Goal: Task Accomplishment & Management: Complete application form

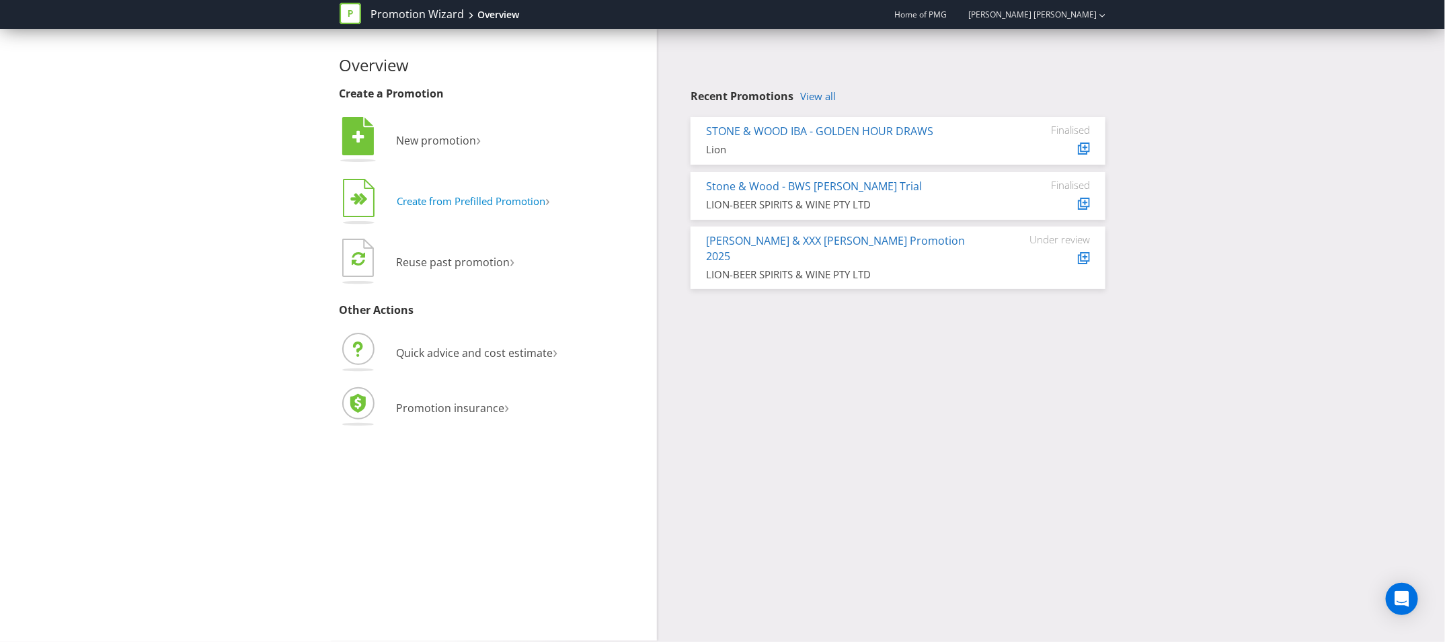
click at [477, 204] on span "Create from Prefilled Promotion" at bounding box center [471, 200] width 149 height 13
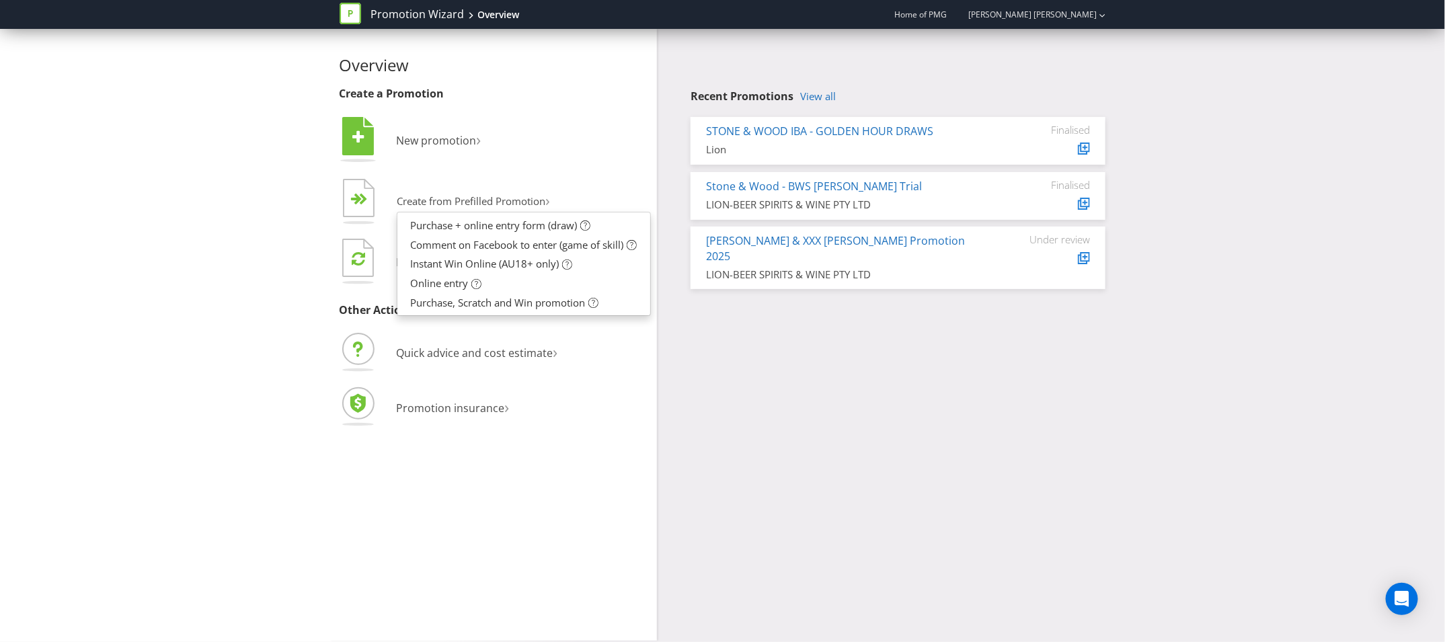
click at [771, 323] on div "Overview Create a Promotion  New promotion ›   Create from Prefilled Promoti…" at bounding box center [722, 335] width 787 height 612
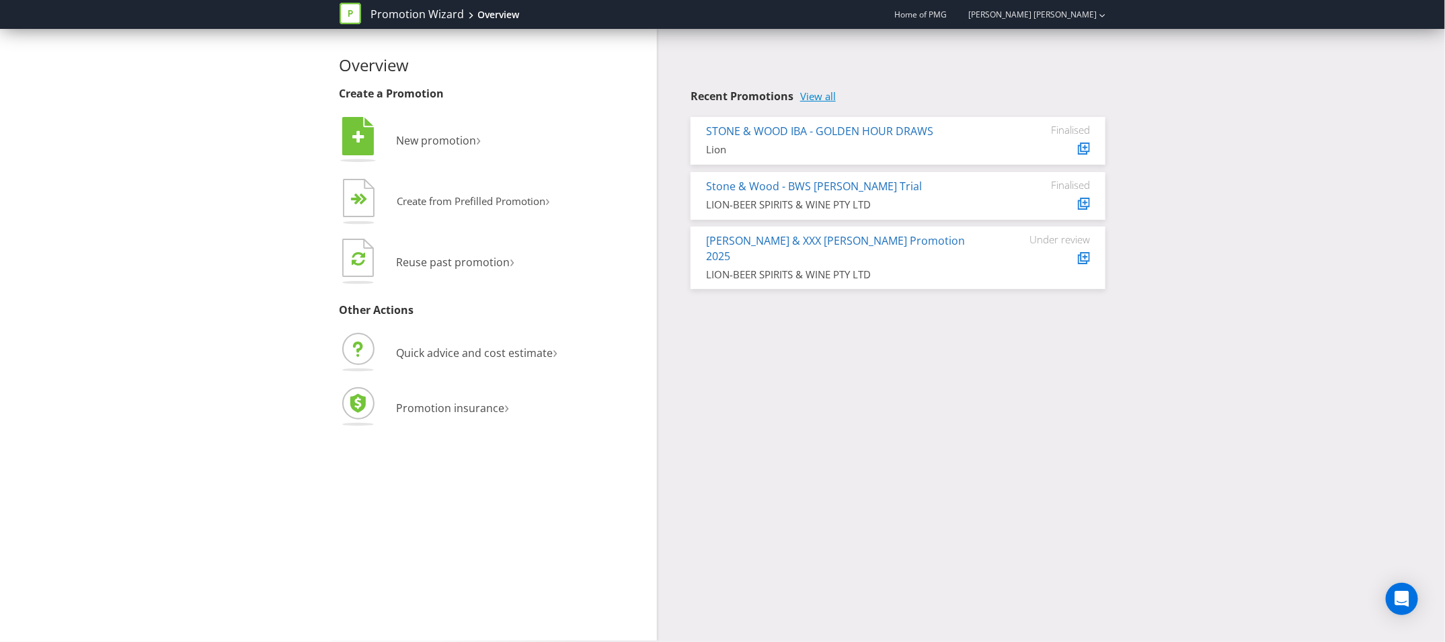
click at [824, 95] on link "View all" at bounding box center [818, 96] width 36 height 11
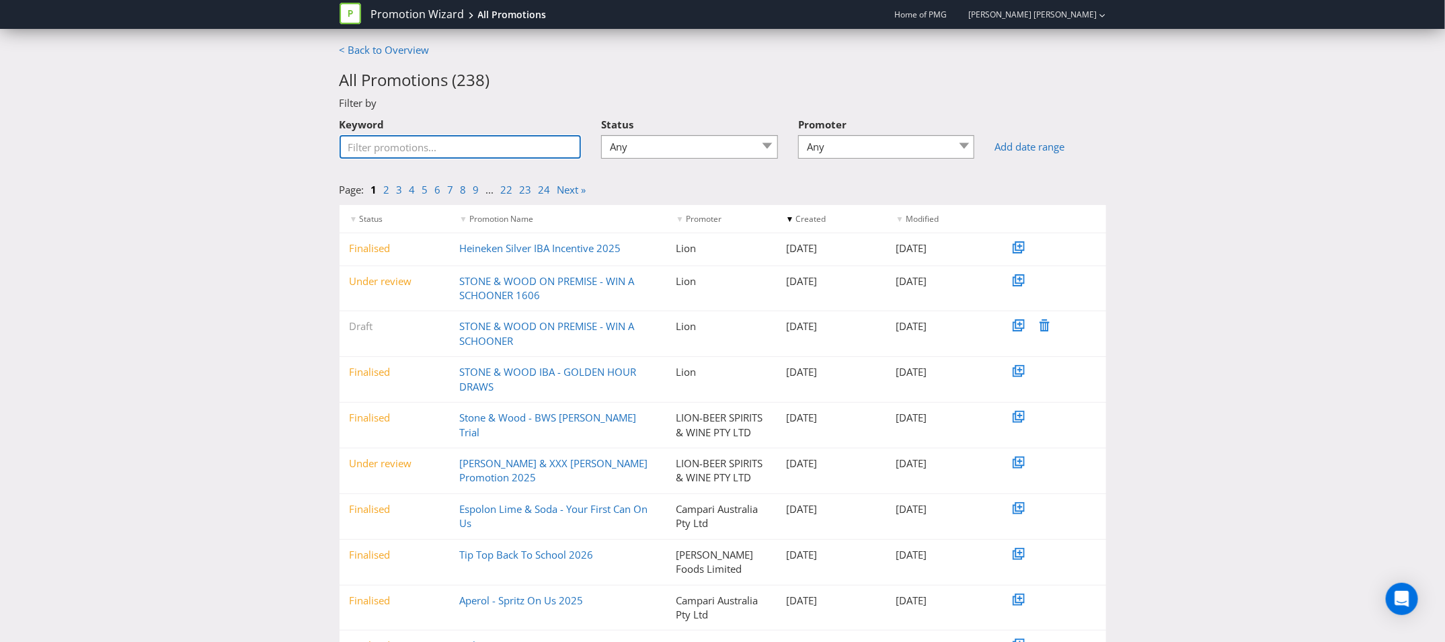
click at [532, 147] on input "Keyword" at bounding box center [460, 147] width 242 height 24
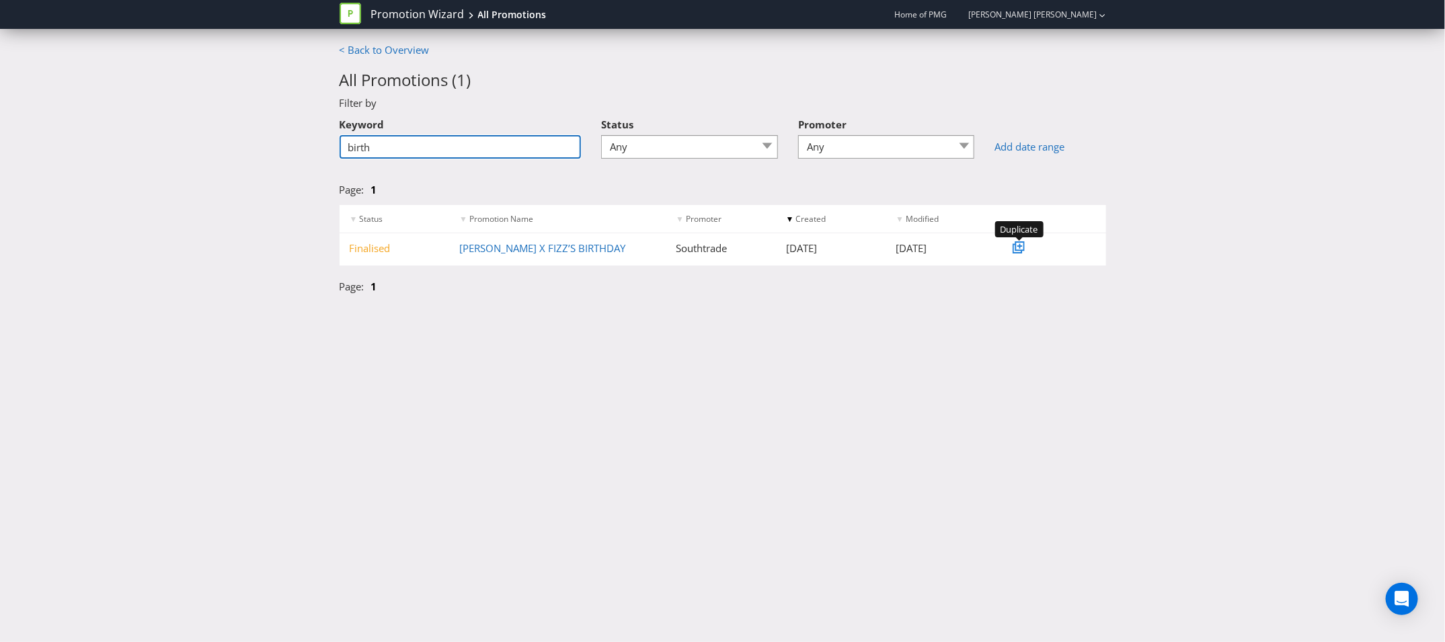
type input "birth"
click at [1016, 251] on icon at bounding box center [1017, 248] width 7 height 7
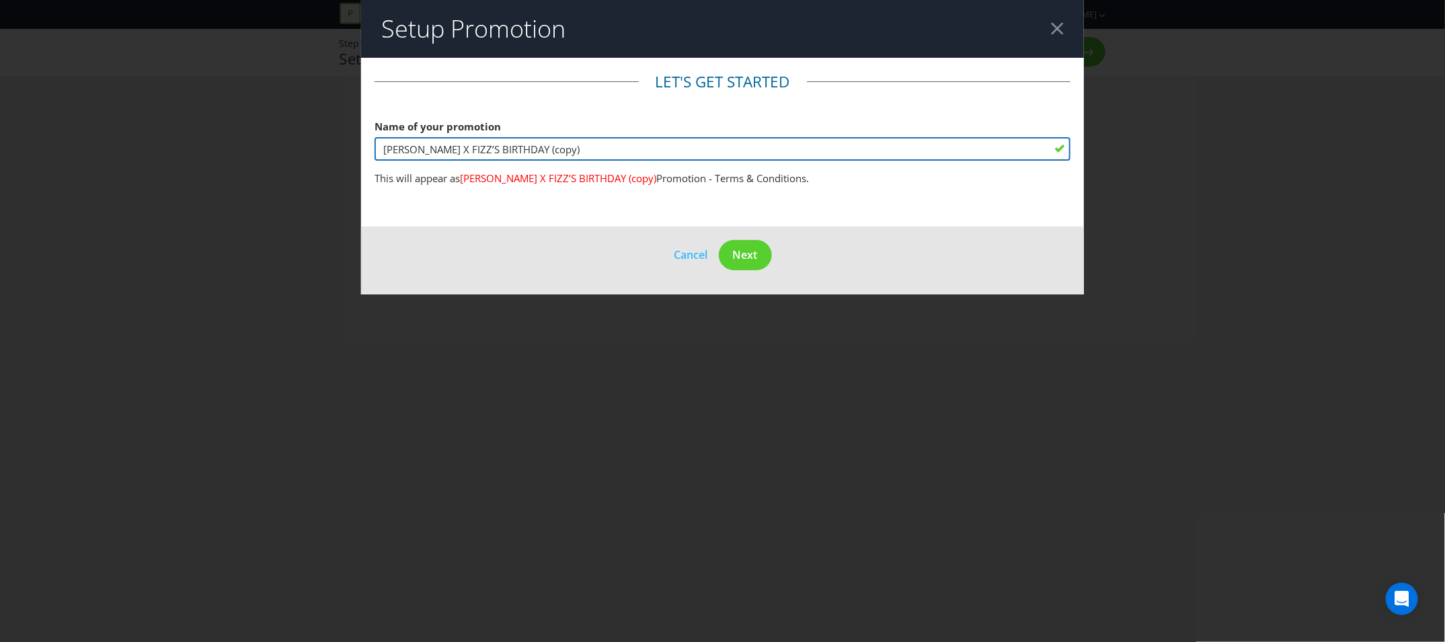
click at [525, 149] on input "FISHER’S X FIZZ’S BIRTHDAY (copy)" at bounding box center [722, 149] width 696 height 24
click at [552, 151] on input "FISHER’S X FIZZ’S BIRTHDAY (copy)" at bounding box center [722, 149] width 696 height 24
type input "[PERSON_NAME] X FIZZ’S BIRTHDAY 2025"
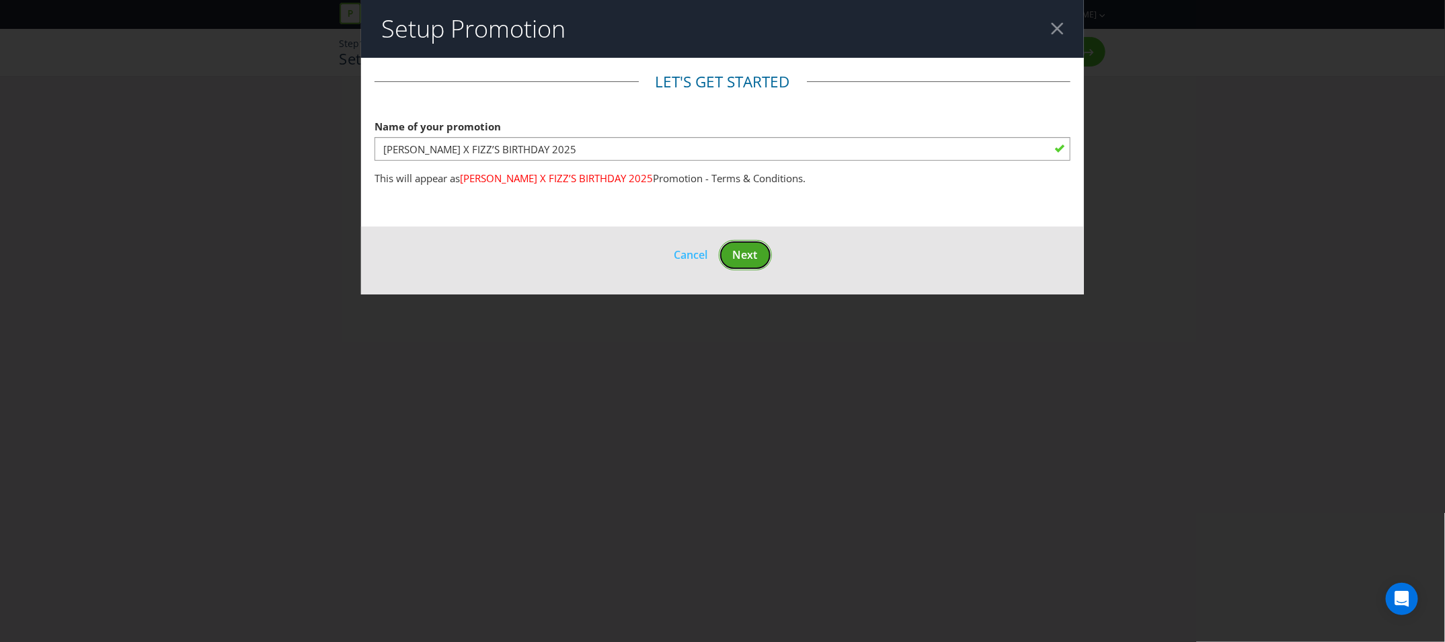
click at [739, 266] on button "Next" at bounding box center [745, 255] width 53 height 30
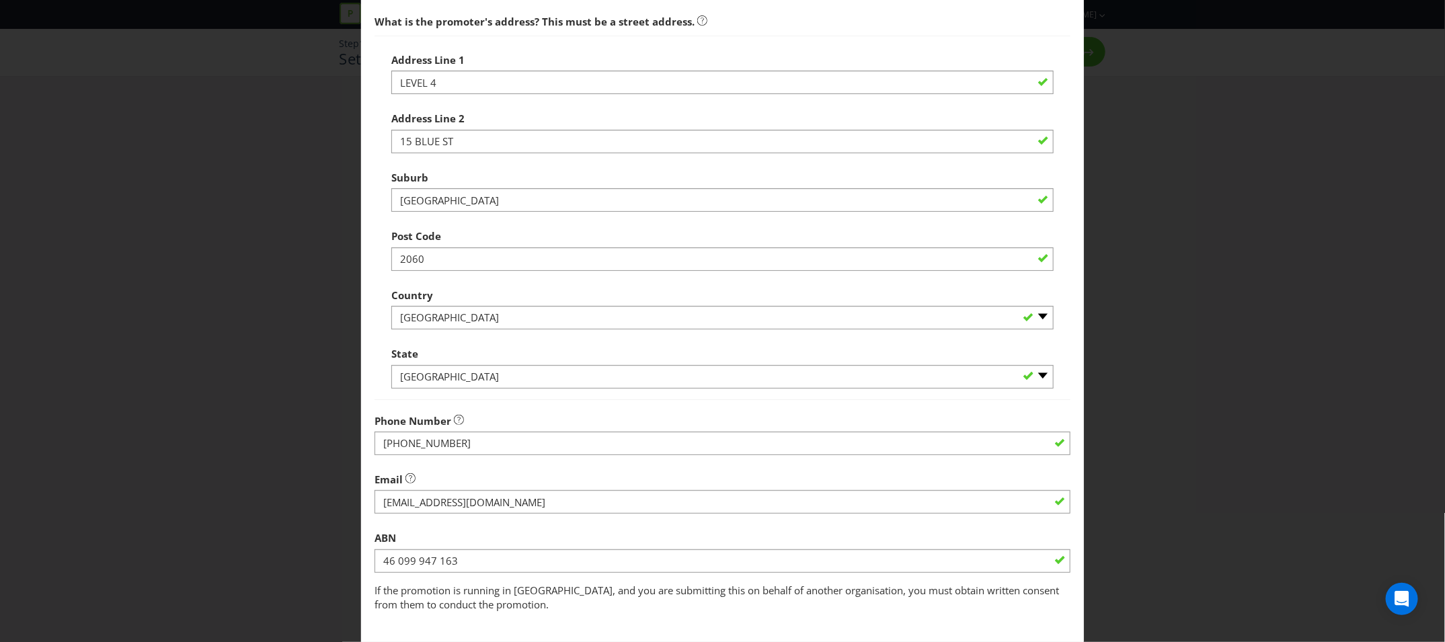
scroll to position [335, 0]
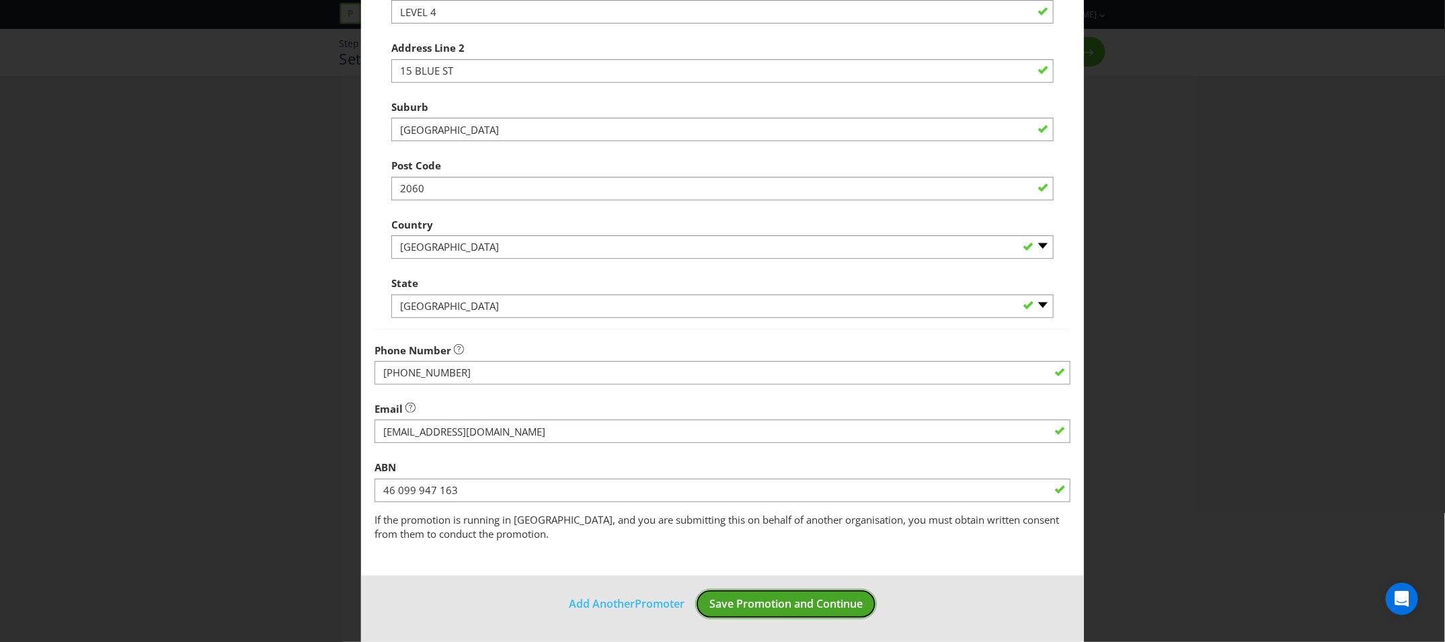
click at [804, 594] on button "Save Promotion and Continue" at bounding box center [786, 604] width 182 height 30
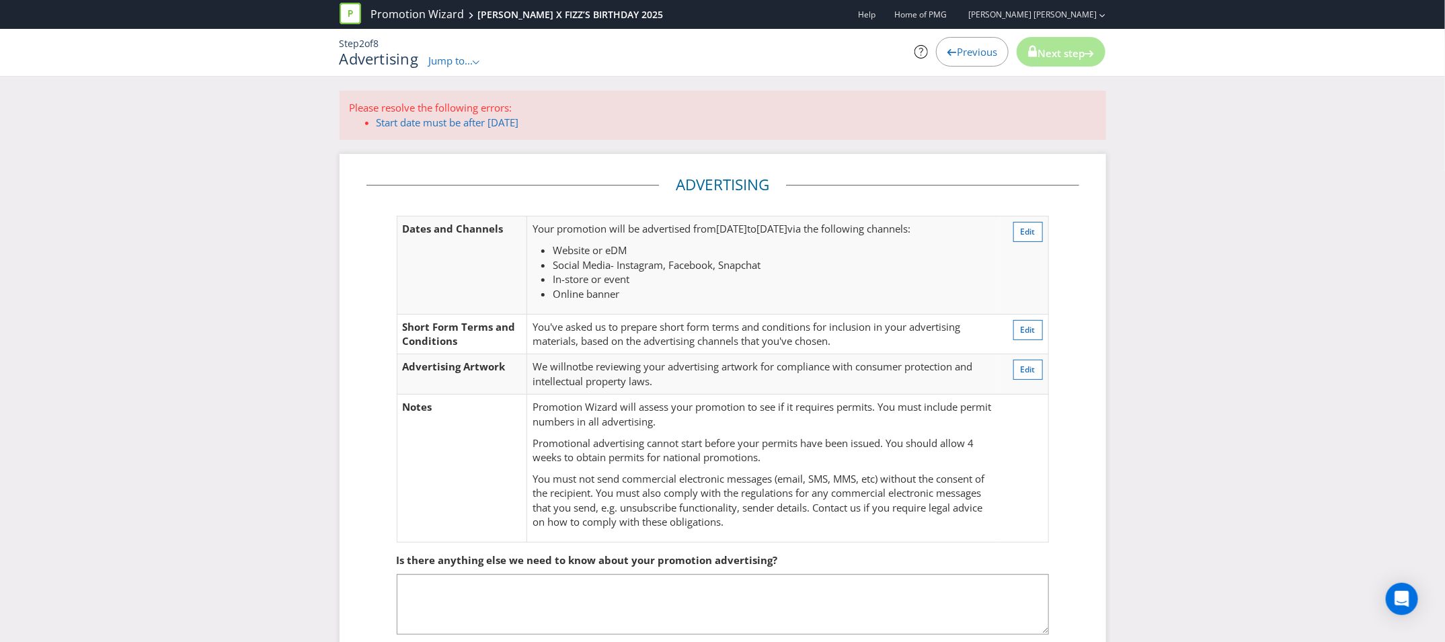
click at [910, 270] on li "Social Media - Instagram, Facebook, Snapchat" at bounding box center [773, 265] width 441 height 14
click at [1022, 228] on span "Edit" at bounding box center [1027, 231] width 15 height 11
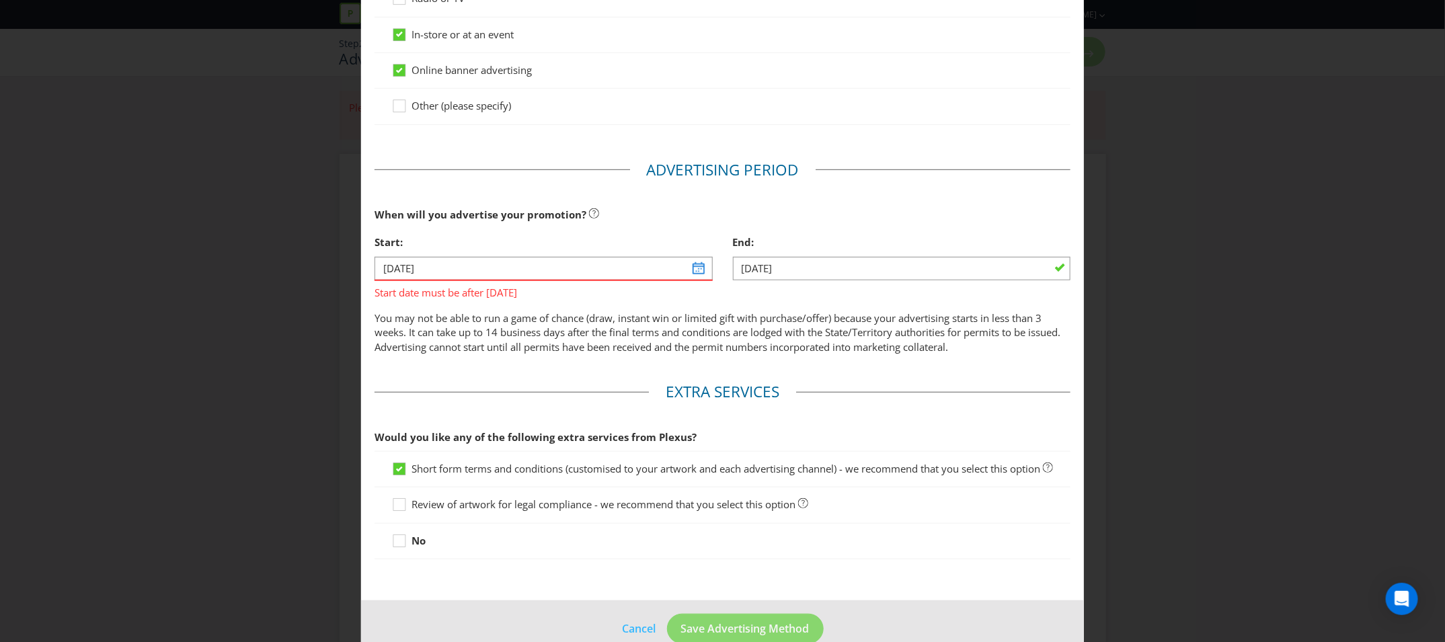
scroll to position [442, 0]
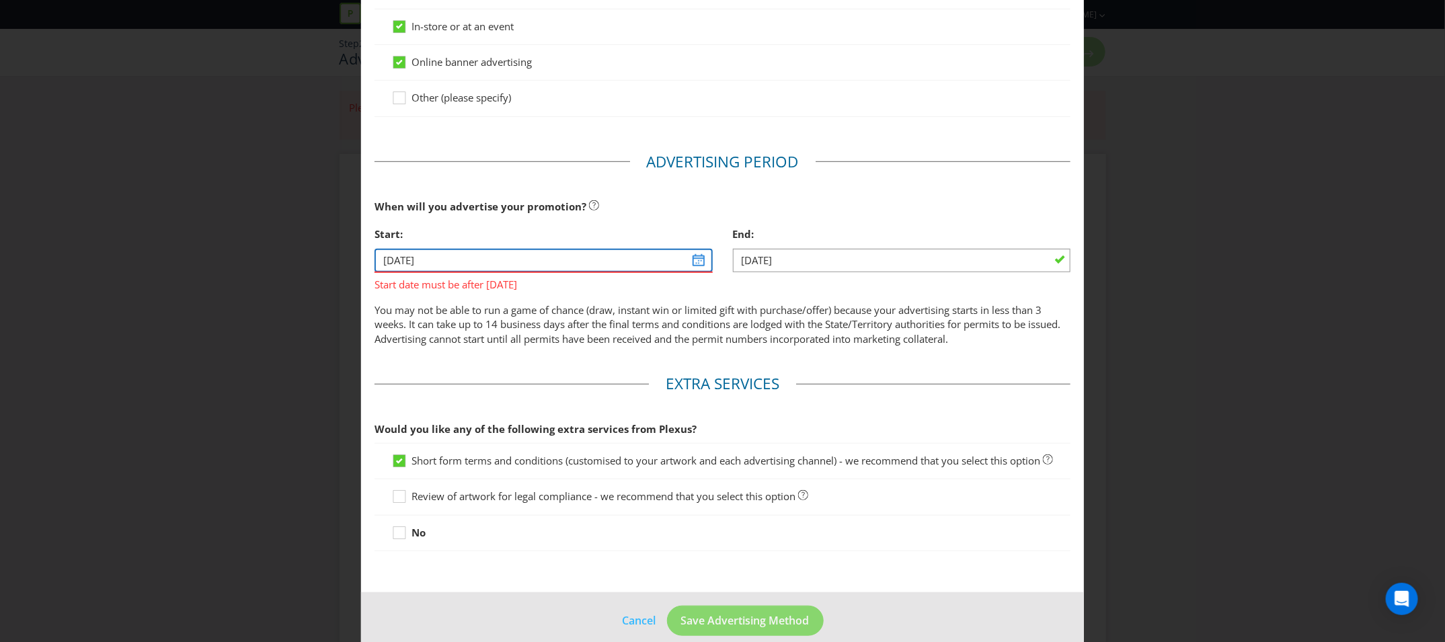
click at [697, 251] on input "01/11/24" at bounding box center [542, 261] width 337 height 24
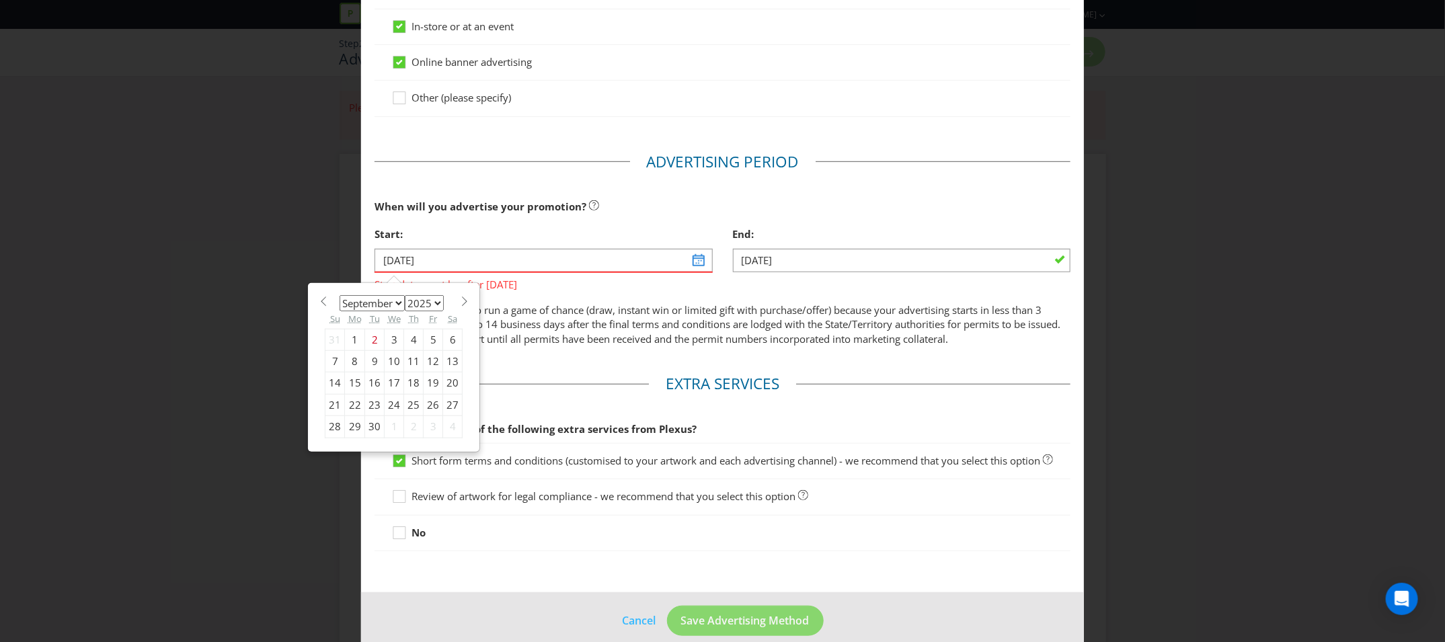
click at [454, 300] on section "January February March April May June July August September October November De…" at bounding box center [394, 300] width 138 height 10
click at [459, 298] on span at bounding box center [464, 301] width 10 height 10
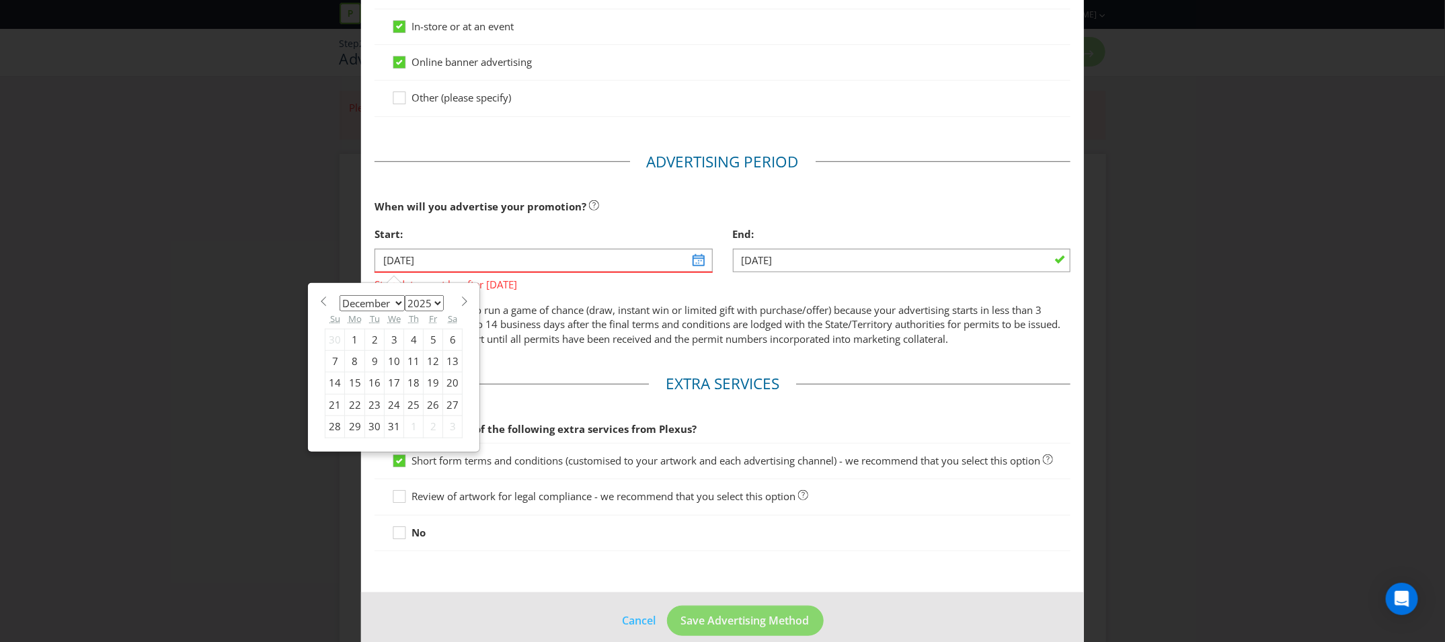
click at [459, 298] on span at bounding box center [464, 301] width 10 height 10
select select "0"
select select "2026"
click at [325, 303] on span at bounding box center [323, 301] width 10 height 10
select select "11"
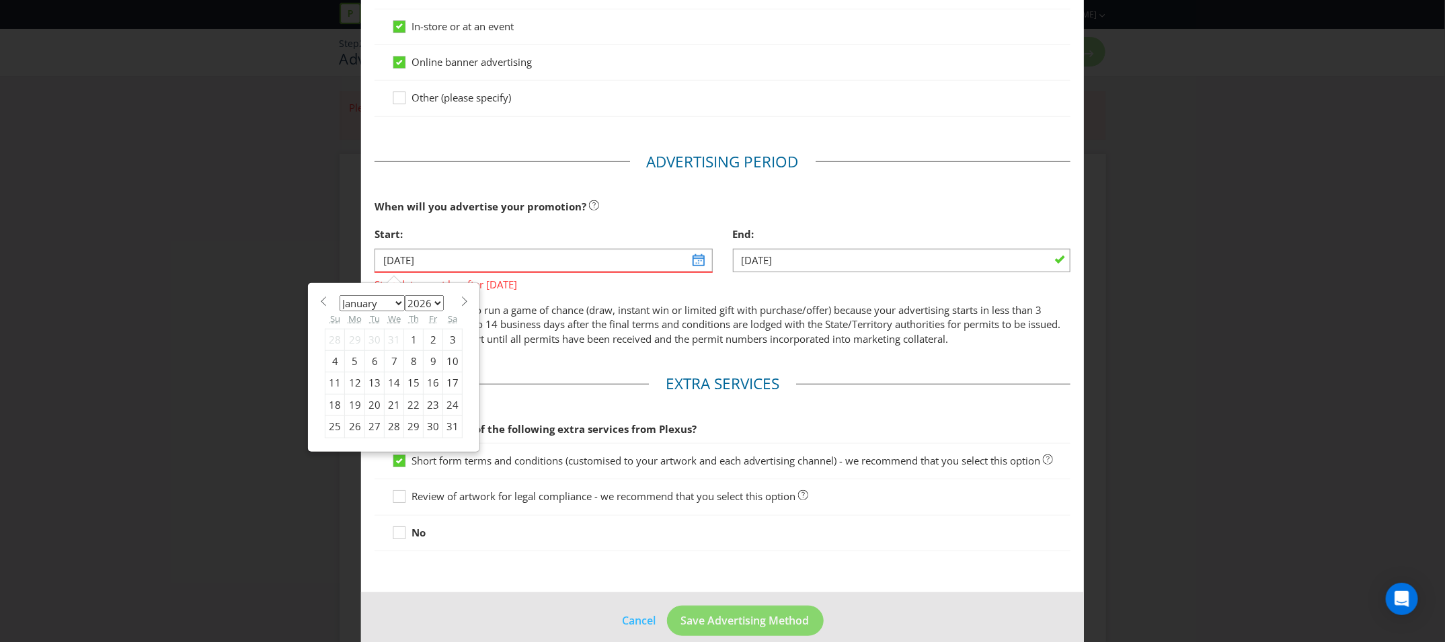
select select "2025"
click at [325, 303] on span at bounding box center [323, 301] width 10 height 10
select select "10"
click at [352, 397] on div "17" at bounding box center [355, 405] width 20 height 22
type input "17/11/25"
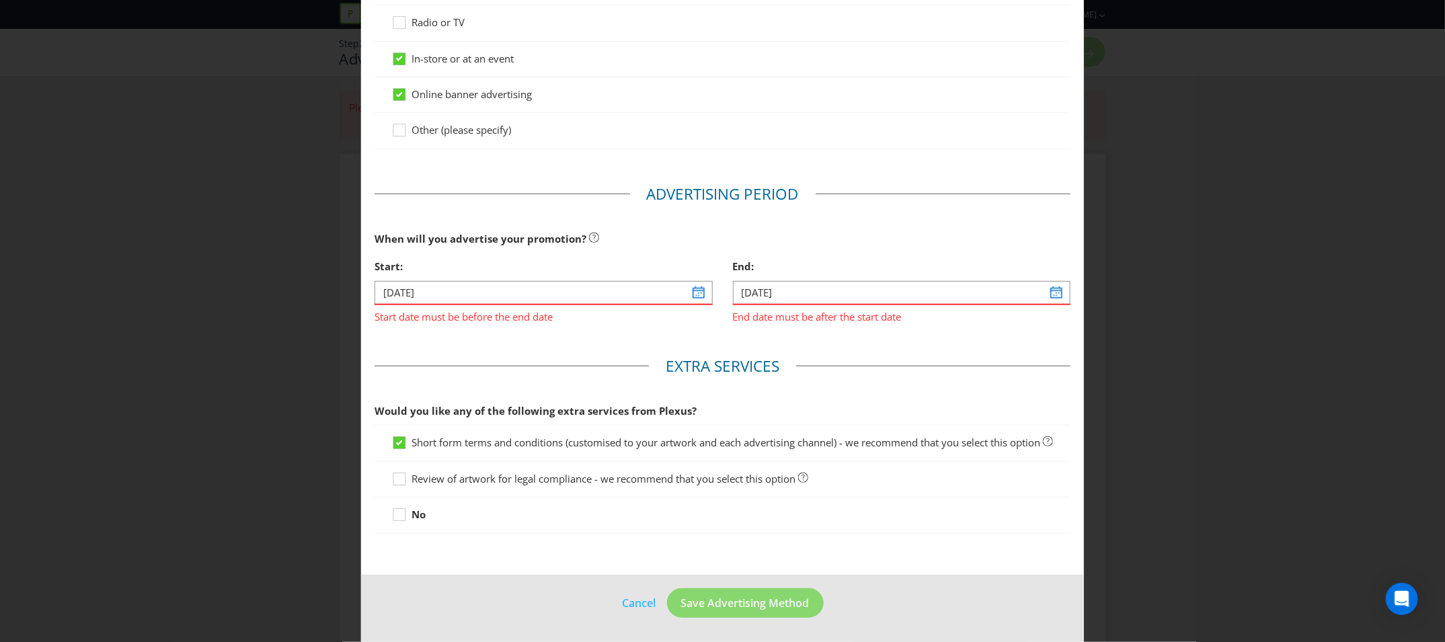
scroll to position [421, 0]
click at [1053, 281] on input "30/11/24" at bounding box center [901, 293] width 337 height 24
click at [821, 329] on span at bounding box center [822, 334] width 10 height 10
select select "0"
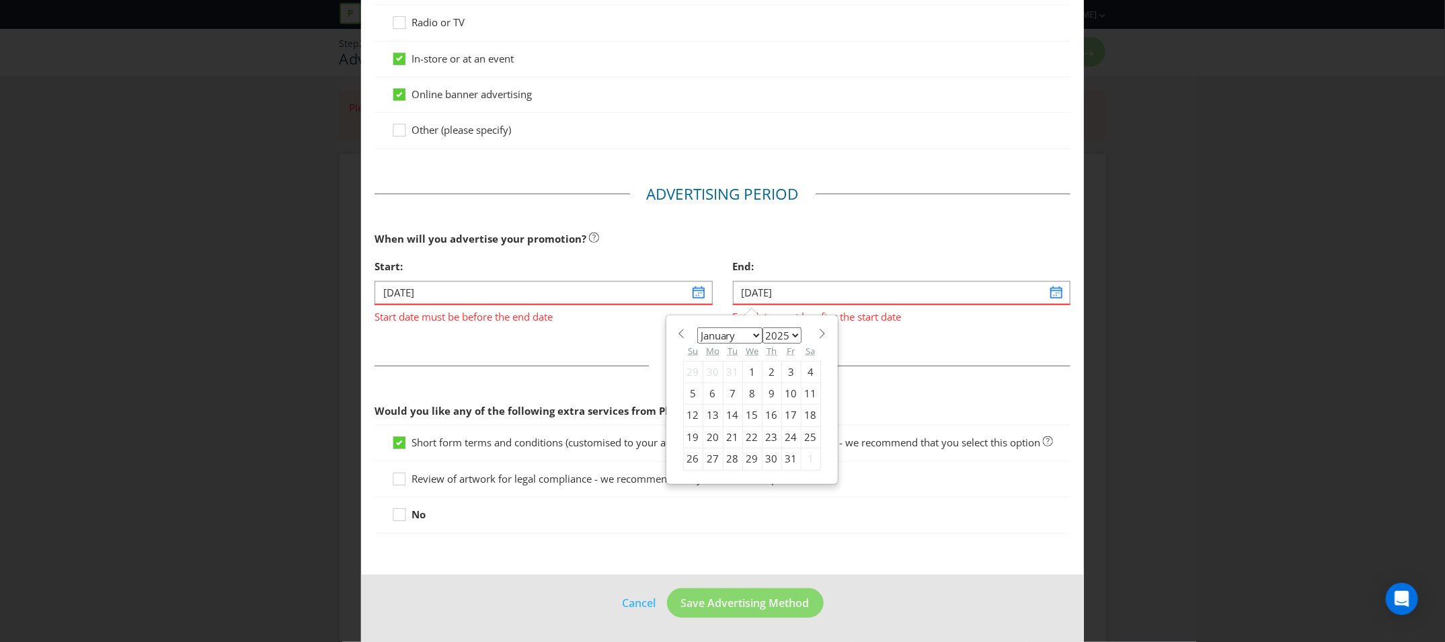
click at [696, 383] on div "5" at bounding box center [692, 394] width 19 height 22
type input "05/01/25"
click at [850, 356] on fieldset "Extra Services Would you like any of the following extra services from Plexus? …" at bounding box center [722, 449] width 696 height 186
click at [866, 281] on input "05/01/25" at bounding box center [901, 293] width 337 height 24
click at [792, 327] on select "2025 2026 2027 2028 2029 2030 2031 2032 2033 2034 2035" at bounding box center [781, 335] width 39 height 16
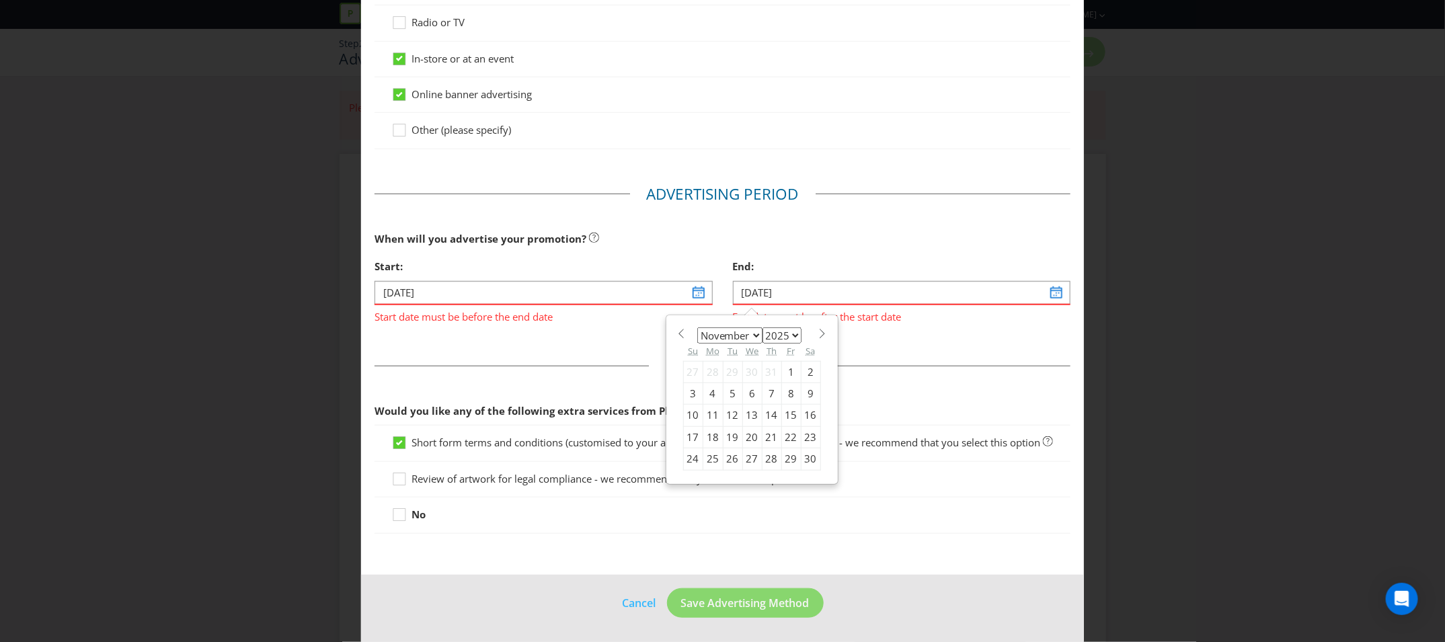
select select "2026"
click at [762, 327] on select "2025 2026 2027 2028 2029 2030 2031 2032 2033 2034 2035" at bounding box center [781, 335] width 39 height 16
click at [715, 327] on select "January February March April May June July August September October November De…" at bounding box center [729, 335] width 65 height 16
select select "0"
click at [697, 327] on select "January February March April May June July August September October November De…" at bounding box center [729, 335] width 65 height 16
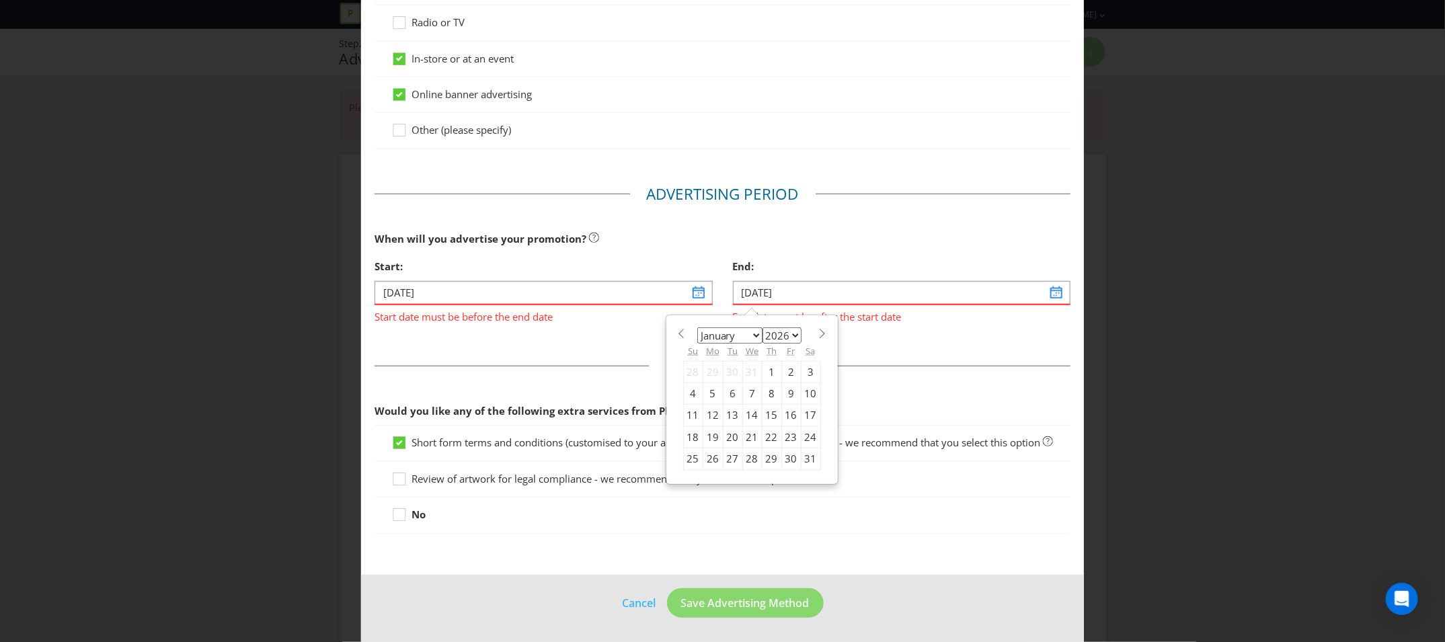
click at [707, 383] on div "5" at bounding box center [712, 394] width 20 height 22
type input "05/01/26"
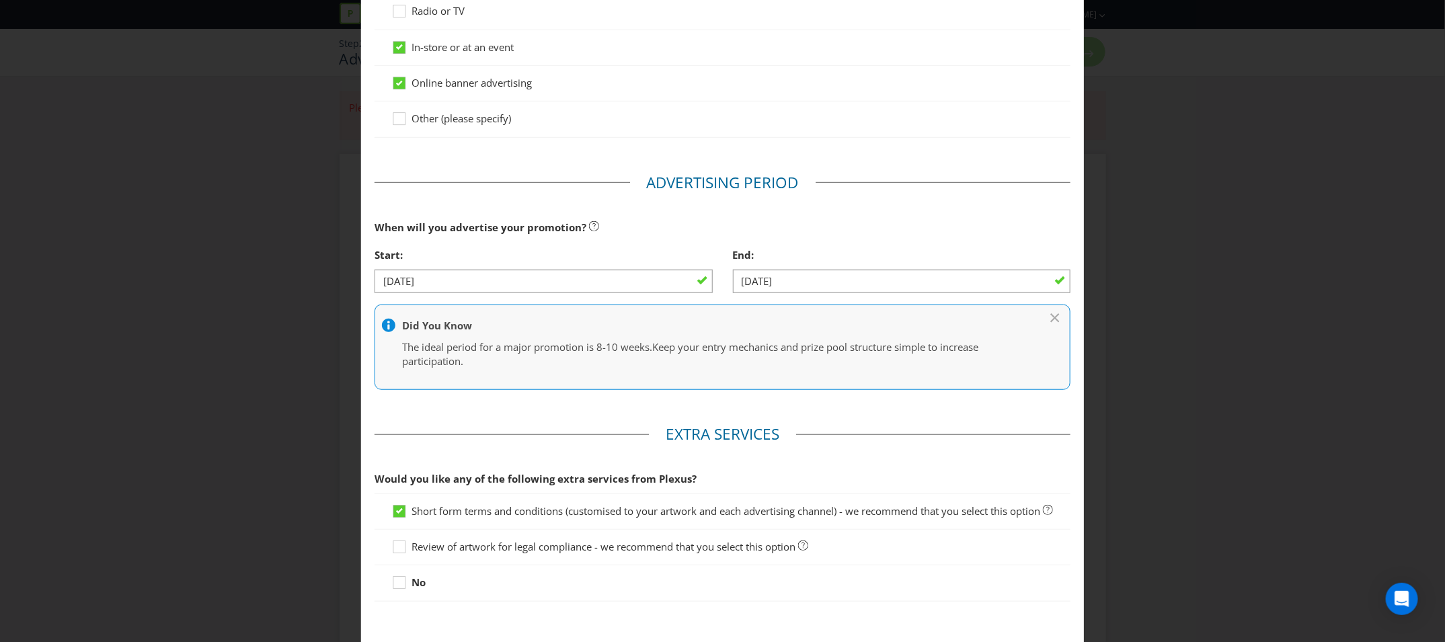
click at [831, 356] on p "The ideal period for a major promotion is 8-10 weeks. Keep your entry mechanics…" at bounding box center [715, 354] width 627 height 29
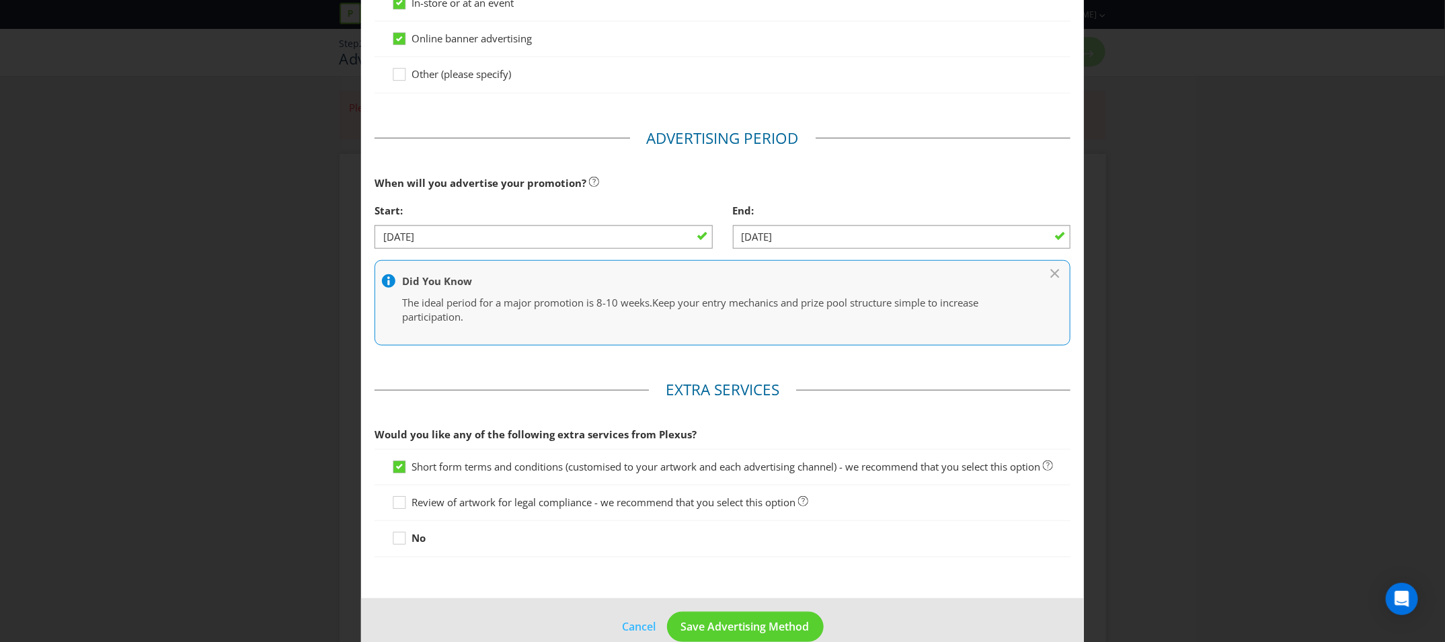
scroll to position [500, 0]
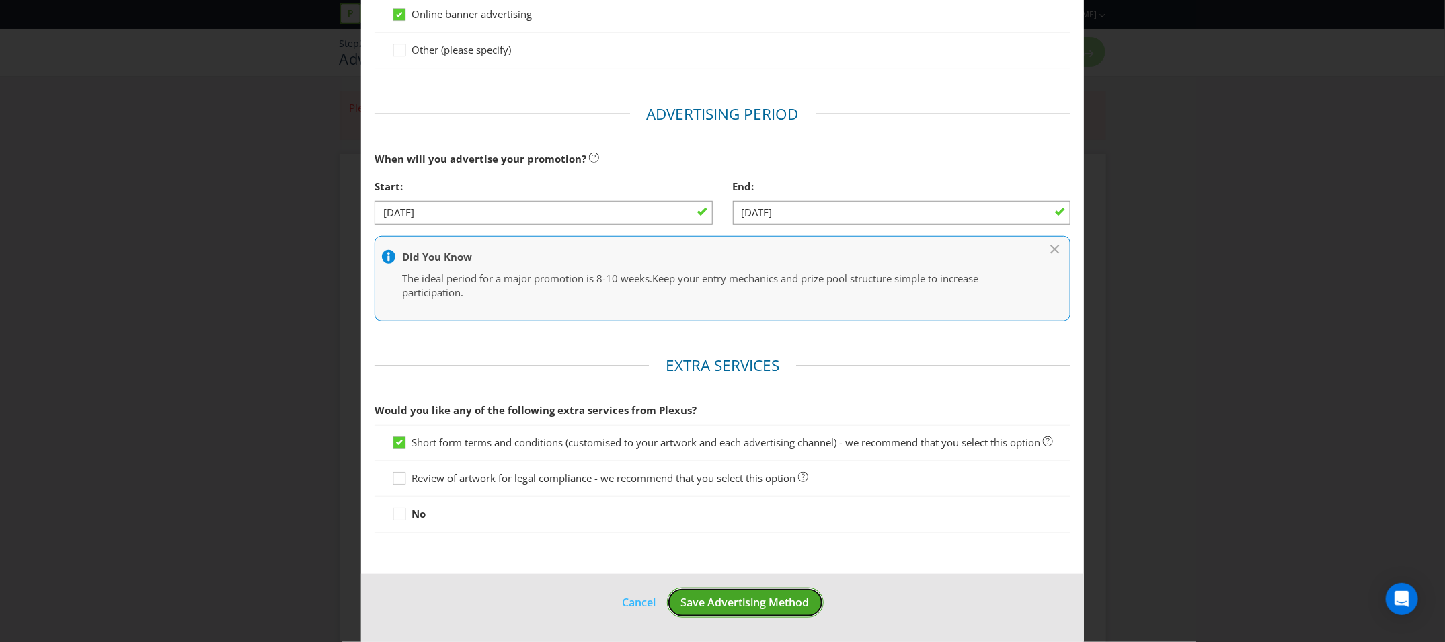
click at [776, 606] on span "Save Advertising Method" at bounding box center [745, 602] width 128 height 15
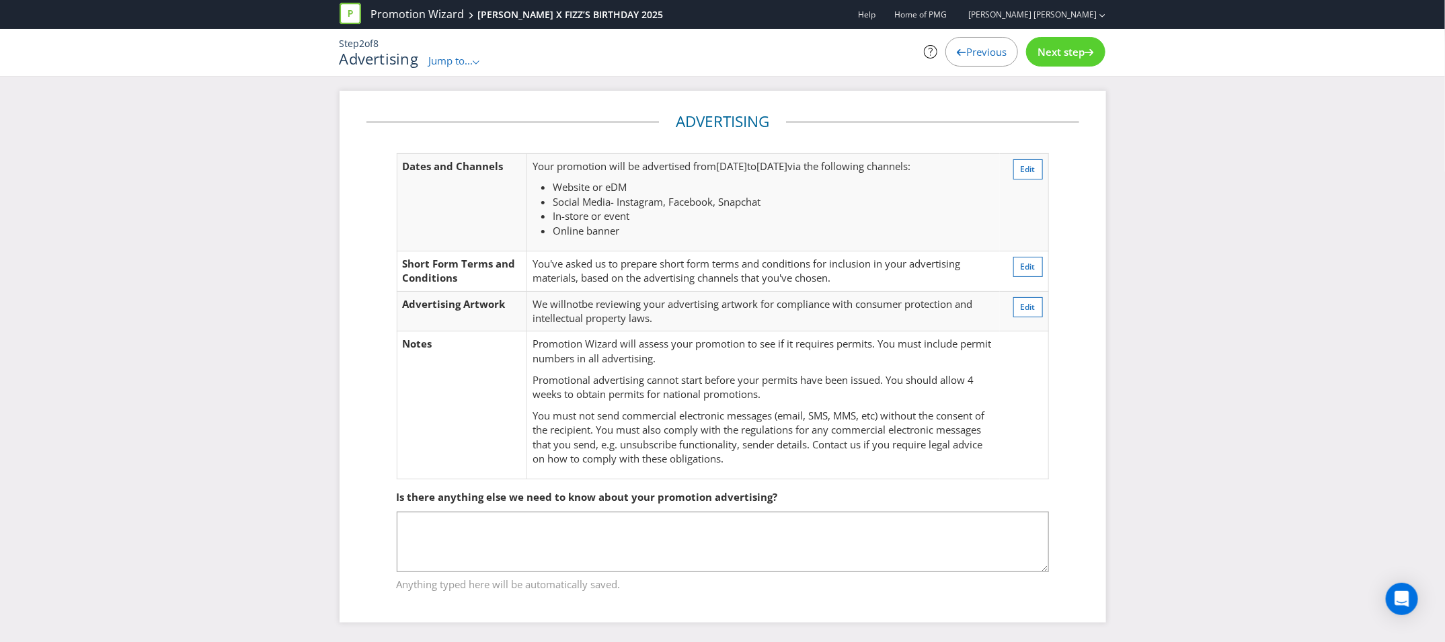
click at [1081, 56] on span "Next step" at bounding box center [1060, 51] width 47 height 13
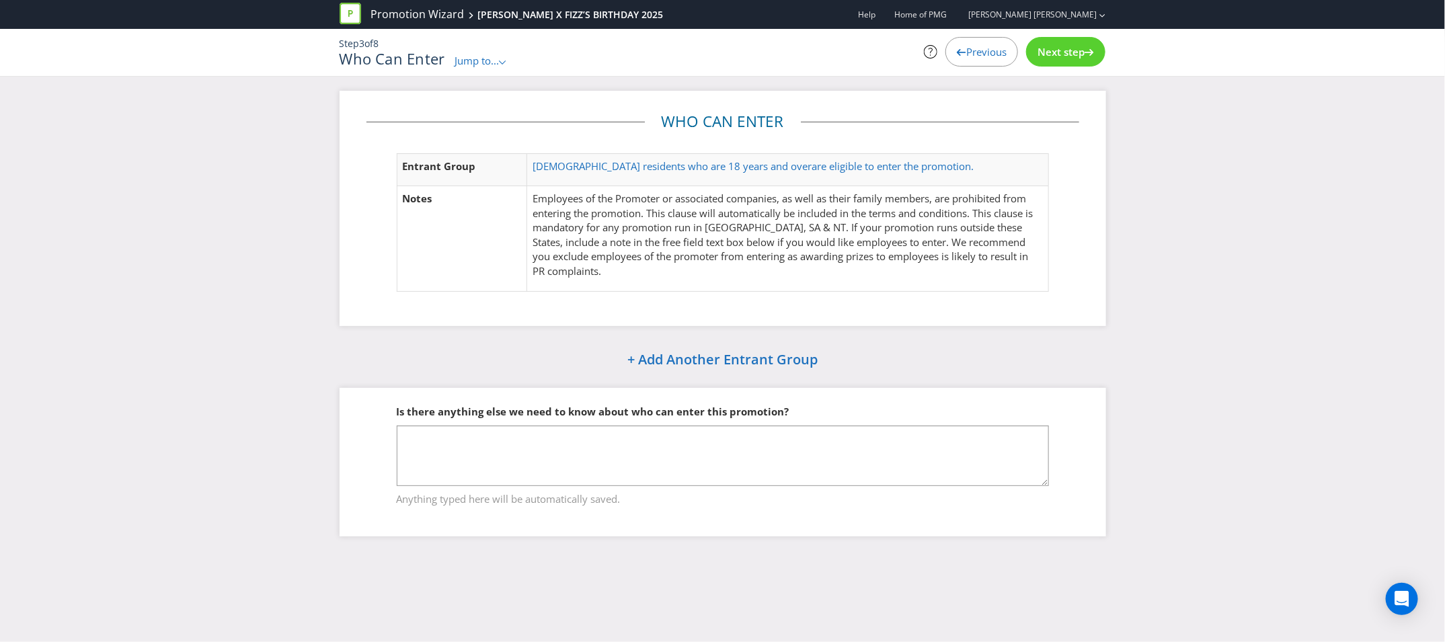
click at [1067, 50] on span "Next step" at bounding box center [1060, 51] width 47 height 13
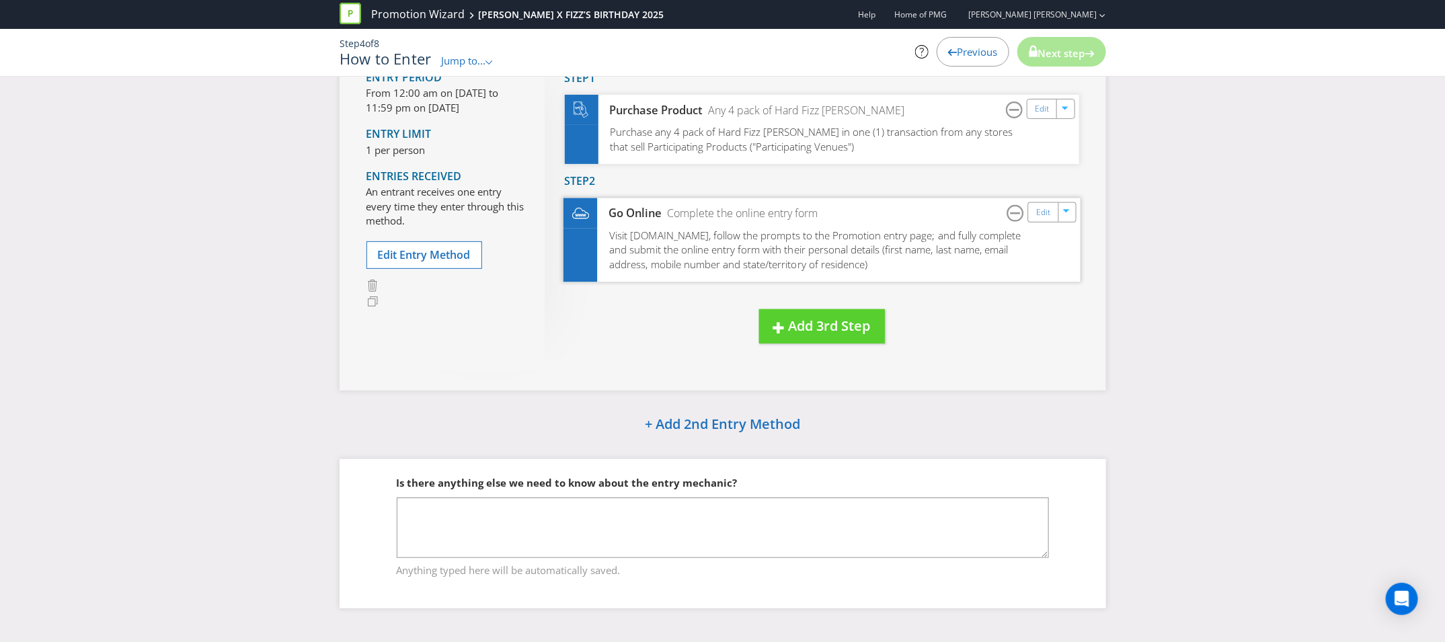
scroll to position [183, 0]
click at [1038, 218] on div "Edit" at bounding box center [1043, 211] width 30 height 19
click at [1033, 214] on div "Edit" at bounding box center [1043, 211] width 30 height 19
click at [942, 346] on div "New Step Drag here to move step Step 1 Purchase Product Any 4 pack of Hard Fizz…" at bounding box center [812, 207] width 534 height 324
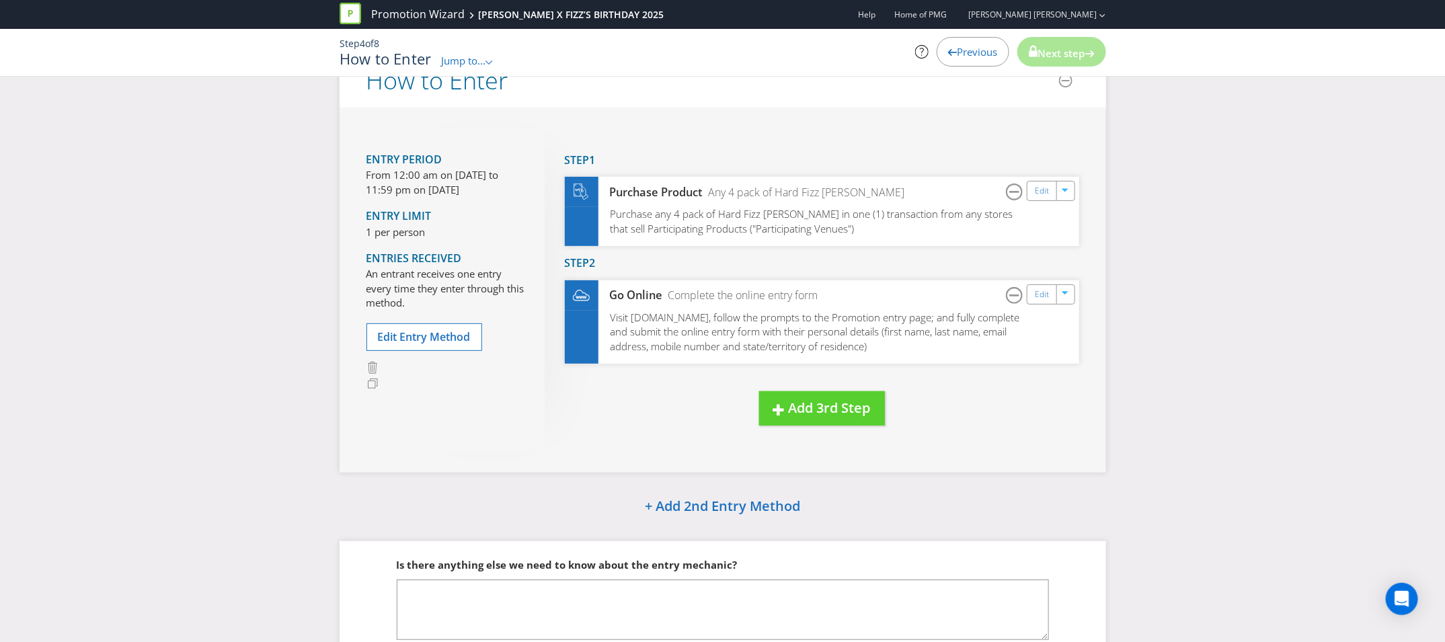
scroll to position [38, 0]
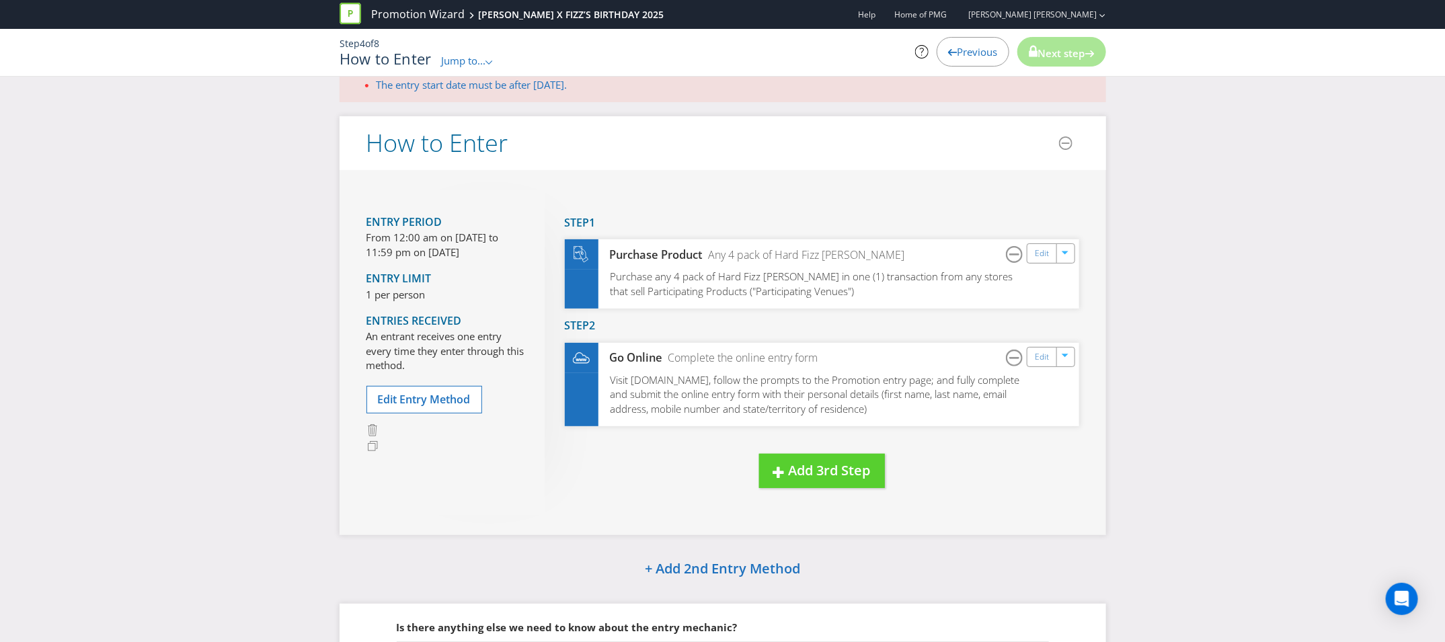
click at [458, 412] on div "Entry Period From 12:00 am on 01 Nov 2024 to 11:59 pm on 30 Nov 2024 Entry Limi…" at bounding box center [455, 352] width 178 height 324
click at [454, 403] on span "Edit Entry Method" at bounding box center [424, 399] width 93 height 15
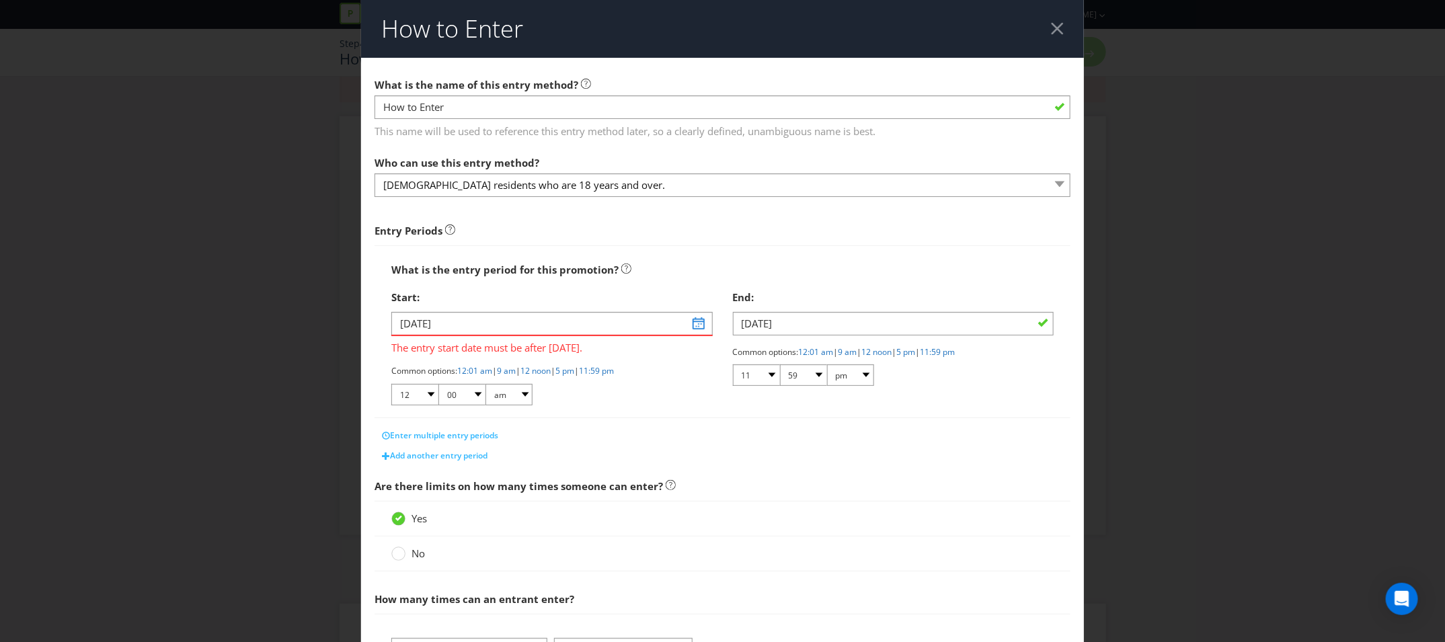
scroll to position [202, 0]
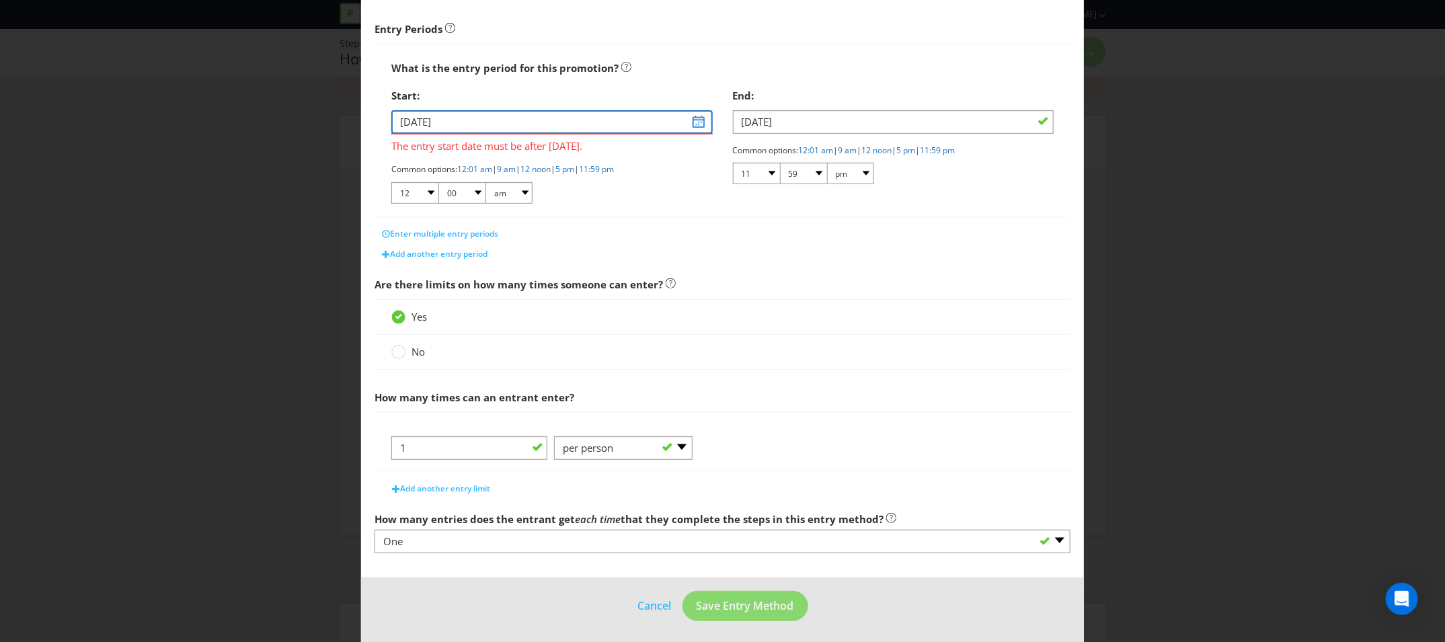
click at [696, 121] on input "01/11/24" at bounding box center [551, 122] width 321 height 24
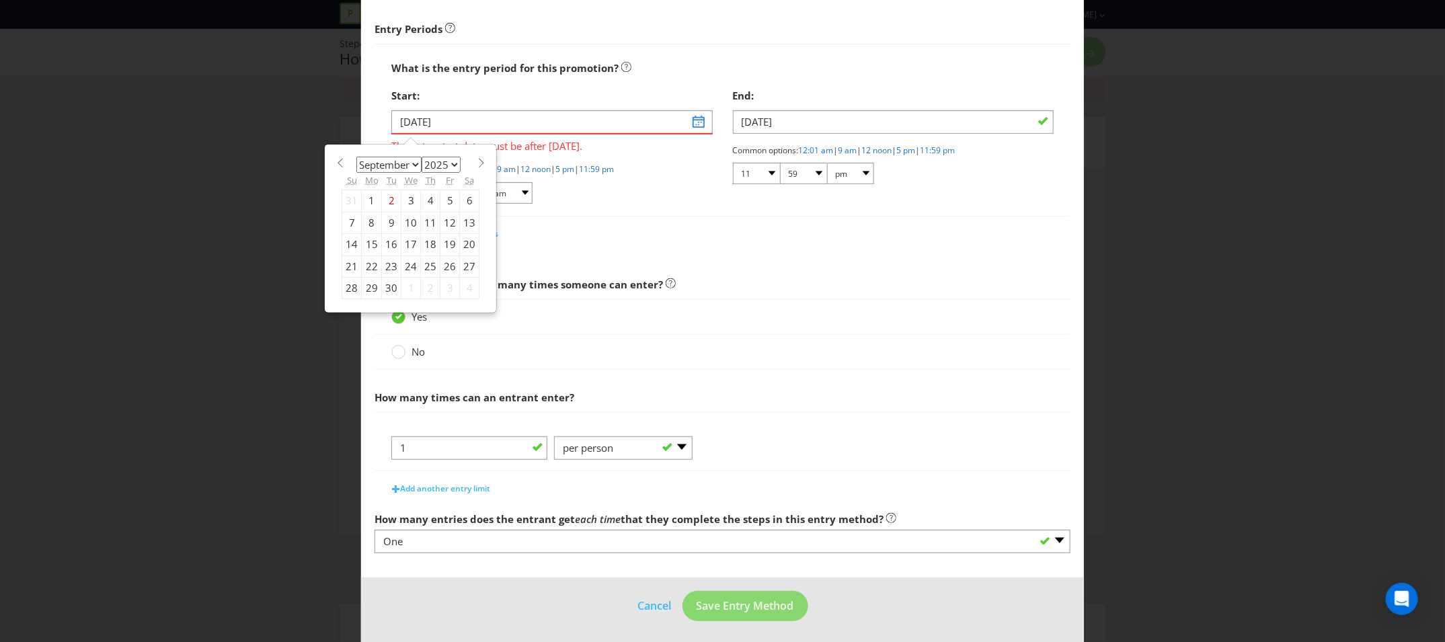
click at [415, 163] on select "January February March April May June July August September October November De…" at bounding box center [388, 165] width 65 height 16
select select "10"
click at [356, 157] on select "January February March April May June July August September October November De…" at bounding box center [388, 165] width 65 height 16
click at [367, 266] on div "17" at bounding box center [372, 266] width 20 height 22
type input "17/11/25"
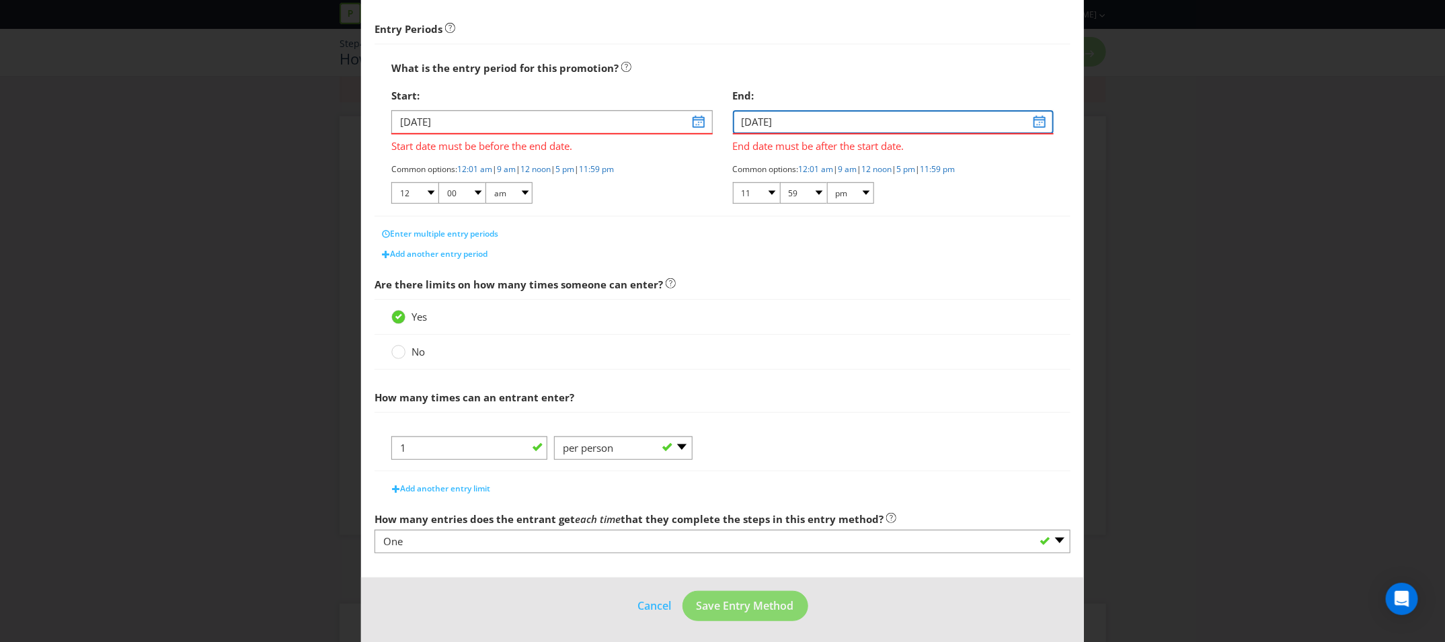
click at [1041, 124] on input "30/11/24" at bounding box center [893, 122] width 321 height 24
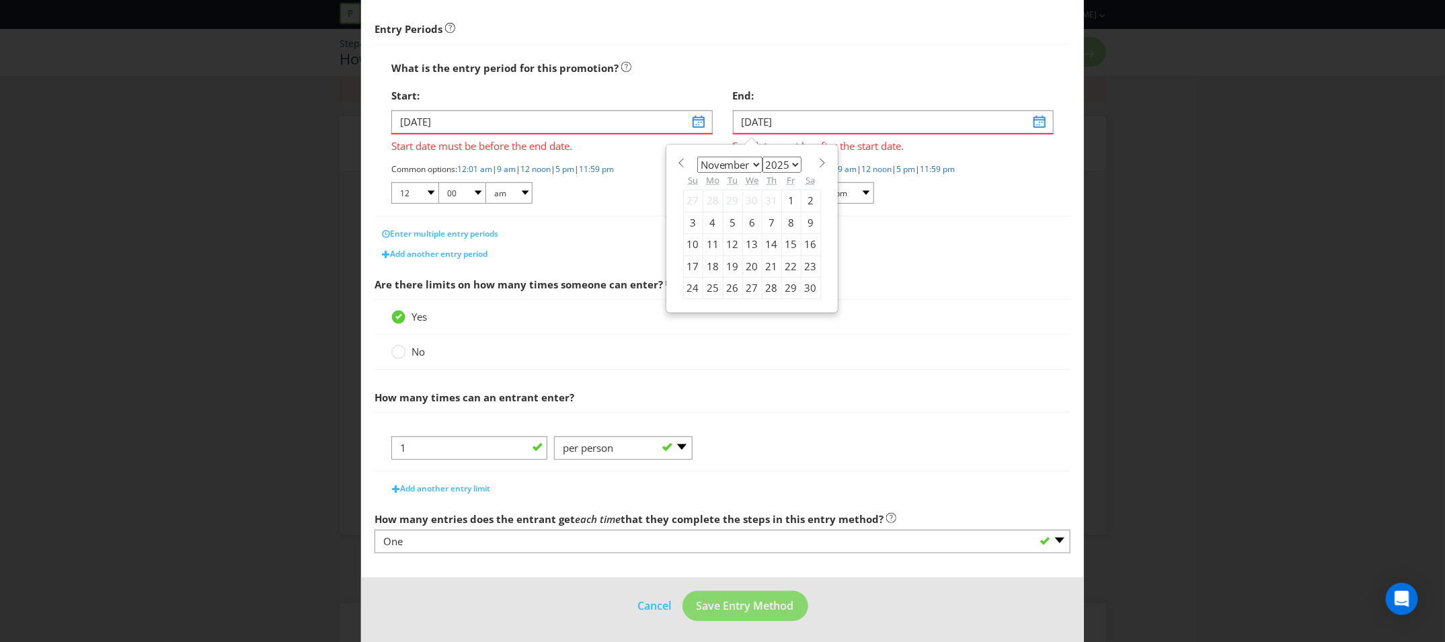
click at [789, 167] on select "2025 2026 2027 2028 2029 2030 2031 2032 2033 2034 2035" at bounding box center [781, 165] width 39 height 16
select select "2026"
click at [762, 157] on select "2025 2026 2027 2028 2029 2030 2031 2032 2033 2034 2035" at bounding box center [781, 165] width 39 height 16
click at [750, 165] on select "January February March April May June July August September October November De…" at bounding box center [729, 165] width 65 height 16
select select "0"
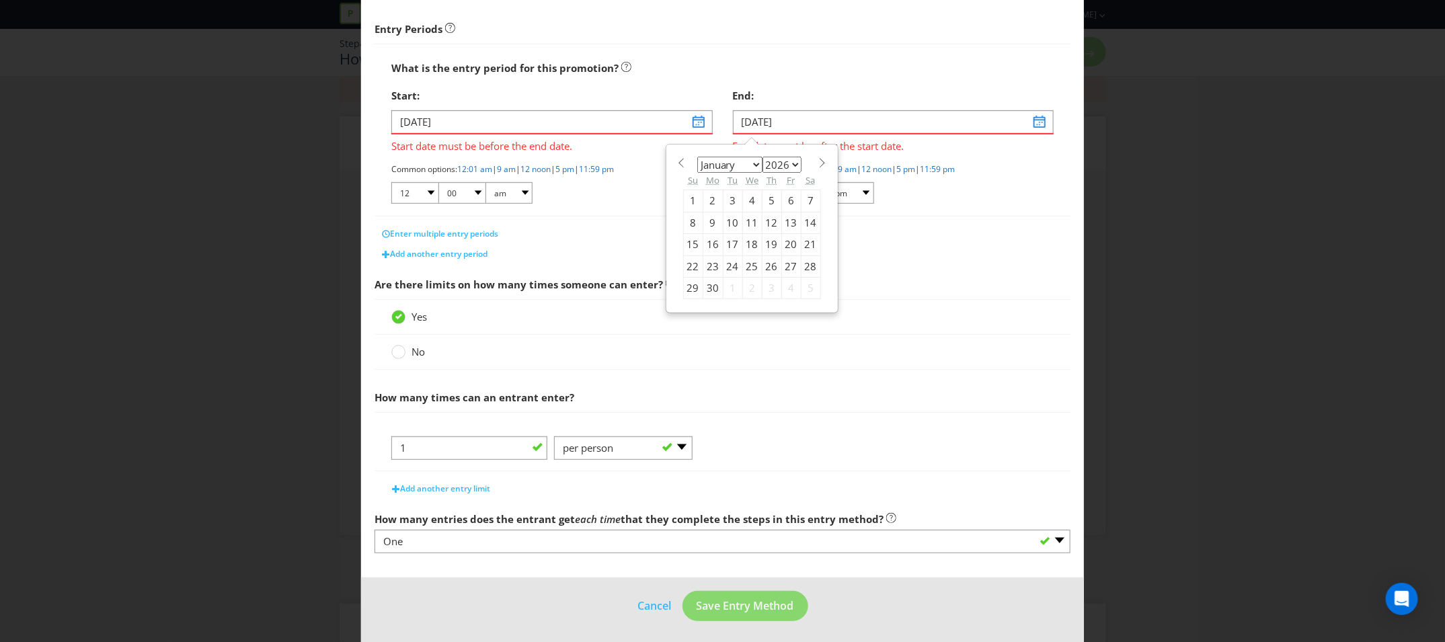
click at [697, 157] on select "January February March April May June July August September October November De…" at bounding box center [729, 165] width 65 height 16
click at [712, 223] on div "5" at bounding box center [712, 223] width 20 height 22
type input "05/01/26"
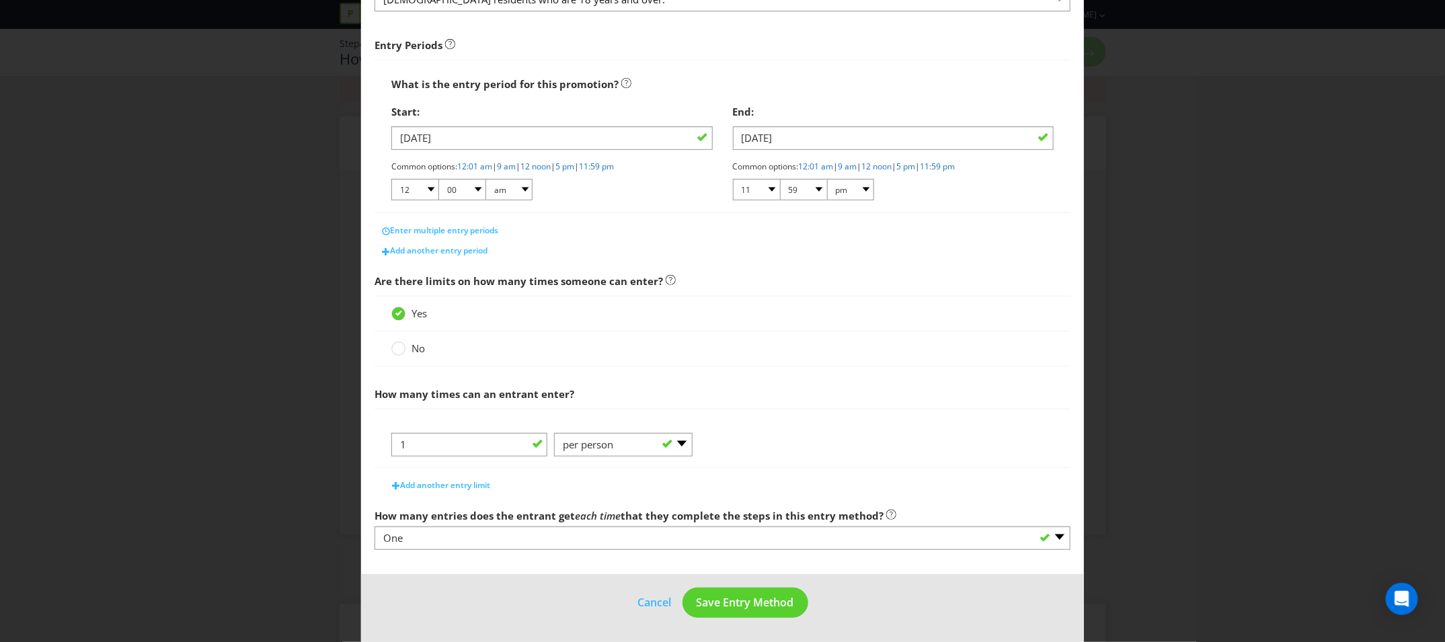
scroll to position [182, 0]
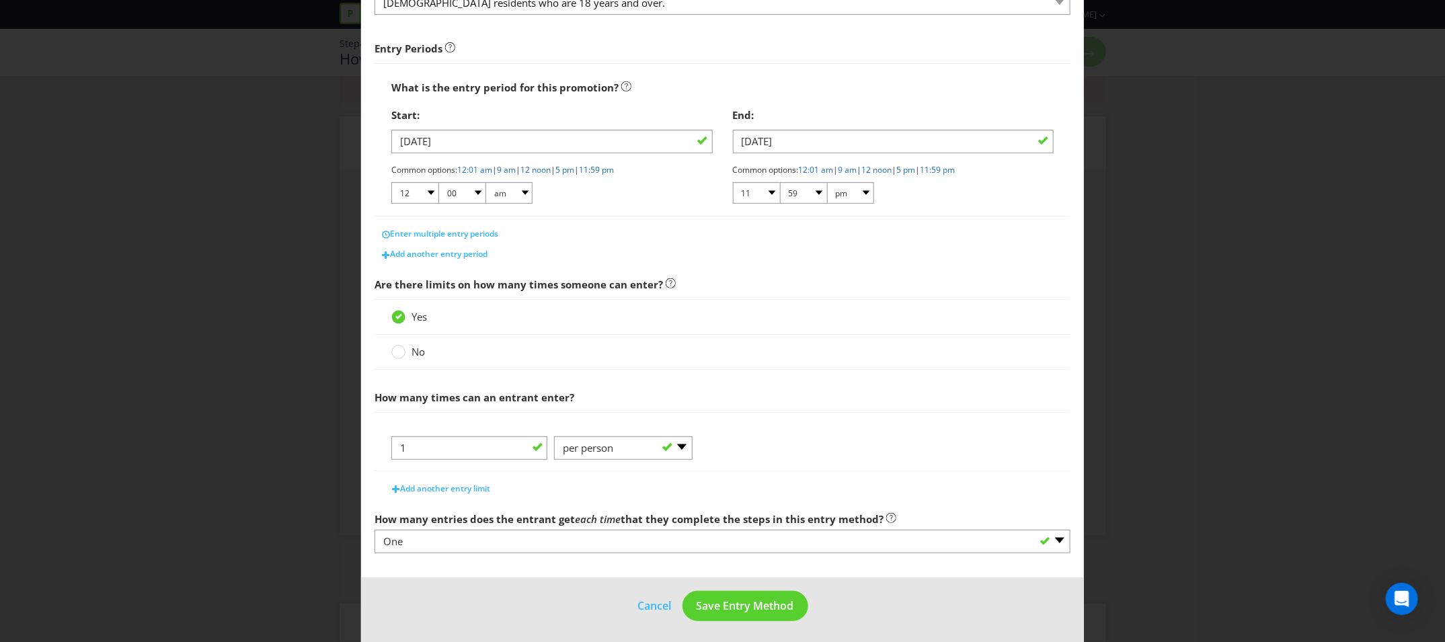
click at [819, 275] on span "Are there limits on how many times someone can enter?" at bounding box center [722, 285] width 696 height 28
click at [428, 196] on select "01 02 03 04 05 06 07 08 09 10 11 12" at bounding box center [414, 193] width 47 height 22
select select "09"
click at [391, 182] on select "01 02 03 04 05 06 07 08 09 10 11 12" at bounding box center [414, 193] width 47 height 22
click at [681, 206] on div "Start: 17/11/25 Common options: 12:01 am | 9 am | 12 noon | 5 pm | 11:59 pm 01 …" at bounding box center [551, 159] width 341 height 114
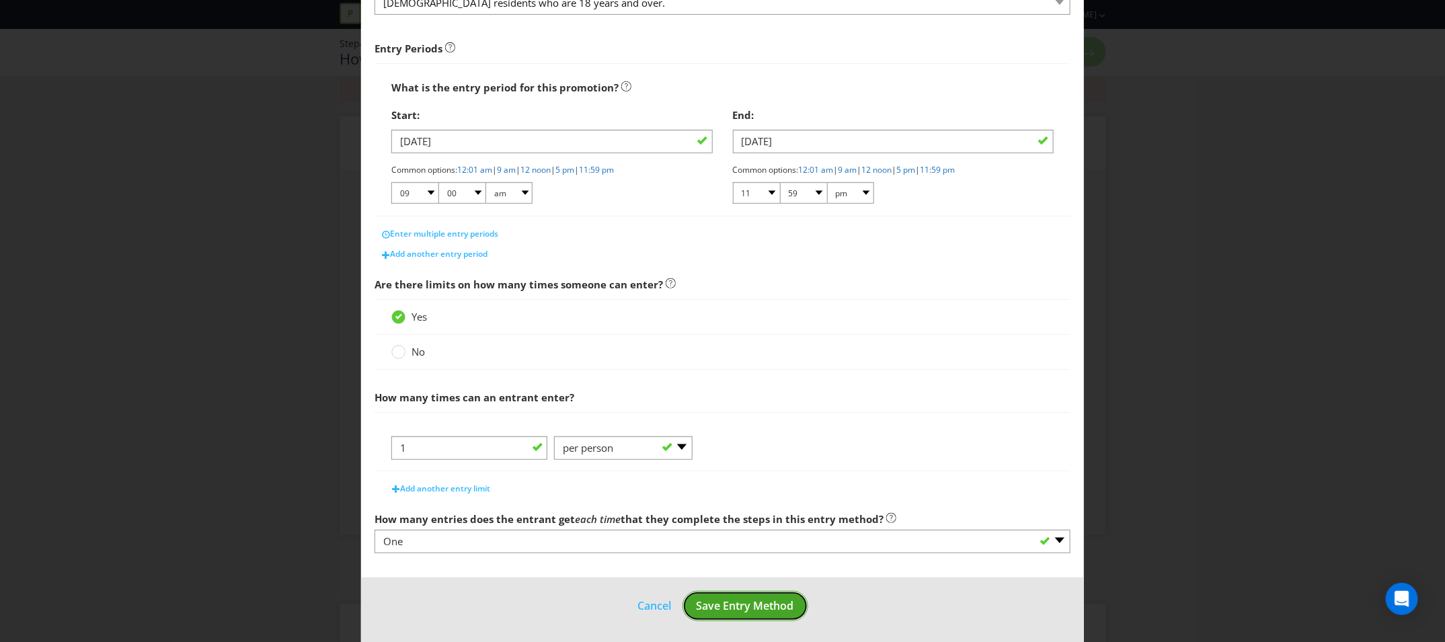
click at [741, 608] on span "Save Entry Method" at bounding box center [744, 605] width 97 height 15
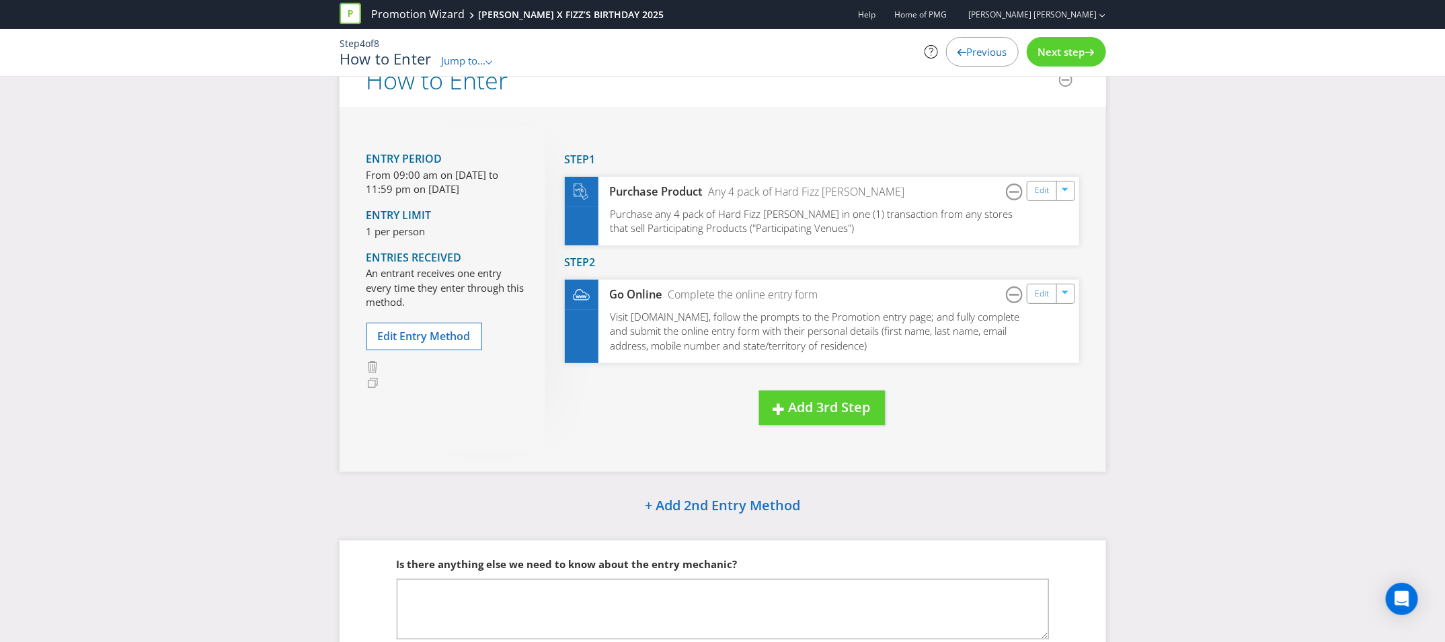
click at [975, 61] on div "Previous" at bounding box center [982, 52] width 73 height 30
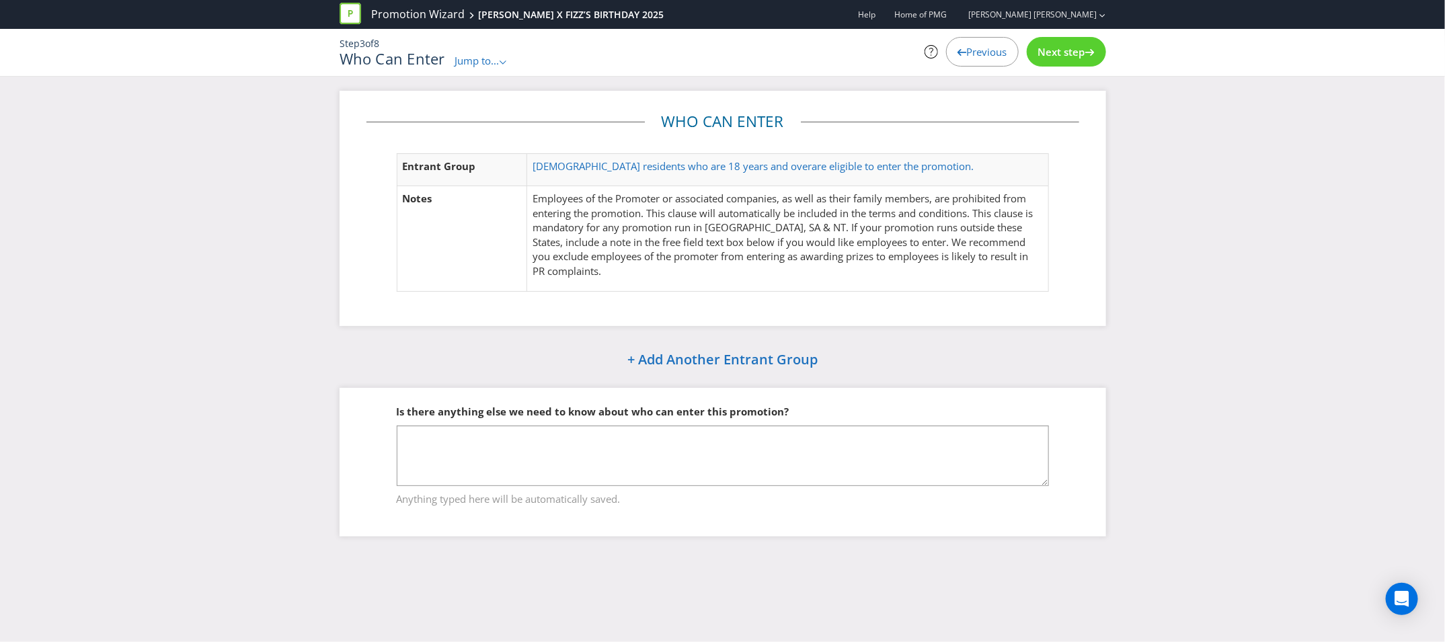
click at [975, 61] on div "Previous" at bounding box center [982, 52] width 73 height 30
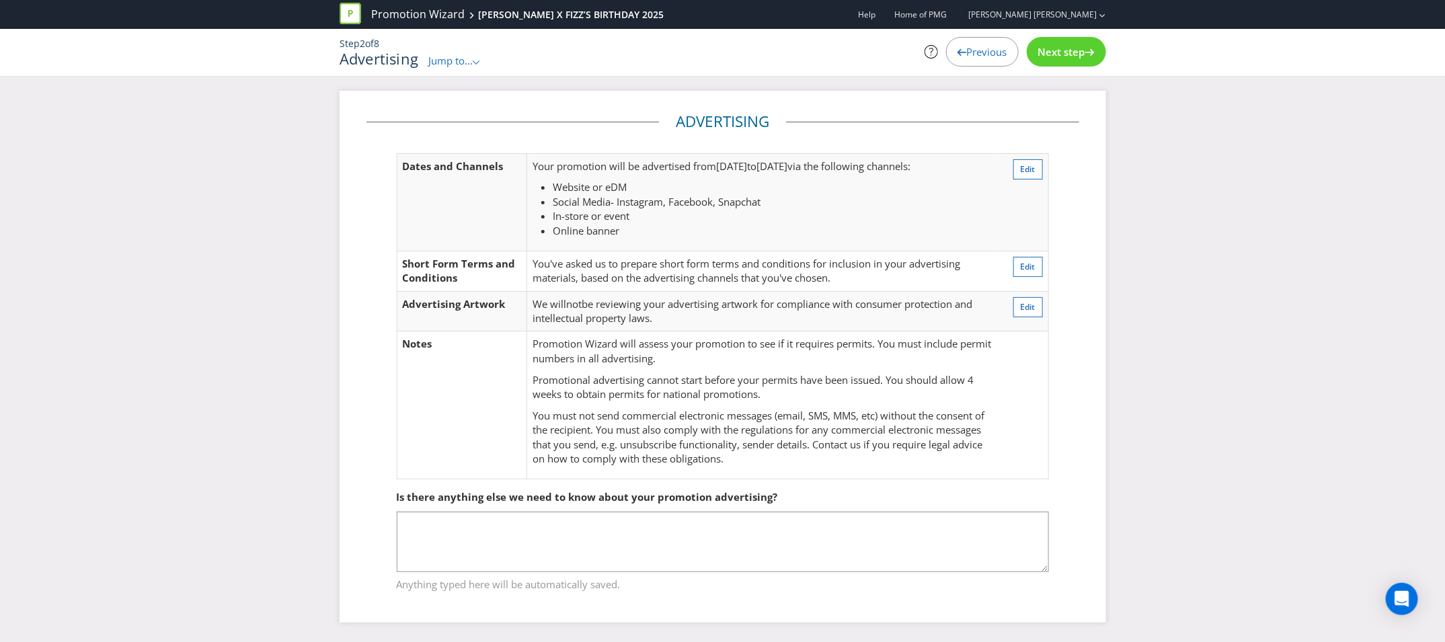
click at [975, 61] on div "Previous" at bounding box center [982, 52] width 73 height 30
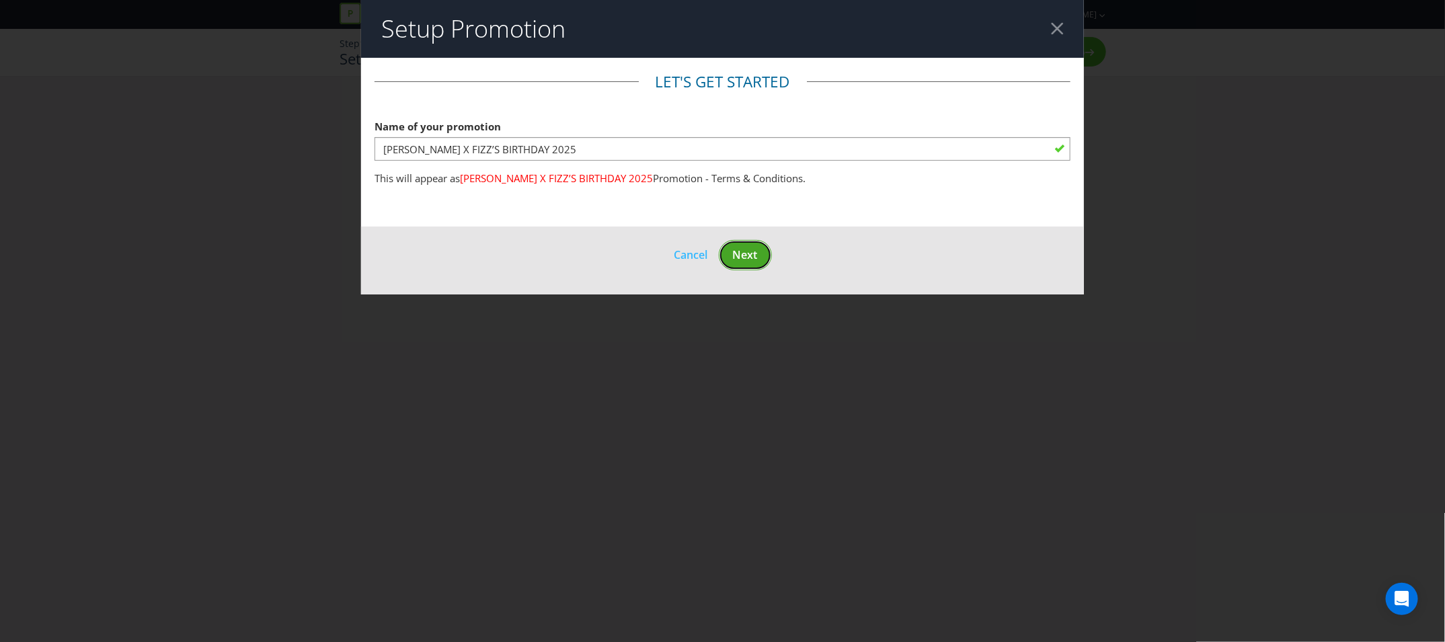
click at [746, 247] on span "Next" at bounding box center [745, 254] width 25 height 15
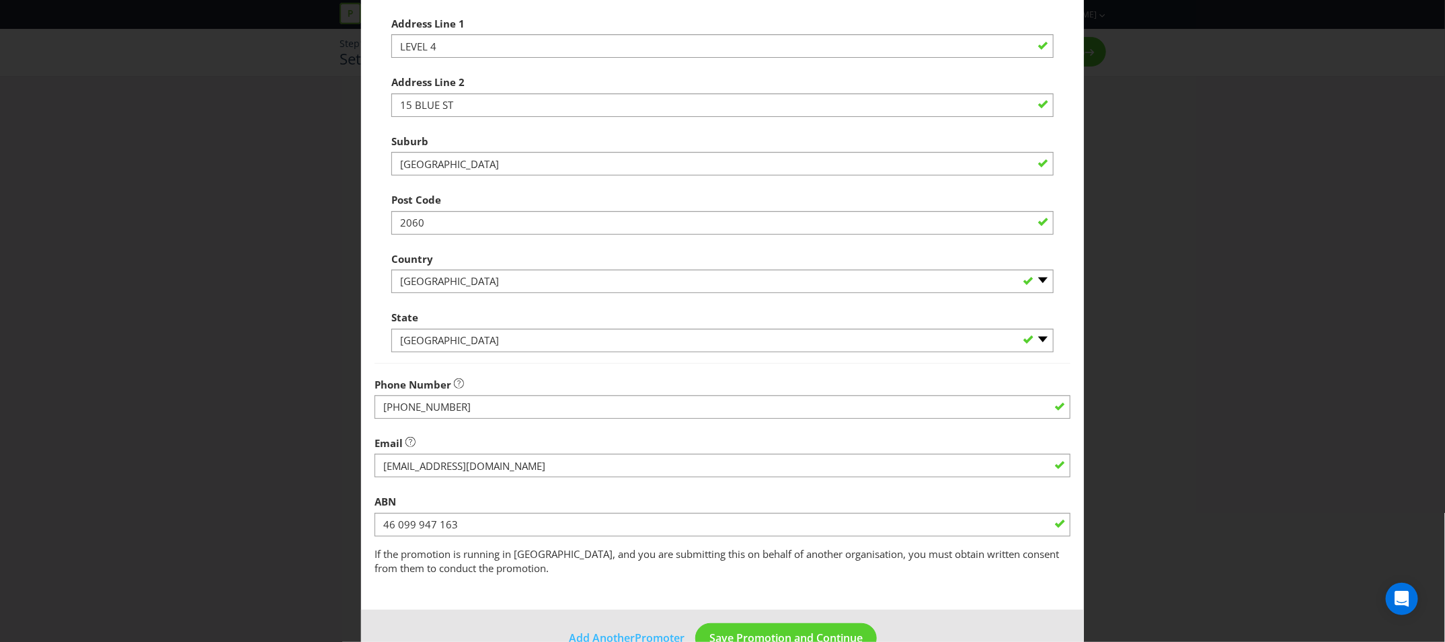
scroll to position [335, 0]
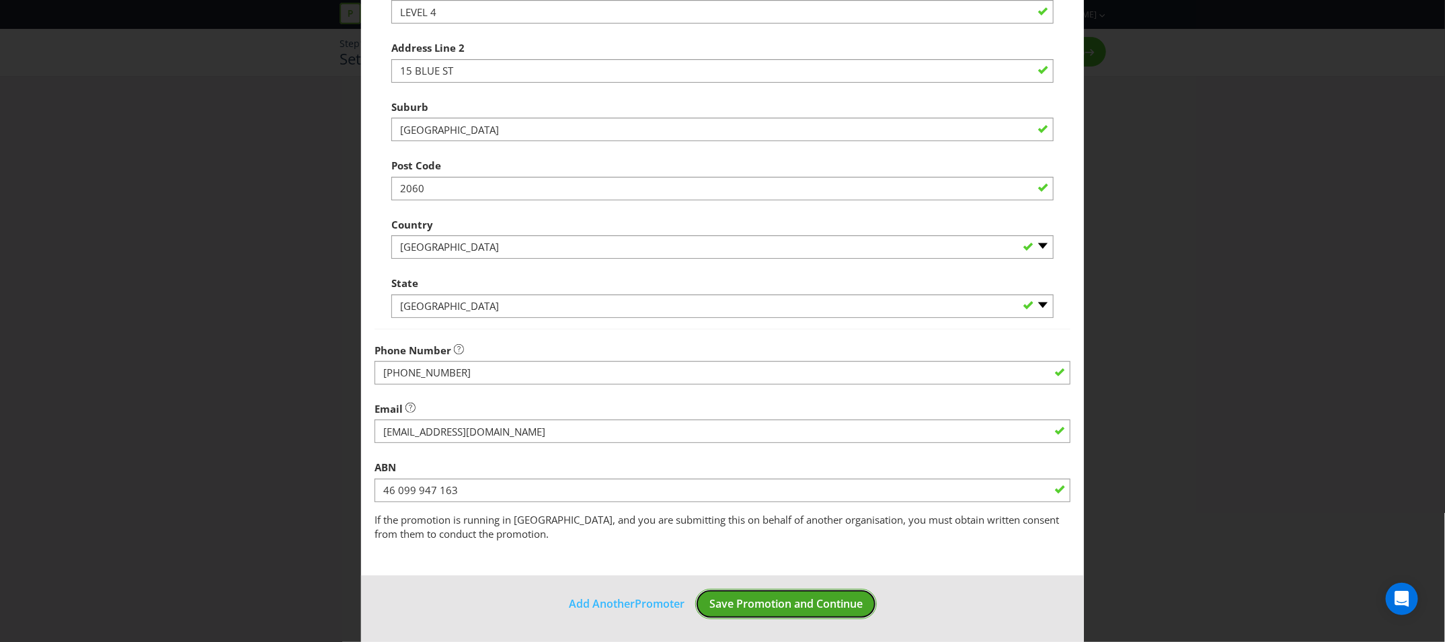
click at [818, 596] on span "Save Promotion and Continue" at bounding box center [785, 603] width 153 height 15
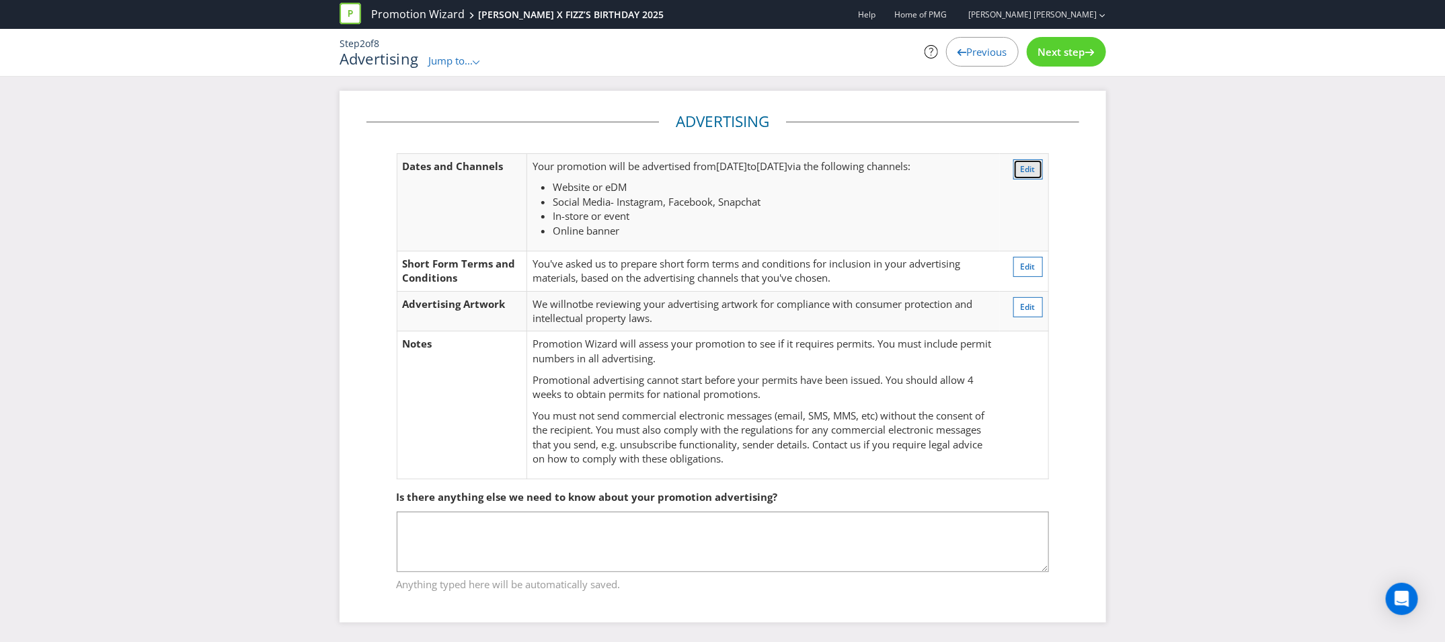
click at [1020, 165] on span "Edit" at bounding box center [1027, 168] width 15 height 11
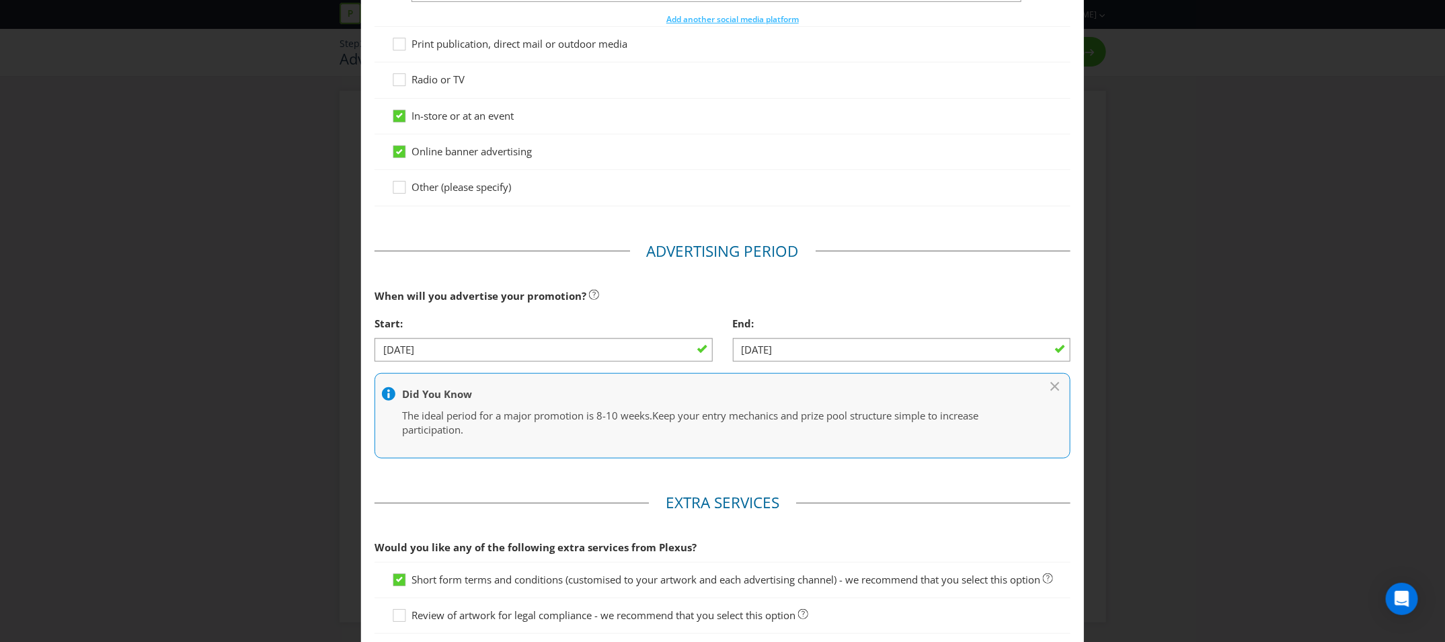
scroll to position [500, 0]
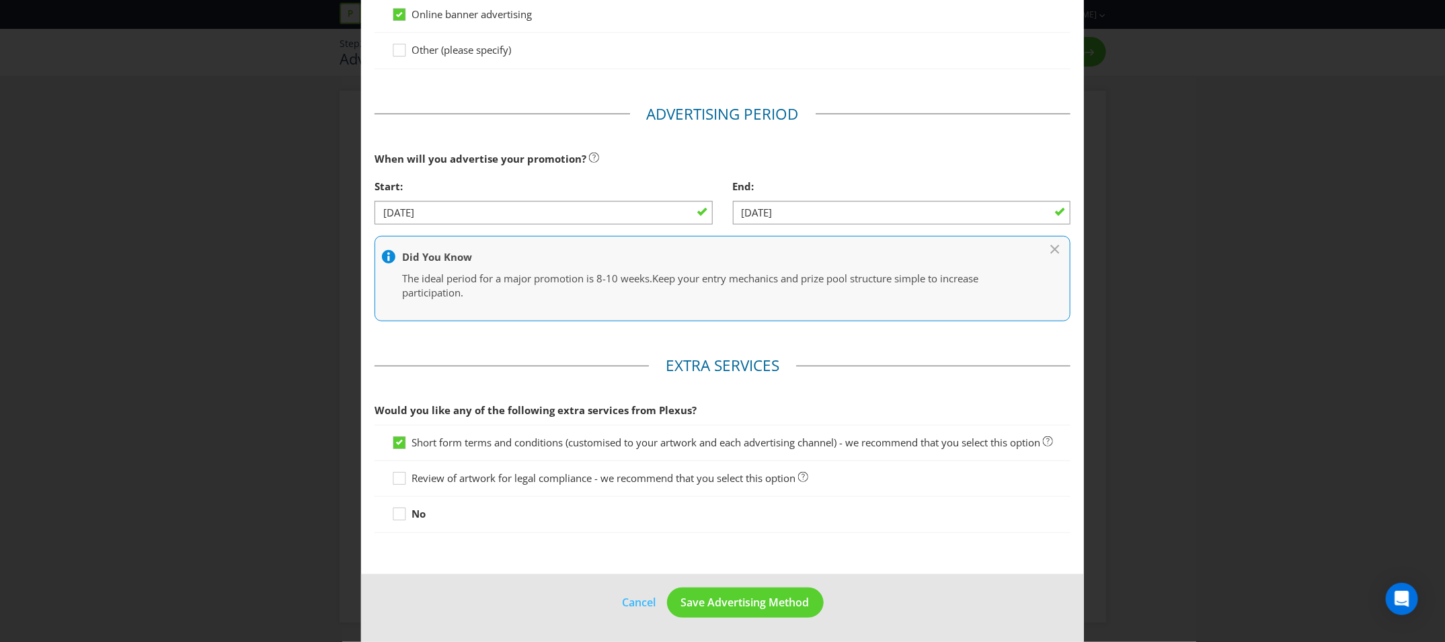
click at [787, 586] on footer "Cancel Save Advertising Method" at bounding box center [722, 608] width 723 height 68
click at [785, 608] on span "Save Advertising Method" at bounding box center [745, 602] width 128 height 15
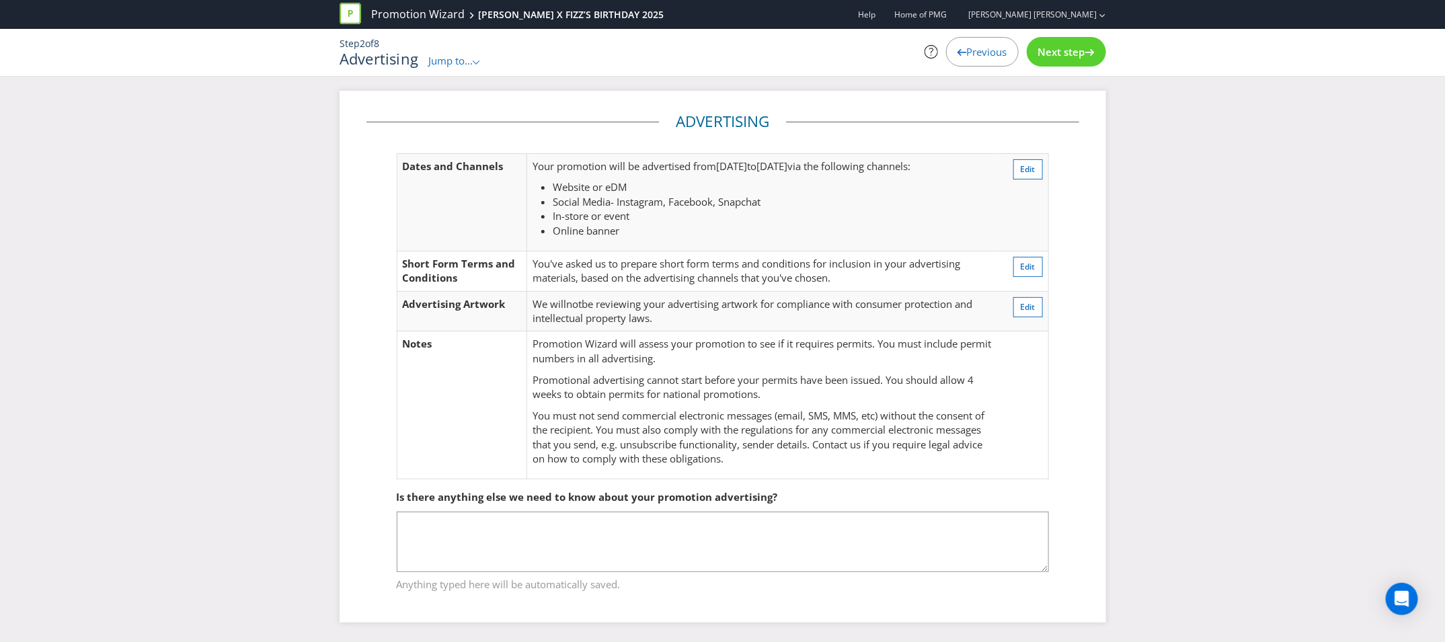
click at [1071, 63] on div "Next step" at bounding box center [1066, 52] width 79 height 30
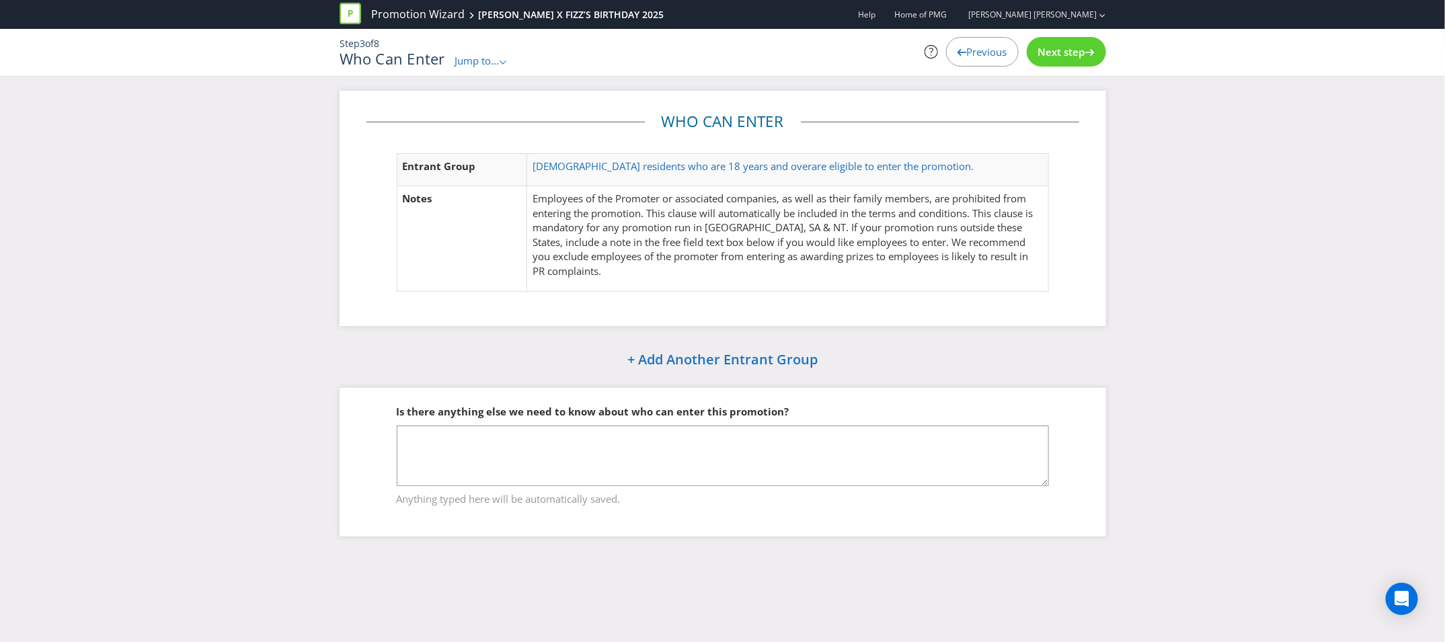
click at [1053, 52] on span "Next step" at bounding box center [1061, 51] width 47 height 13
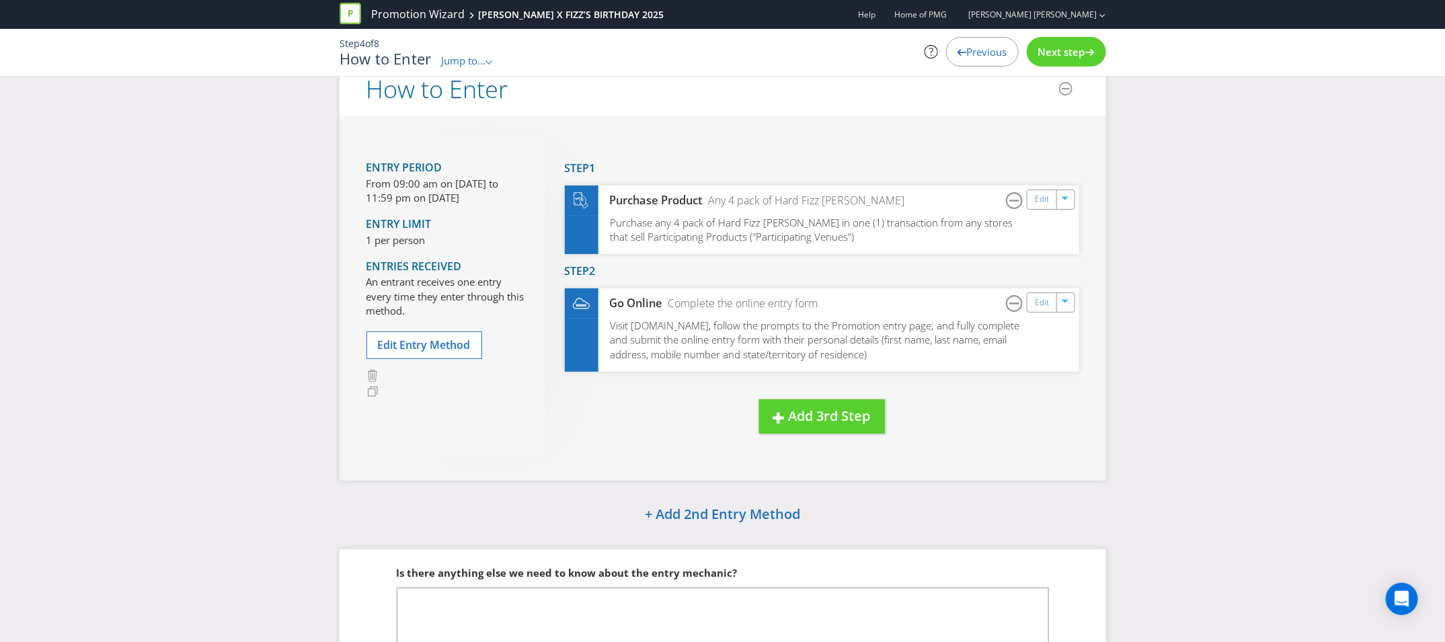
scroll to position [120, 0]
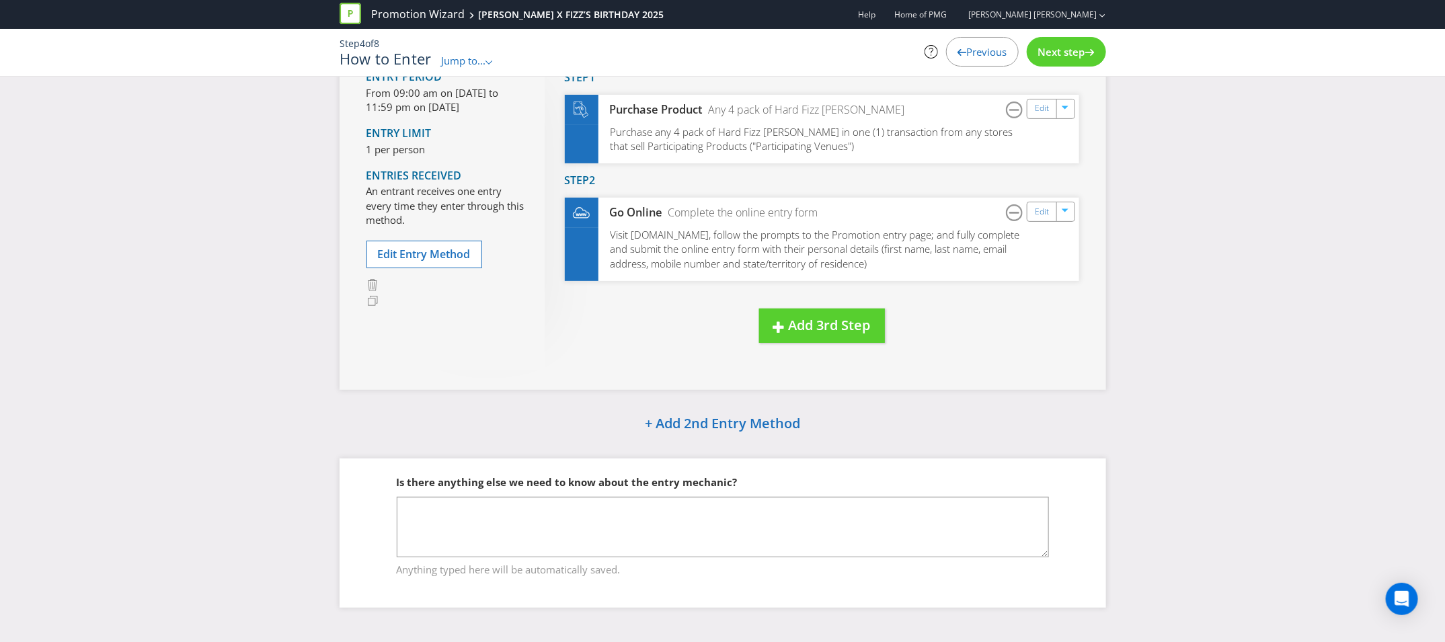
click at [1078, 64] on div "Next step" at bounding box center [1066, 52] width 79 height 30
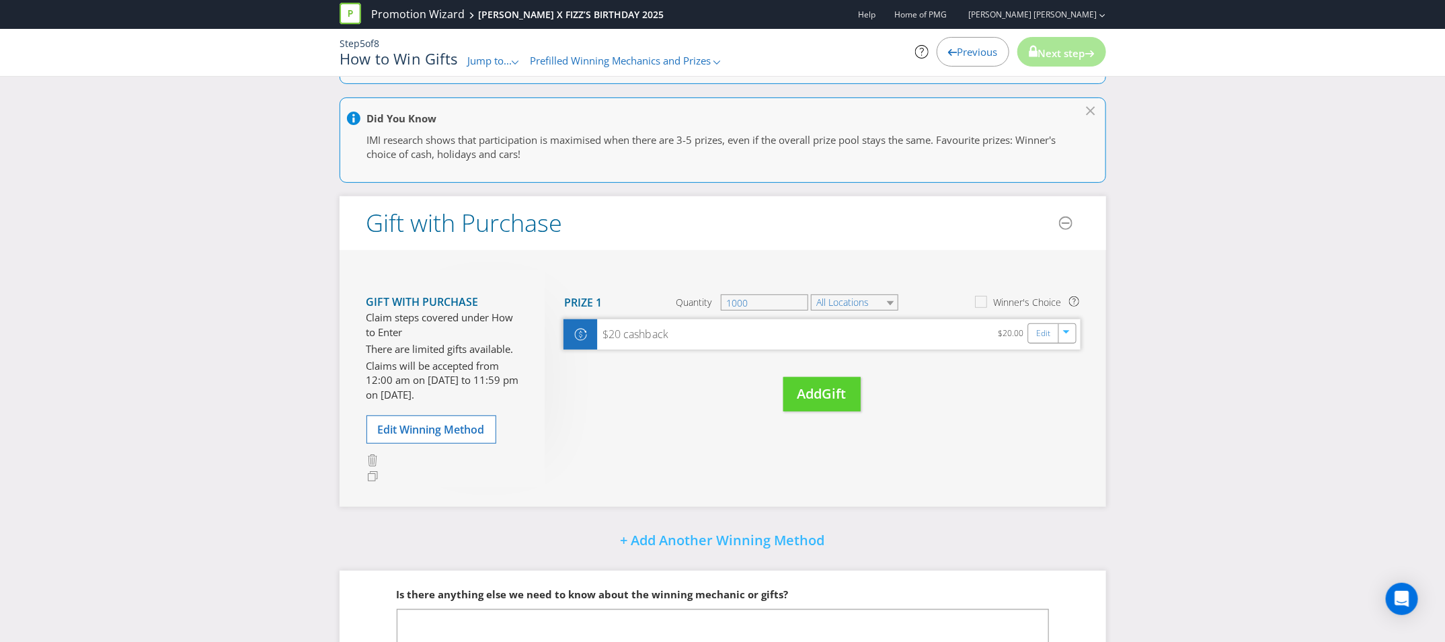
scroll to position [200, 0]
click at [475, 436] on span "Edit Winning Method" at bounding box center [431, 428] width 107 height 15
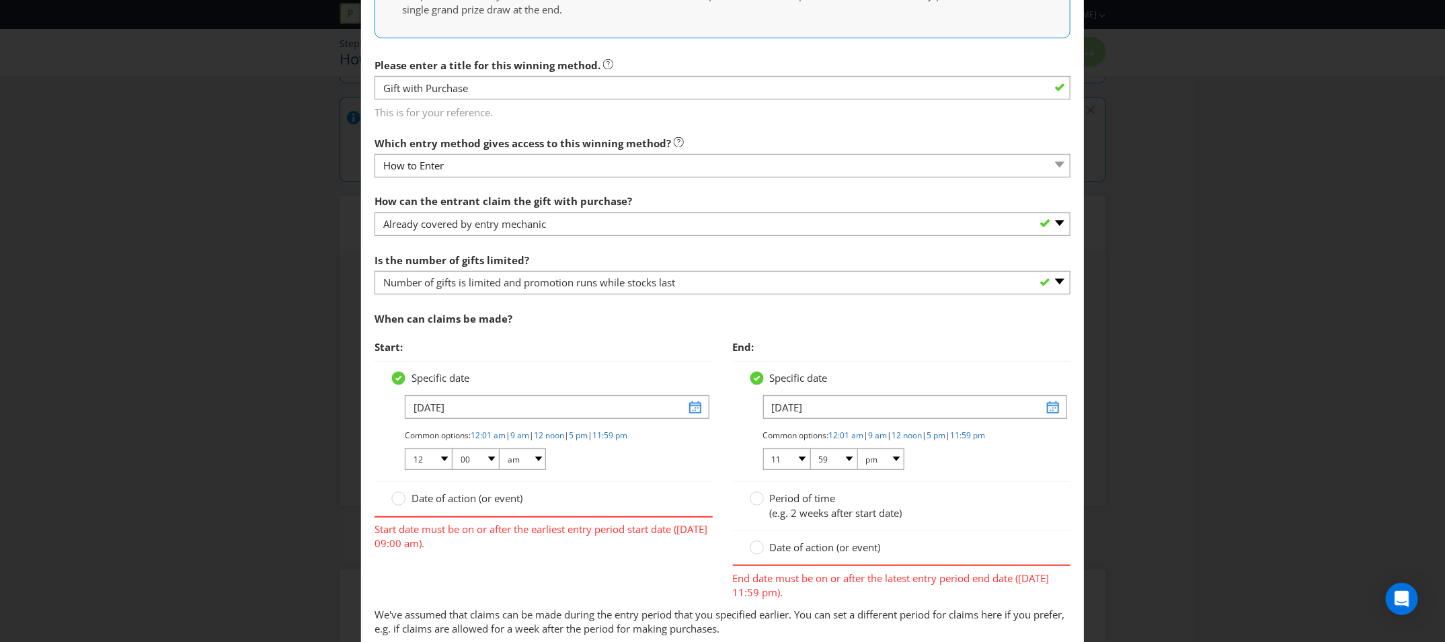
scroll to position [263, 0]
click at [421, 407] on input "01/11/24" at bounding box center [557, 405] width 304 height 24
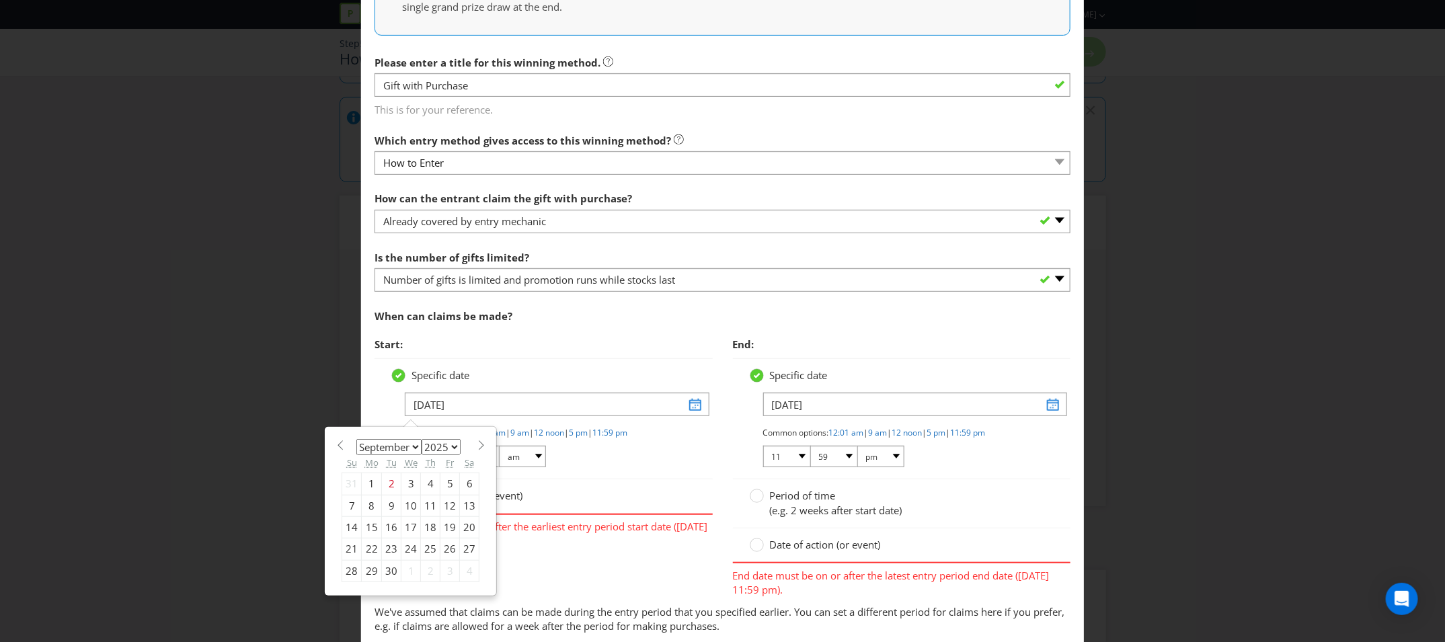
click at [435, 446] on select "2025 2026 2027 2028 2029 2030 2031 2032 2033 2034 2035" at bounding box center [440, 447] width 39 height 16
click at [397, 446] on select "January February March April May June July August September October November De…" at bounding box center [388, 447] width 65 height 16
select select "10"
click at [356, 439] on select "January February March April May June July August September October November De…" at bounding box center [388, 447] width 65 height 16
click at [374, 545] on div "17" at bounding box center [372, 549] width 20 height 22
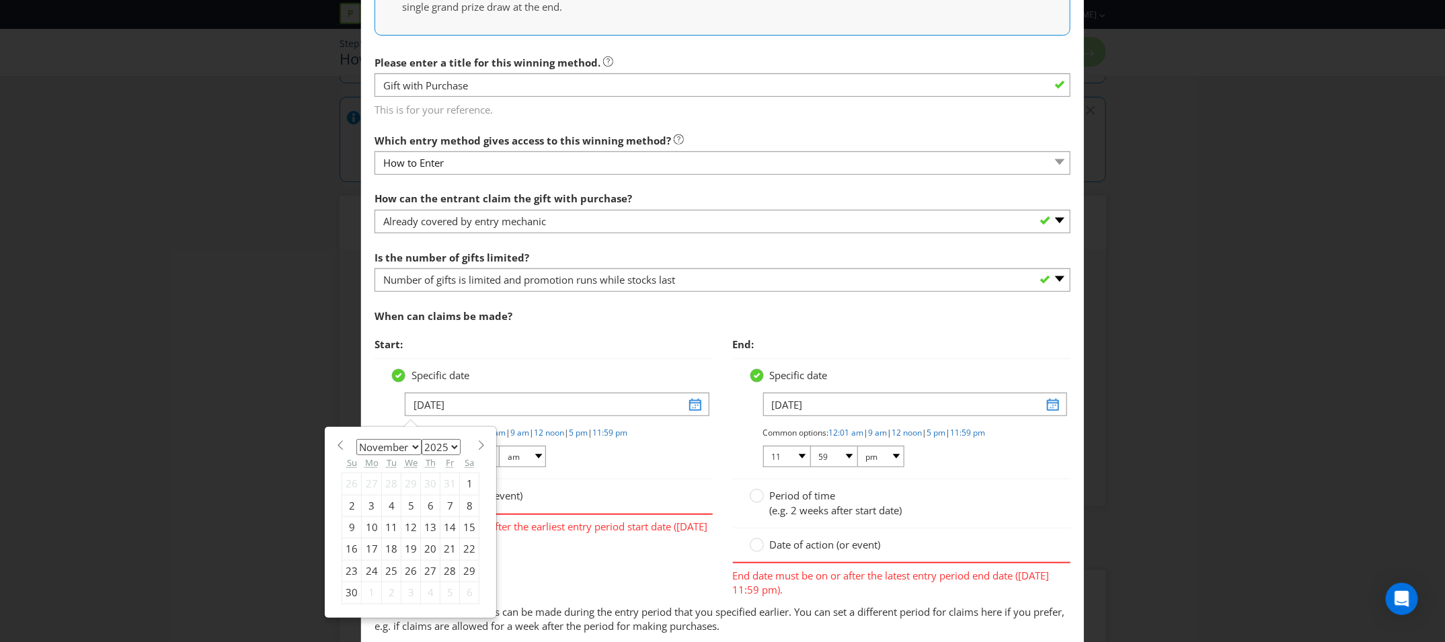
type input "17/11/25"
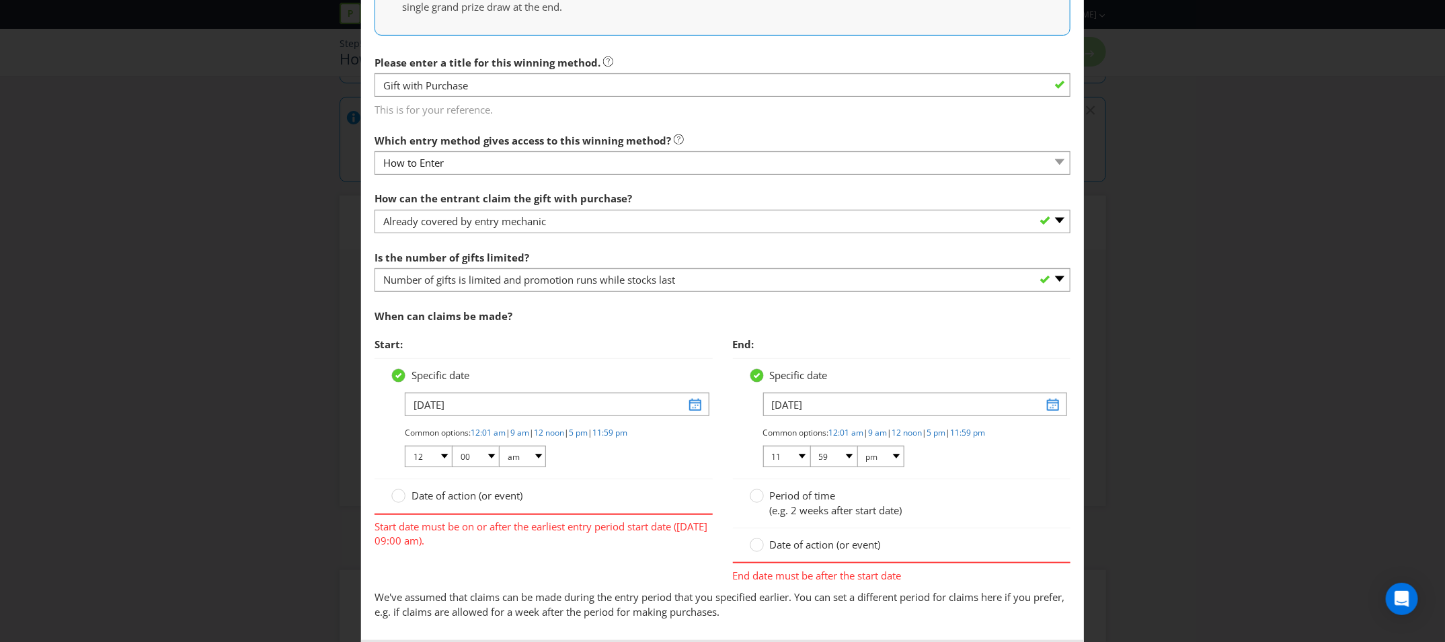
click at [579, 323] on div "When can claims be made?" at bounding box center [722, 317] width 696 height 28
click at [434, 452] on select "01 02 03 04 05 06 07 08 09 10 11 12" at bounding box center [428, 457] width 47 height 22
click at [525, 427] on link "9 am" at bounding box center [519, 432] width 19 height 11
select select "09"
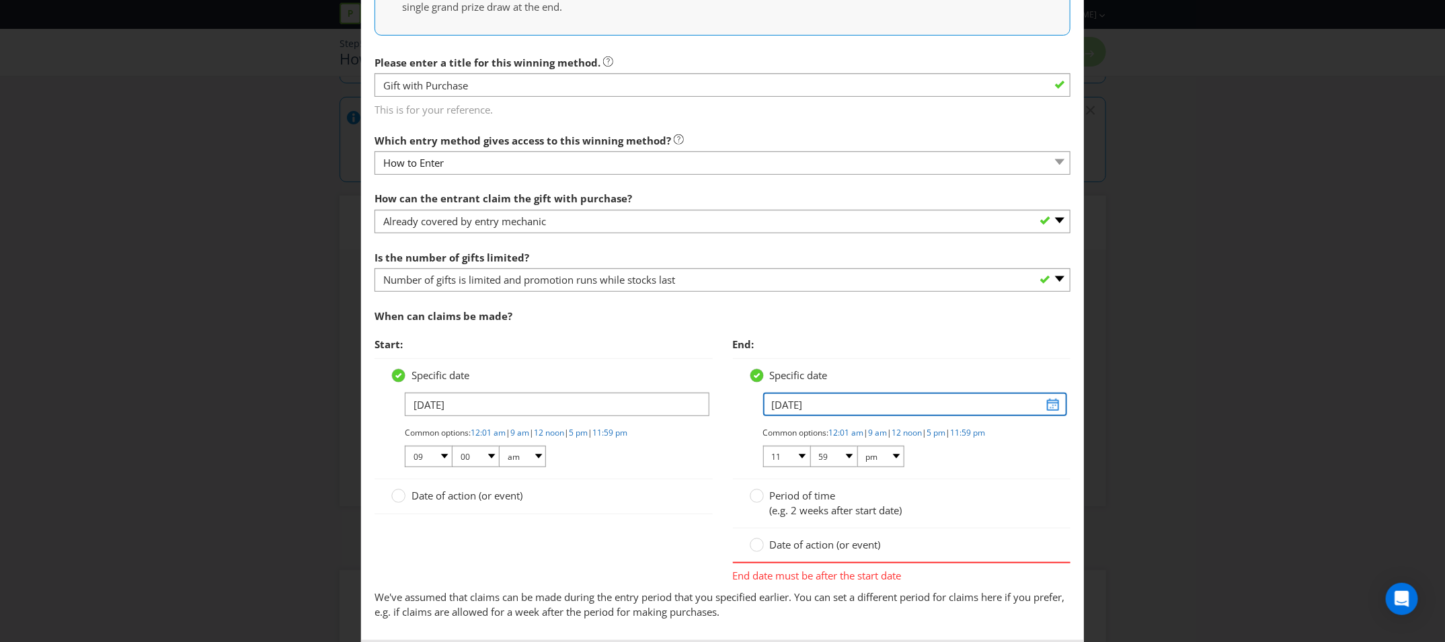
click at [887, 402] on input "30/11/24" at bounding box center [915, 405] width 304 height 24
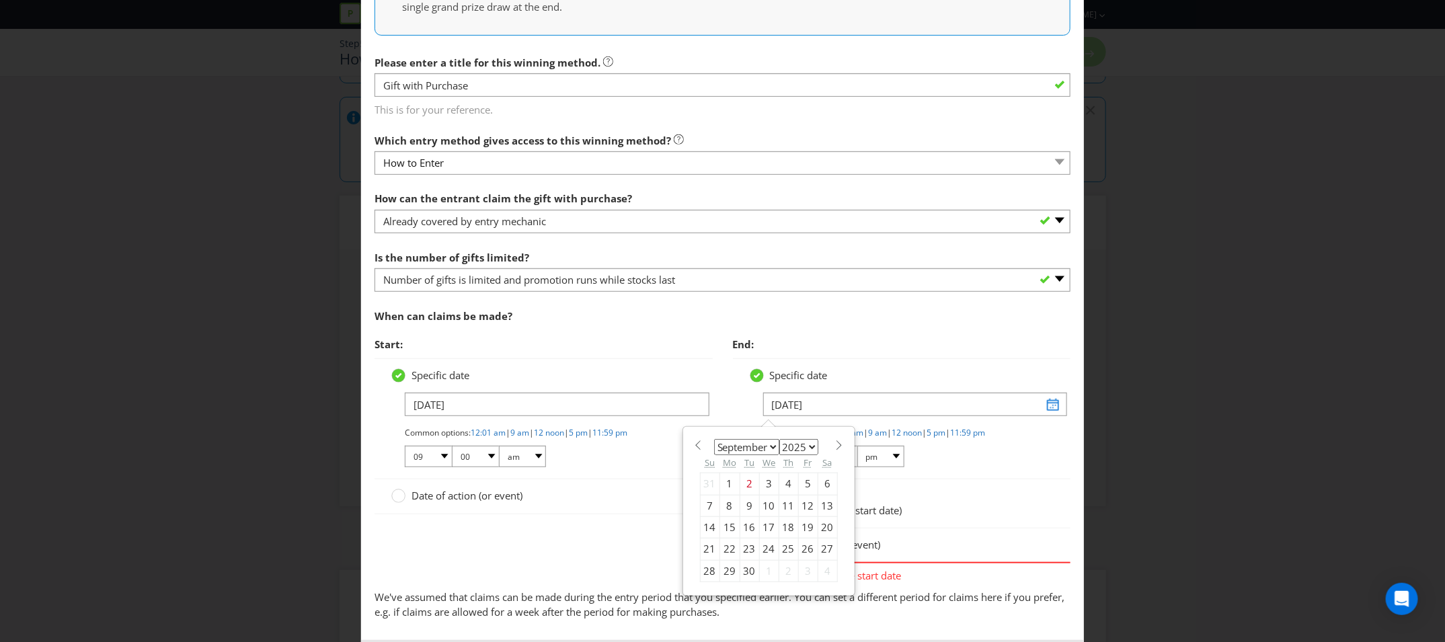
click at [761, 446] on select "January February March April May June July August September October November De…" at bounding box center [746, 447] width 65 height 16
select select "0"
click at [714, 439] on select "January February March April May June July August September October November De…" at bounding box center [746, 447] width 65 height 16
click at [799, 445] on select "2025 2026 2027 2028 2029 2030 2031 2032 2033 2034 2035" at bounding box center [798, 447] width 39 height 16
select select "2026"
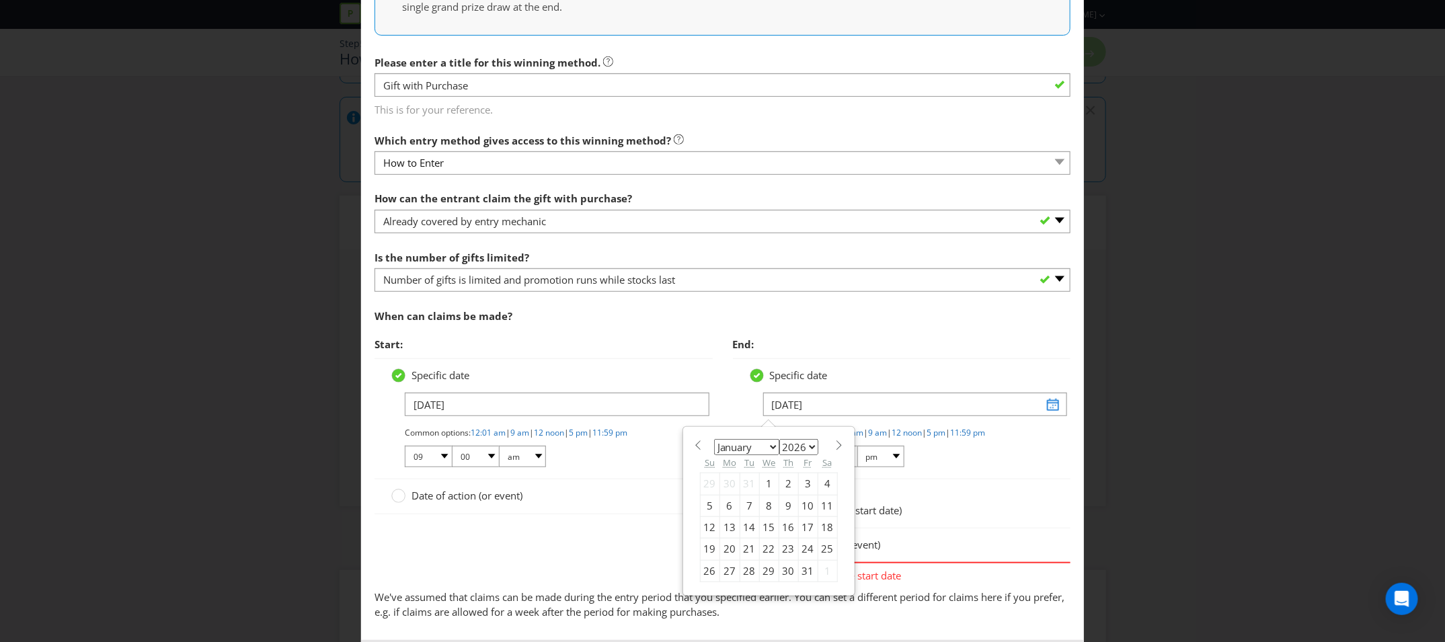
click at [779, 439] on select "2025 2026 2027 2028 2029 2030 2031 2032 2033 2034 2035" at bounding box center [798, 447] width 39 height 16
click at [732, 504] on div "5" at bounding box center [729, 506] width 20 height 22
type input "05/01/26"
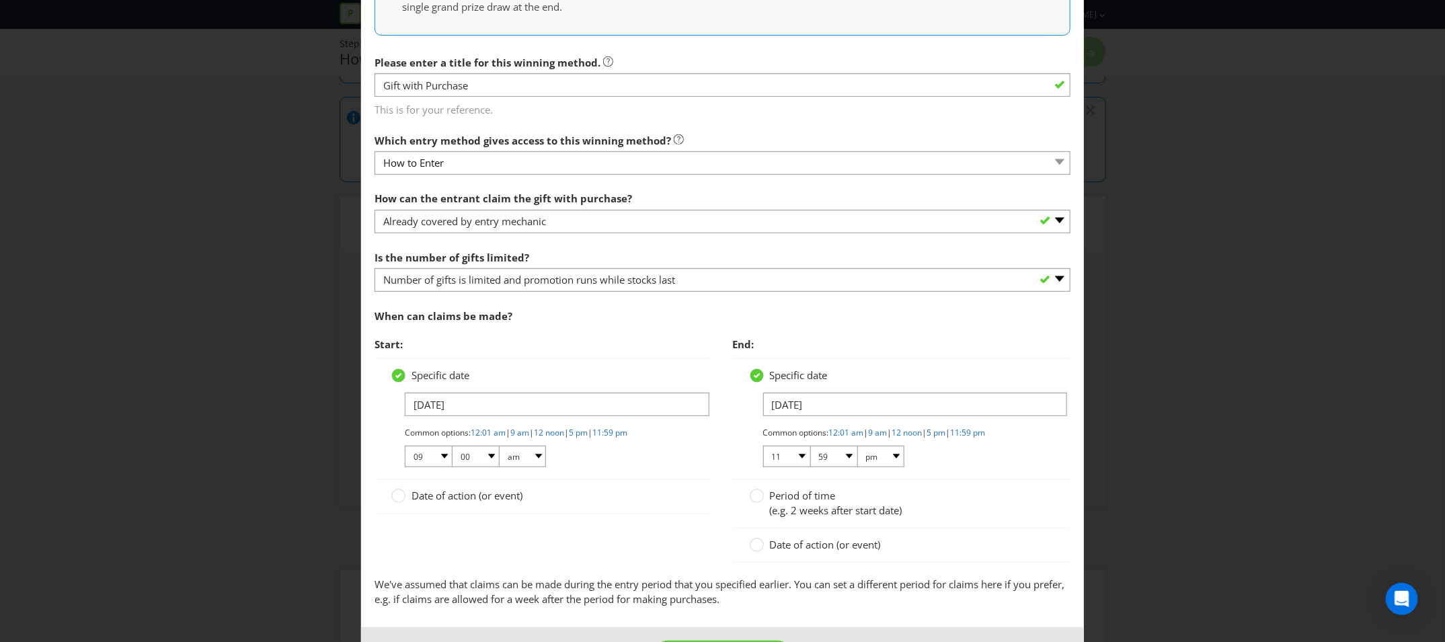
click at [856, 311] on div "When can claims be made?" at bounding box center [722, 317] width 696 height 28
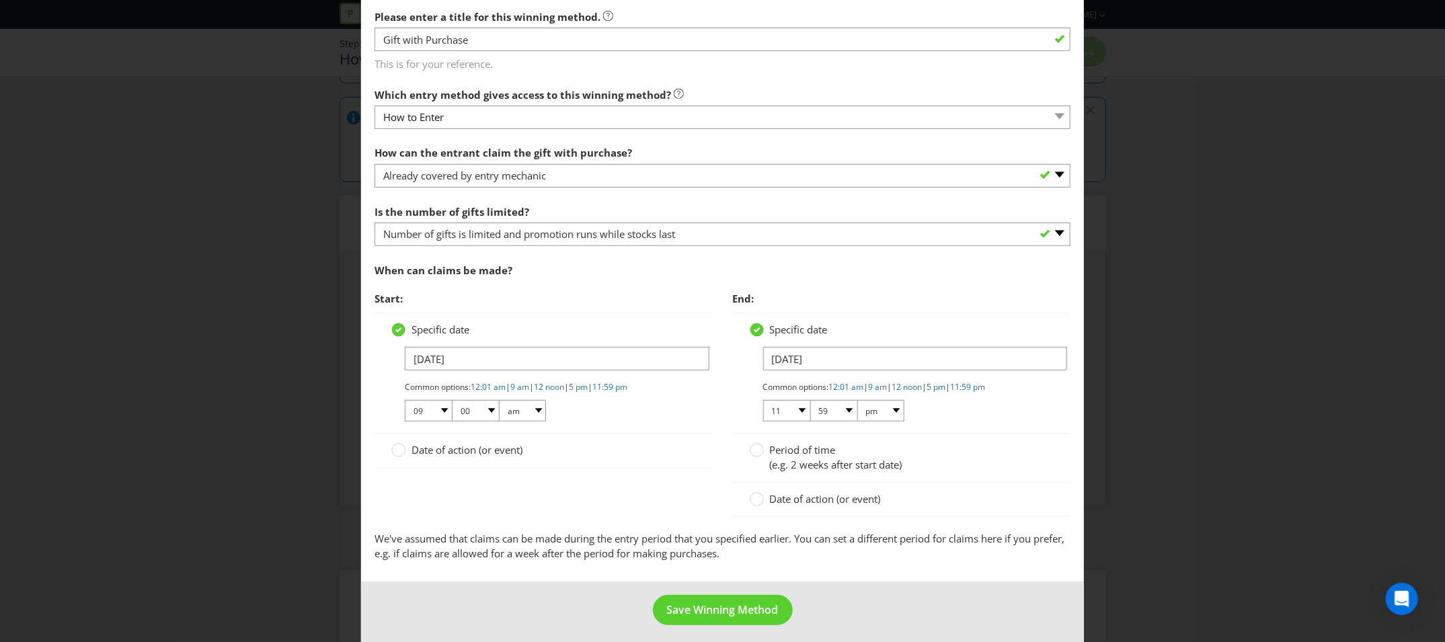
scroll to position [313, 0]
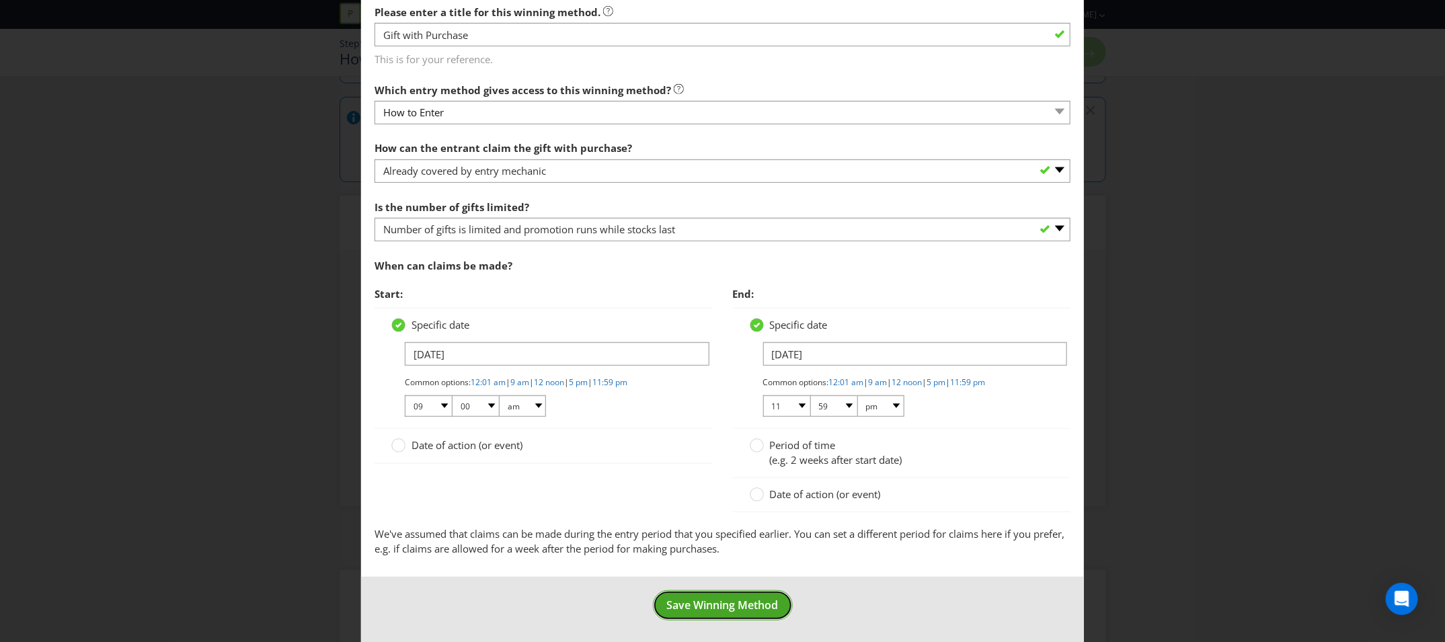
click at [747, 599] on span "Save Winning Method" at bounding box center [723, 605] width 112 height 15
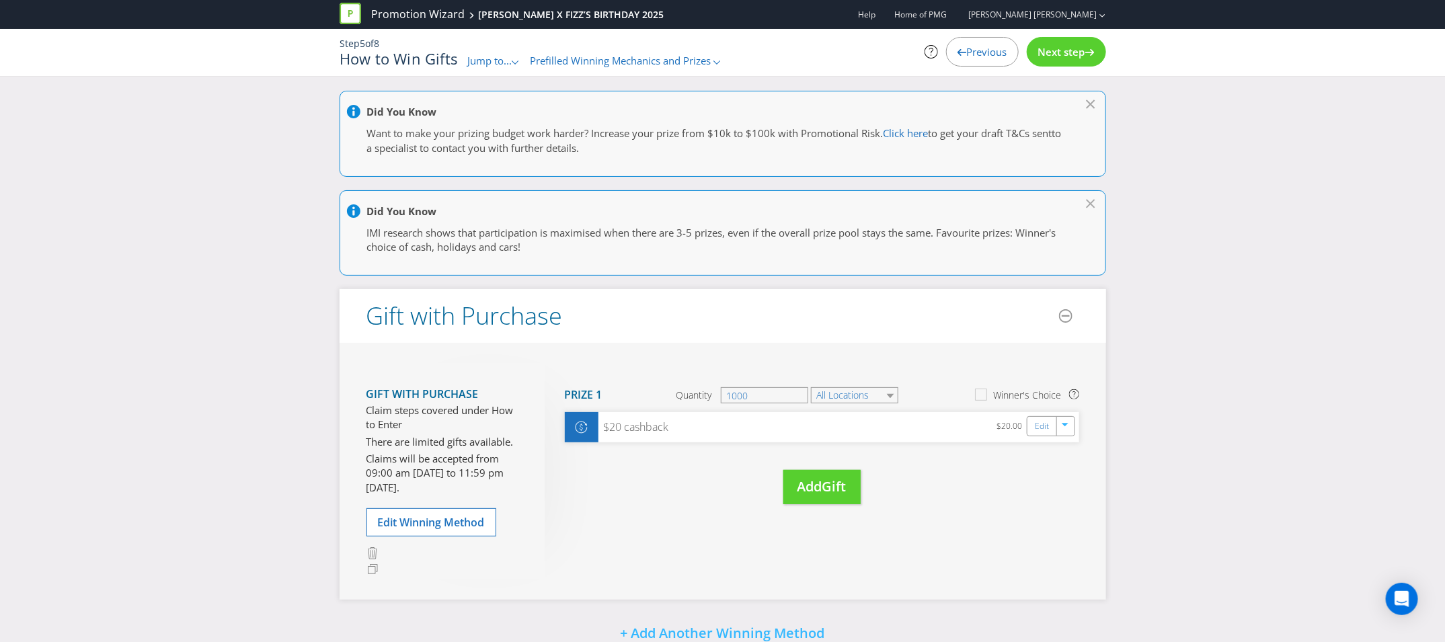
click at [1050, 51] on span "Next step" at bounding box center [1061, 51] width 47 height 13
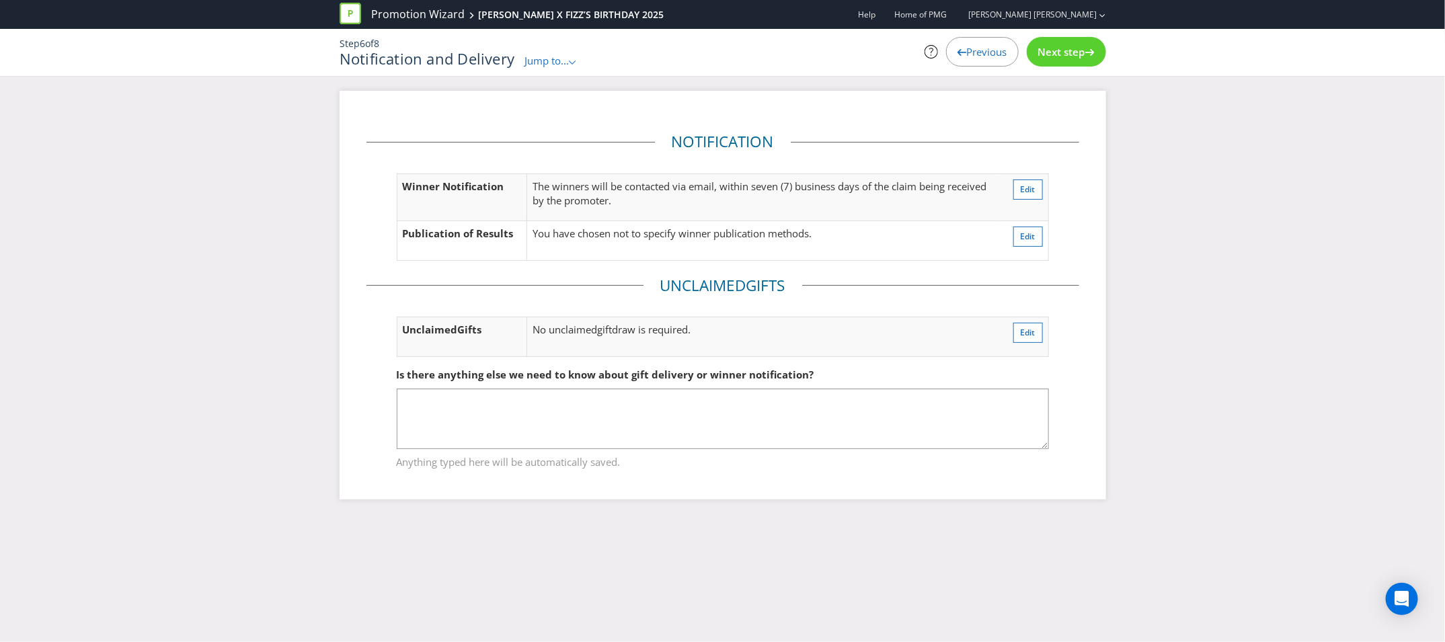
click at [1066, 56] on span "Next step" at bounding box center [1061, 51] width 47 height 13
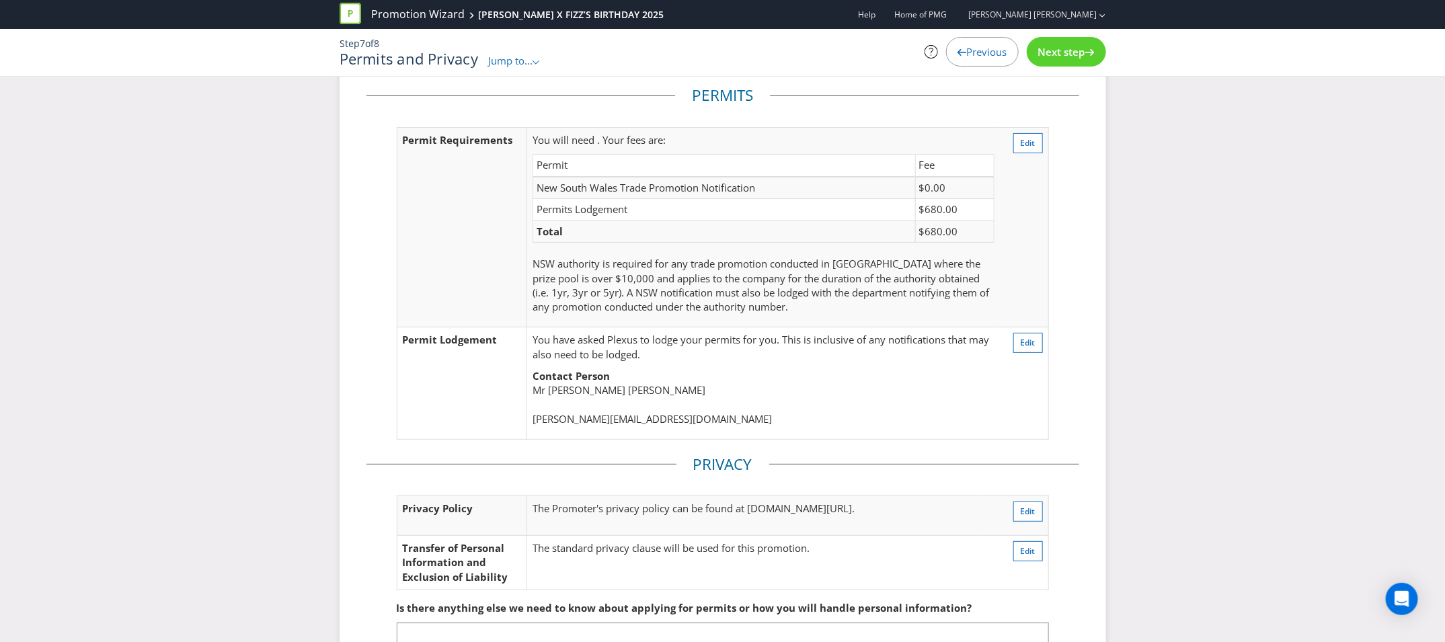
scroll to position [41, 0]
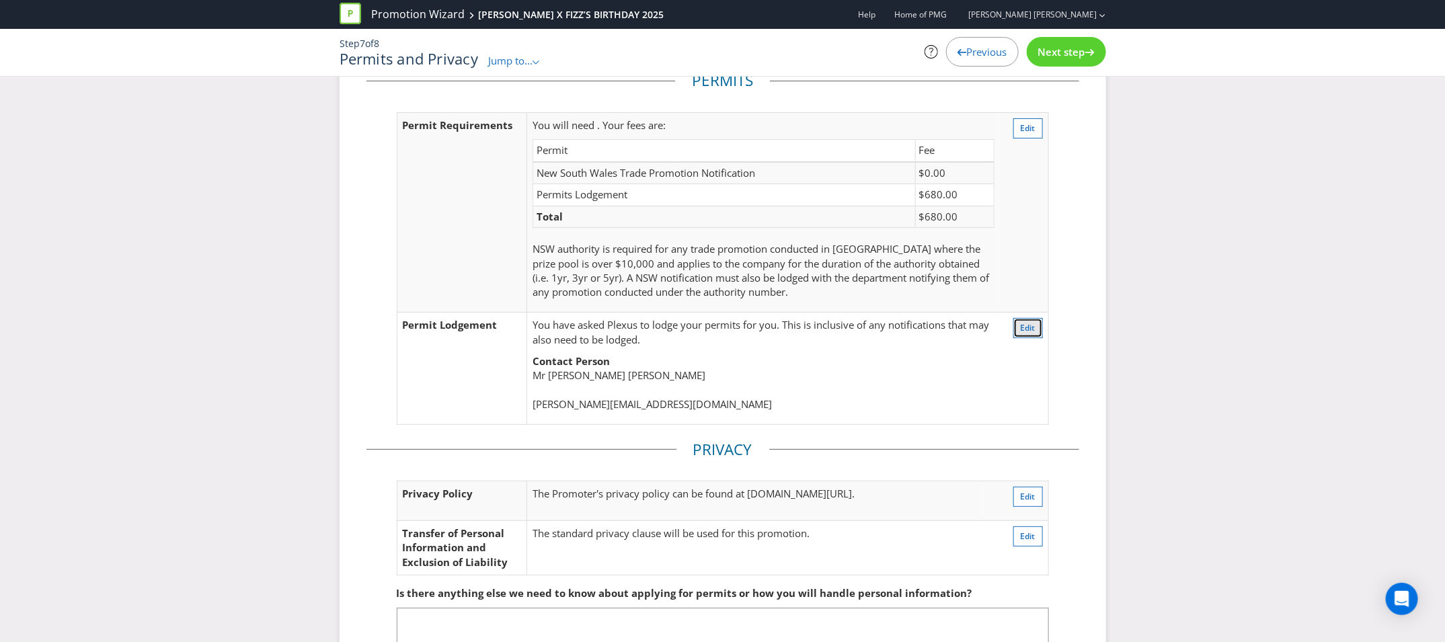
click at [1027, 325] on span "Edit" at bounding box center [1027, 327] width 15 height 11
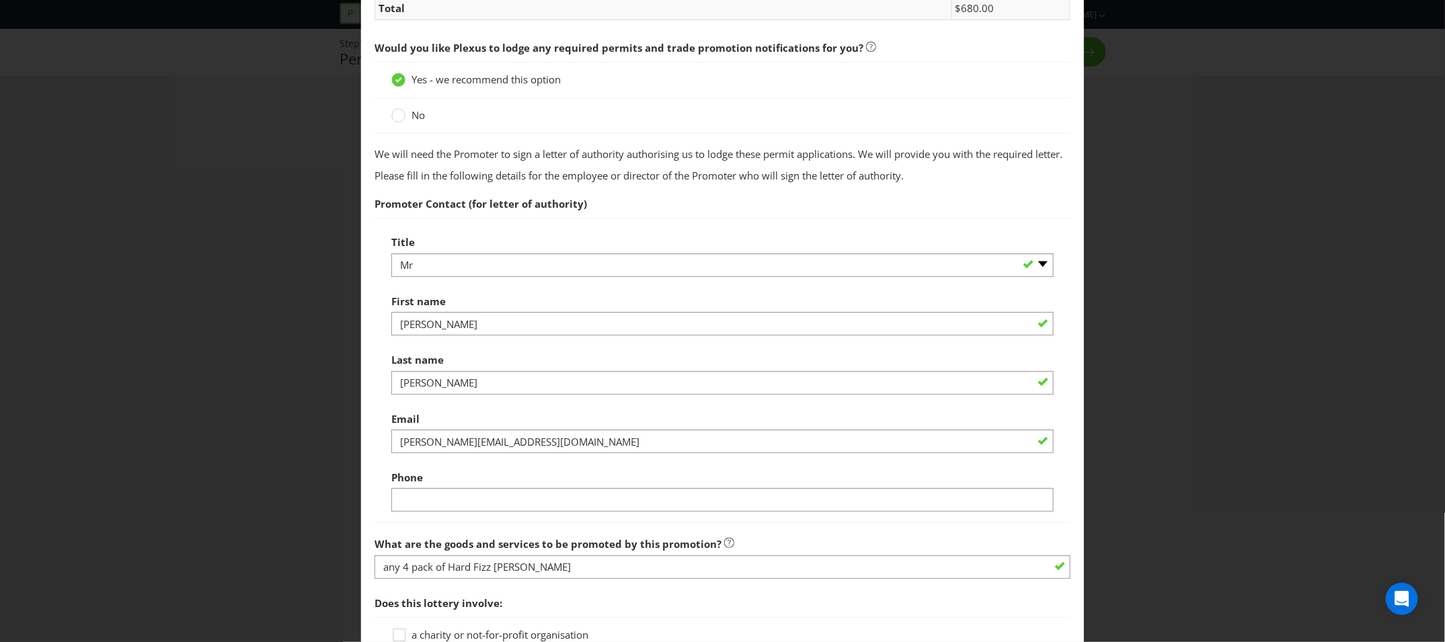
scroll to position [418, 0]
click at [460, 335] on input "John" at bounding box center [722, 323] width 662 height 24
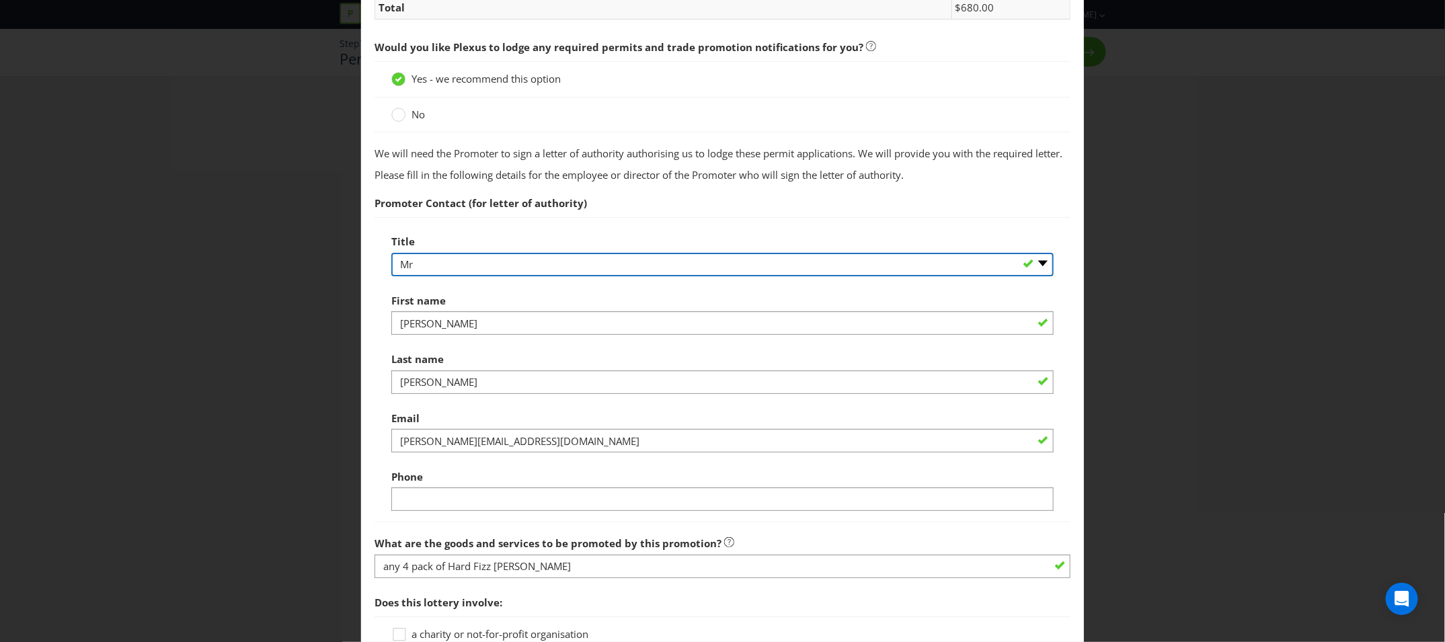
click at [470, 276] on select "-- Please select -- Mr Ms Mrs Miss Other (please specify)" at bounding box center [722, 265] width 662 height 24
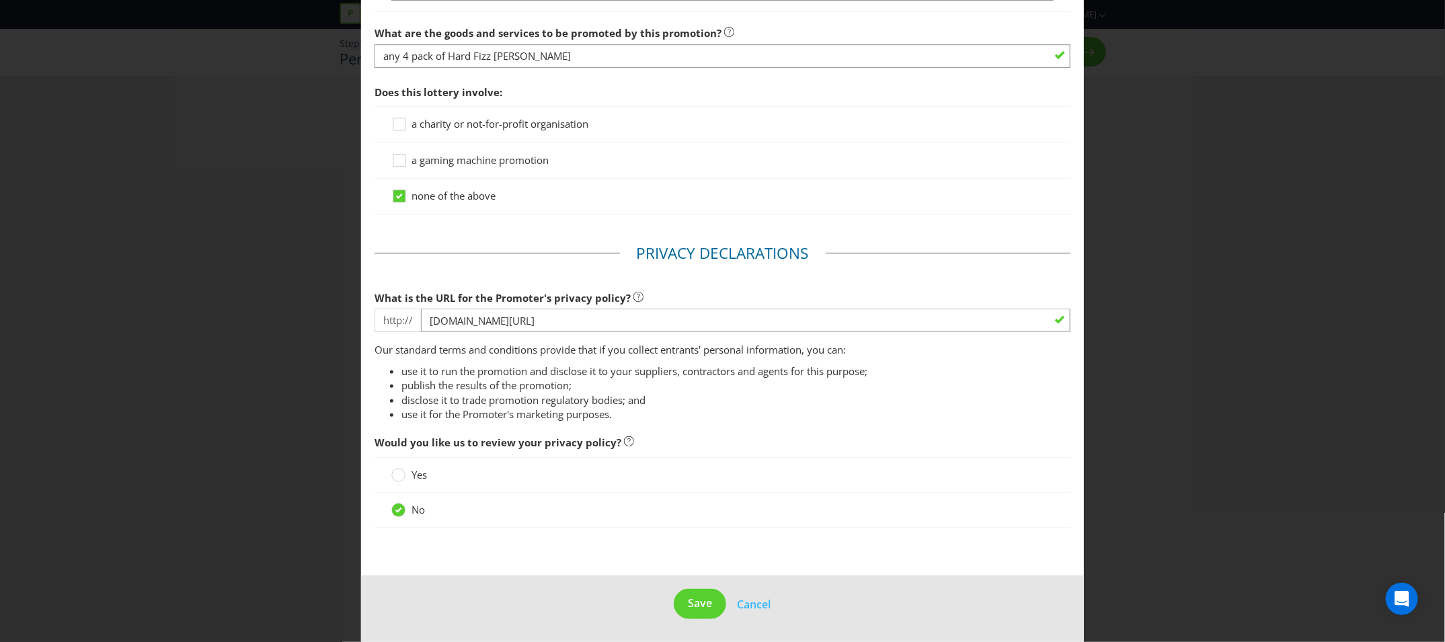
scroll to position [954, 0]
click at [702, 608] on span "Save" at bounding box center [700, 602] width 24 height 15
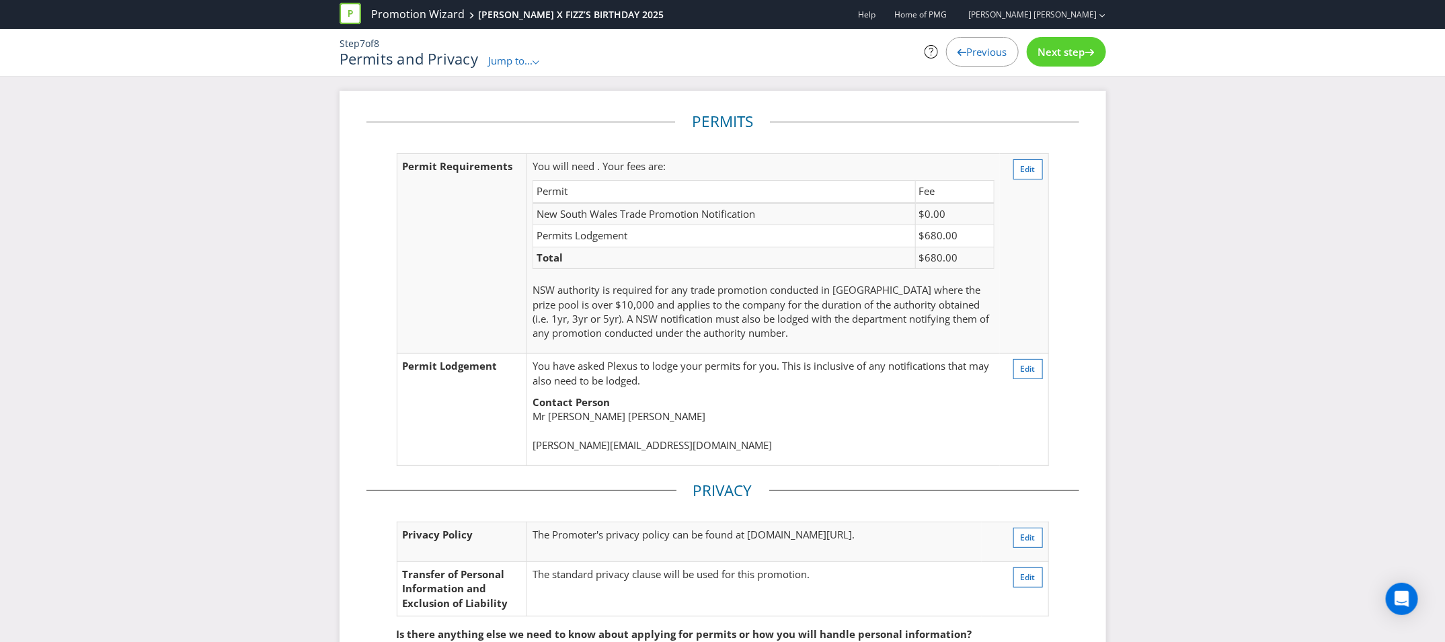
click at [991, 52] on span "Previous" at bounding box center [987, 51] width 40 height 13
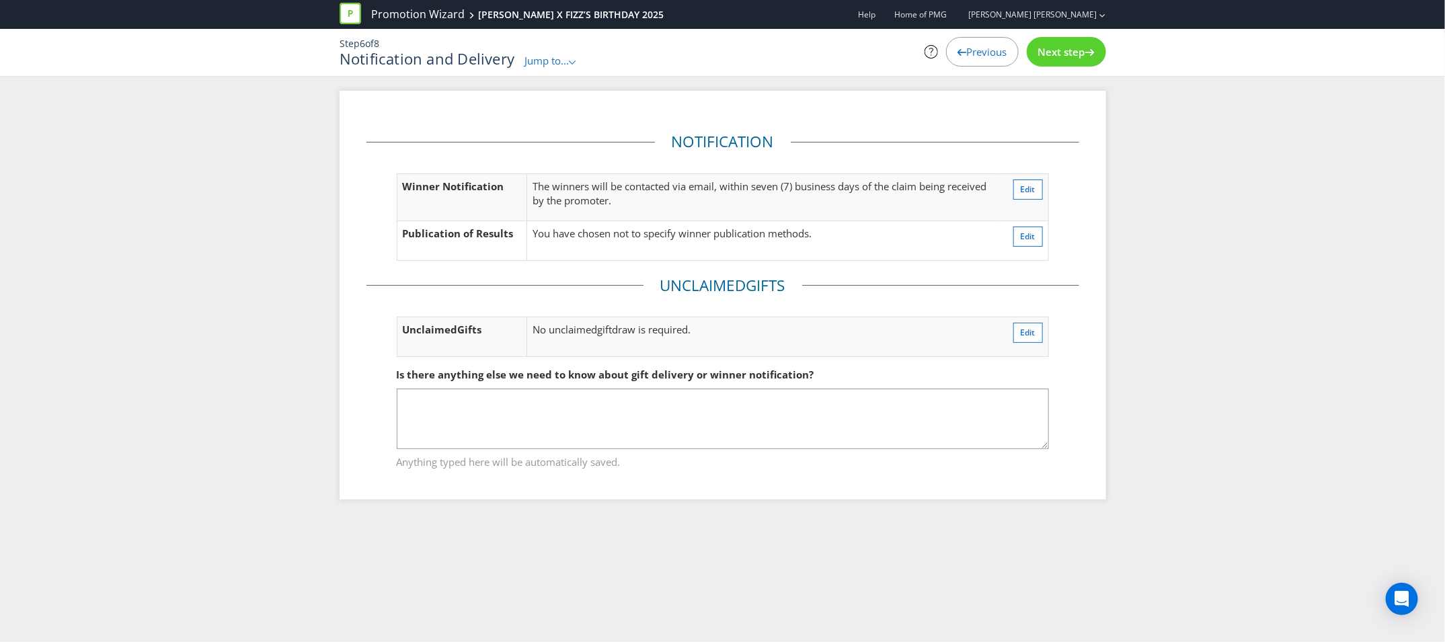
click at [991, 52] on span "Previous" at bounding box center [987, 51] width 40 height 13
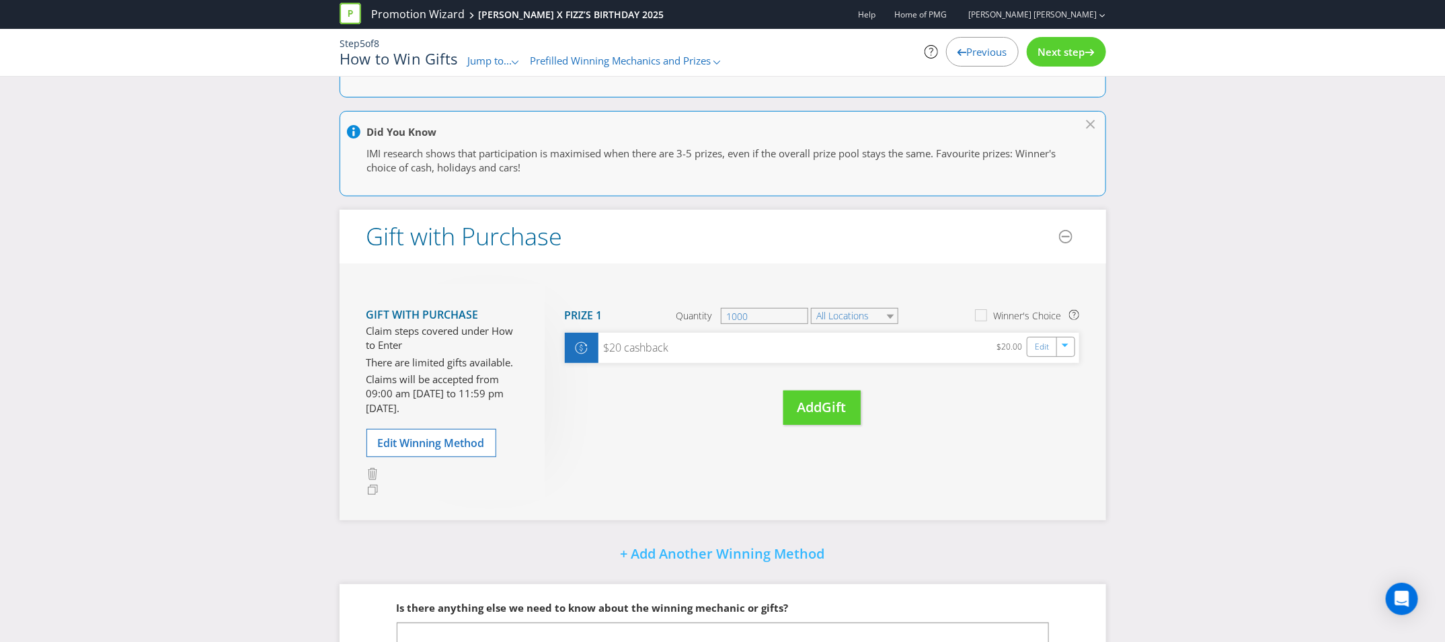
scroll to position [73, 0]
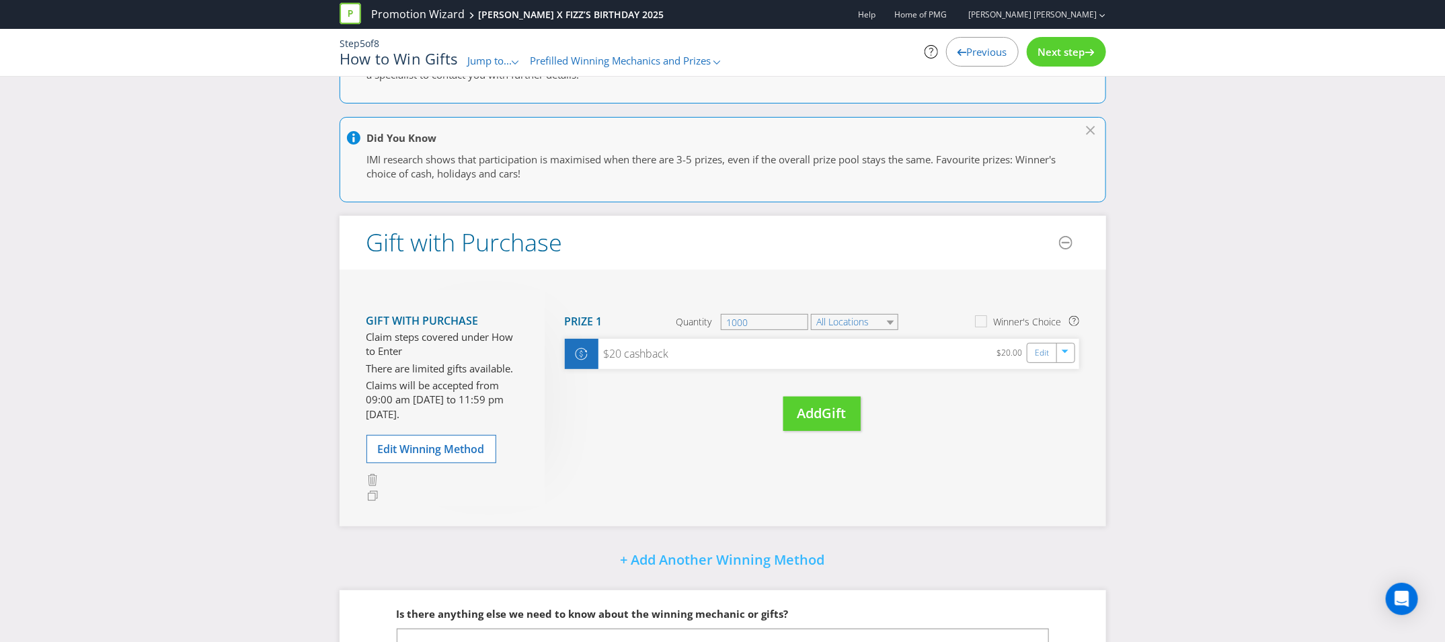
click at [967, 58] on span "Previous" at bounding box center [987, 51] width 40 height 13
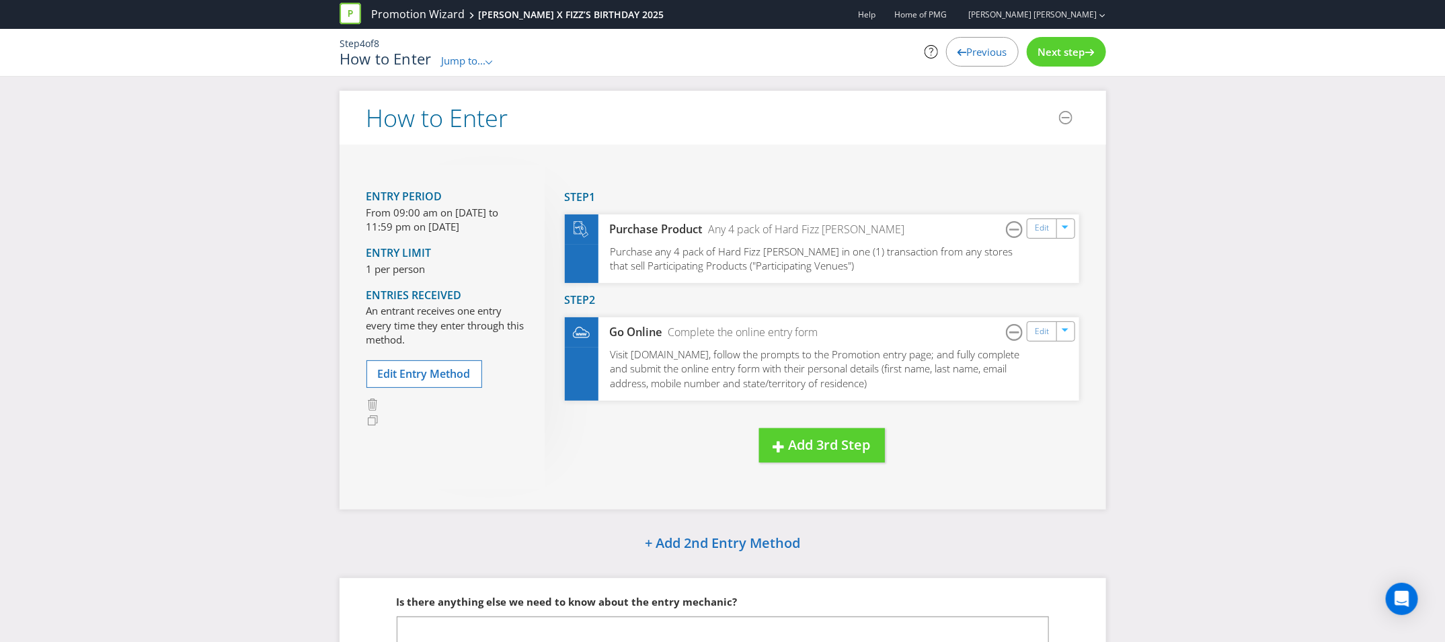
click at [957, 60] on div "Previous" at bounding box center [982, 52] width 73 height 30
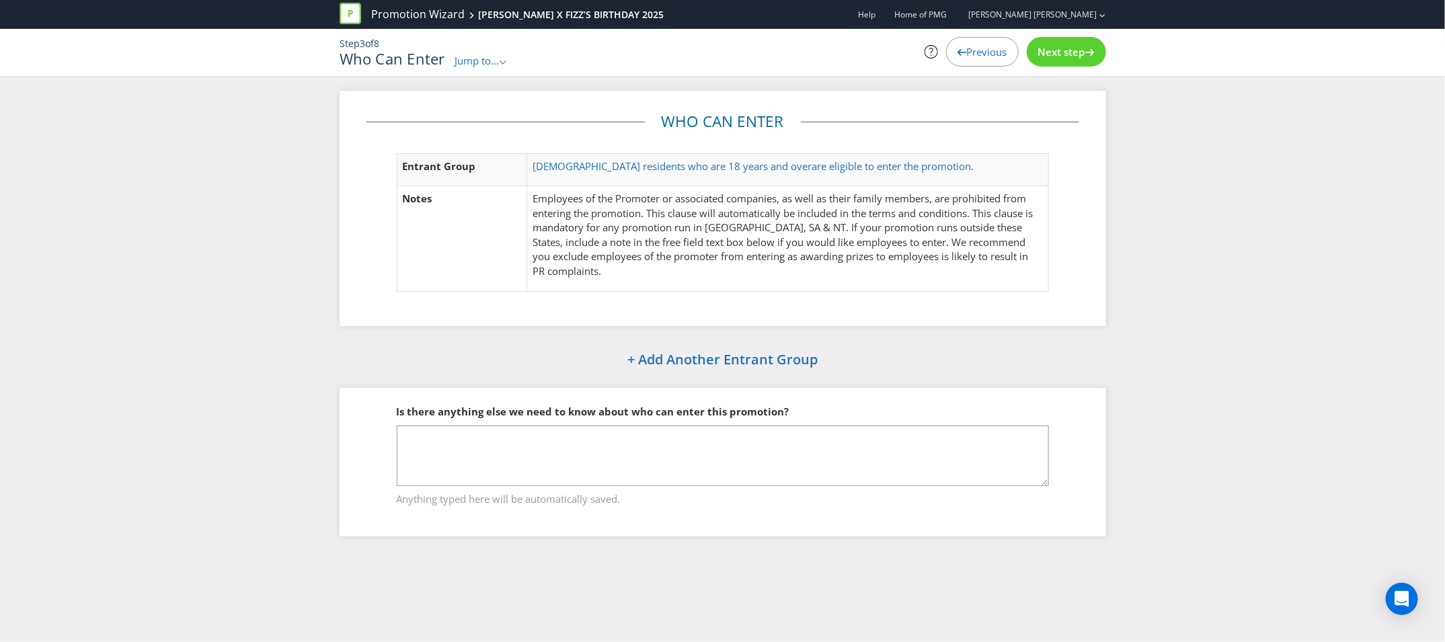
click at [1065, 56] on span "Next step" at bounding box center [1061, 51] width 47 height 13
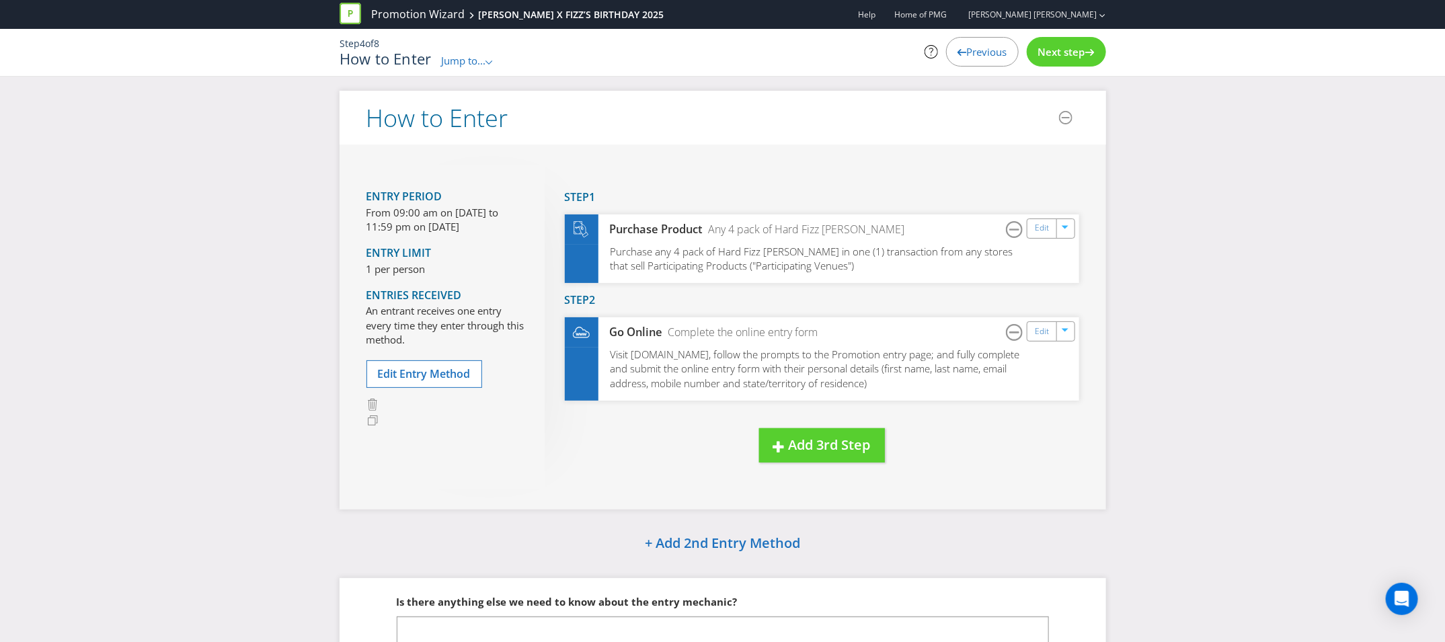
click at [1065, 56] on span "Next step" at bounding box center [1061, 51] width 47 height 13
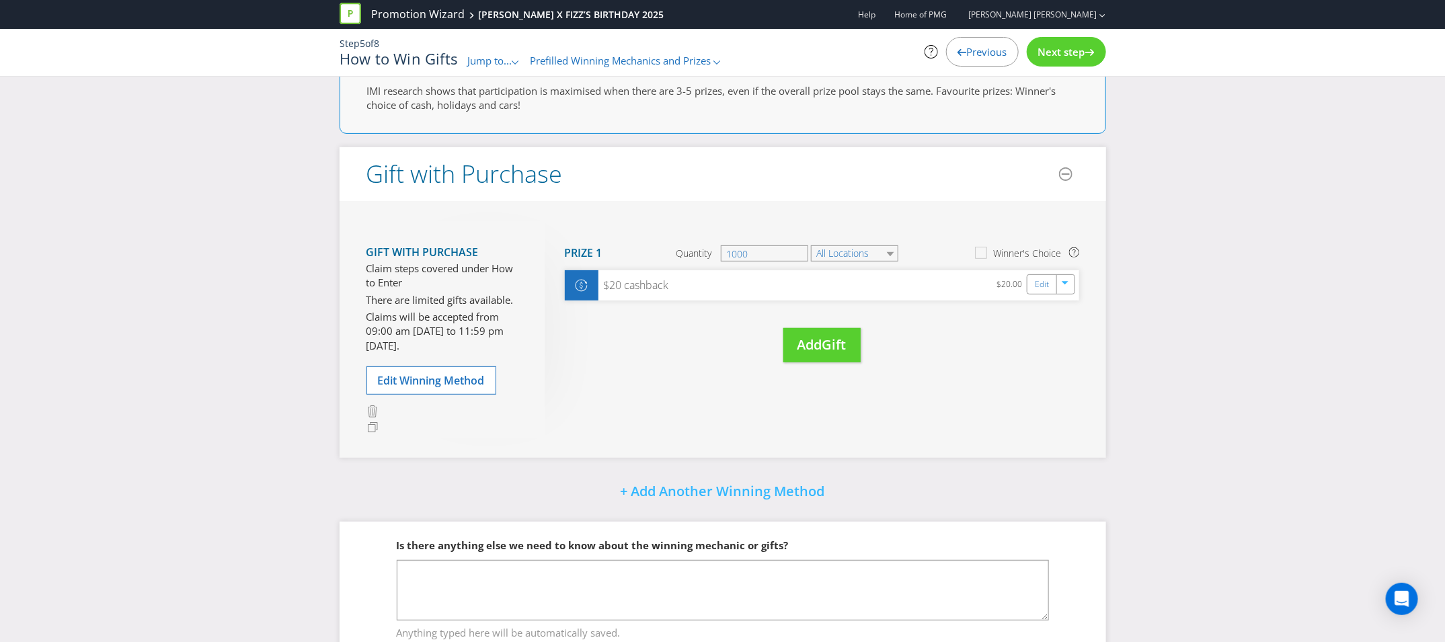
scroll to position [144, 0]
click at [822, 345] on span "Add" at bounding box center [809, 342] width 25 height 18
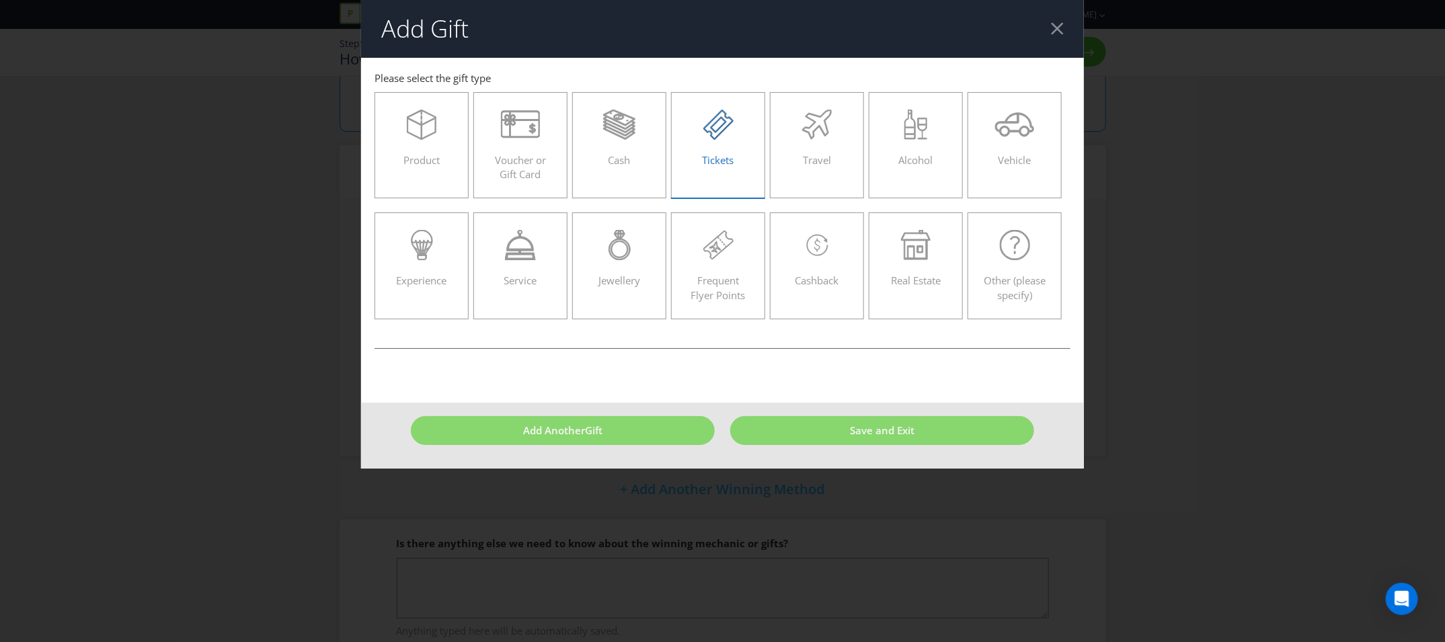
click at [706, 167] on span "Tickets" at bounding box center [718, 159] width 32 height 13
click at [0, 0] on input "Tickets" at bounding box center [0, 0] width 0 height 0
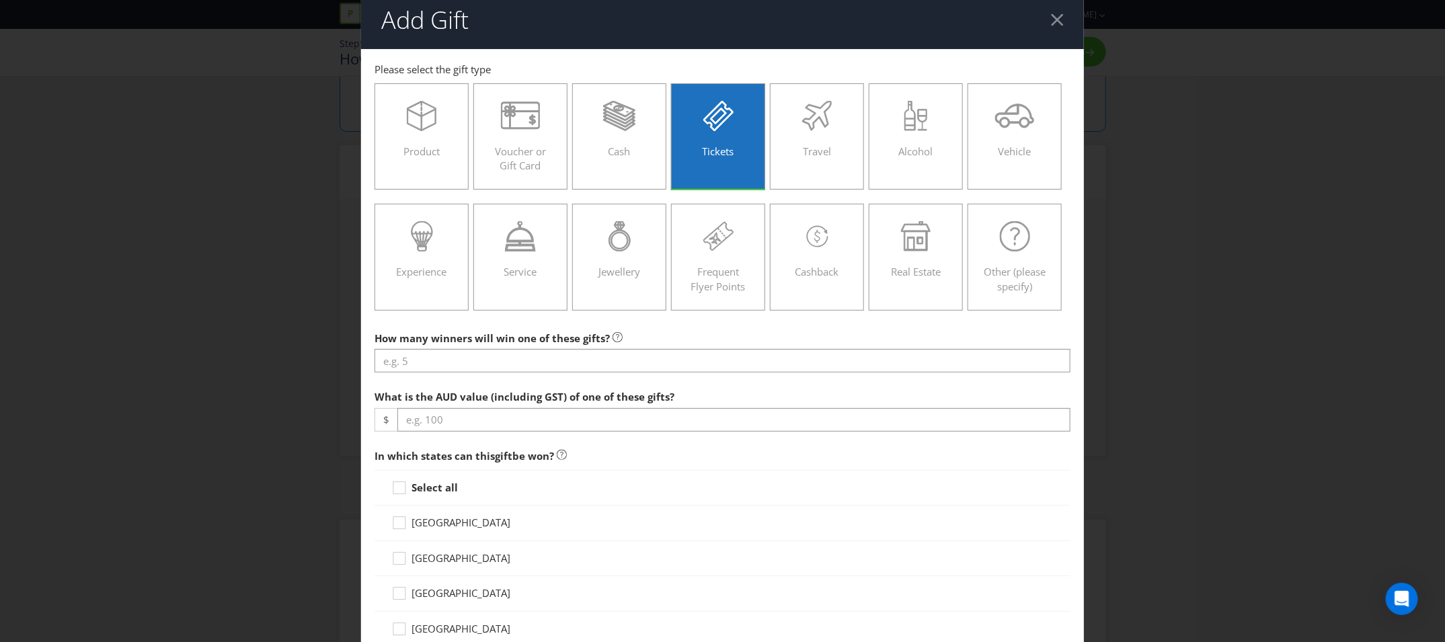
scroll to position [11, 0]
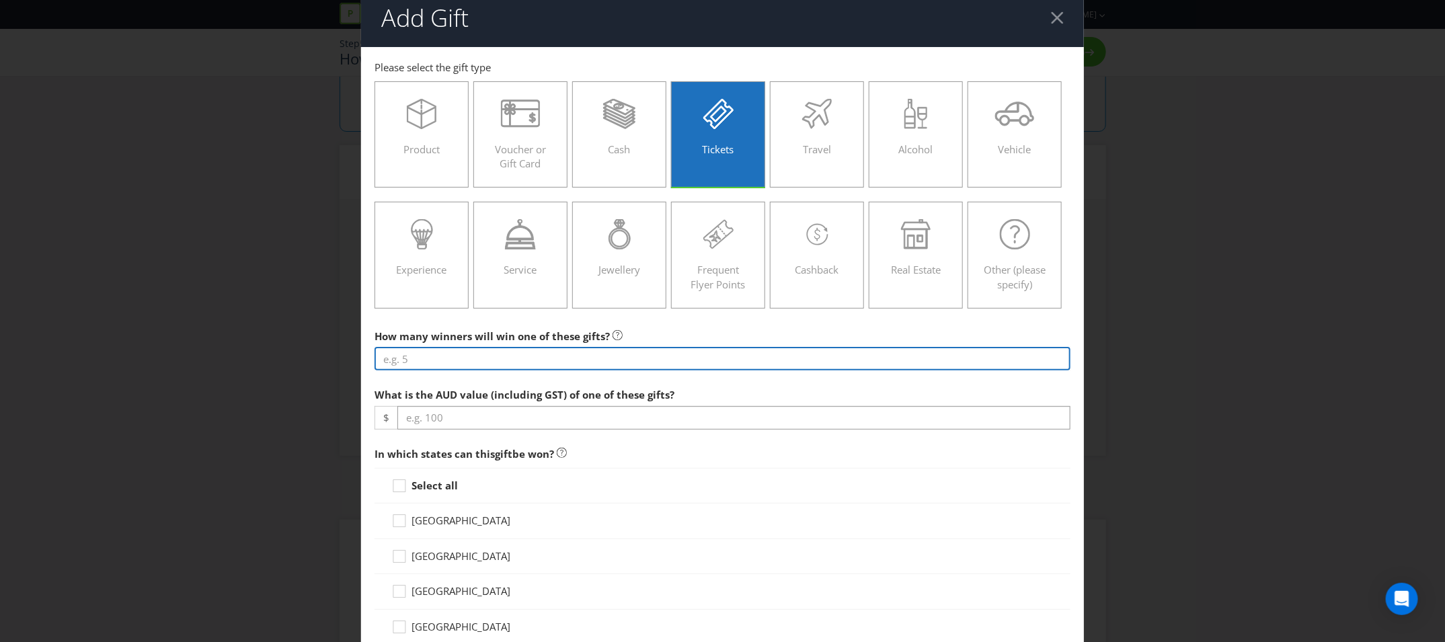
click at [656, 362] on input "number" at bounding box center [722, 359] width 696 height 24
type input "1"
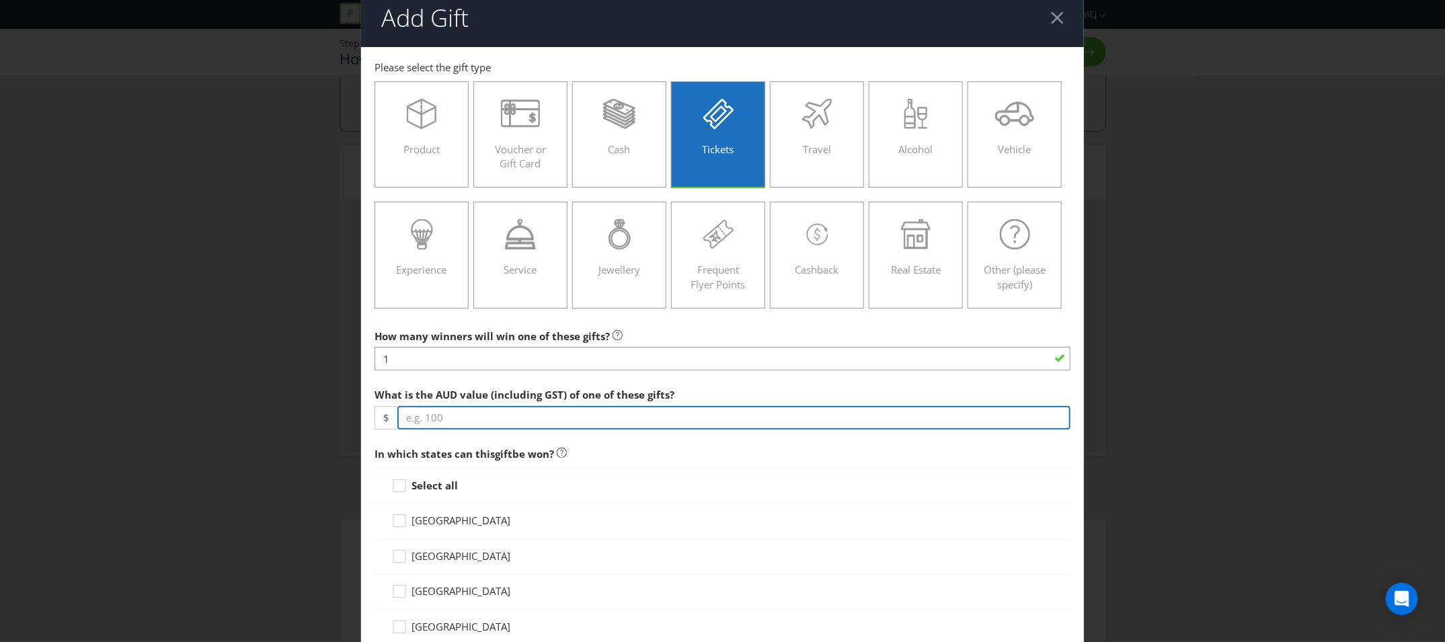
click at [625, 417] on input "number" at bounding box center [733, 418] width 673 height 24
type input "500"
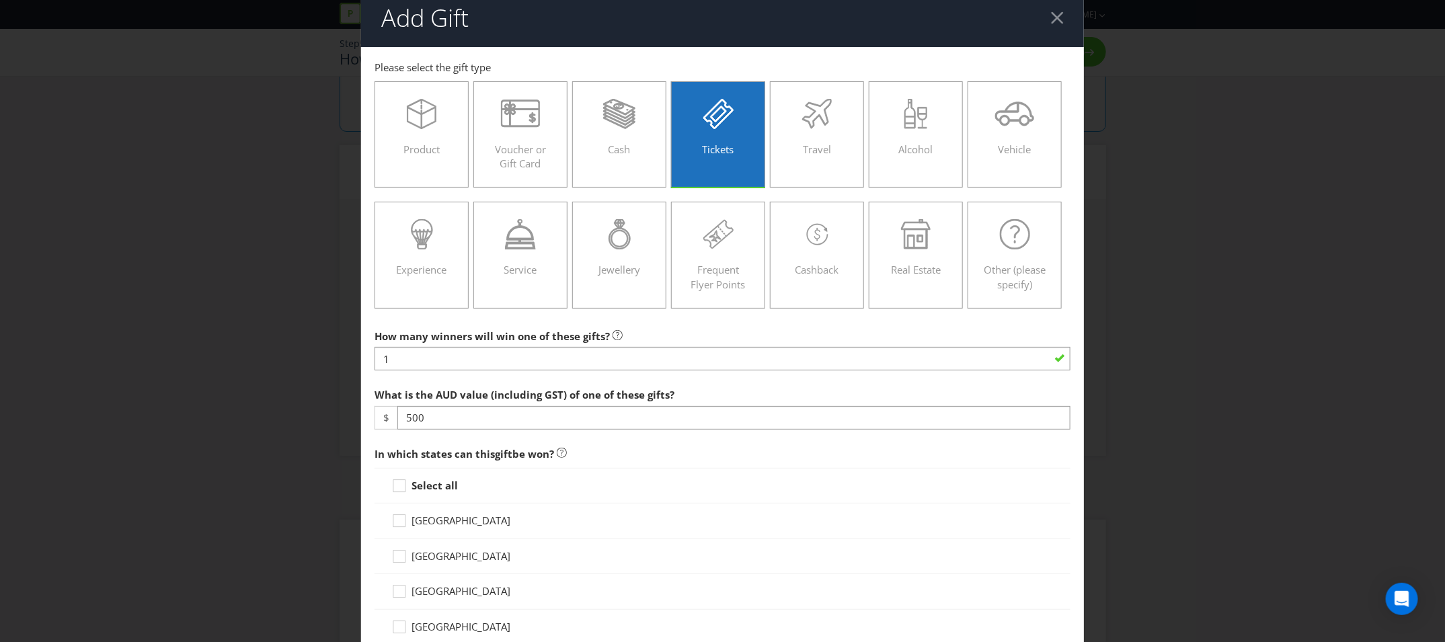
click at [661, 446] on span "In which states can this gift be won?" at bounding box center [722, 454] width 696 height 28
click at [569, 464] on span "In which states can this gift be won?" at bounding box center [722, 454] width 696 height 28
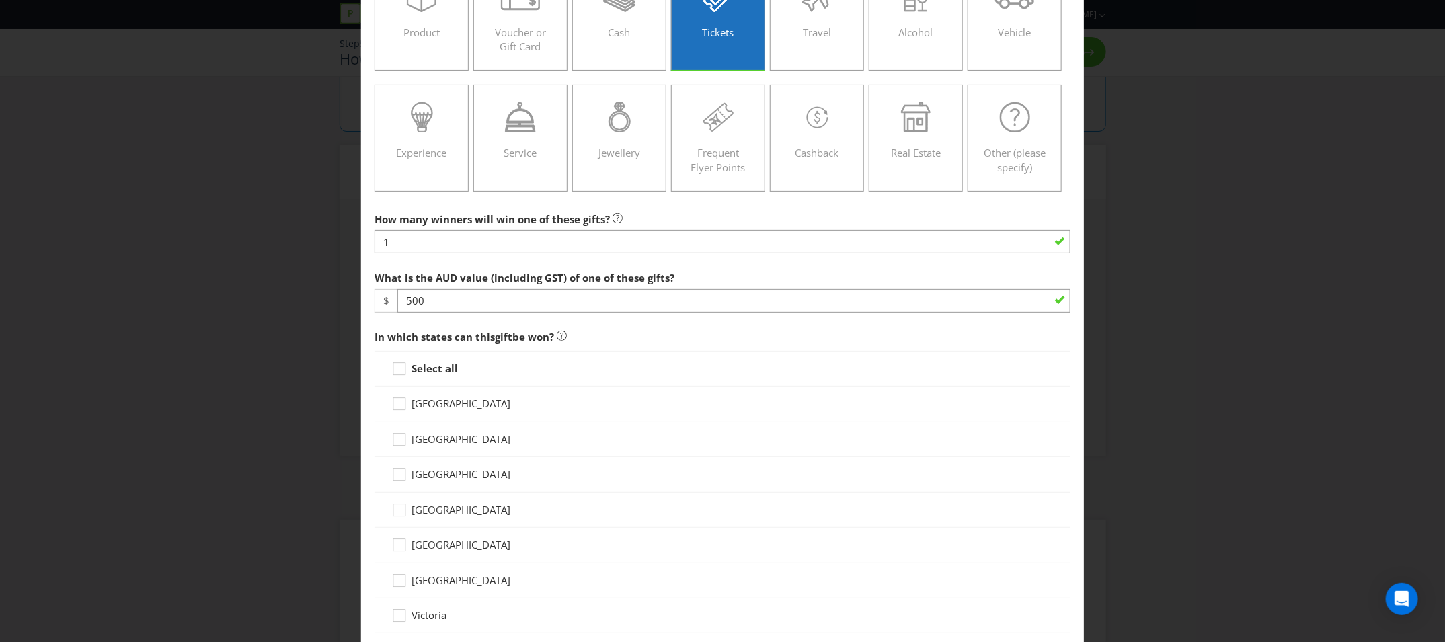
scroll to position [200, 0]
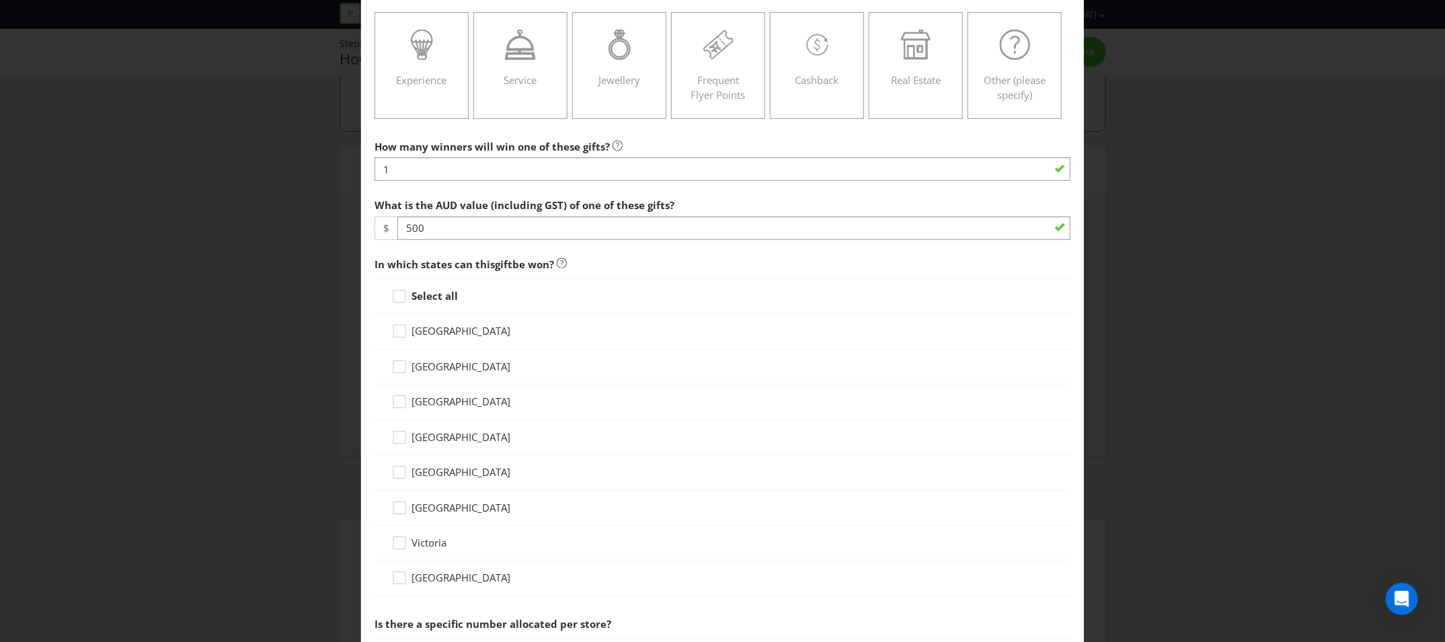
click at [426, 296] on strong "Select all" at bounding box center [434, 295] width 46 height 13
click at [0, 0] on input "Select all" at bounding box center [0, 0] width 0 height 0
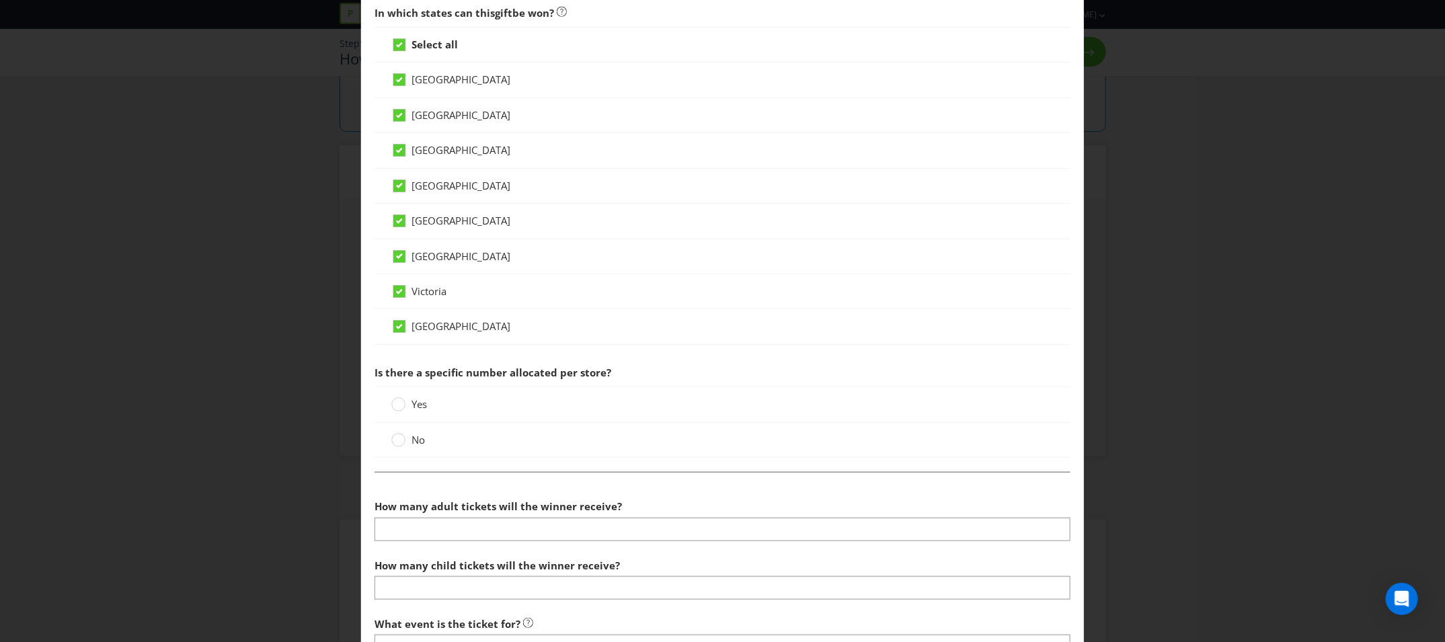
scroll to position [452, 0]
click at [403, 433] on circle at bounding box center [398, 439] width 13 height 13
click at [0, 0] on input "No" at bounding box center [0, 0] width 0 height 0
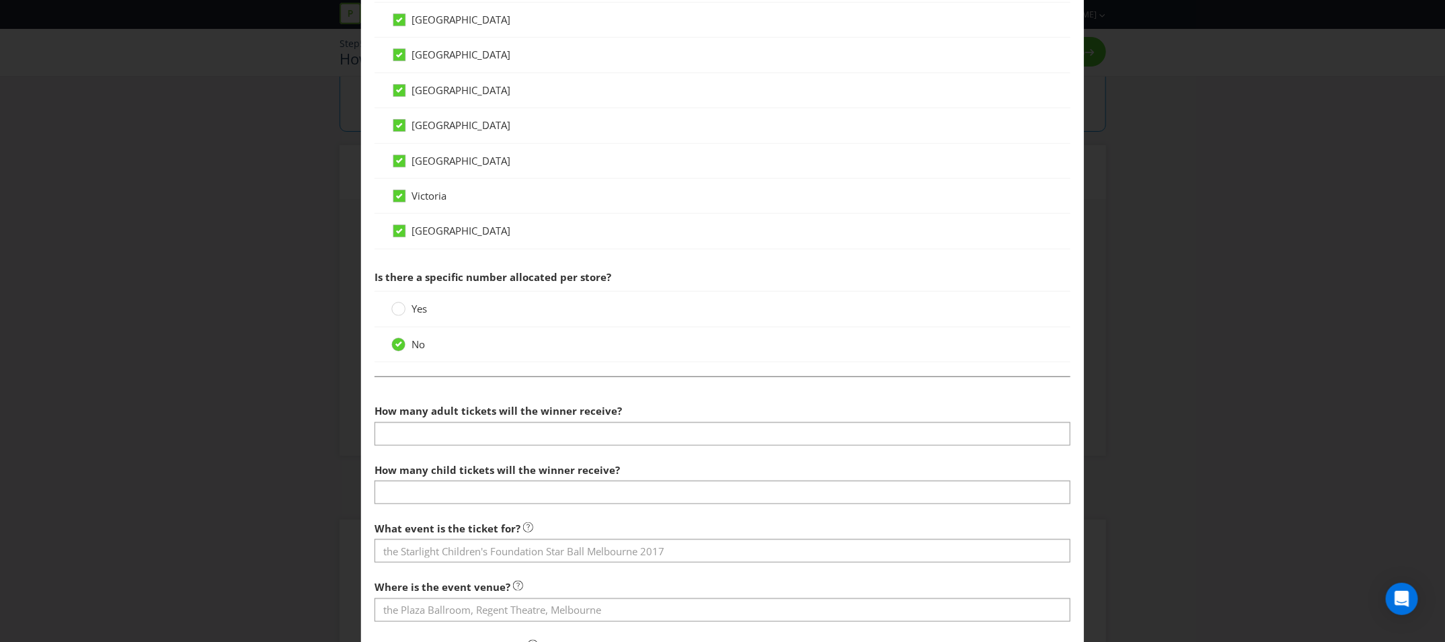
scroll to position [553, 0]
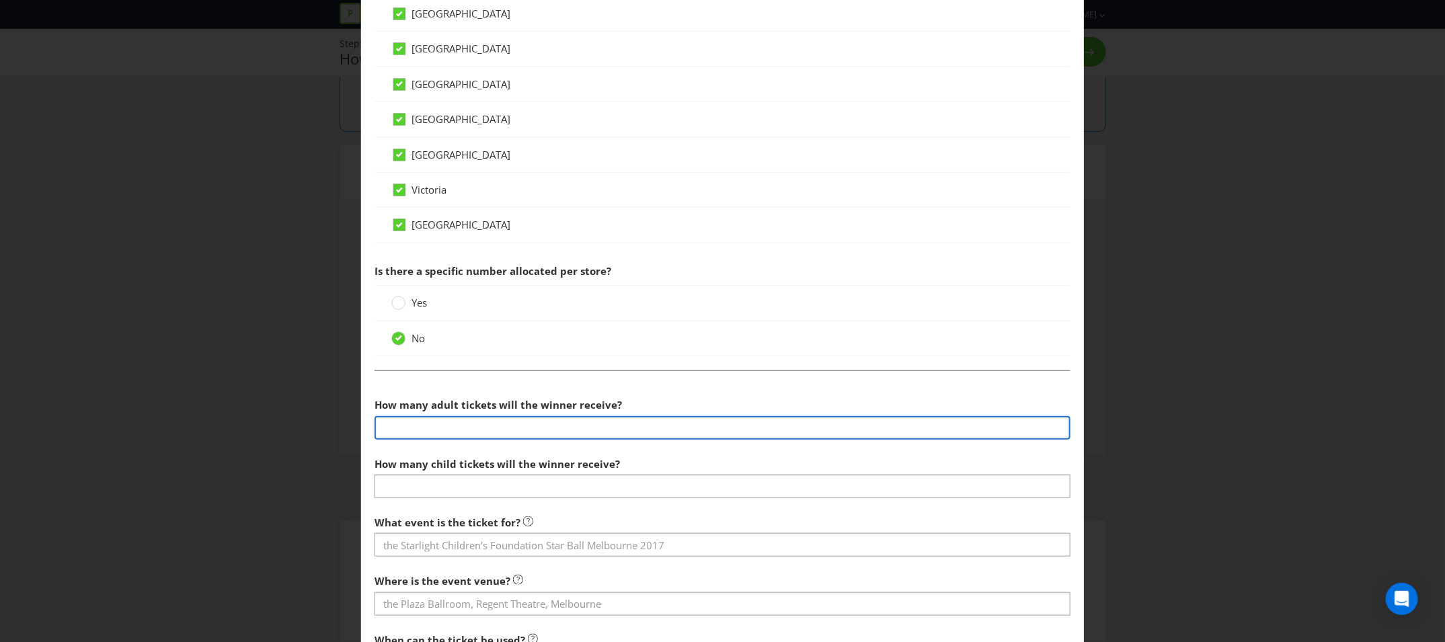
click at [514, 431] on input "number" at bounding box center [722, 428] width 696 height 24
type input "2"
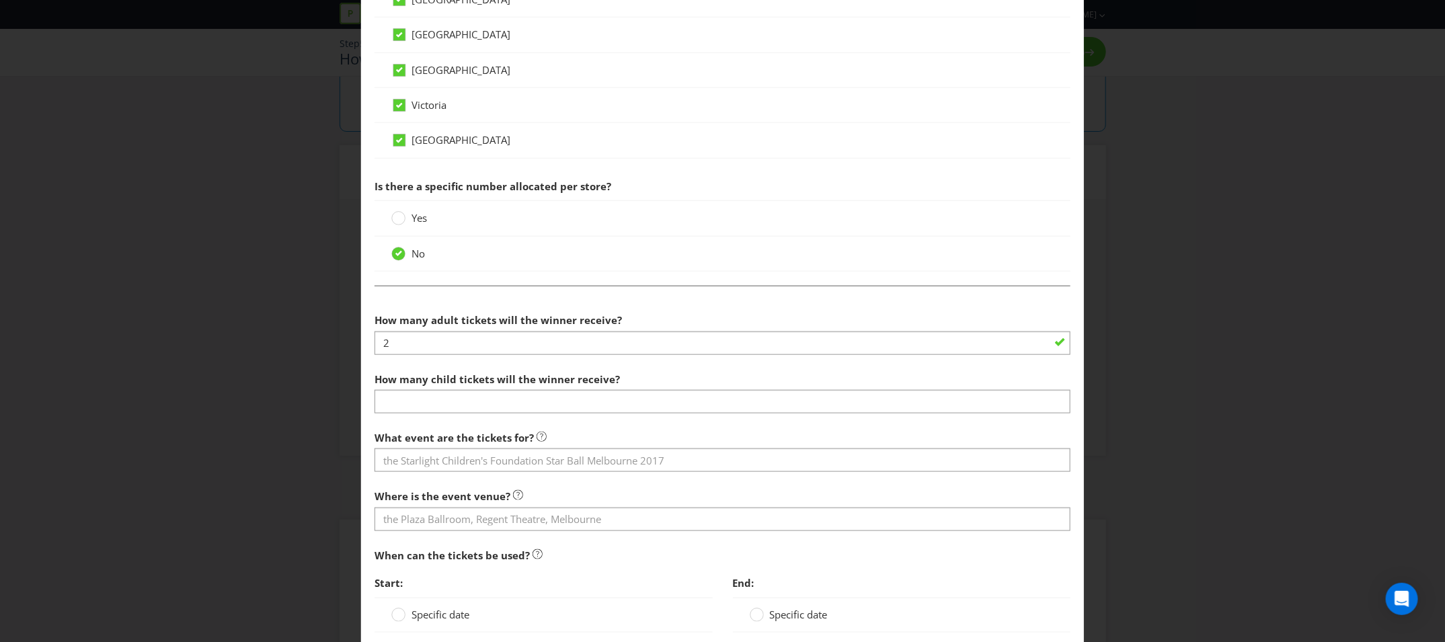
scroll to position [639, 0]
click at [594, 411] on div at bounding box center [722, 411] width 696 height 1
click at [594, 397] on input "number" at bounding box center [722, 401] width 696 height 24
type input "0"
click at [631, 425] on div "What event are the tickets for?" at bounding box center [722, 447] width 696 height 48
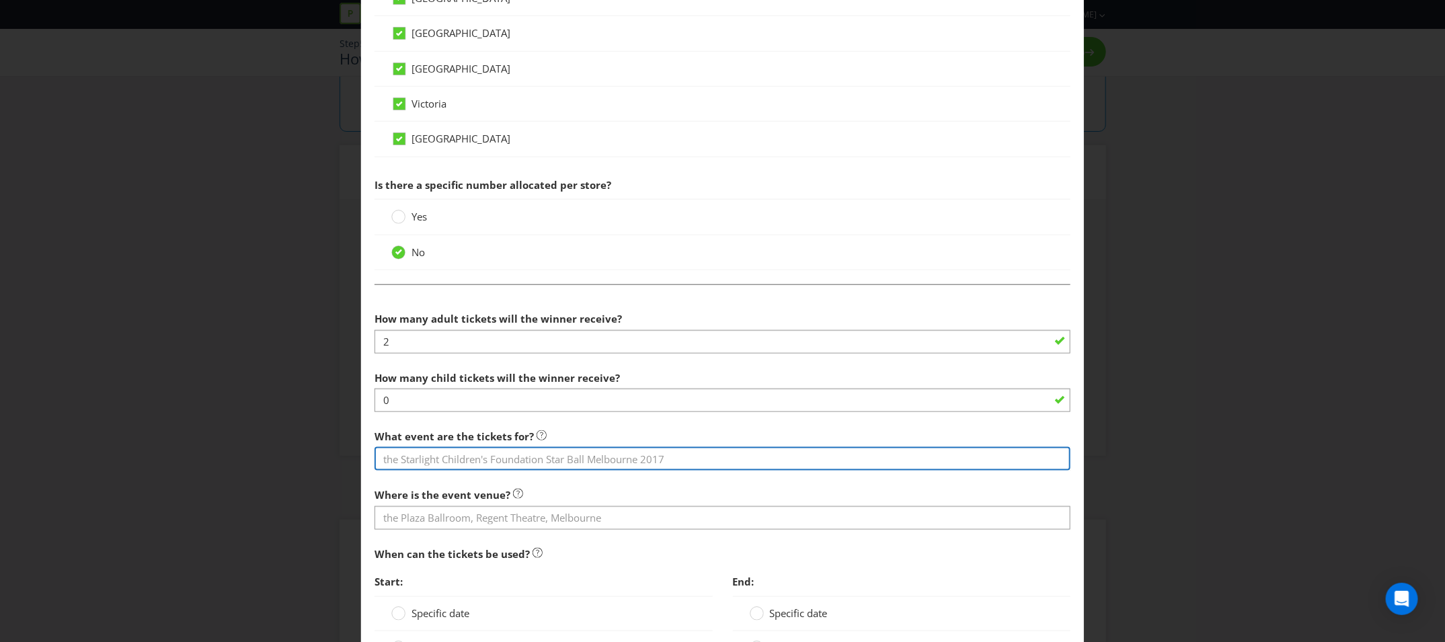
click at [581, 453] on input "text" at bounding box center [722, 459] width 696 height 24
type input "OUT2LUNCH Festival 2026"
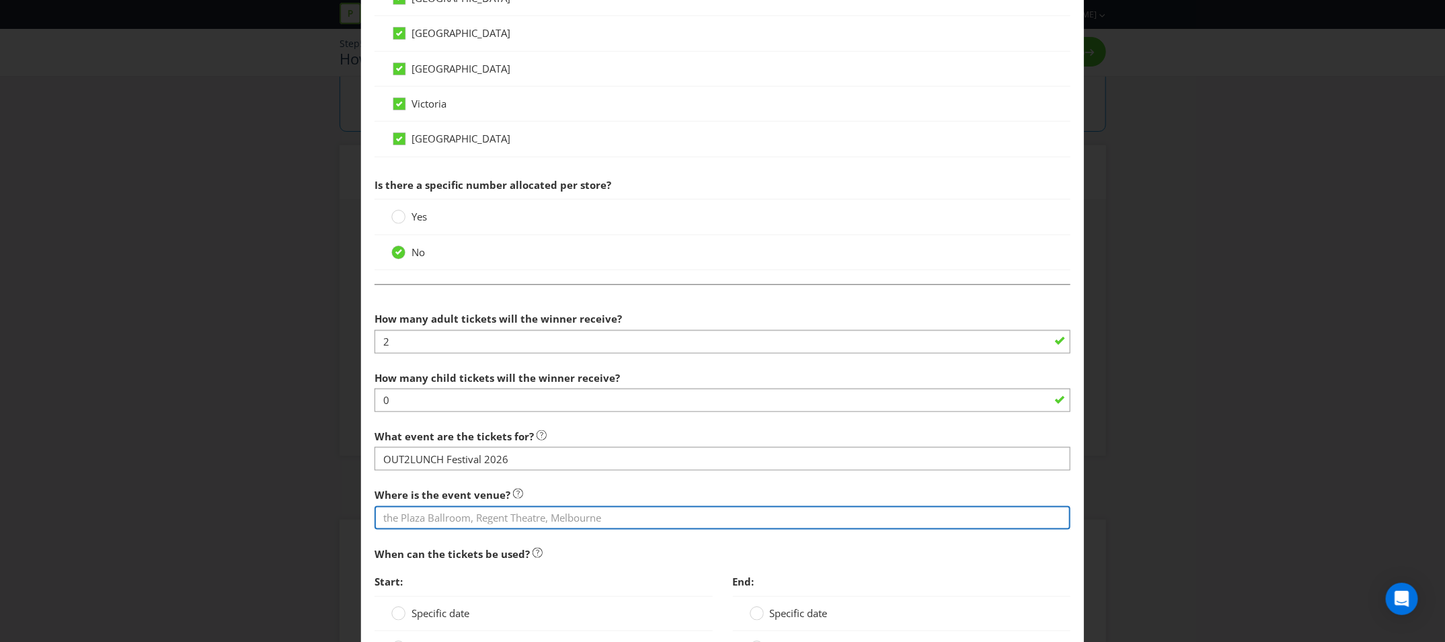
click at [646, 518] on input "text" at bounding box center [722, 518] width 696 height 24
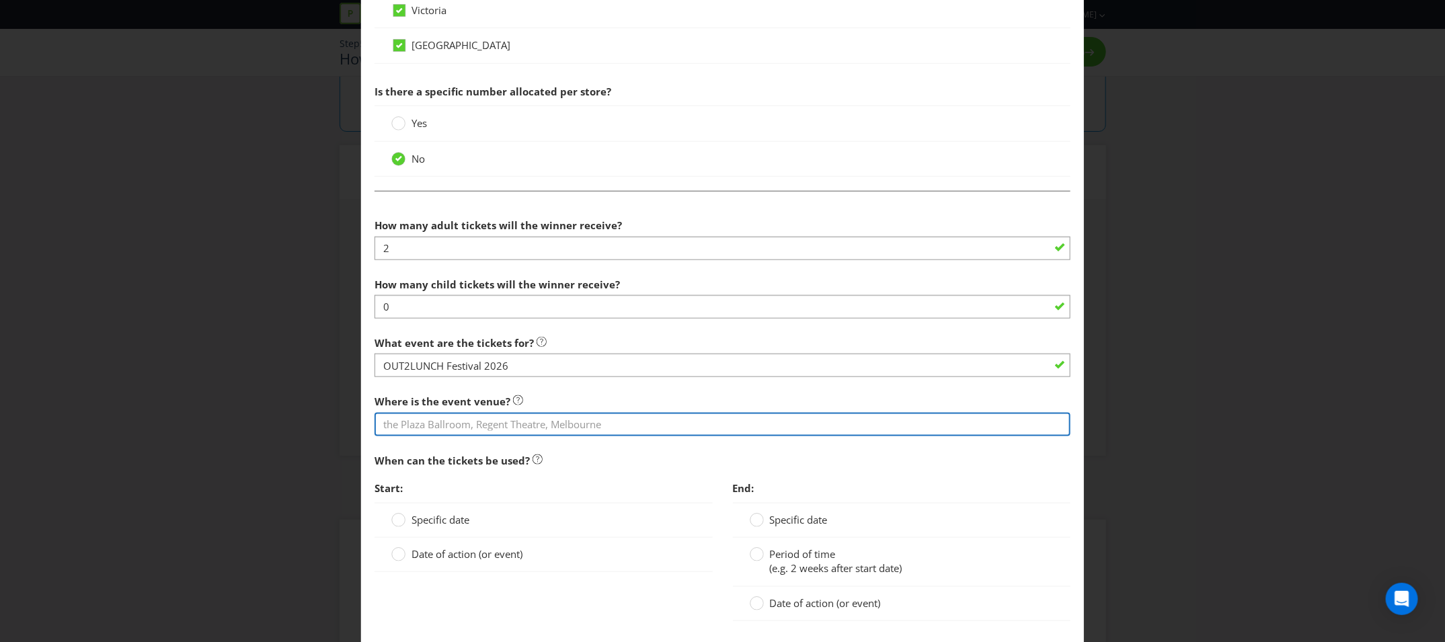
scroll to position [737, 0]
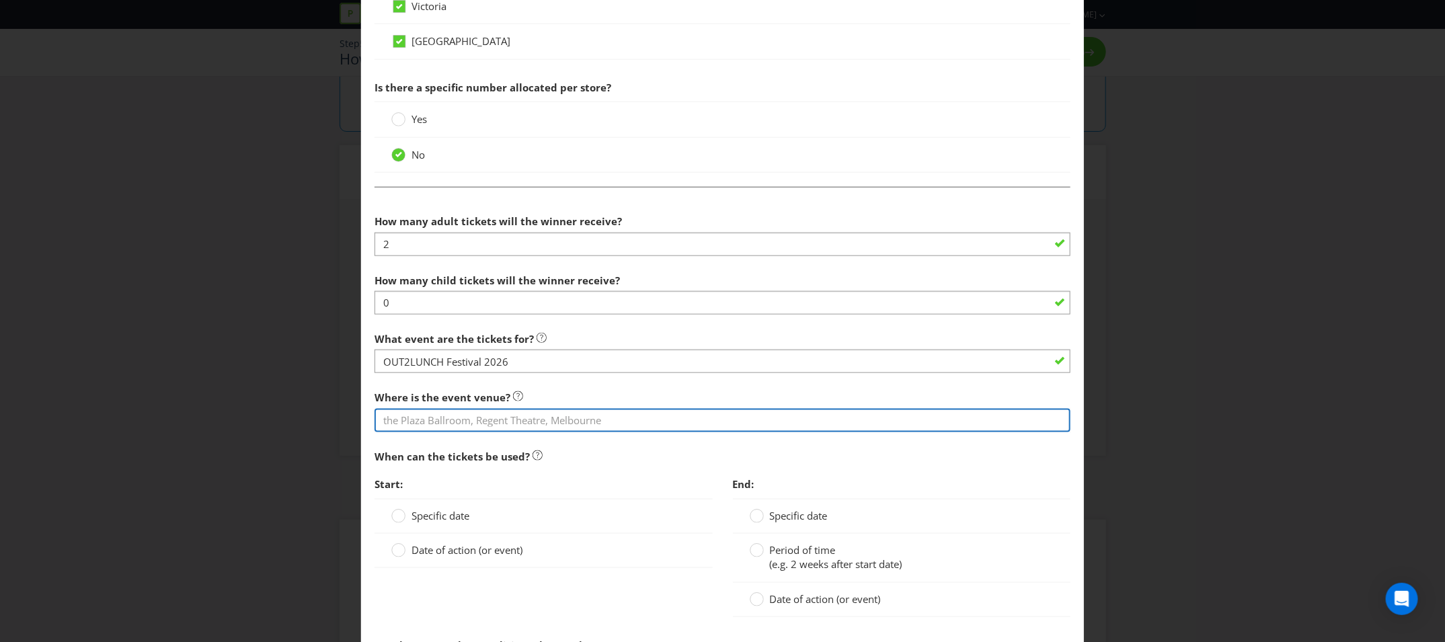
click at [822, 418] on input "text" at bounding box center [722, 421] width 696 height 24
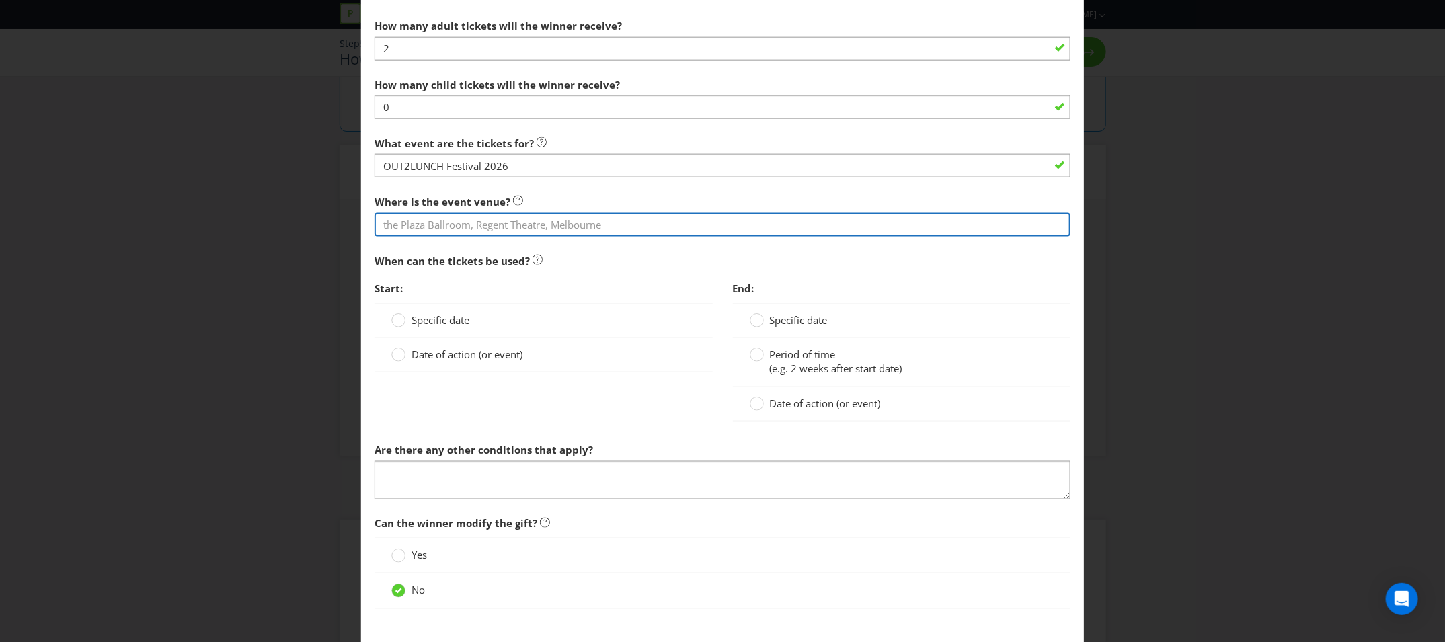
scroll to position [1008, 0]
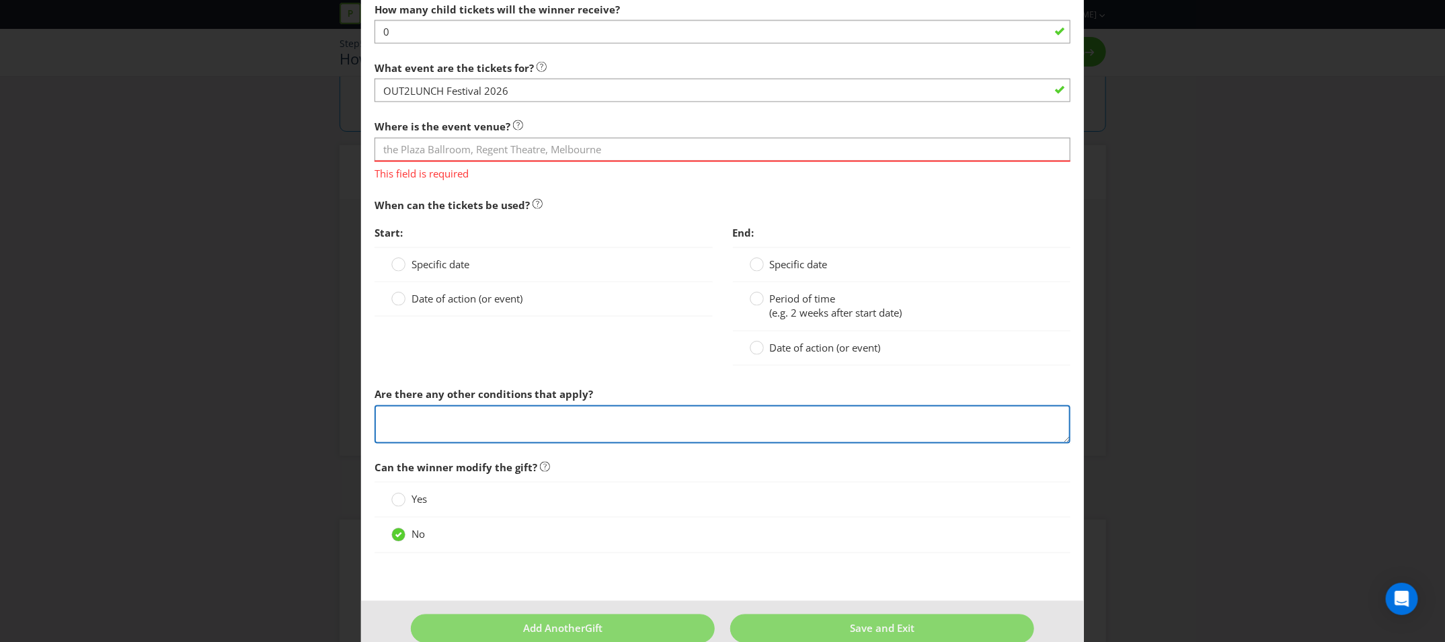
click at [644, 392] on div "Are there any other conditions that apply?" at bounding box center [722, 411] width 696 height 63
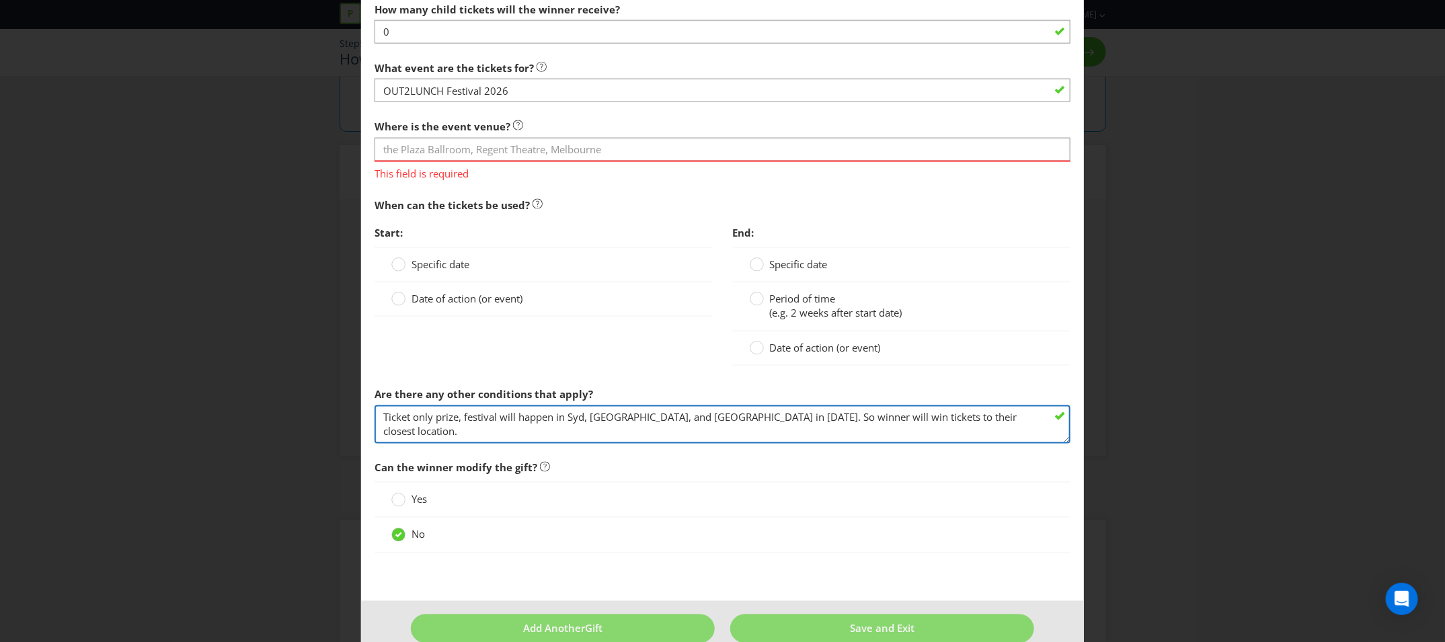
type textarea "Ticket only prize, festival will happen in Syd, Melb, and Perth in 2026. So win…"
click at [829, 358] on div "Date of action (or event)" at bounding box center [901, 348] width 337 height 34
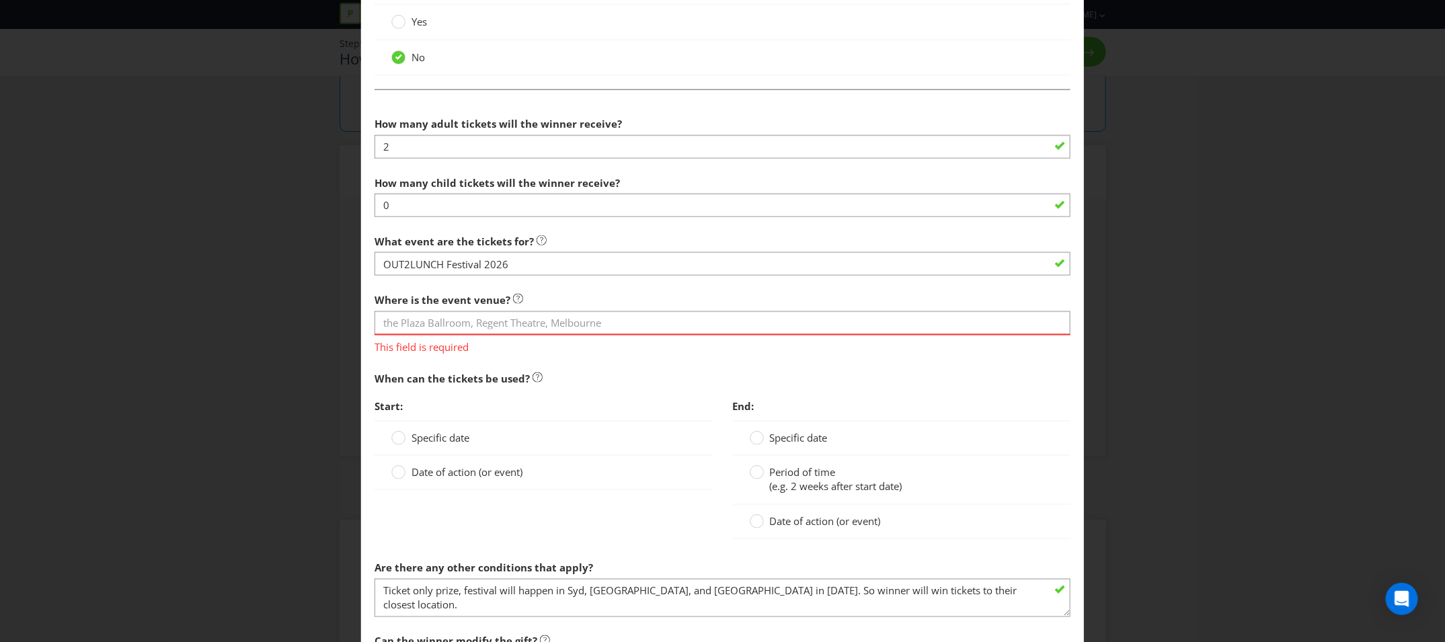
scroll to position [830, 0]
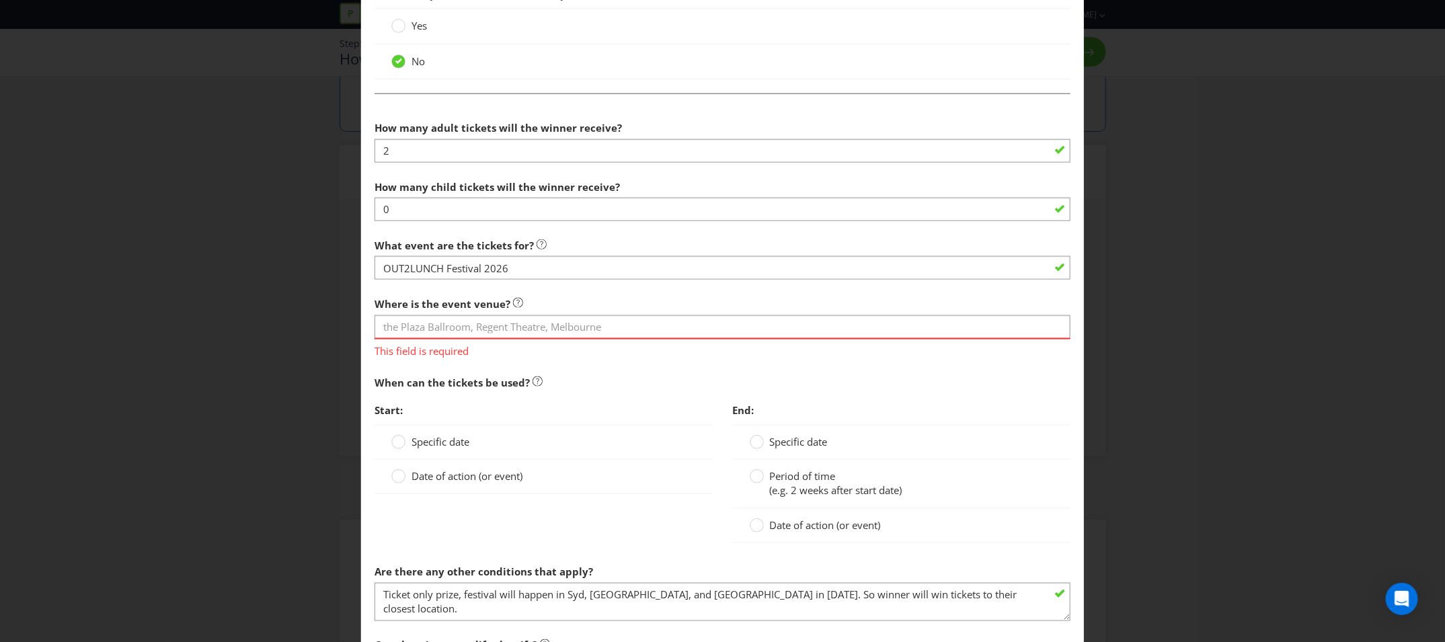
click at [460, 472] on span "Date of action (or event)" at bounding box center [466, 475] width 111 height 13
click at [0, 0] on input "Date of action (or event)" at bounding box center [0, 0] width 0 height 0
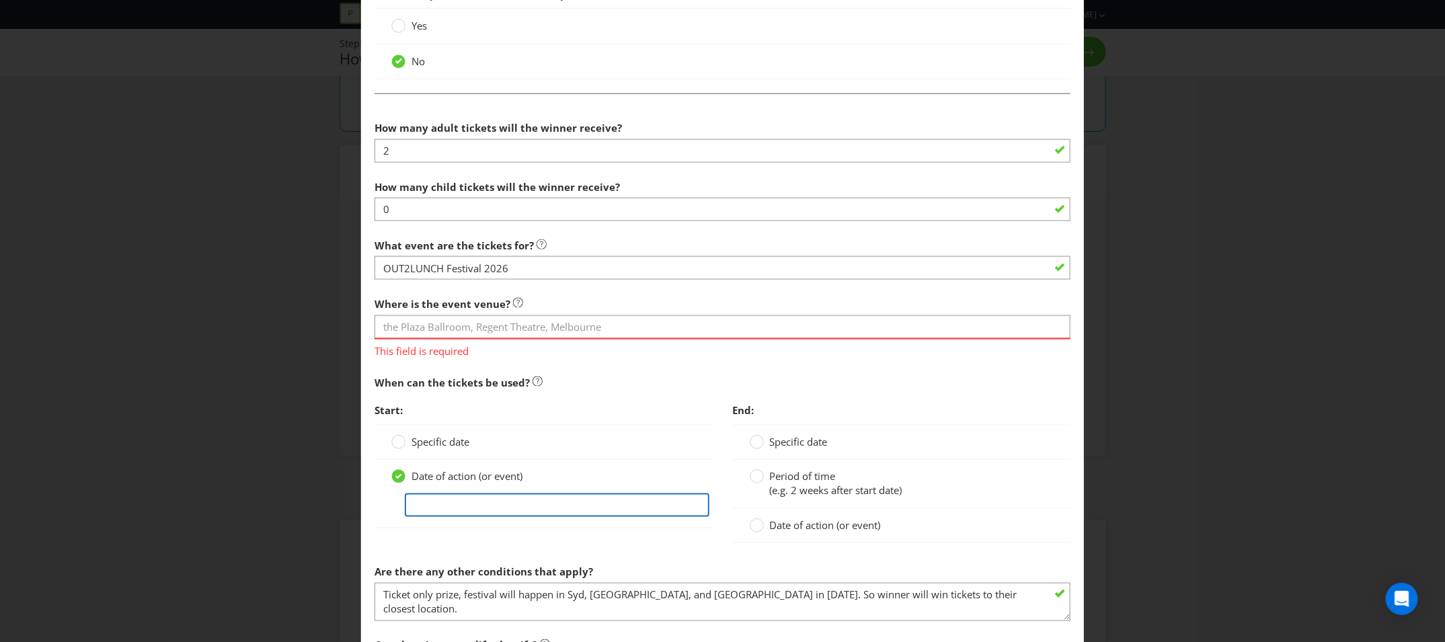
click at [477, 504] on input "text" at bounding box center [557, 505] width 304 height 24
type input "TBC date"
click at [761, 524] on circle at bounding box center [756, 525] width 13 height 13
click at [0, 0] on input "Date of action (or event)" at bounding box center [0, 0] width 0 height 0
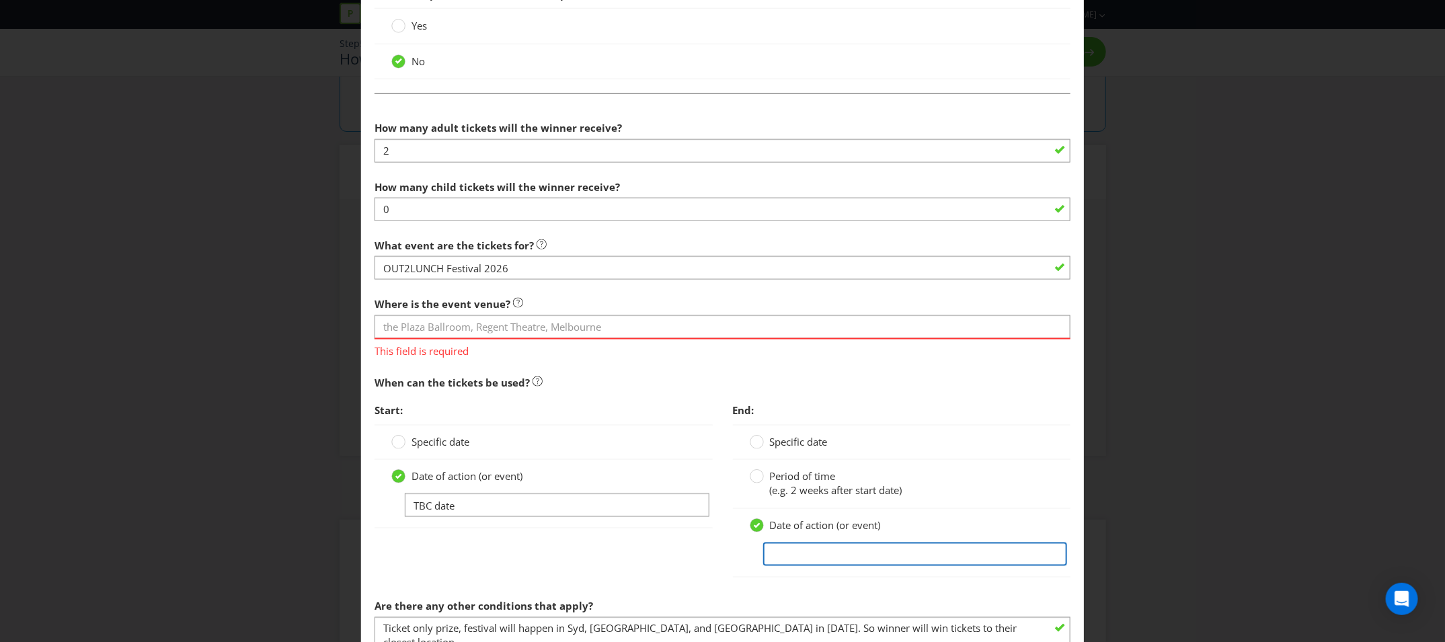
click at [783, 555] on input "text" at bounding box center [915, 555] width 304 height 24
type input "TBC date"
click at [626, 573] on div "Start: Specific date Date of action (or event) TBC date End: Specific date Peri…" at bounding box center [722, 494] width 716 height 195
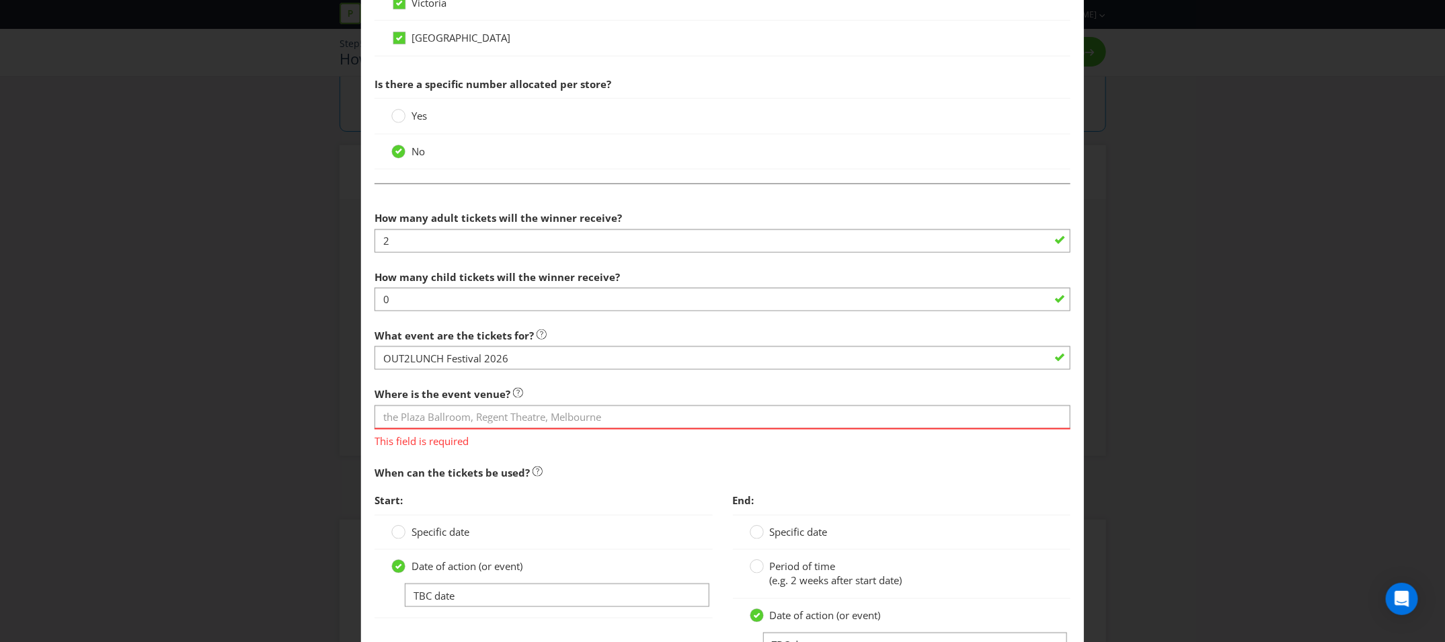
scroll to position [737, 0]
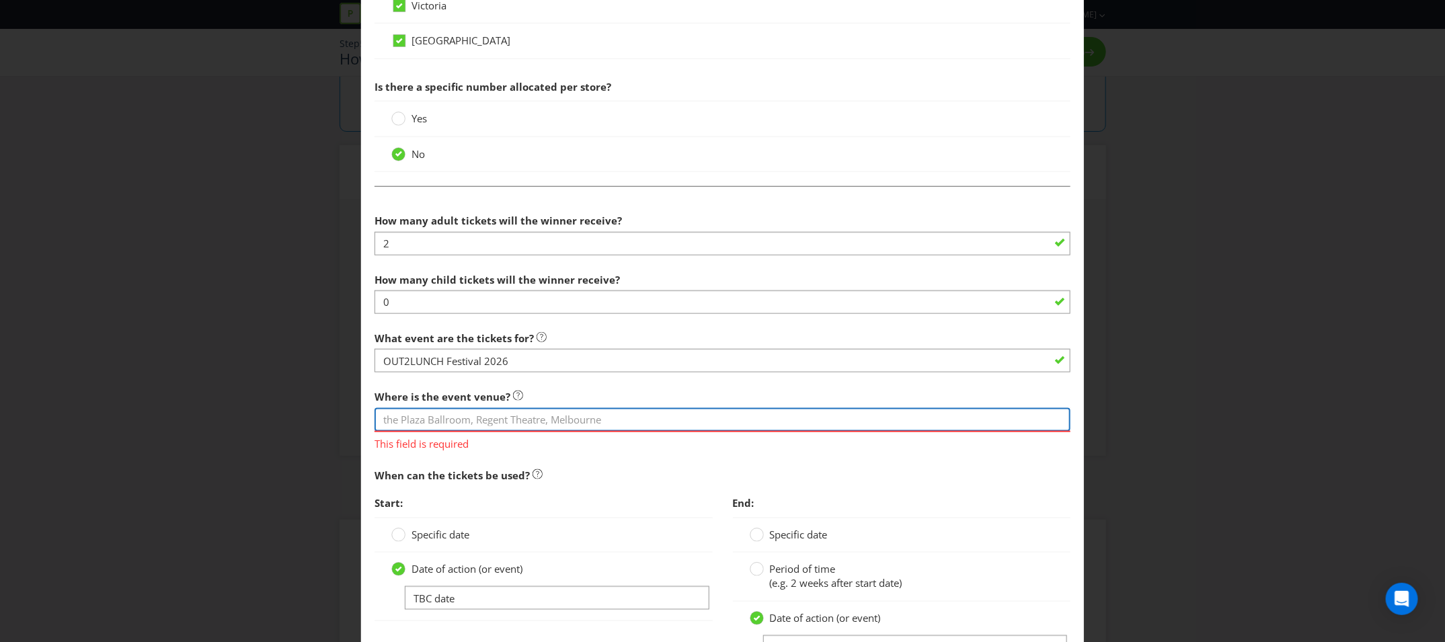
click at [621, 410] on input "text" at bounding box center [722, 420] width 696 height 24
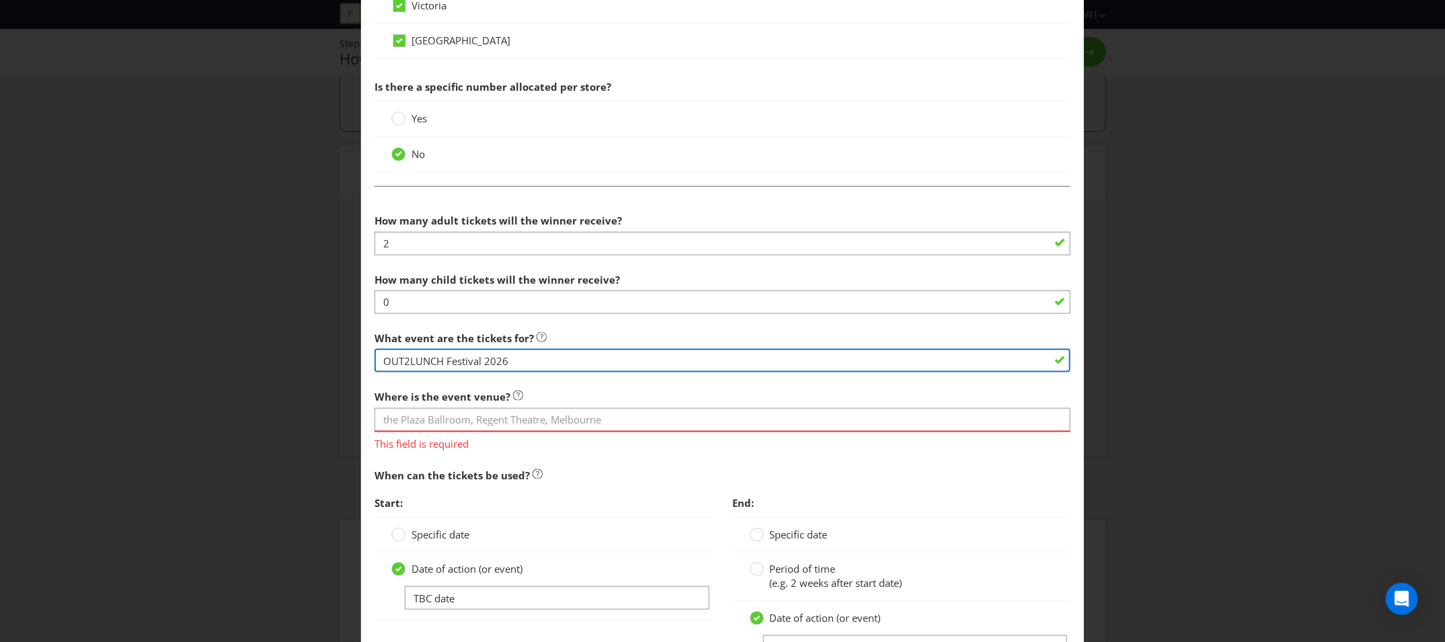
click at [717, 365] on input "OUT2LUNCH Festival 2026" at bounding box center [722, 361] width 696 height 24
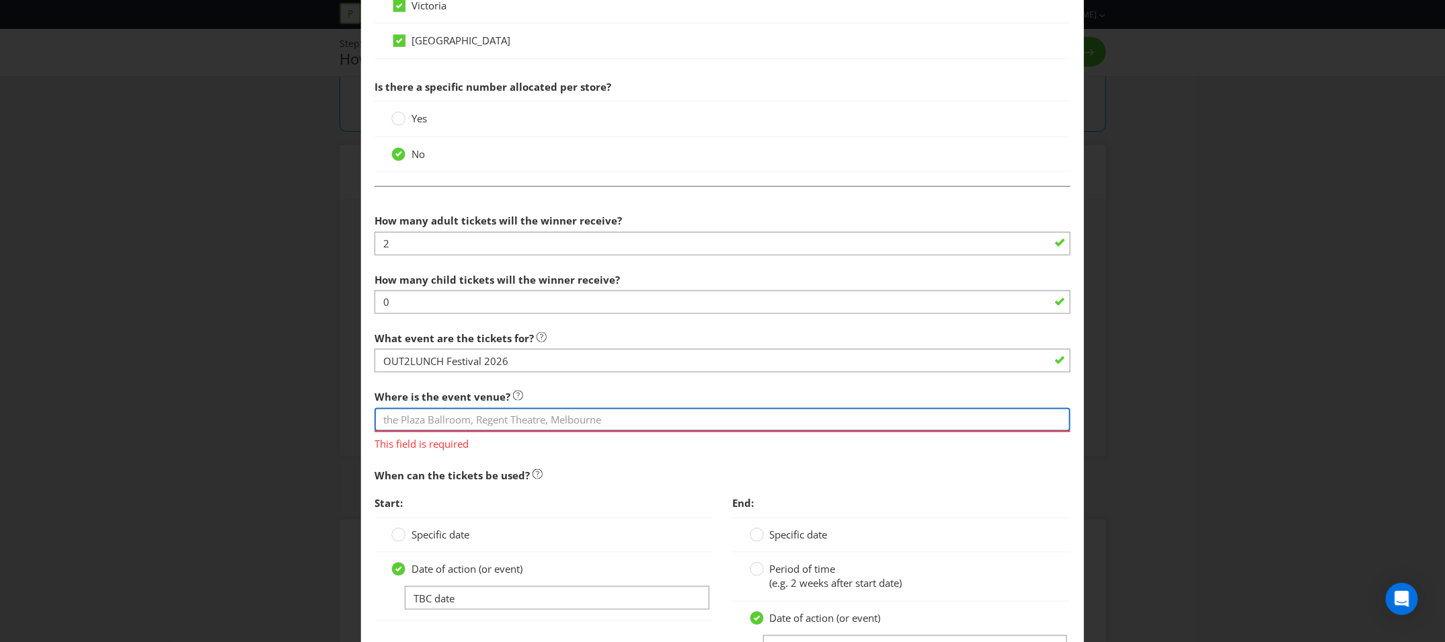
click at [619, 414] on input "text" at bounding box center [722, 420] width 696 height 24
type input "TBC"
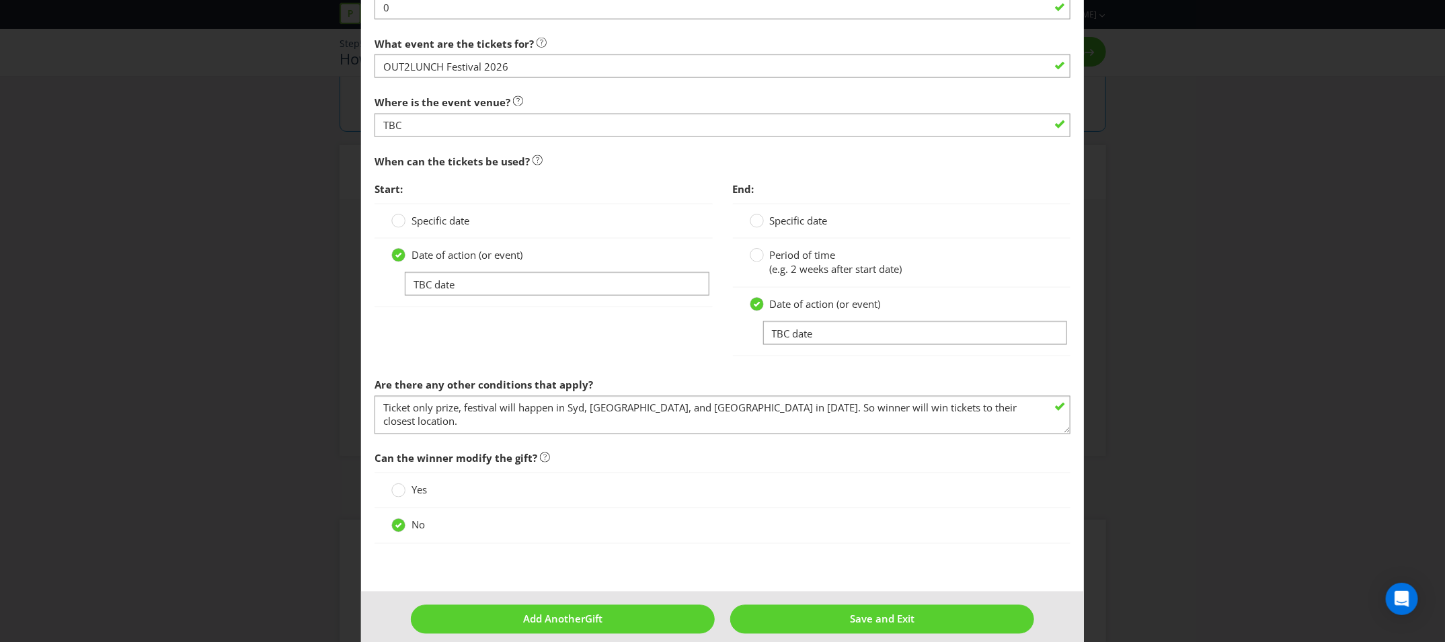
scroll to position [1036, 0]
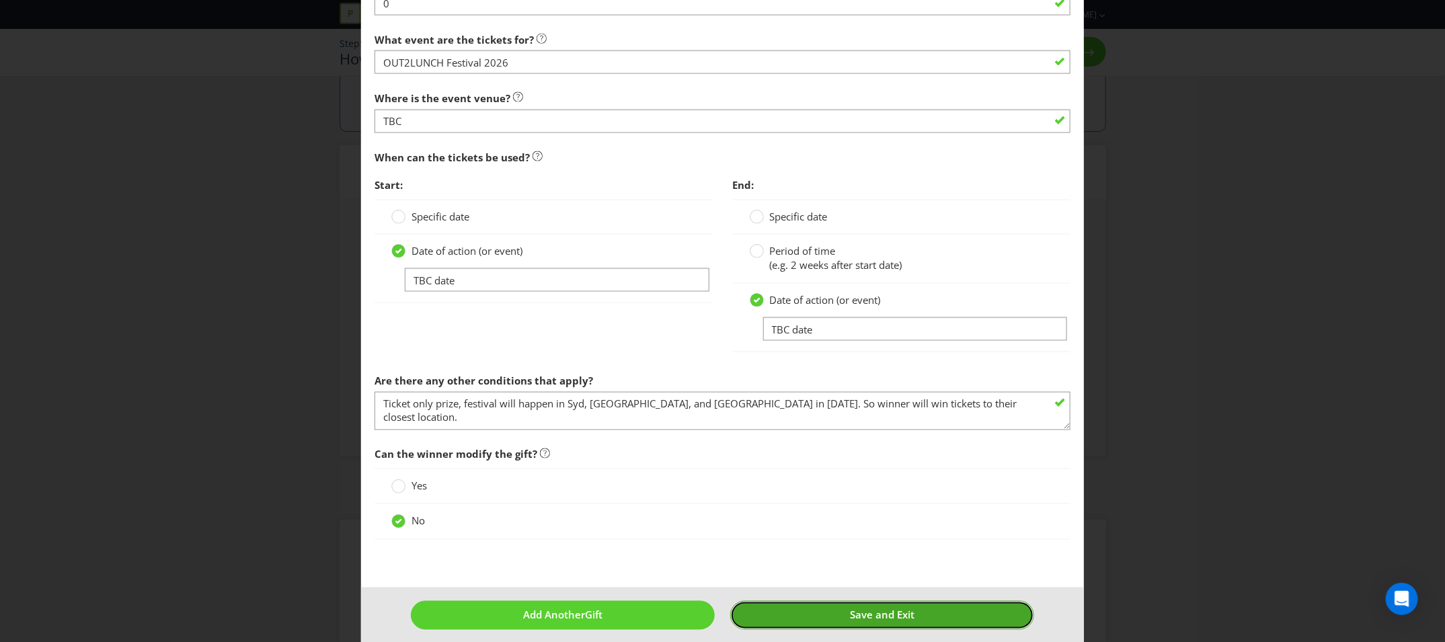
click at [813, 607] on button "Save and Exit" at bounding box center [882, 615] width 304 height 29
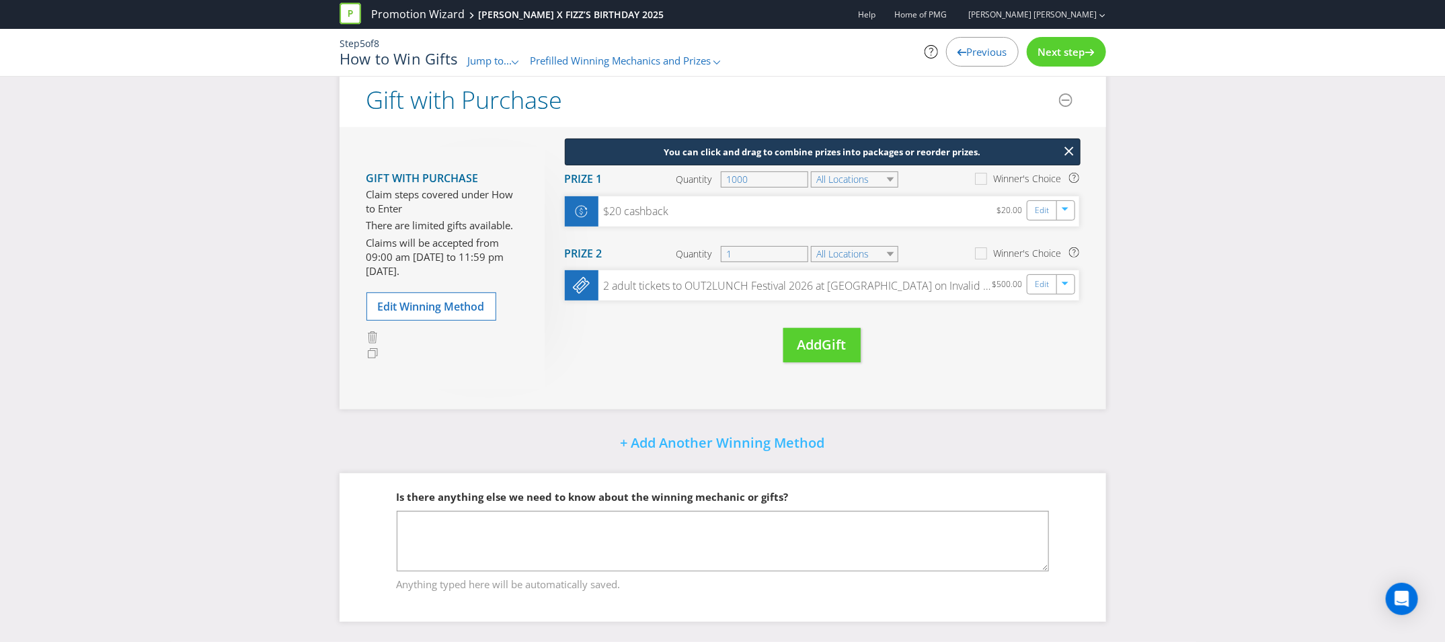
scroll to position [115, 0]
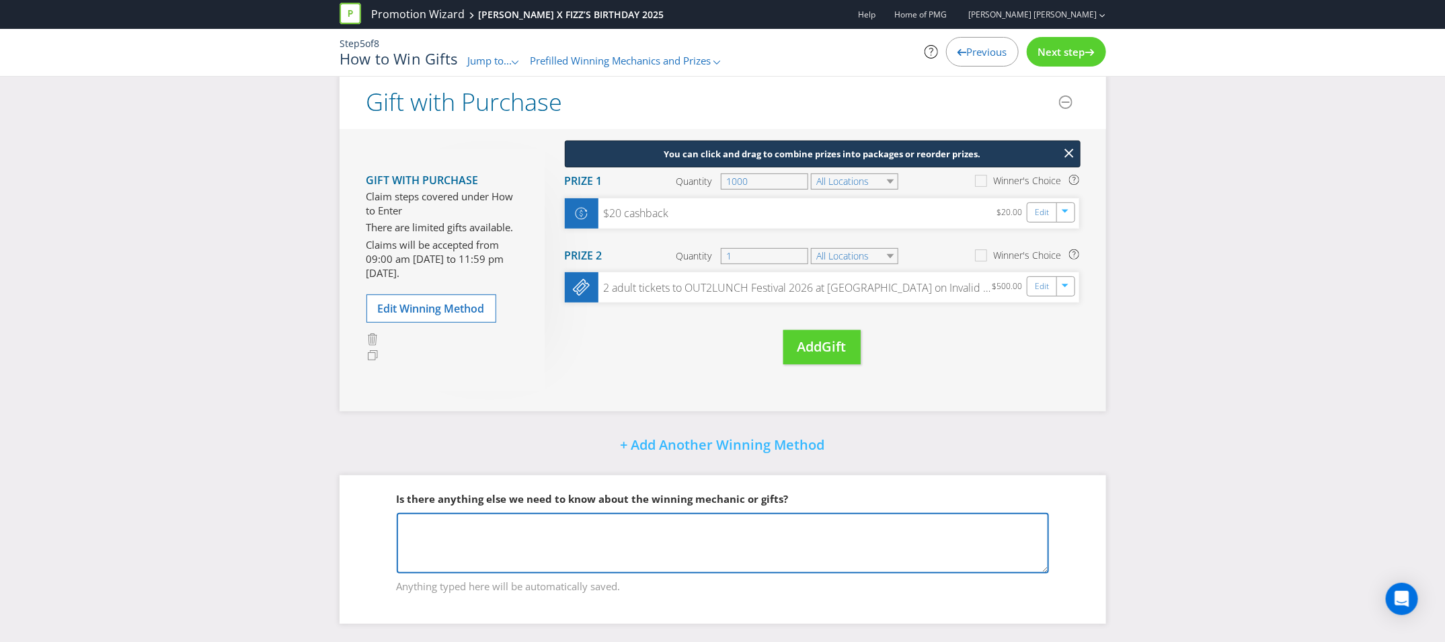
click at [635, 538] on textarea at bounding box center [723, 543] width 652 height 61
drag, startPoint x: 466, startPoint y: 520, endPoint x: 323, endPoint y: 520, distance: 142.5
click at [323, 520] on div "Did You Know Want to make your prizing budget work harder? Increase your prize …" at bounding box center [722, 310] width 1445 height 668
paste textarea "first 1000x get $20 cashcard, everyone goes into major draw for end of promo pr…"
click at [407, 524] on textarea "first 1000x get $20 cashcard, everyone goes into major draw for end of promo pr…" at bounding box center [723, 543] width 652 height 61
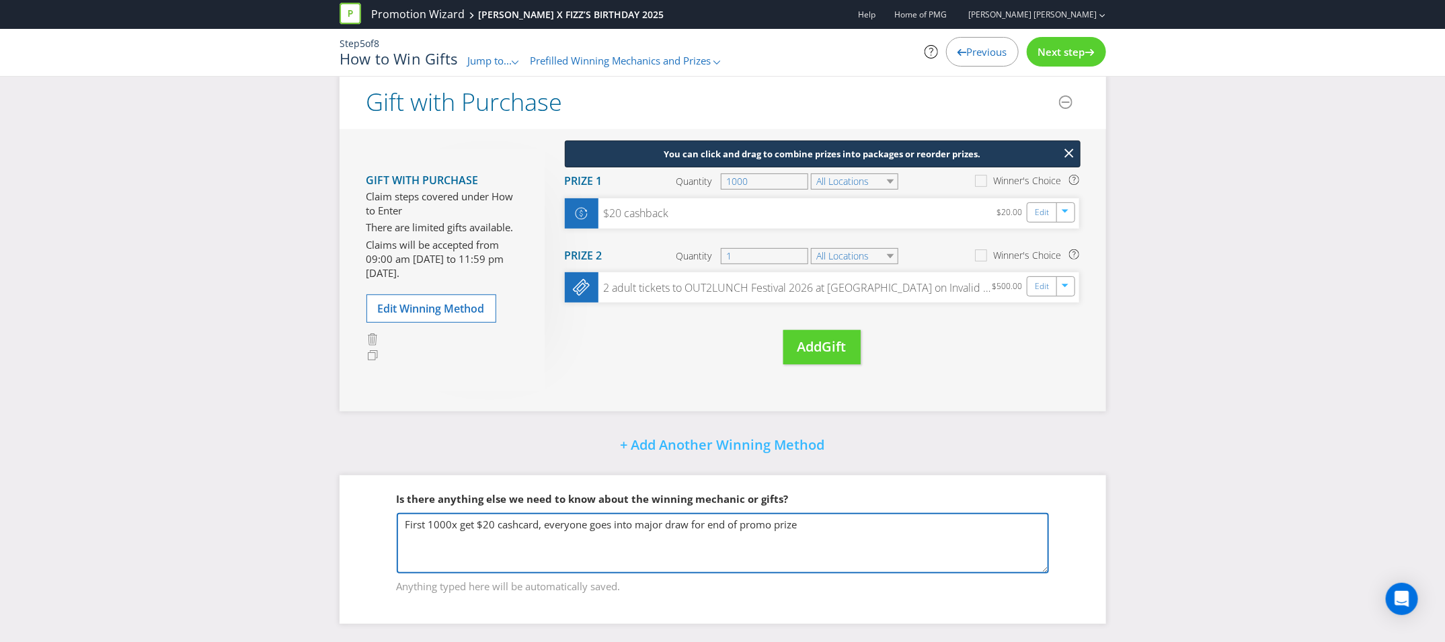
click at [546, 522] on textarea "First 1000x get $20 cashcard, everyone goes into major draw for end of promo pr…" at bounding box center [723, 543] width 652 height 61
click at [559, 546] on textarea "First 1000x get $20 cashcard Everyone goes into major draw for end of promo pri…" at bounding box center [723, 543] width 652 height 61
drag, startPoint x: 524, startPoint y: 538, endPoint x: 701, endPoint y: 538, distance: 177.5
click at [701, 538] on textarea "First 1000x get $20 cashcard Everyone goes into major draw for end of promo pri…" at bounding box center [723, 543] width 652 height 61
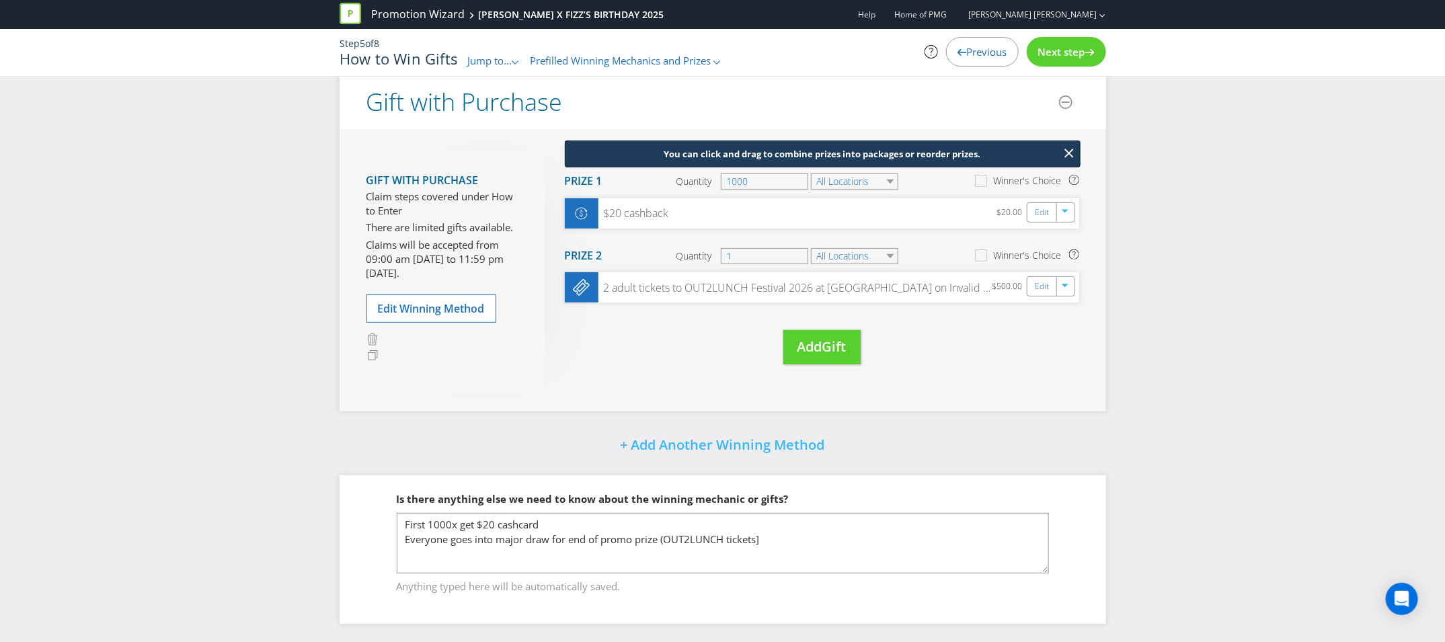
click at [919, 479] on fieldset "Is there anything else we need to know about the winning mechanic or gifts? Fir…" at bounding box center [722, 534] width 713 height 138
click at [1045, 288] on link "Edit" at bounding box center [1042, 286] width 14 height 15
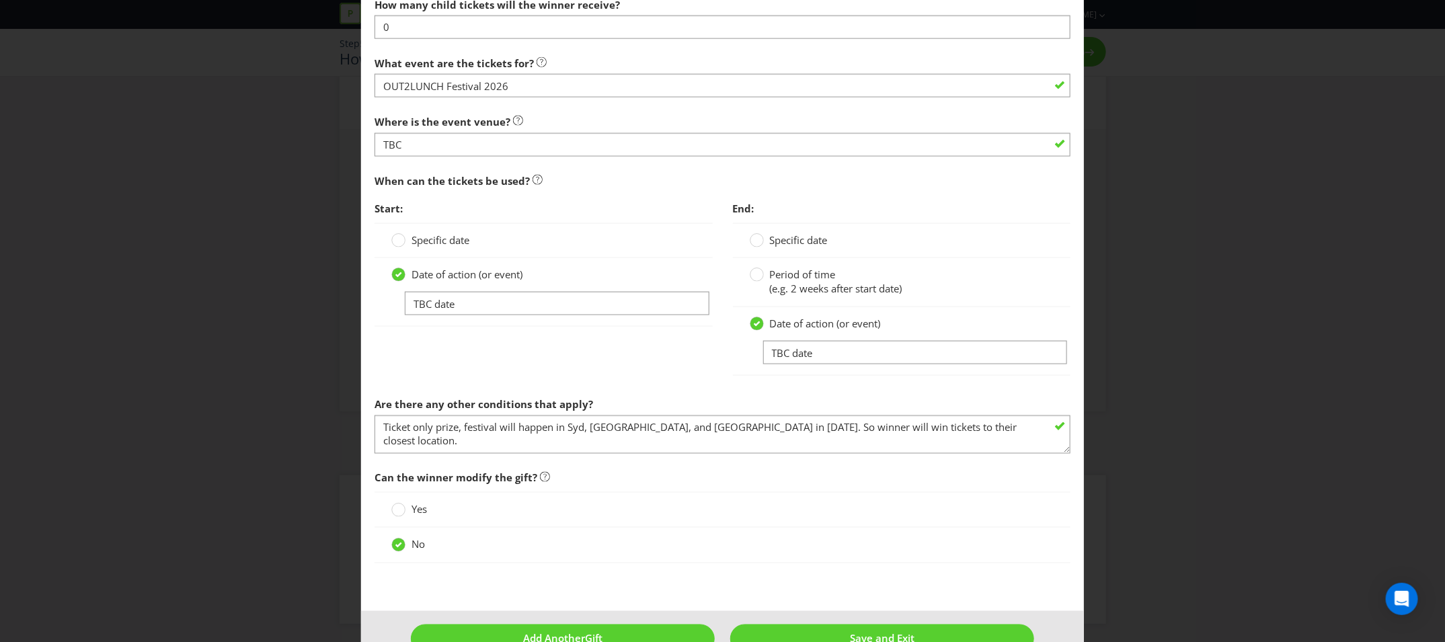
scroll to position [1016, 0]
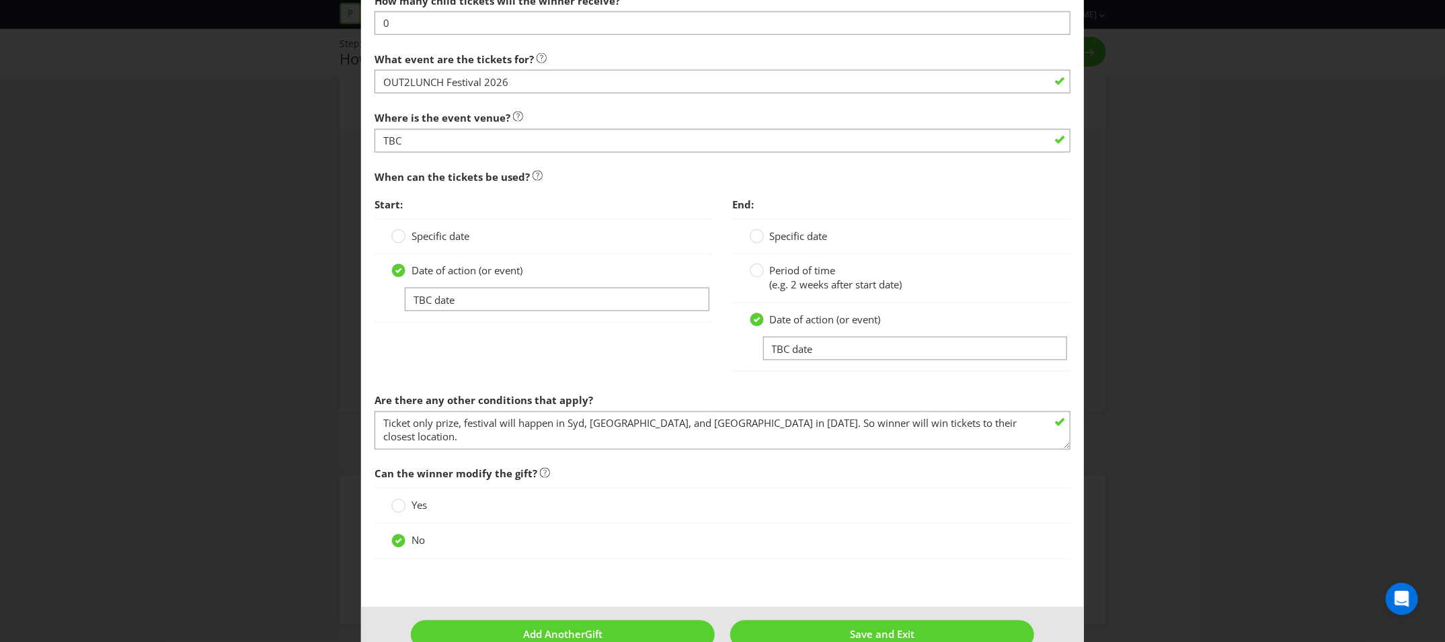
click at [633, 372] on div "Start: Specific date Date of action (or event) TBC date End: Specific date Peri…" at bounding box center [722, 288] width 716 height 195
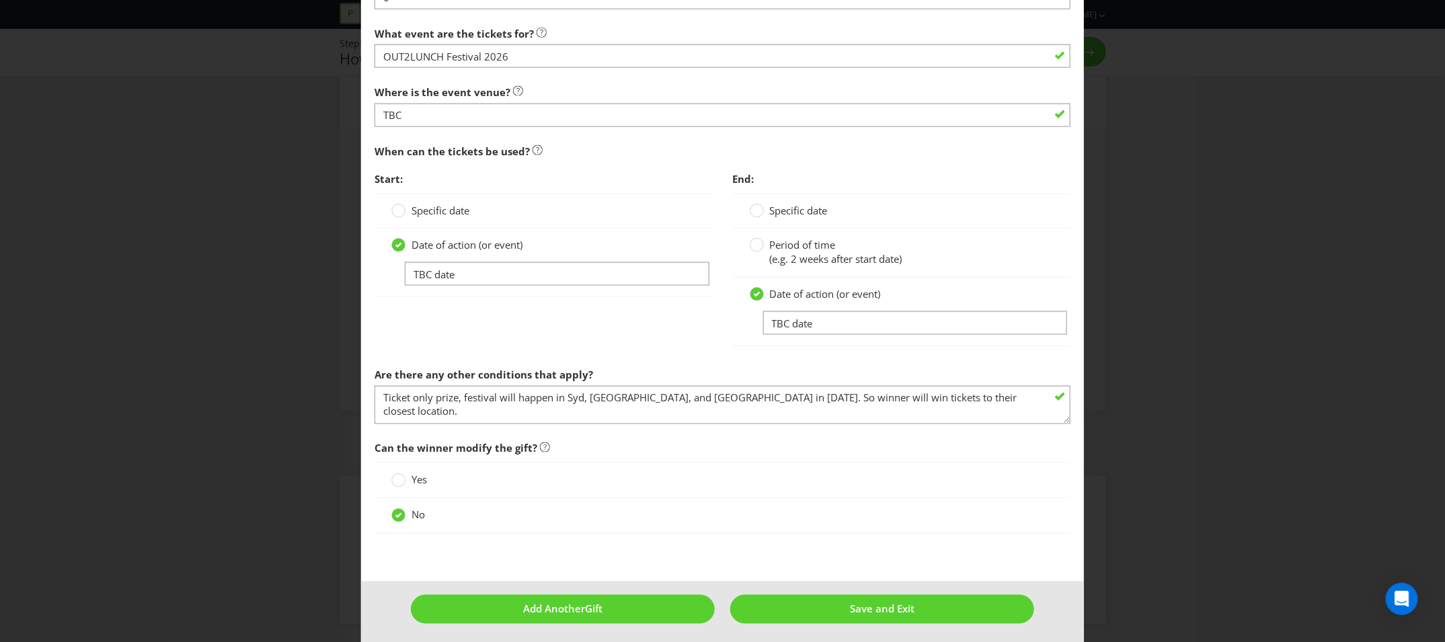
click at [825, 621] on footer "Add Another Gift Save and Exit" at bounding box center [722, 614] width 723 height 66
click at [843, 603] on button "Save and Exit" at bounding box center [882, 609] width 304 height 29
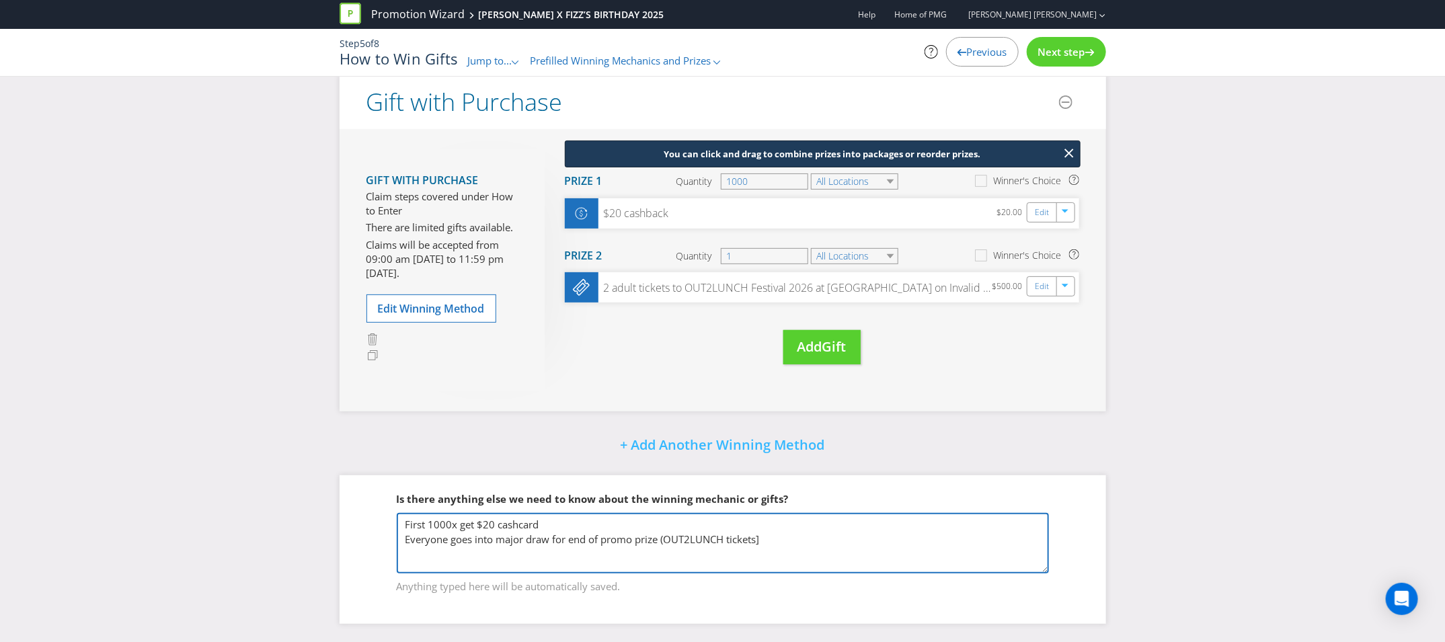
click at [789, 534] on textarea "First 1000x get $20 cashcard Everyone goes into major draw for end of promo pri…" at bounding box center [723, 543] width 652 height 61
type textarea "First 1000x get $20 cashcard Everyone goes into major draw for end of promo pri…"
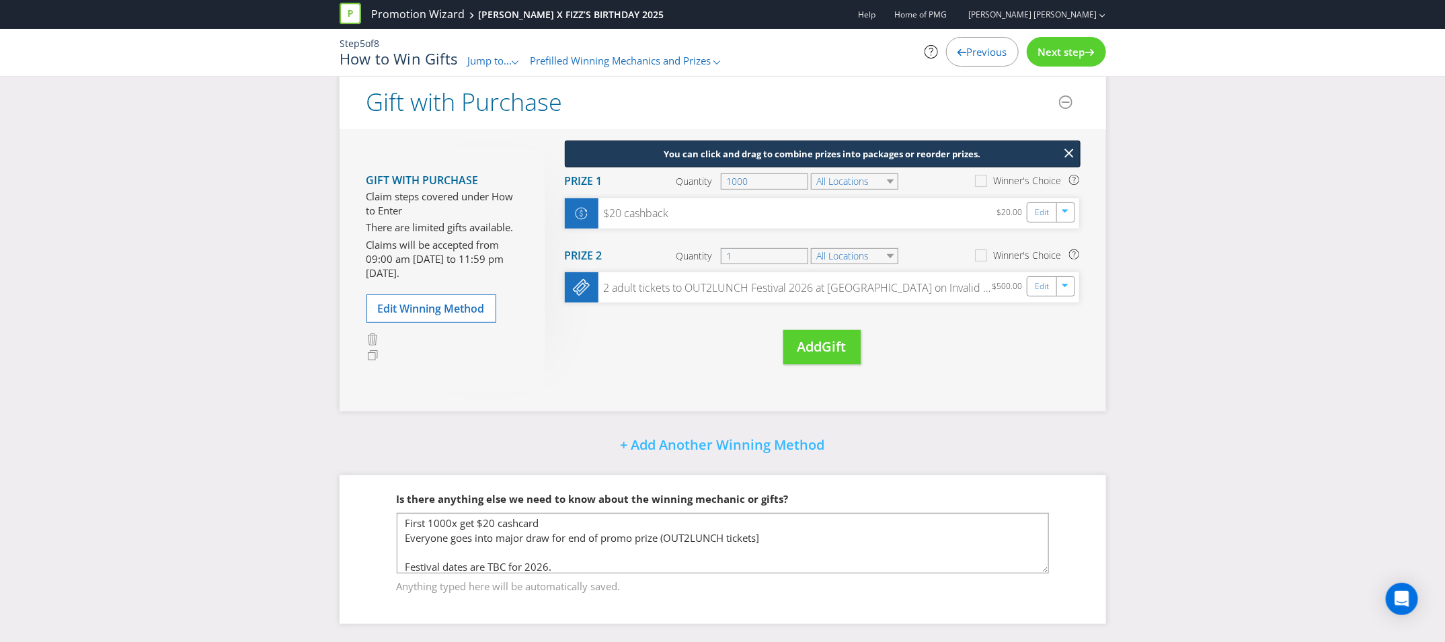
click at [885, 433] on div "+ Add Another Winning Method" at bounding box center [722, 446] width 766 height 29
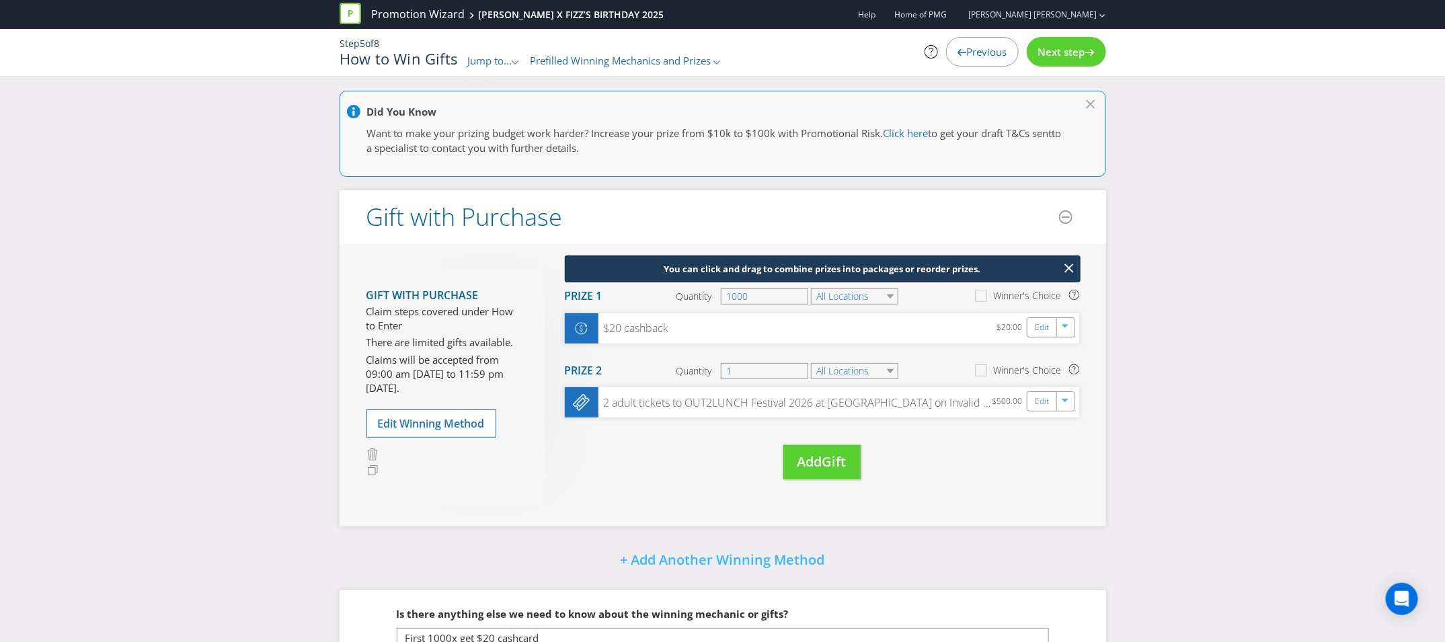
click at [1063, 52] on span "Next step" at bounding box center [1061, 51] width 47 height 13
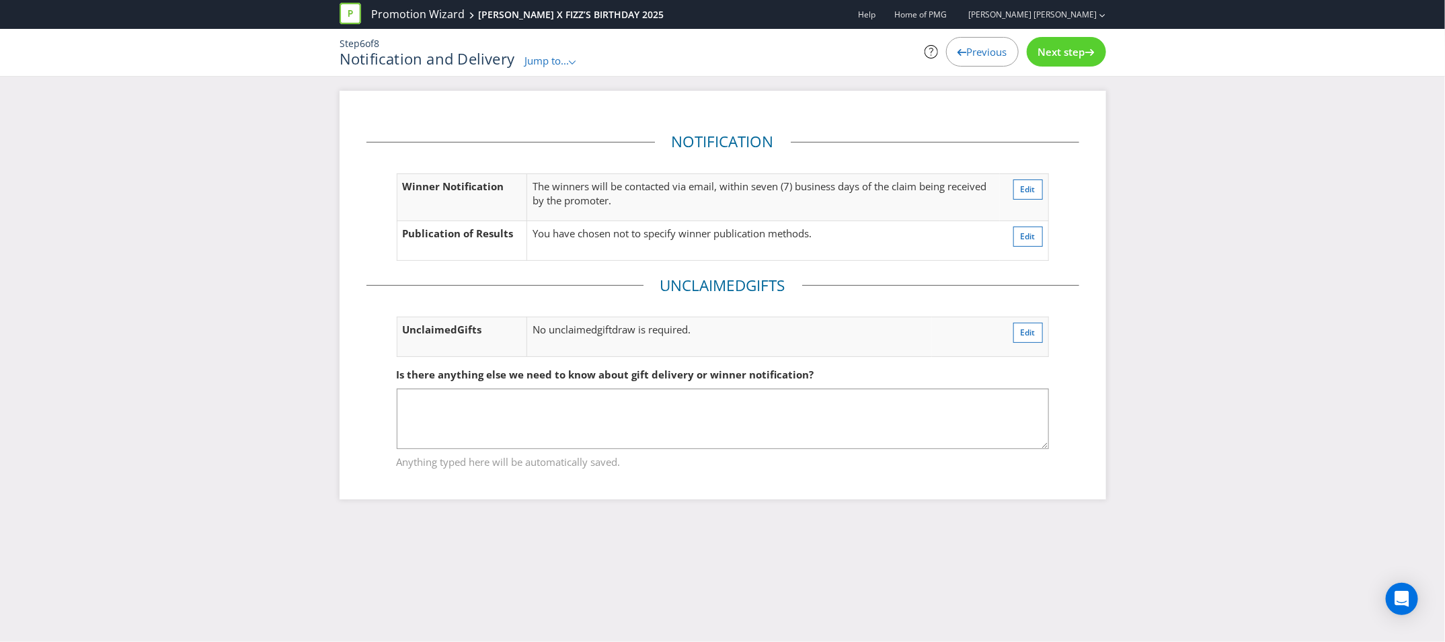
click at [1063, 52] on span "Next step" at bounding box center [1061, 51] width 47 height 13
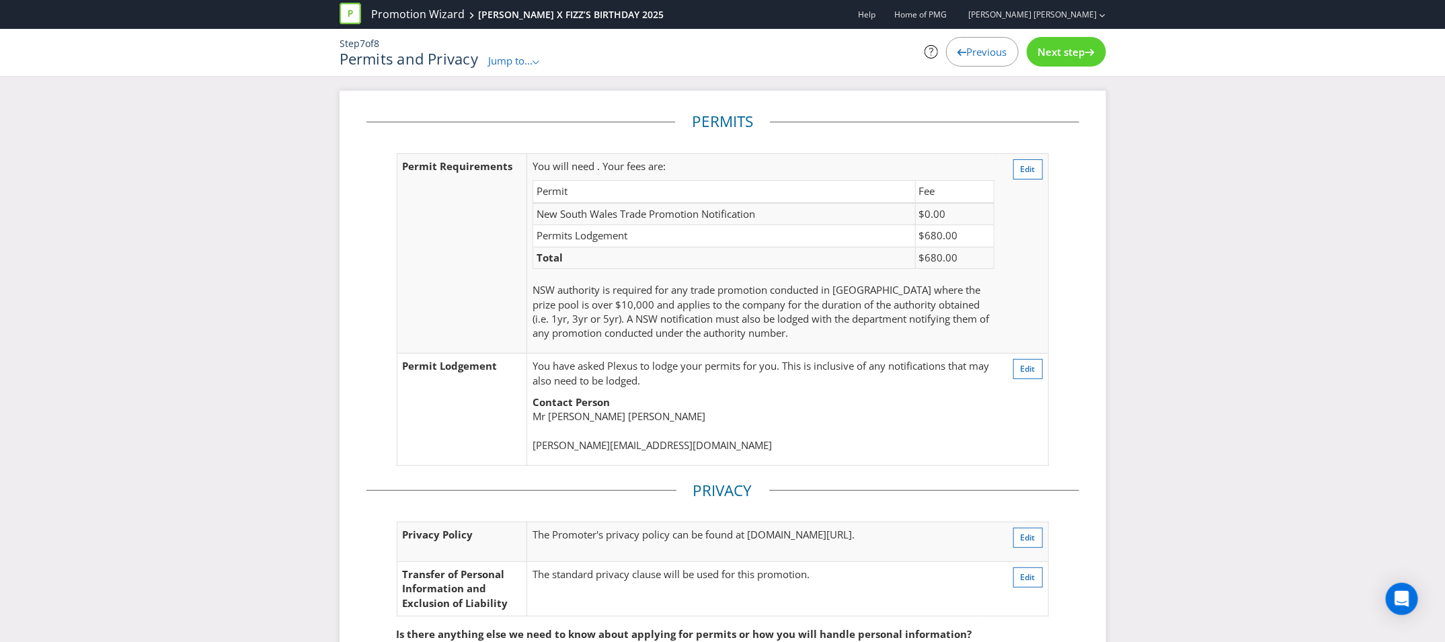
click at [967, 50] on span "Previous" at bounding box center [987, 51] width 40 height 13
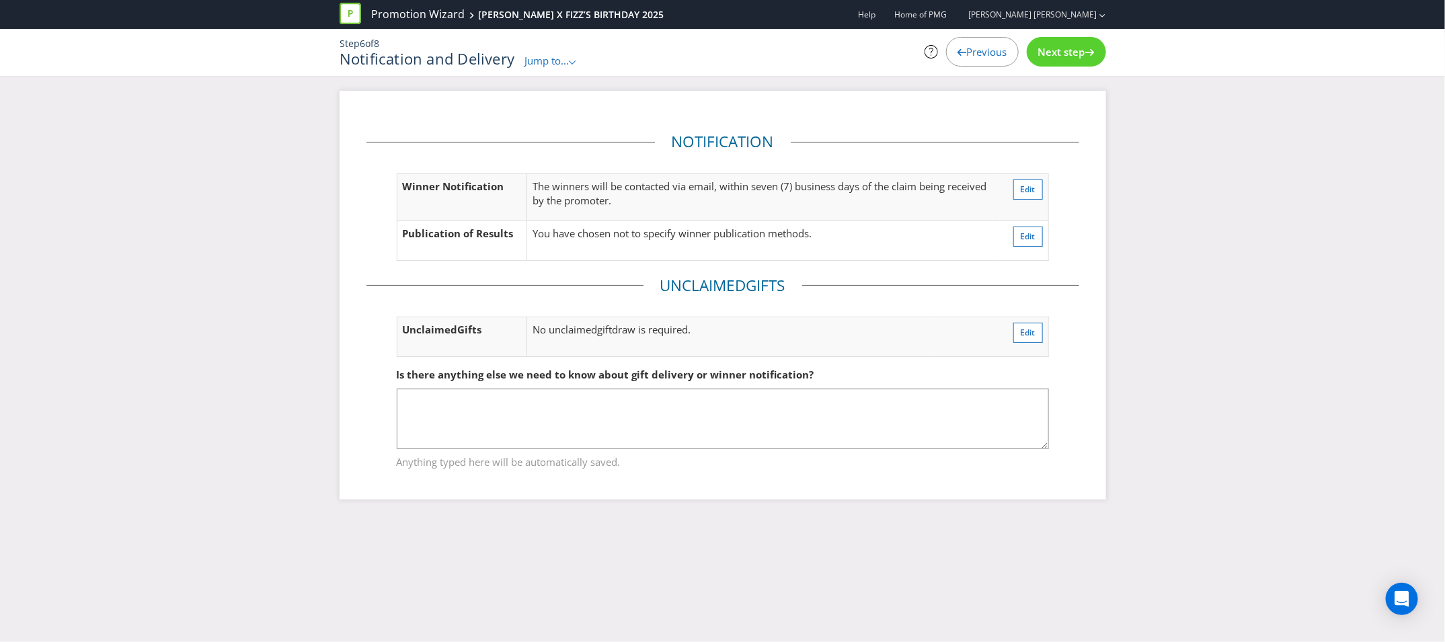
click at [967, 50] on span "Previous" at bounding box center [987, 51] width 40 height 13
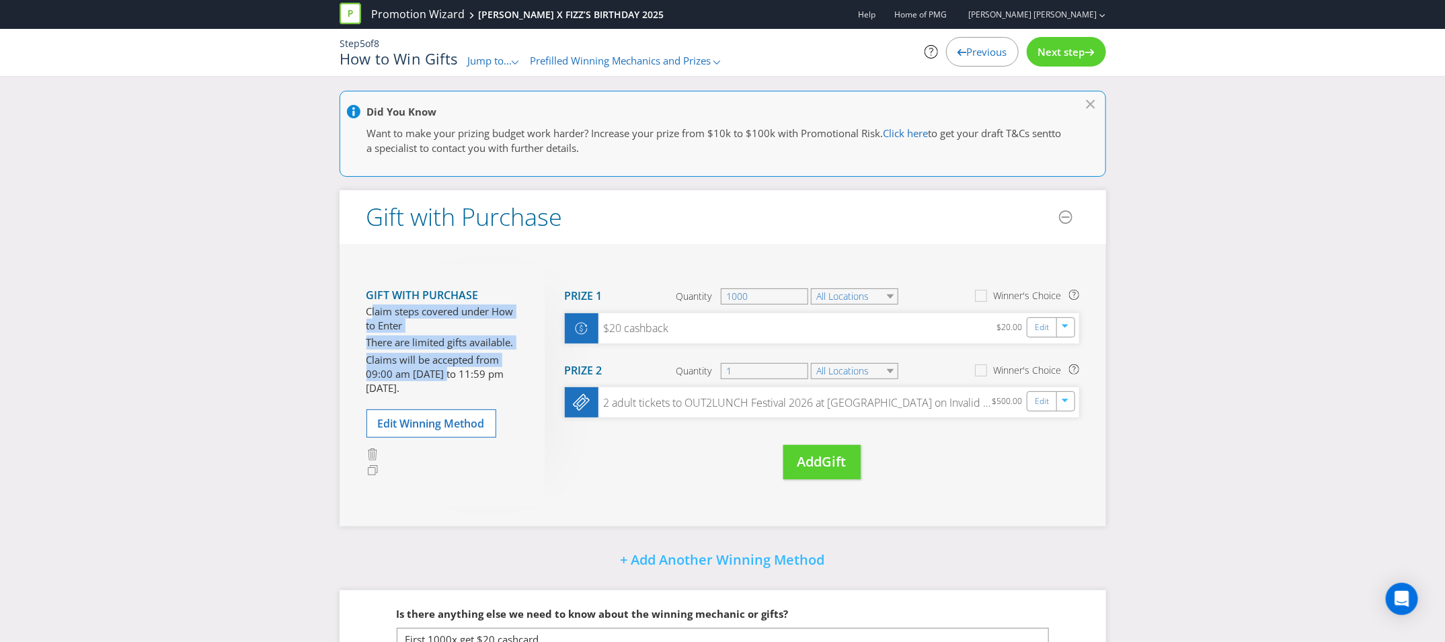
drag, startPoint x: 371, startPoint y: 313, endPoint x: 447, endPoint y: 375, distance: 98.4
click at [448, 374] on section "Gift with Purchase Claim steps covered under How to Enter There are limited gif…" at bounding box center [445, 338] width 158 height 119
click at [447, 375] on p "Claims will be accepted from 09:00 am on 17/11/25 to 11:59 pm on 05/01/26." at bounding box center [445, 374] width 158 height 43
click at [310, 370] on div "Did You Know Want to make your prizing budget work harder? Increase your prize …" at bounding box center [722, 425] width 1445 height 668
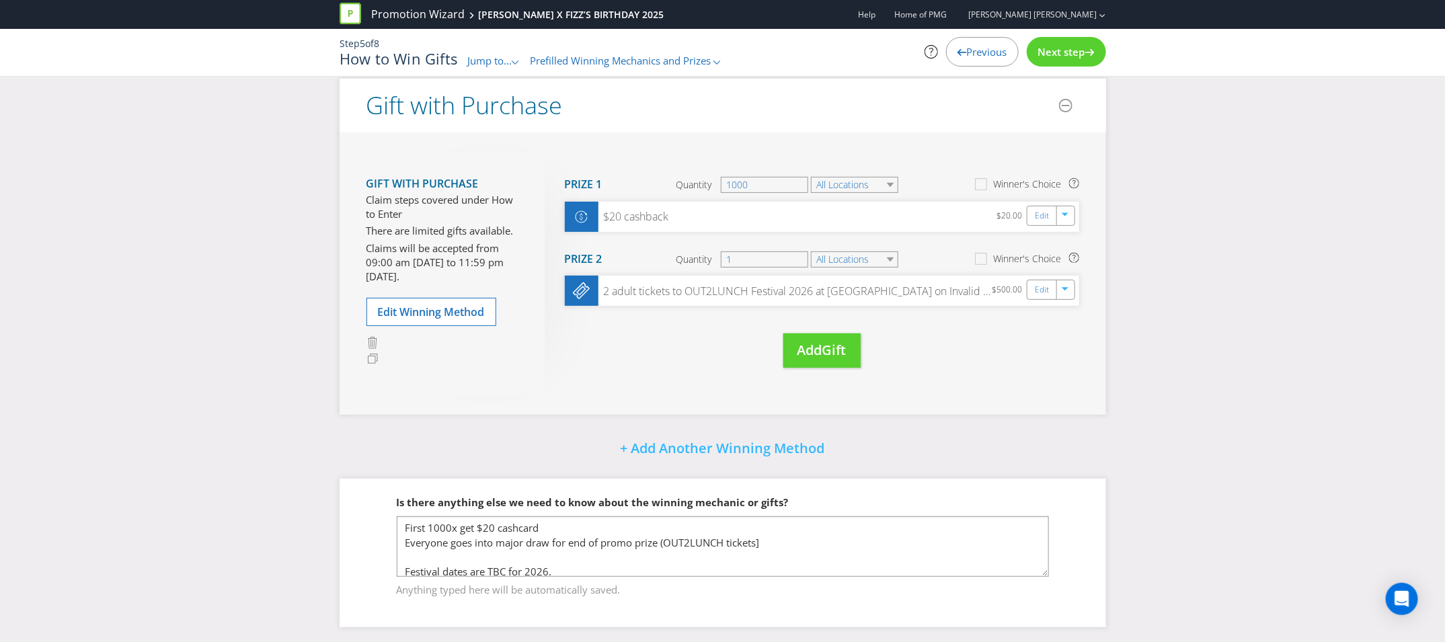
scroll to position [115, 0]
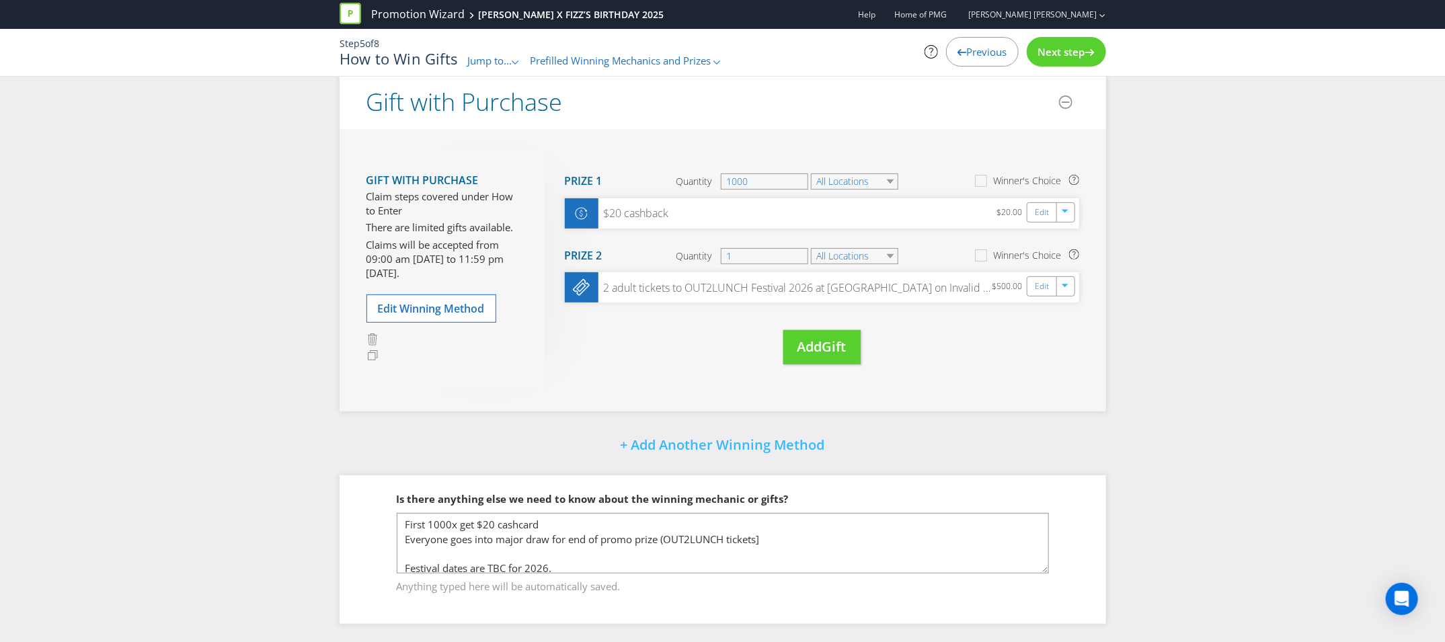
click at [1083, 37] on div "Next step" at bounding box center [1066, 52] width 79 height 30
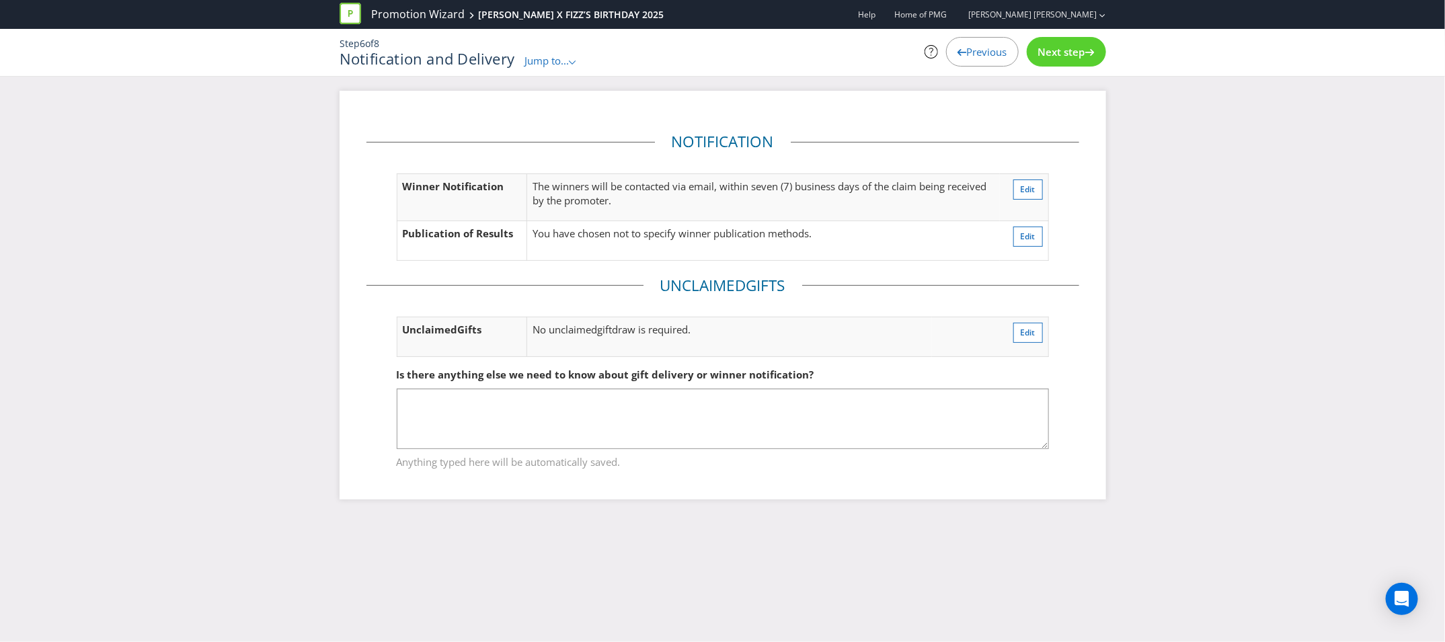
click at [986, 62] on div "Previous" at bounding box center [982, 52] width 73 height 30
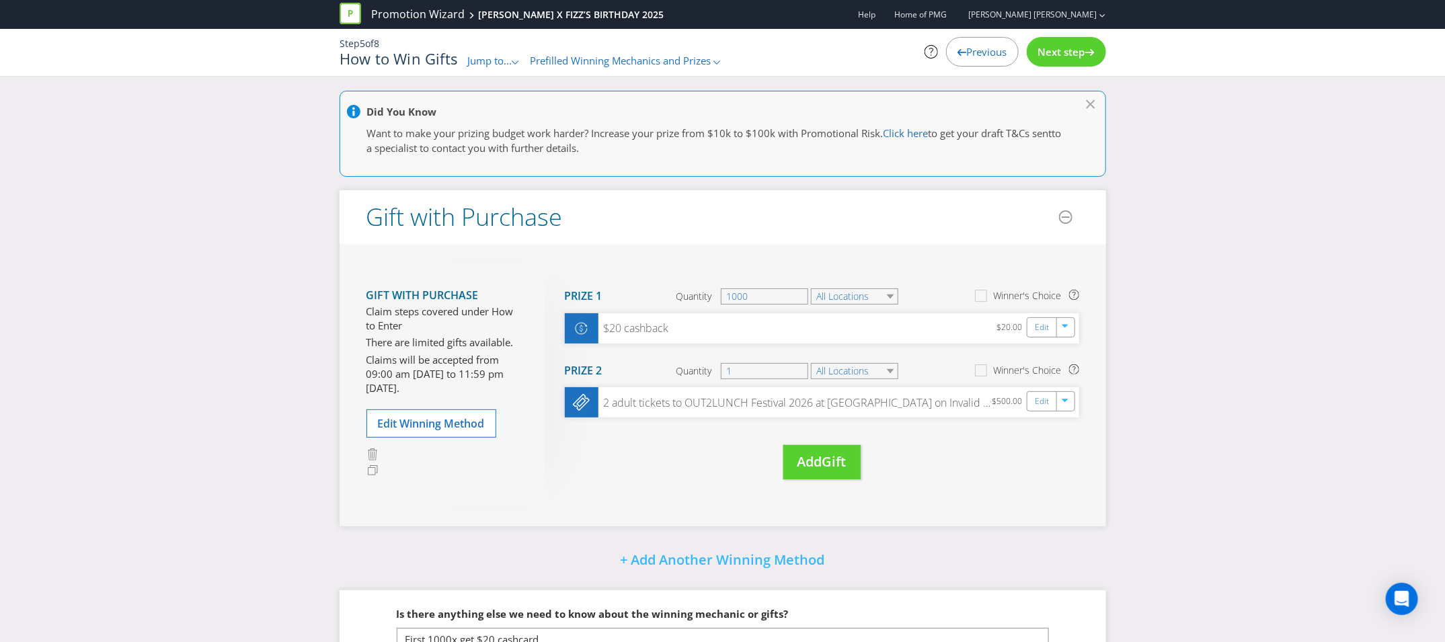
click at [986, 62] on div "Previous" at bounding box center [982, 52] width 73 height 30
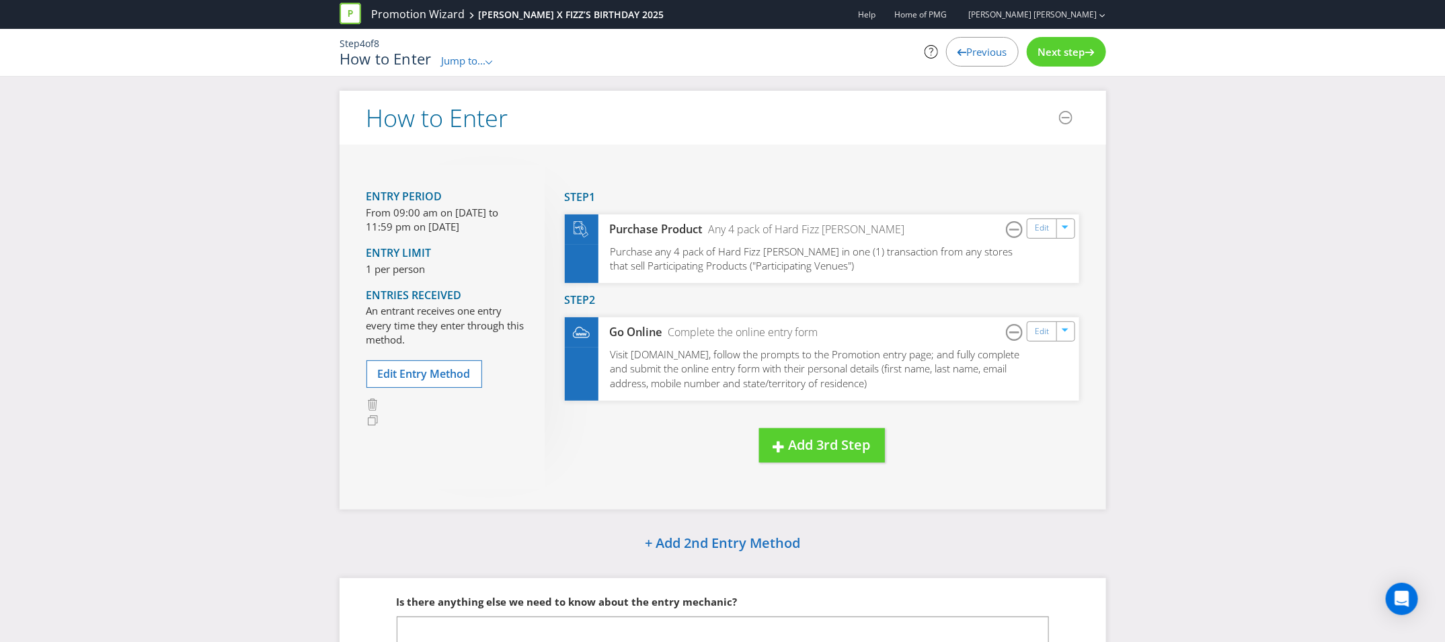
click at [986, 62] on div "Previous" at bounding box center [982, 52] width 73 height 30
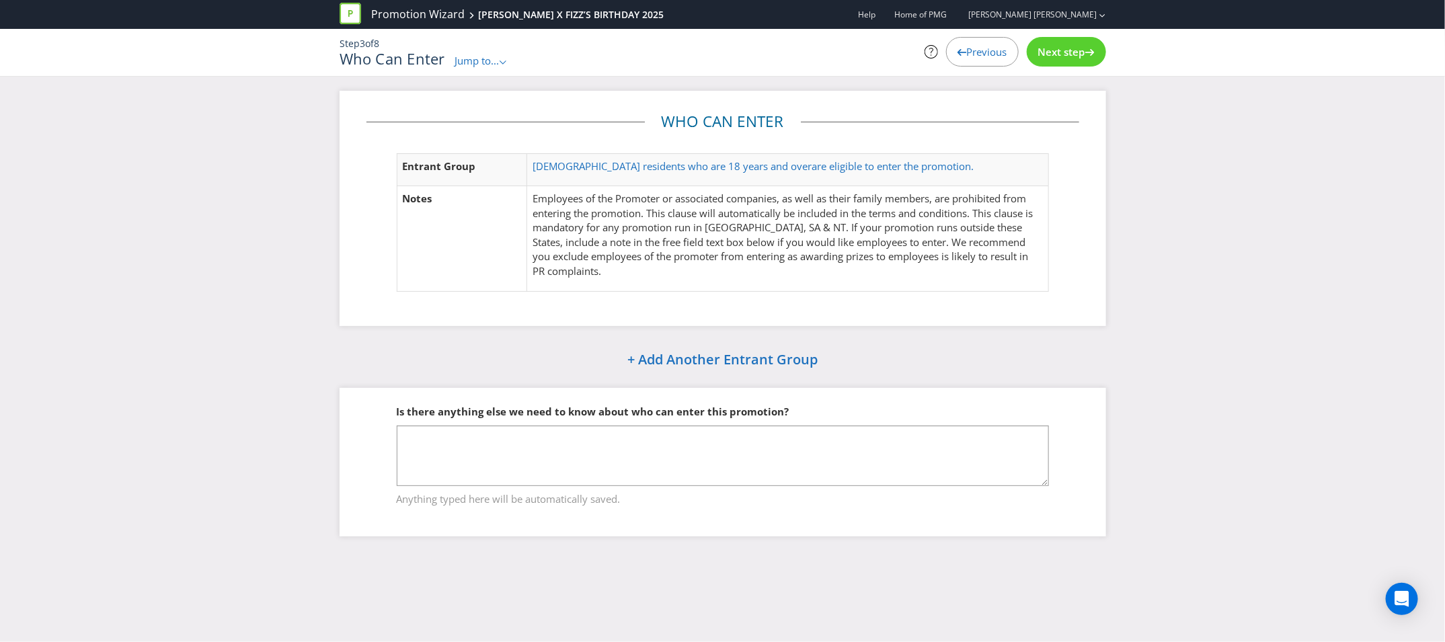
click at [986, 62] on div "Previous" at bounding box center [982, 52] width 73 height 30
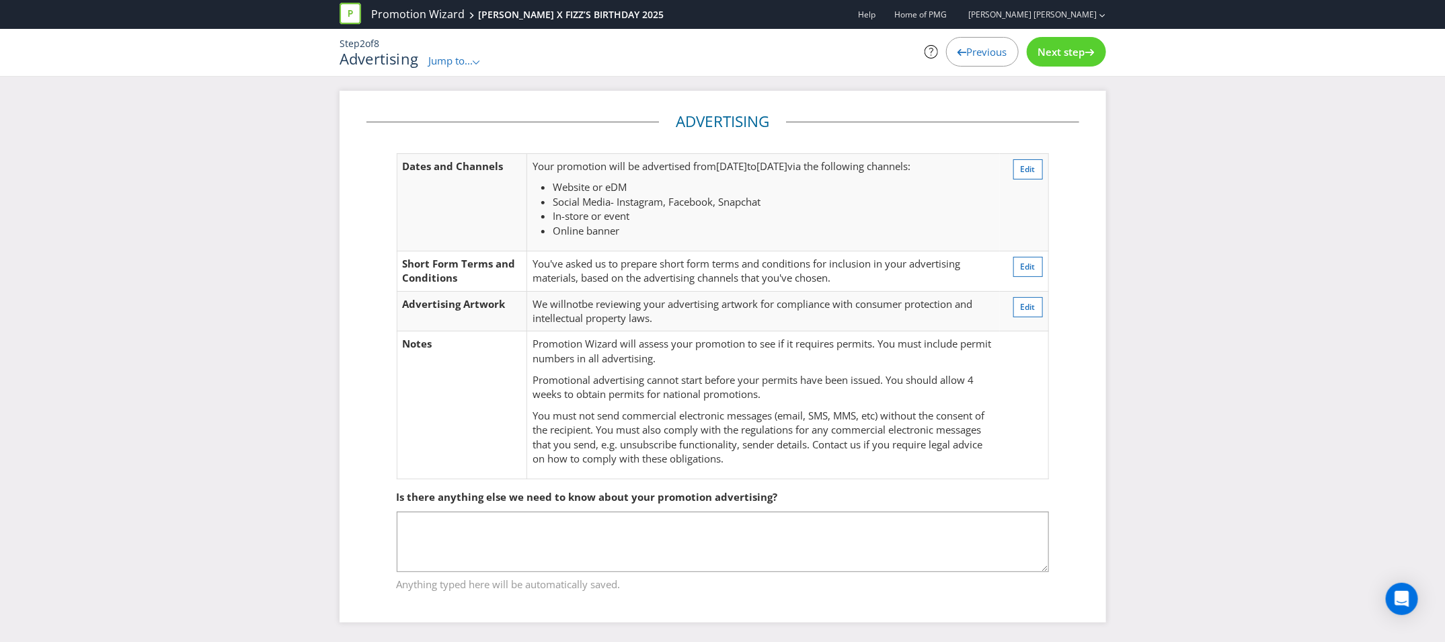
click at [986, 62] on div "Previous" at bounding box center [982, 52] width 73 height 30
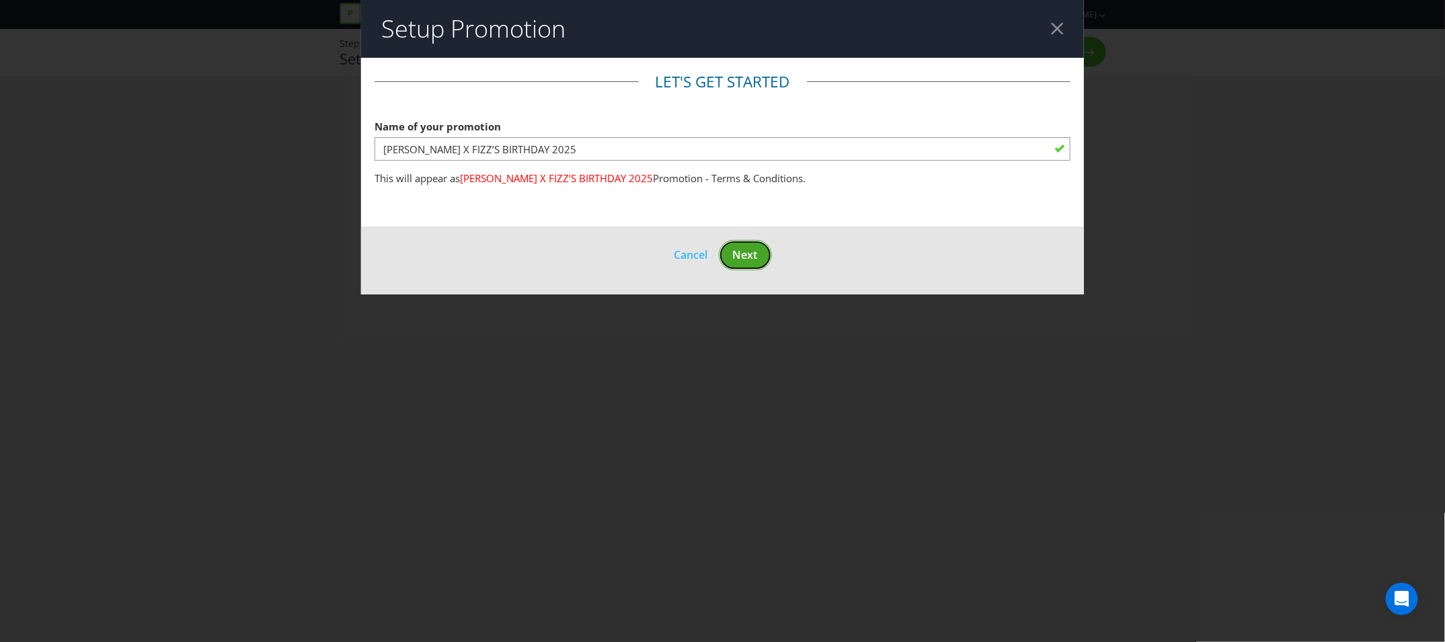
click at [746, 255] on span "Next" at bounding box center [745, 254] width 25 height 15
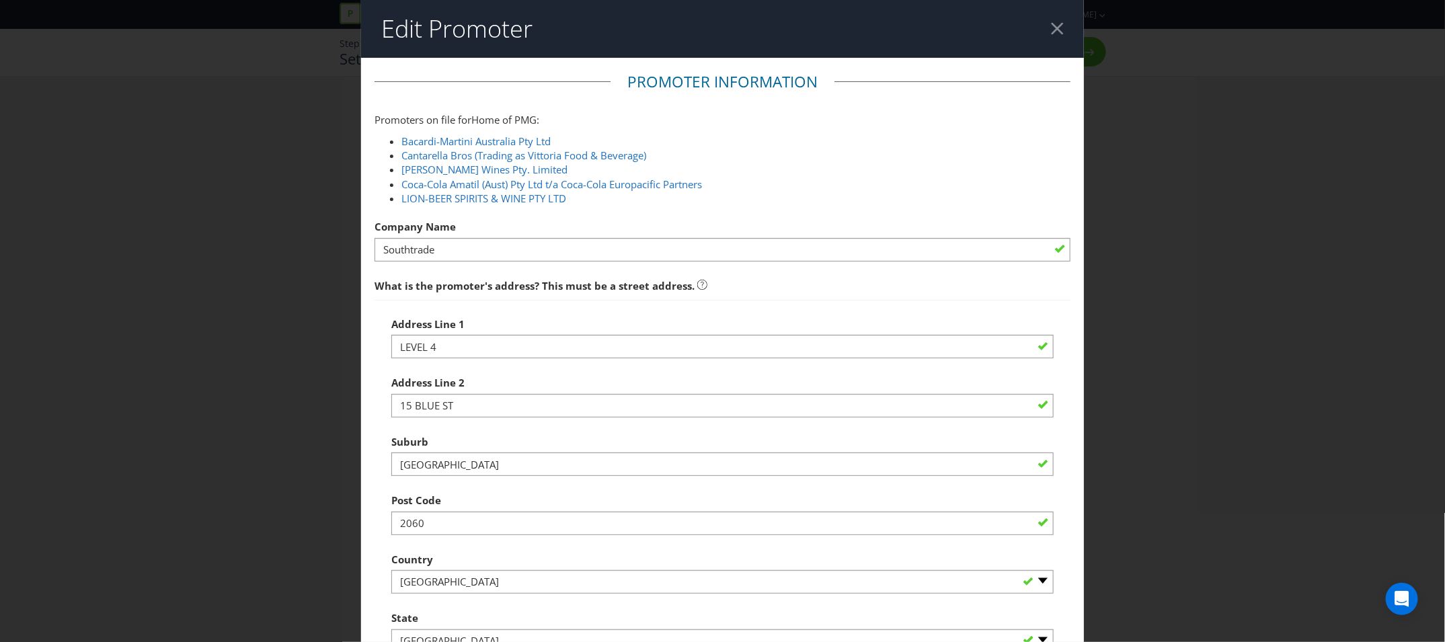
scroll to position [335, 0]
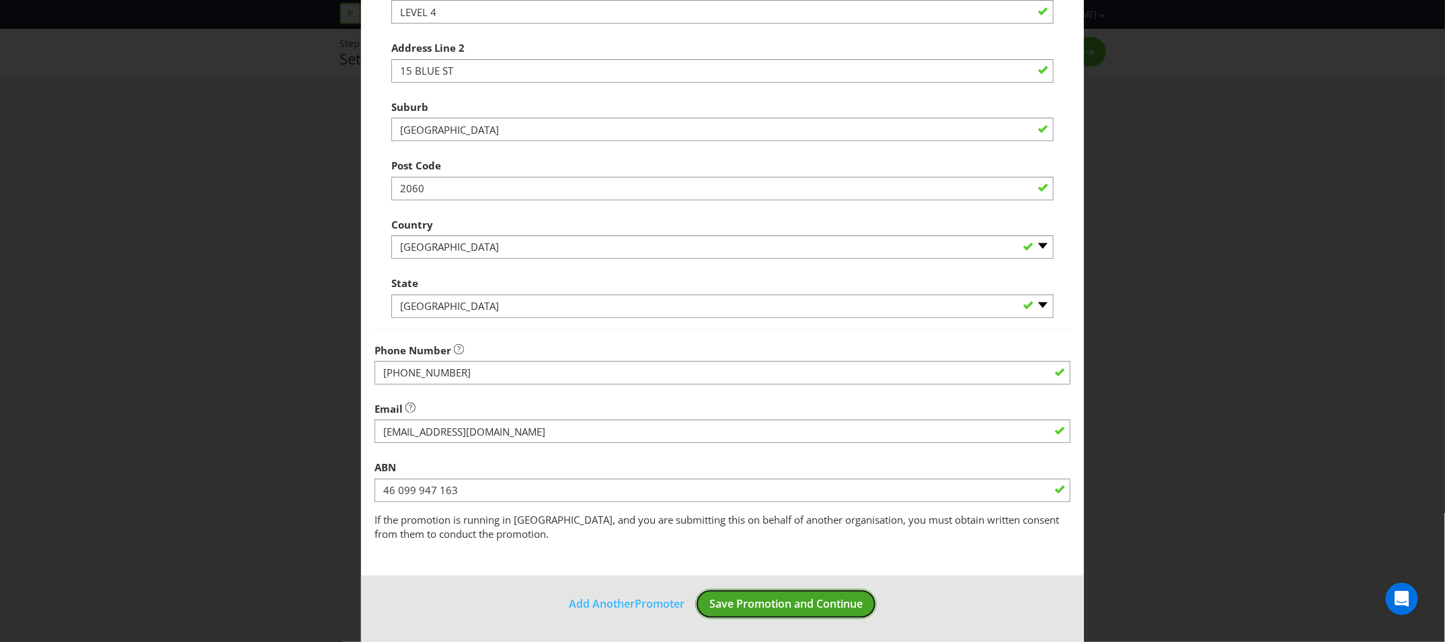
click at [840, 603] on span "Save Promotion and Continue" at bounding box center [785, 603] width 153 height 15
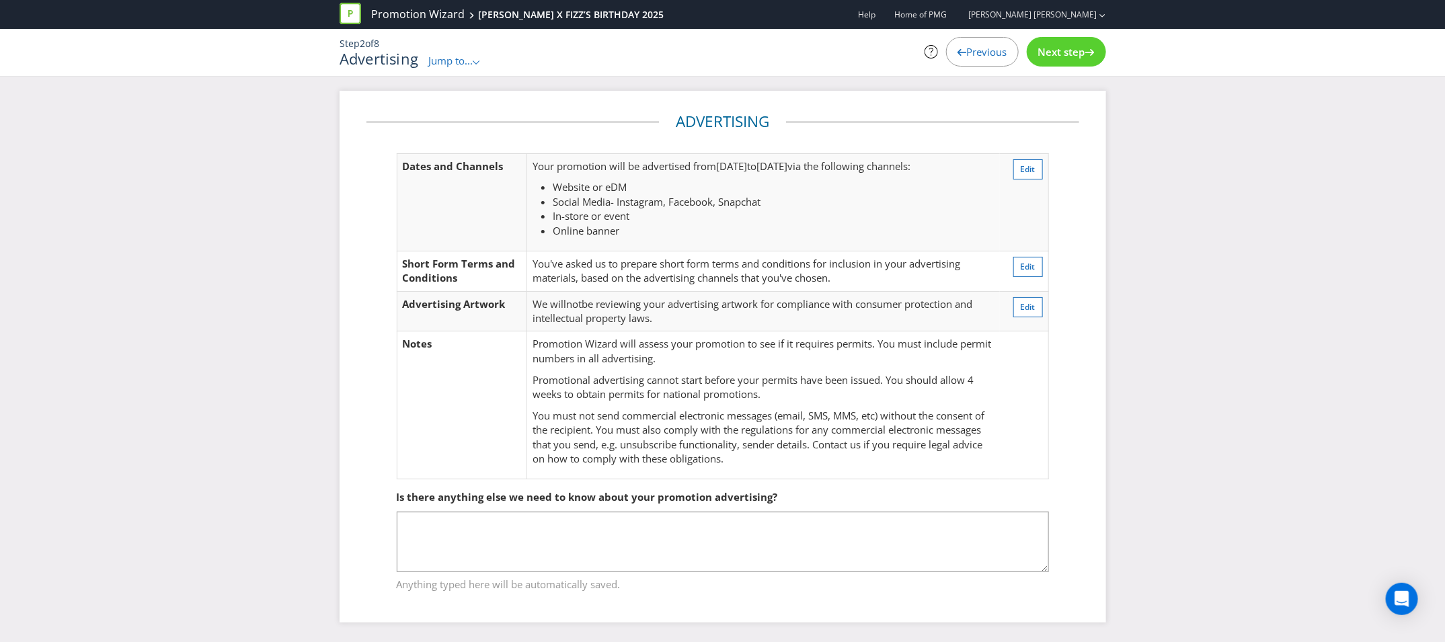
click at [1086, 58] on div "Next step" at bounding box center [1066, 52] width 79 height 30
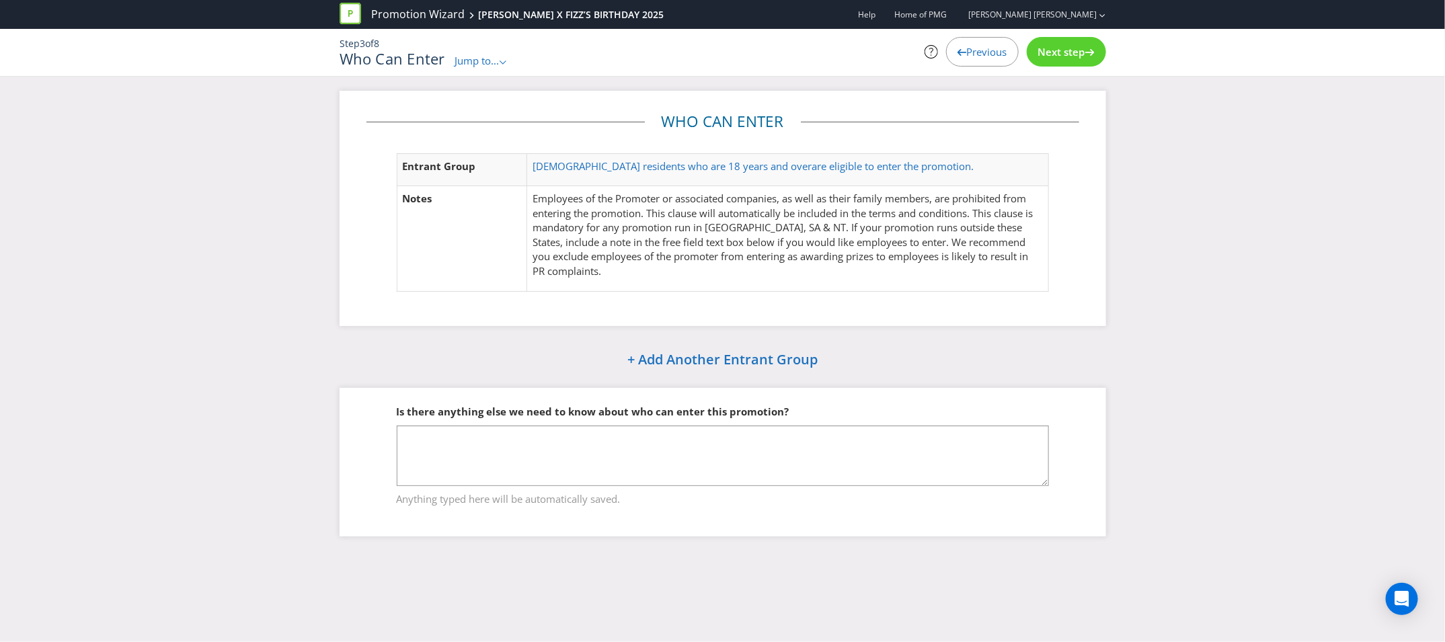
click at [1086, 58] on div "Next step" at bounding box center [1066, 52] width 79 height 30
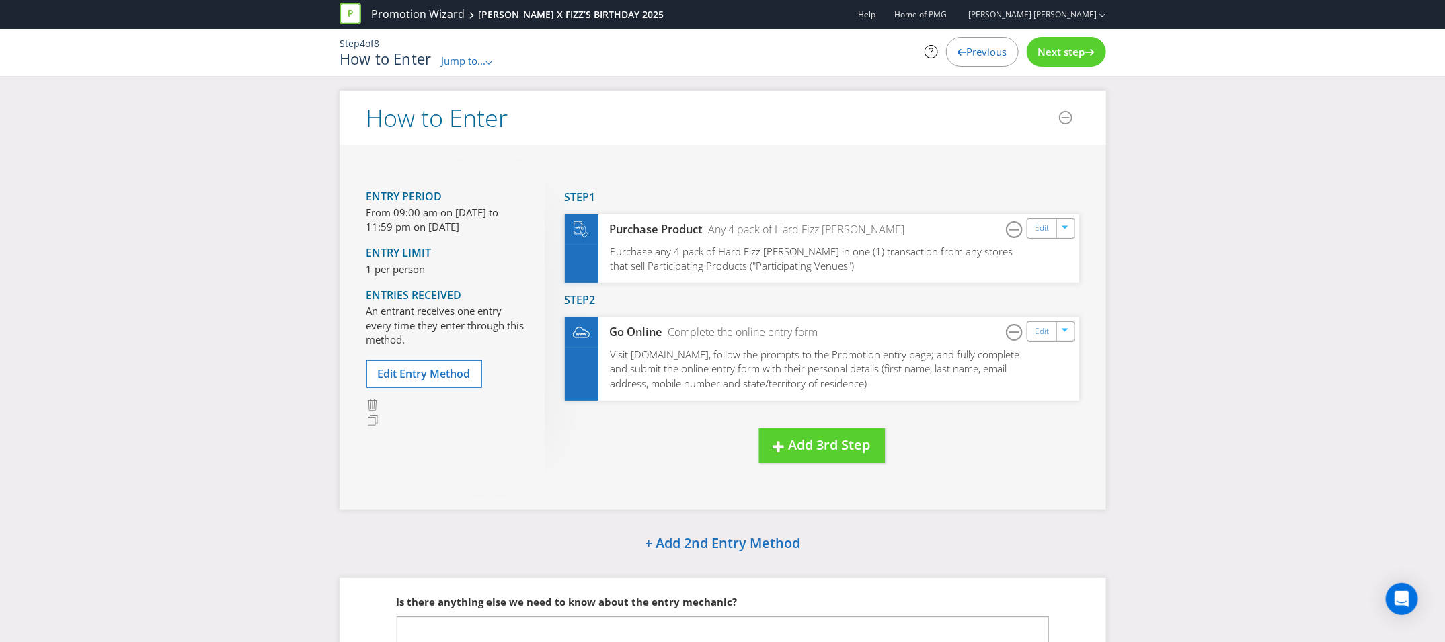
click at [1086, 58] on div "Next step" at bounding box center [1066, 52] width 79 height 30
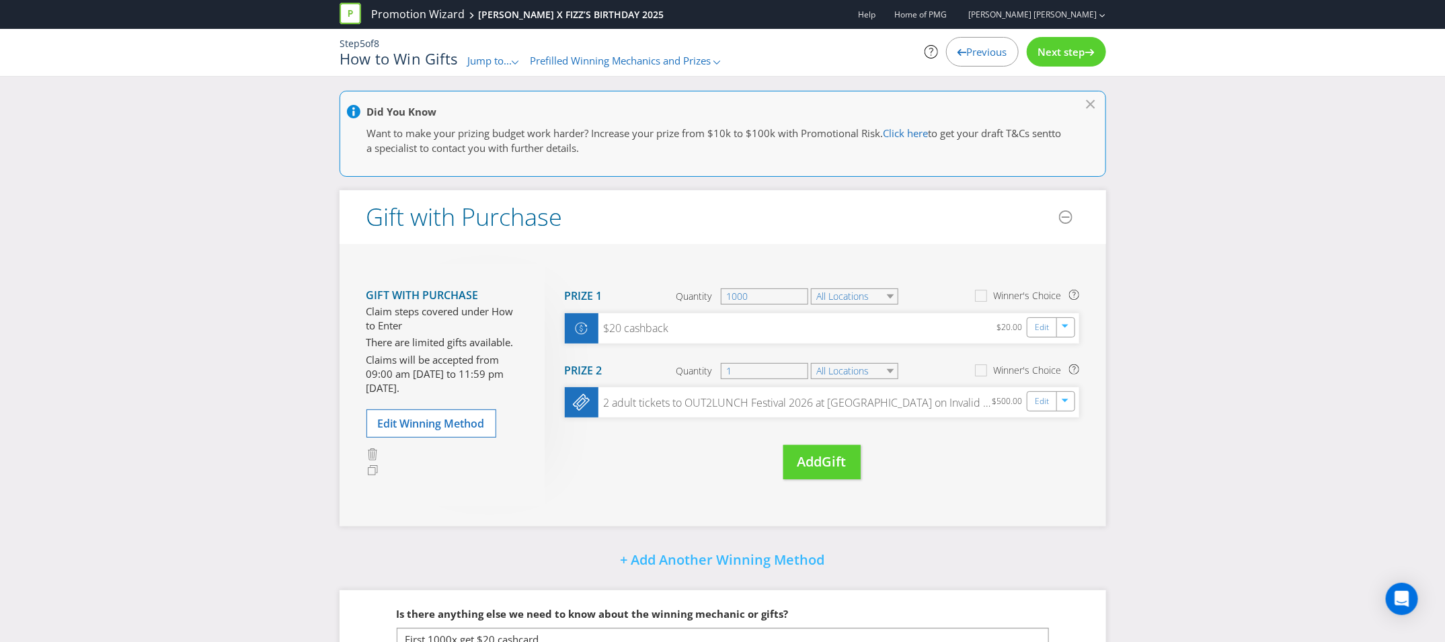
click at [1086, 58] on div "Next step" at bounding box center [1066, 52] width 79 height 30
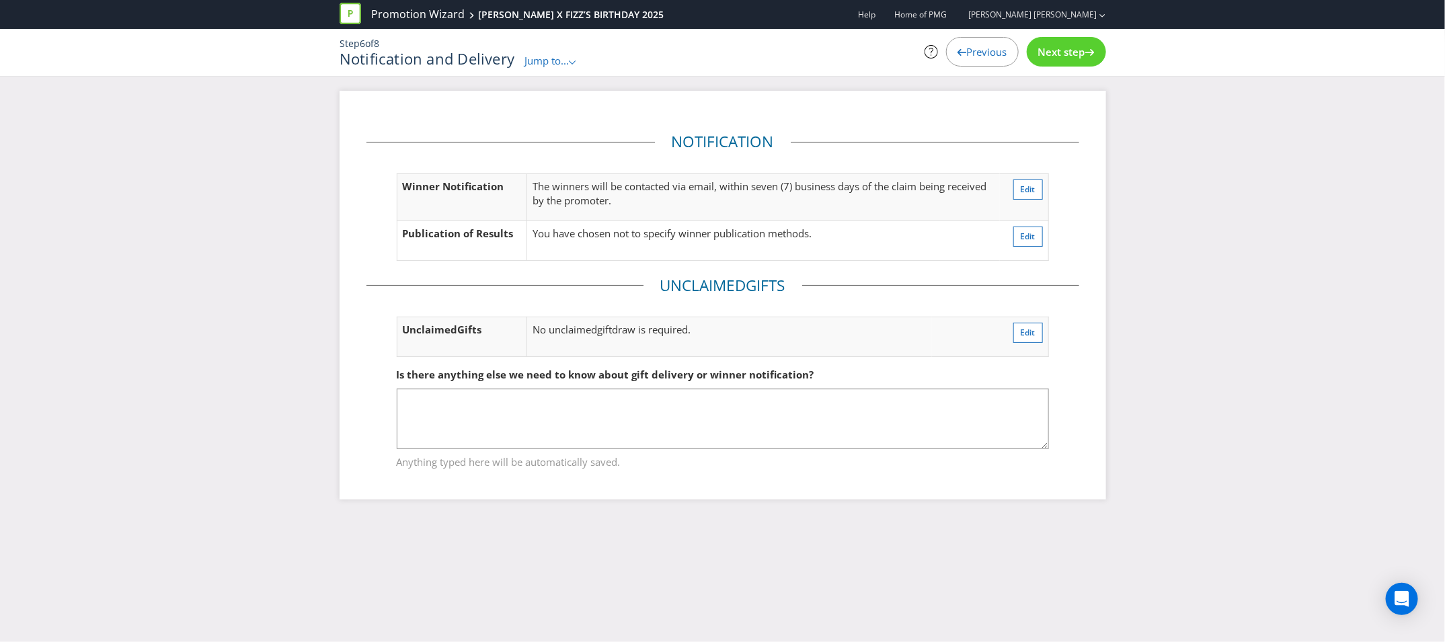
click at [1086, 58] on div "Next step" at bounding box center [1066, 52] width 79 height 30
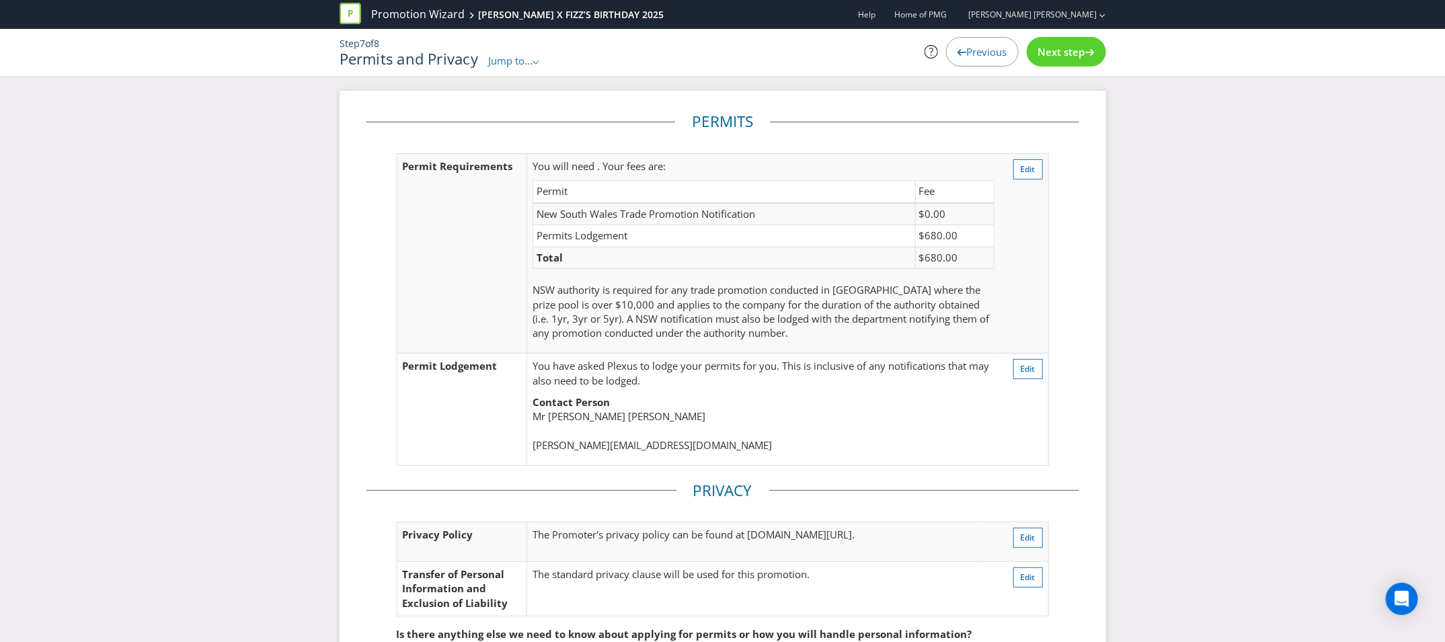
click at [1078, 54] on span "Next step" at bounding box center [1061, 51] width 47 height 13
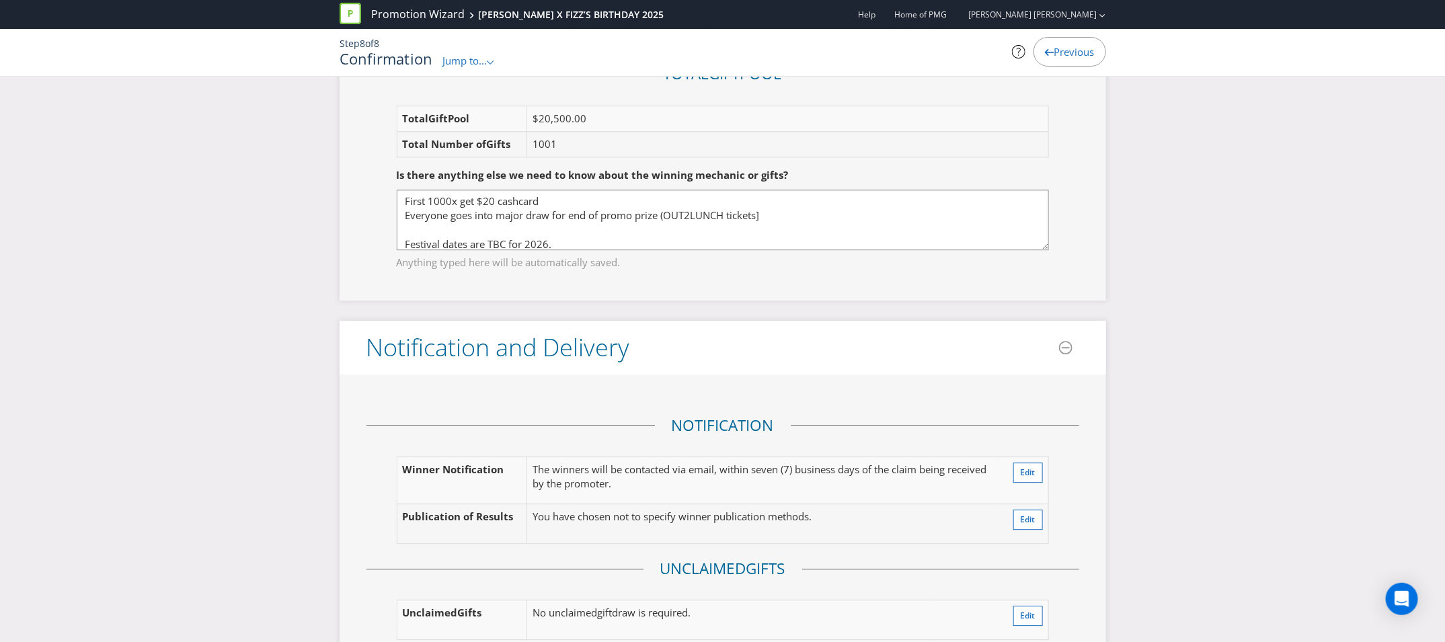
scroll to position [1916, 0]
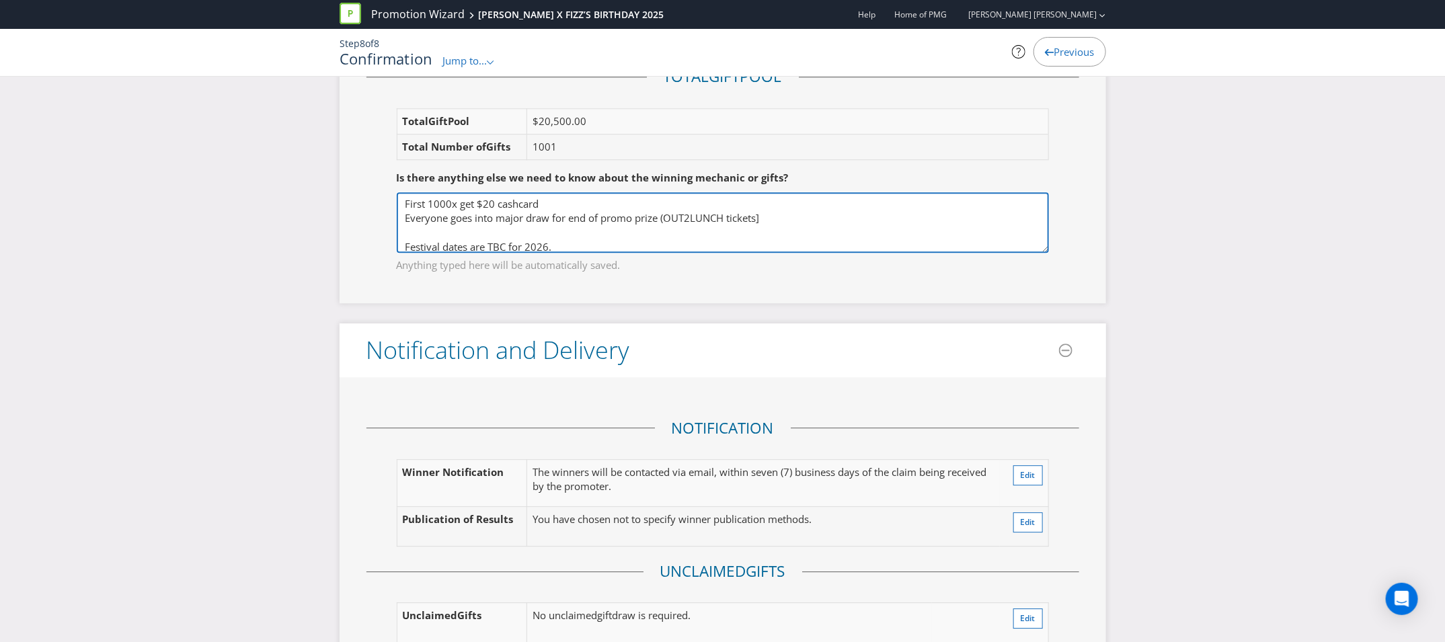
click at [584, 200] on textarea "First 1000x get $20 cashcard Everyone goes into major draw for end of promo pri…" at bounding box center [723, 222] width 652 height 61
click at [477, 216] on textarea "First 1000x get $20 cashcard Everyone goes into major draw for end of promo pri…" at bounding box center [723, 222] width 652 height 61
drag, startPoint x: 494, startPoint y: 208, endPoint x: 782, endPoint y: 216, distance: 288.5
click at [782, 216] on textarea "First 1000x get $20 cashcard Everyone goes into major draw for end of promo pri…" at bounding box center [723, 222] width 652 height 61
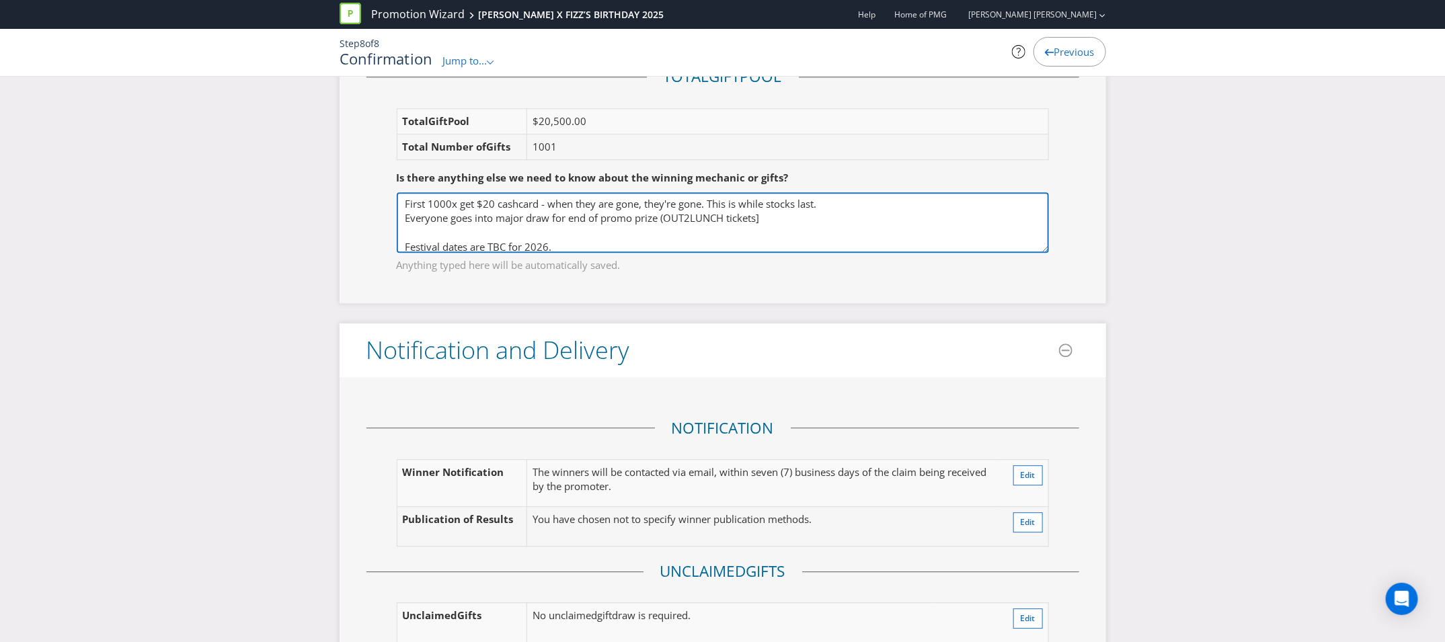
scroll to position [6, 0]
click at [592, 240] on textarea "First 1000x get $20 cashcard Everyone goes into major draw for end of promo pri…" at bounding box center [723, 222] width 652 height 61
type textarea "First 1000x get $20 cashcard - when they are gone, they're gone. This is while …"
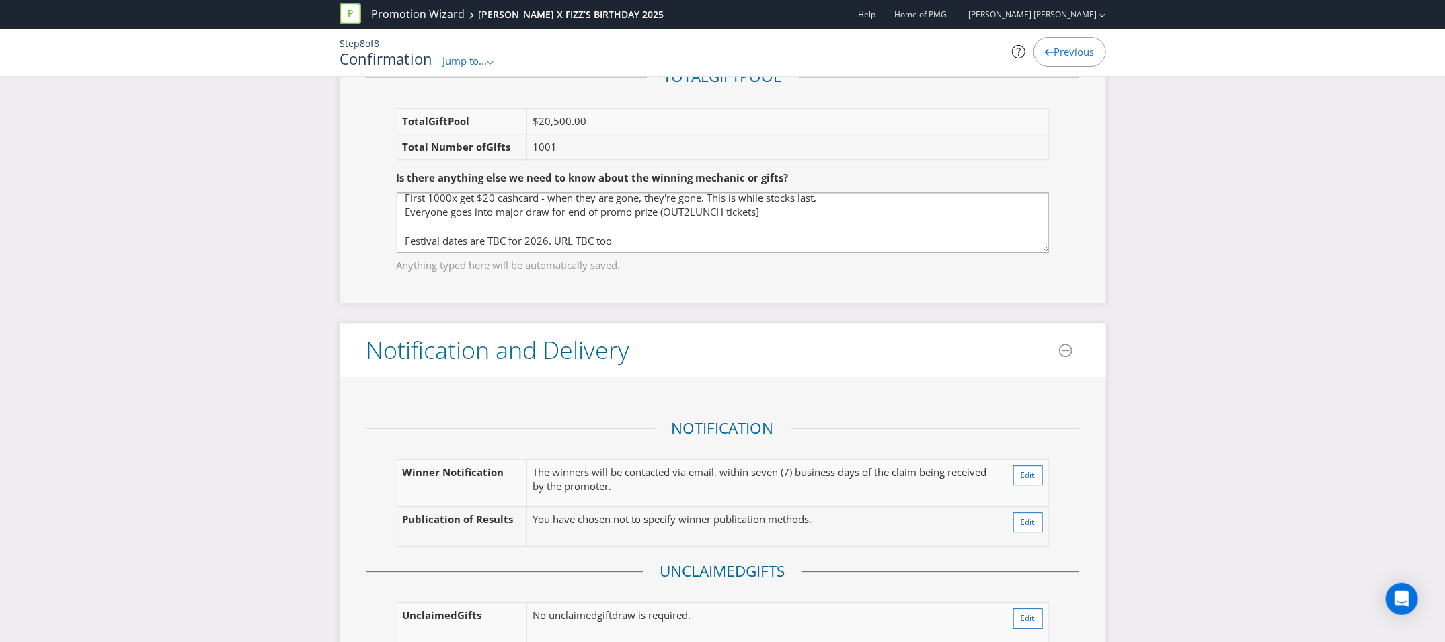
click at [639, 259] on span "Anything typed here will be automatically saved." at bounding box center [723, 262] width 652 height 19
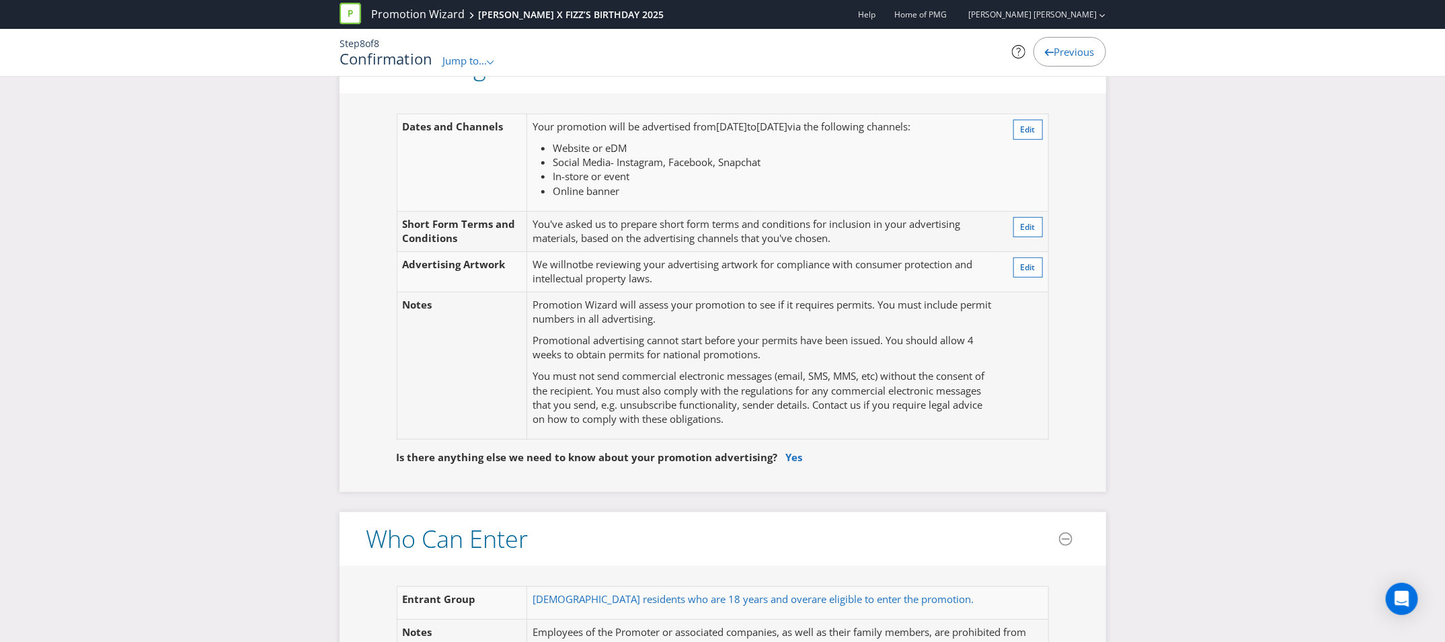
scroll to position [0, 0]
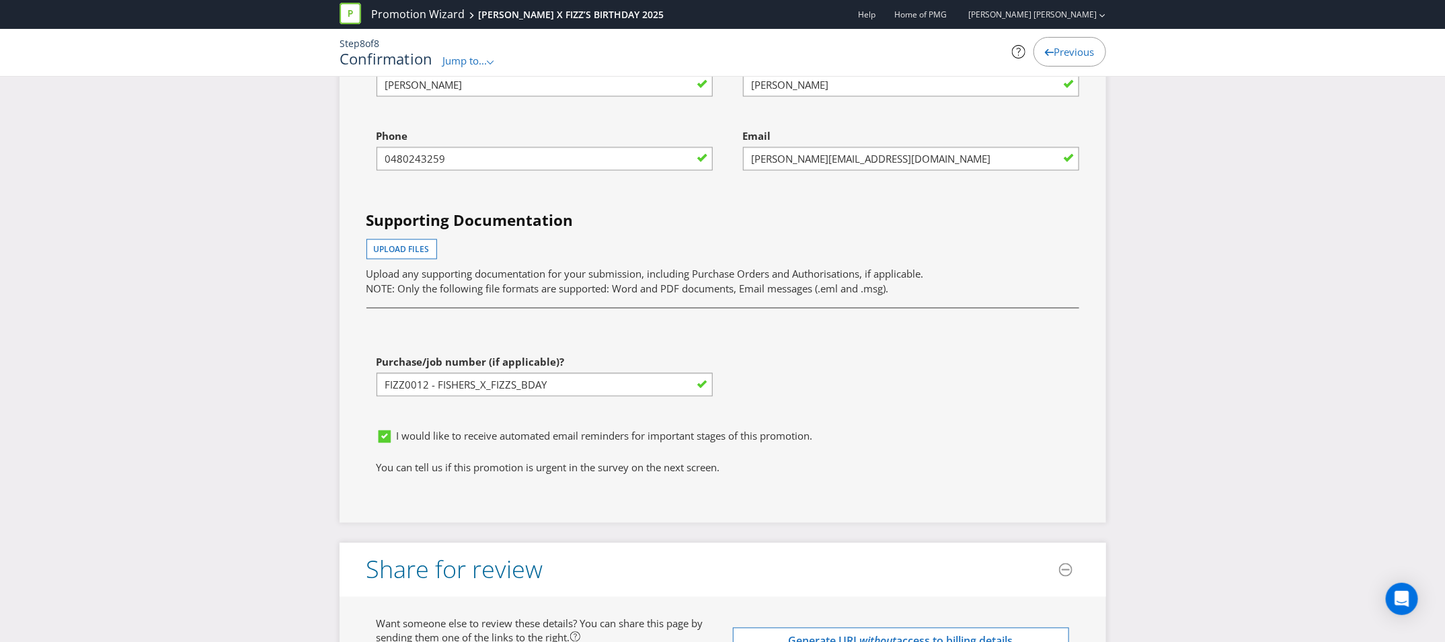
scroll to position [4102, 0]
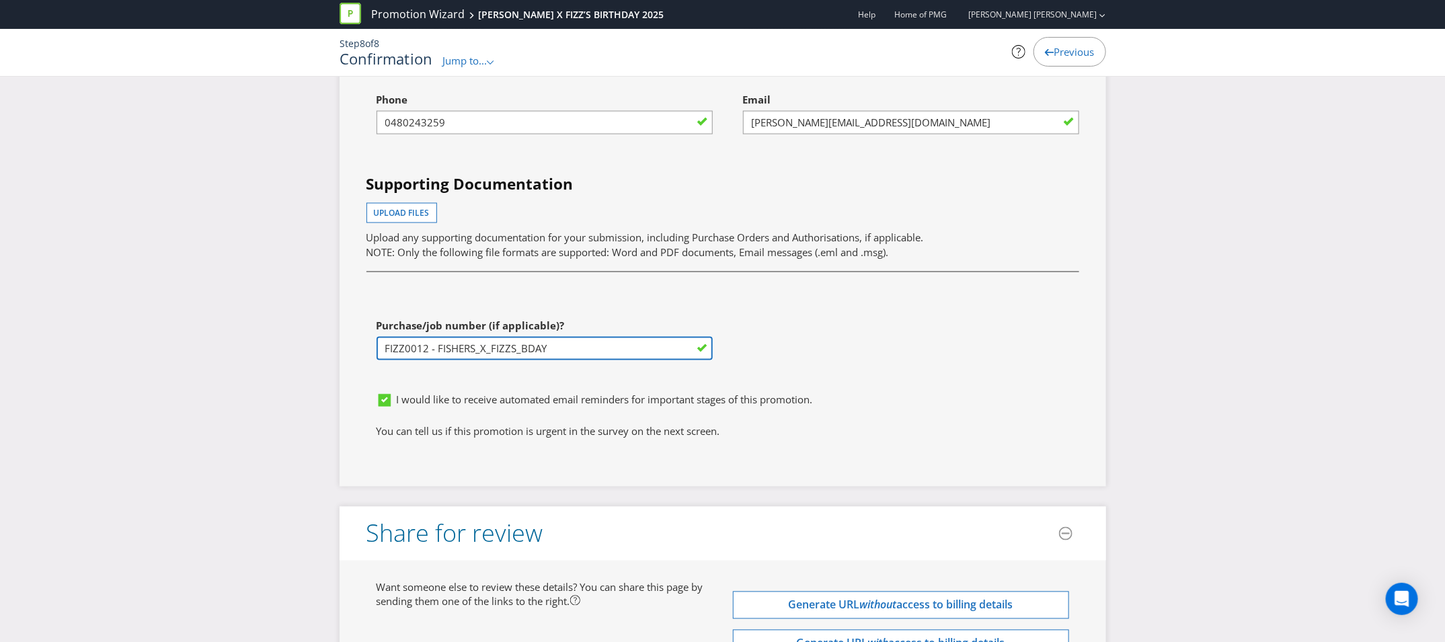
drag, startPoint x: 557, startPoint y: 329, endPoint x: 333, endPoint y: 330, distance: 223.9
paste input "7 - FISHERS_X_FIZZS_BDAY_2025"
type input "FIZZ0017 - FISHERS_X_FIZZS_BDAY_2025"
click at [920, 333] on div "First name of contact John Last name of contact McSherry Phone 0480243259 Email…" at bounding box center [722, 199] width 733 height 374
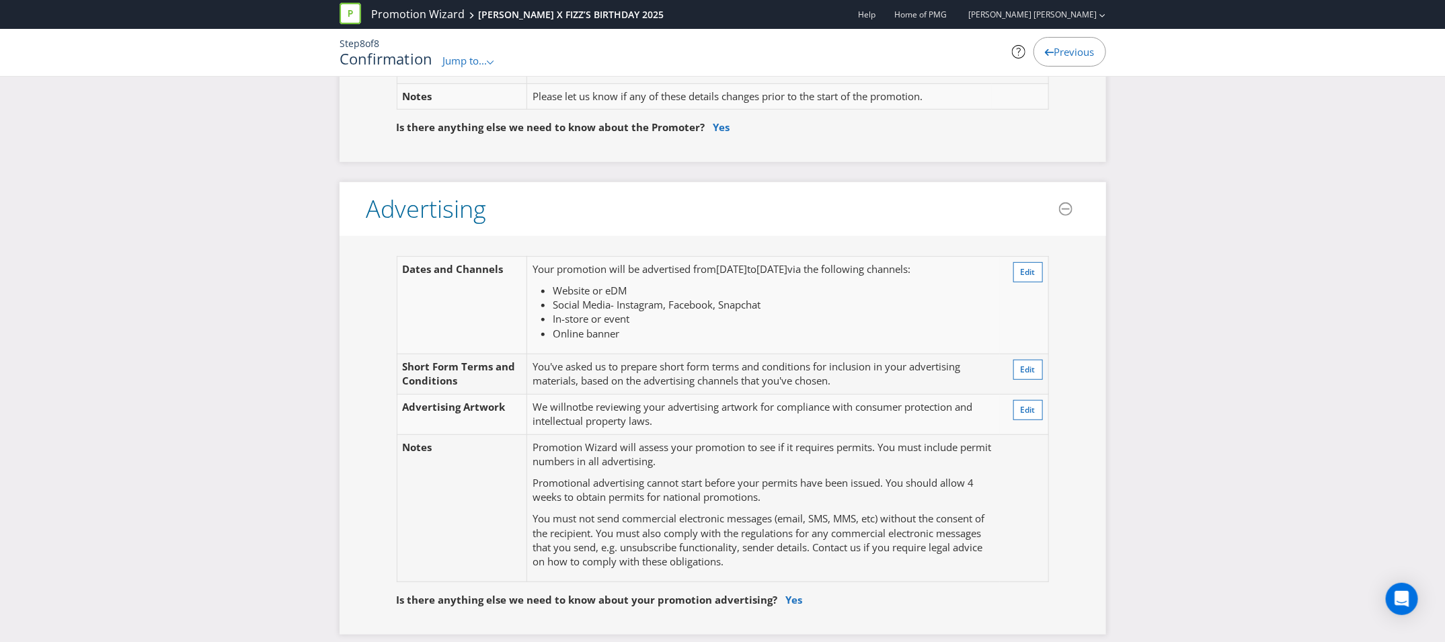
scroll to position [0, 0]
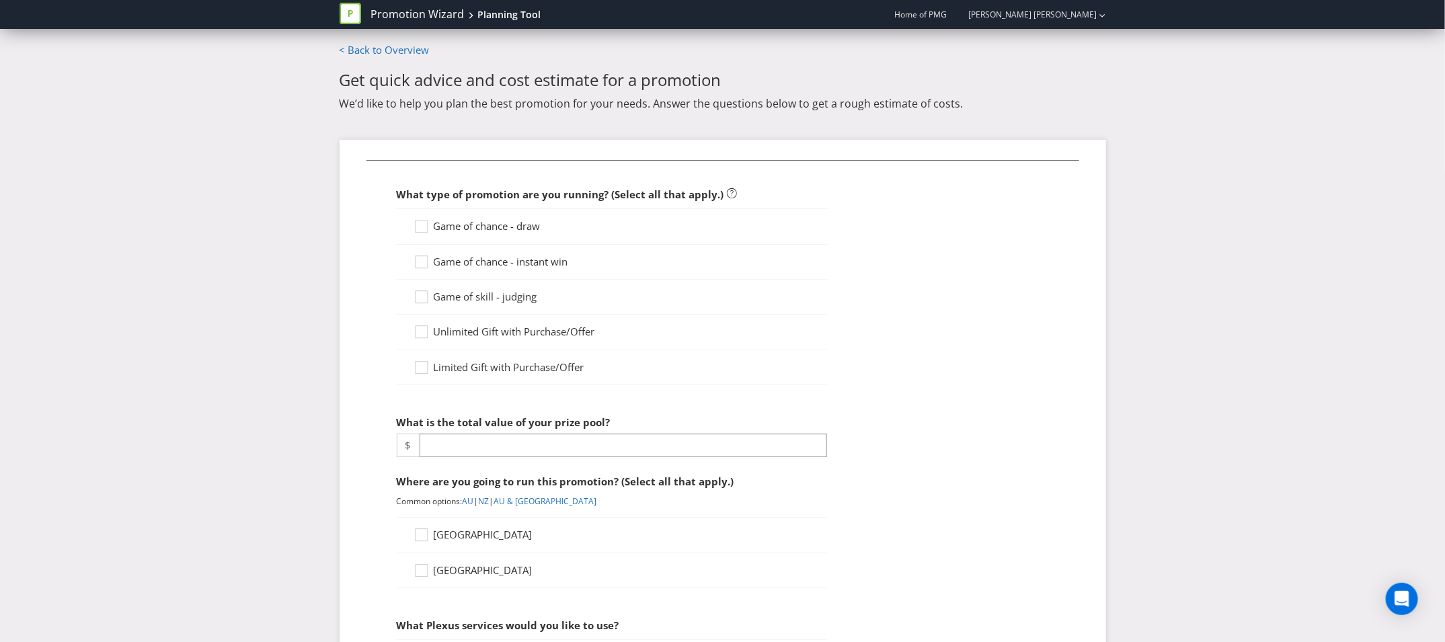
click at [947, 14] on span "Home of PMG" at bounding box center [921, 14] width 52 height 11
click at [405, 13] on link "Promotion Wizard" at bounding box center [417, 14] width 93 height 15
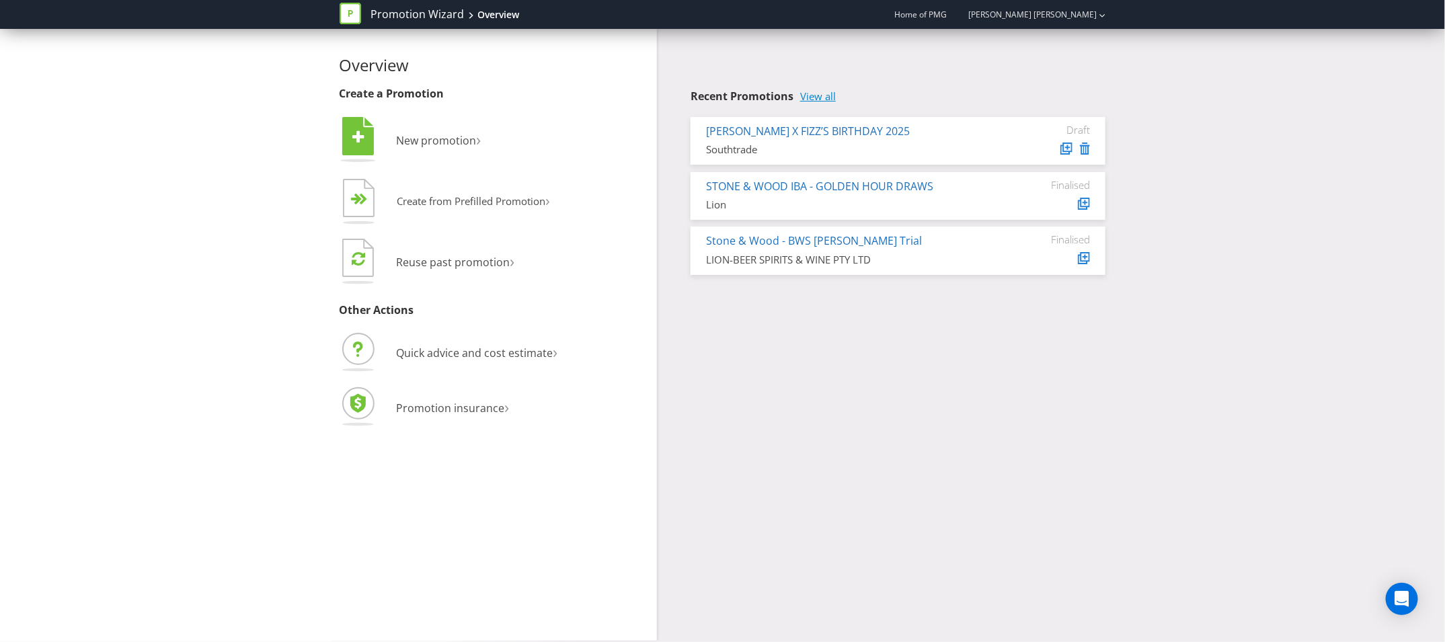
click at [830, 93] on link "View all" at bounding box center [818, 96] width 36 height 11
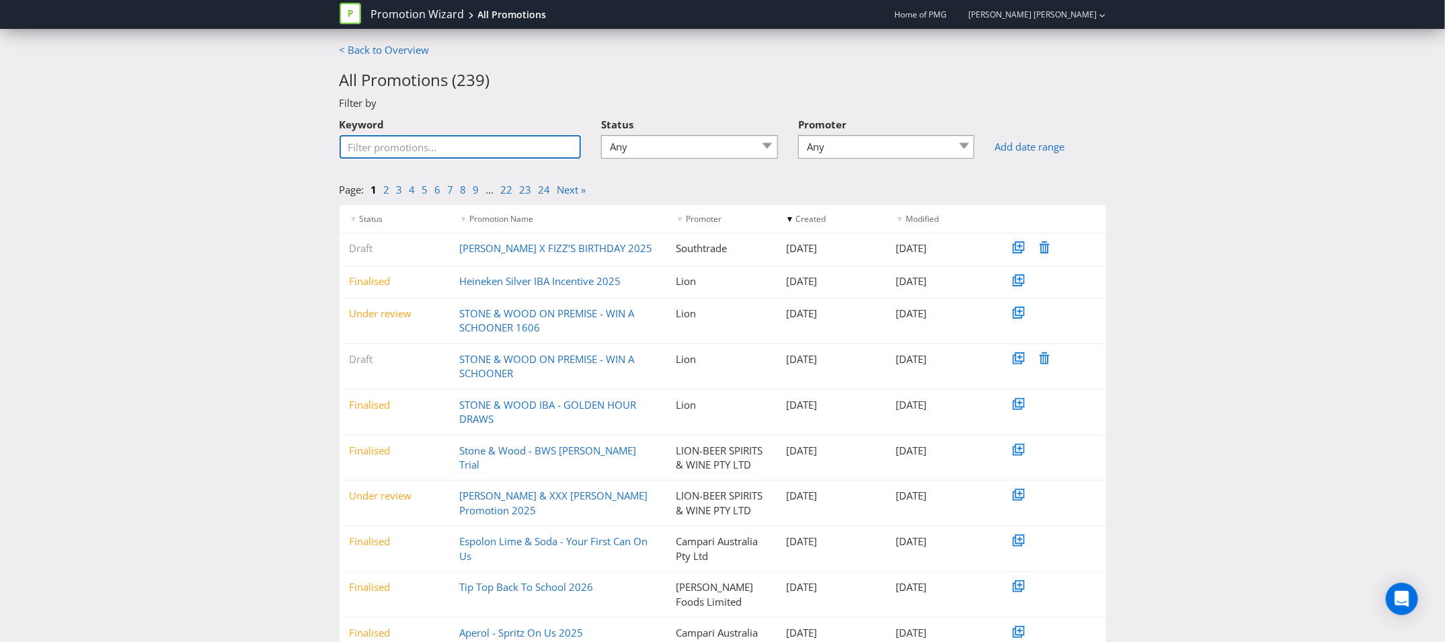
click at [479, 151] on input "Keyword" at bounding box center [460, 147] width 242 height 24
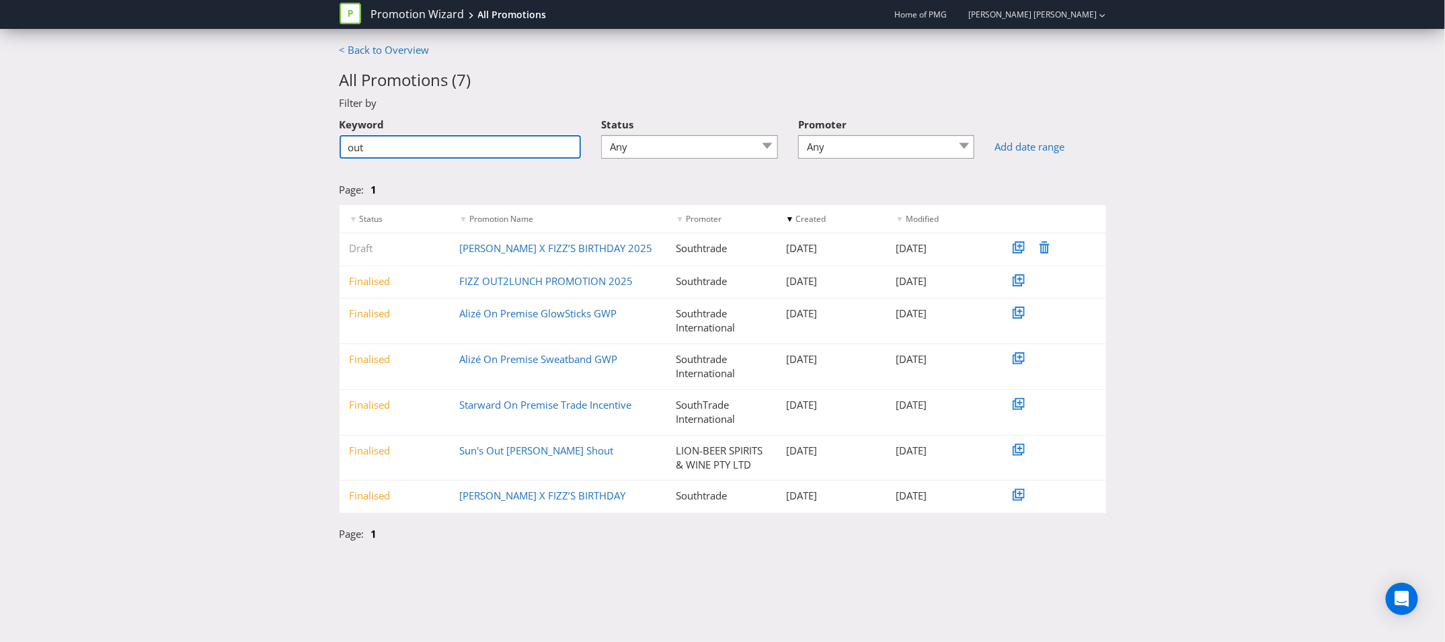
type input "out"
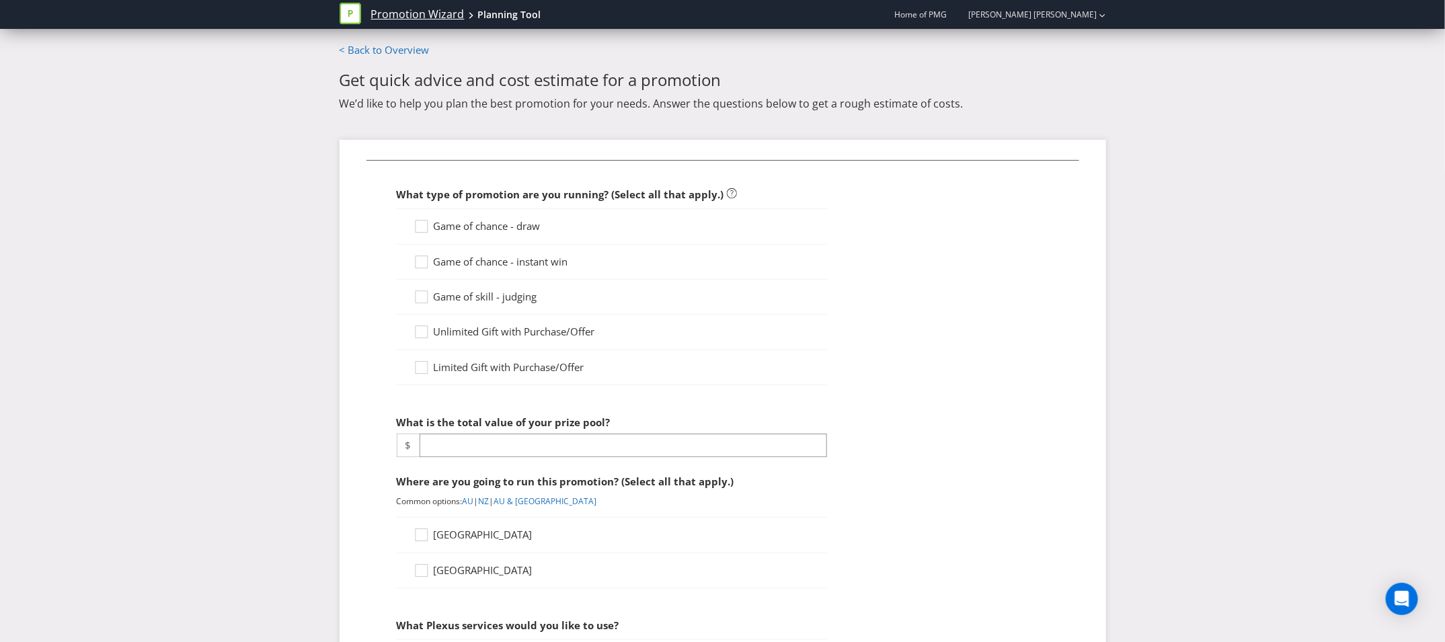
click at [393, 11] on link "Promotion Wizard" at bounding box center [417, 14] width 93 height 15
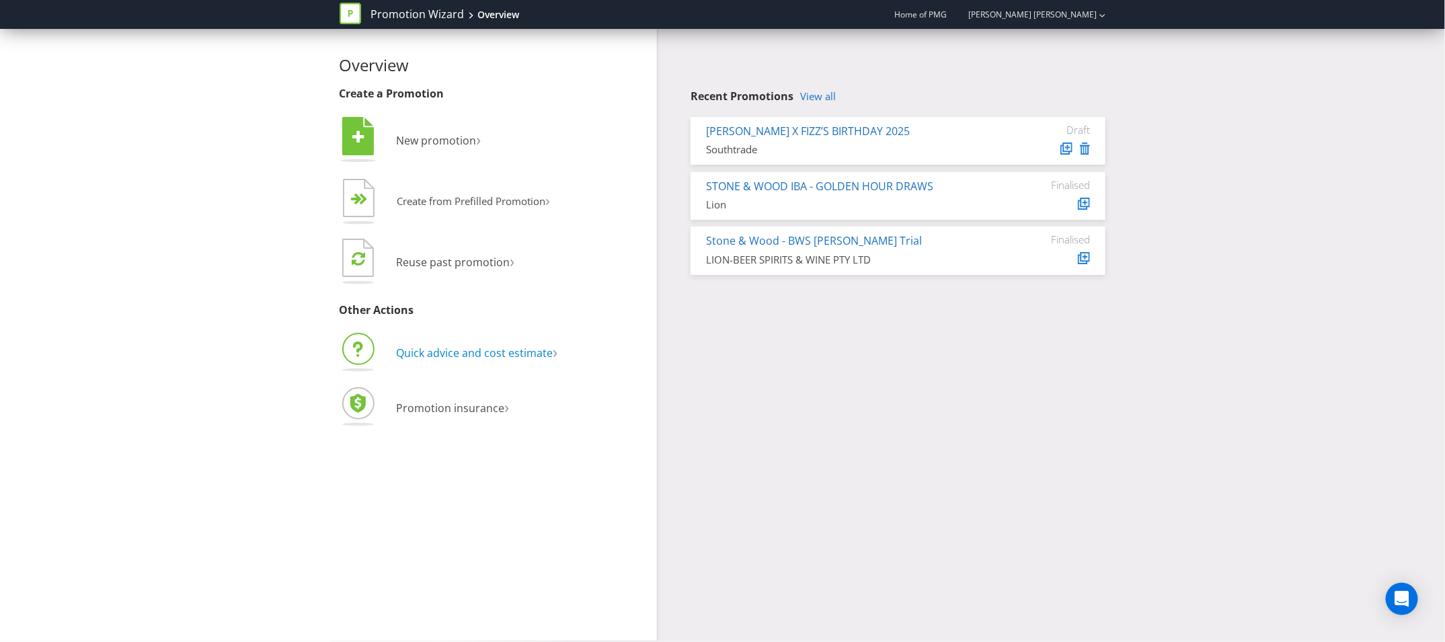
click at [467, 356] on span "Quick advice and cost estimate" at bounding box center [475, 353] width 157 height 15
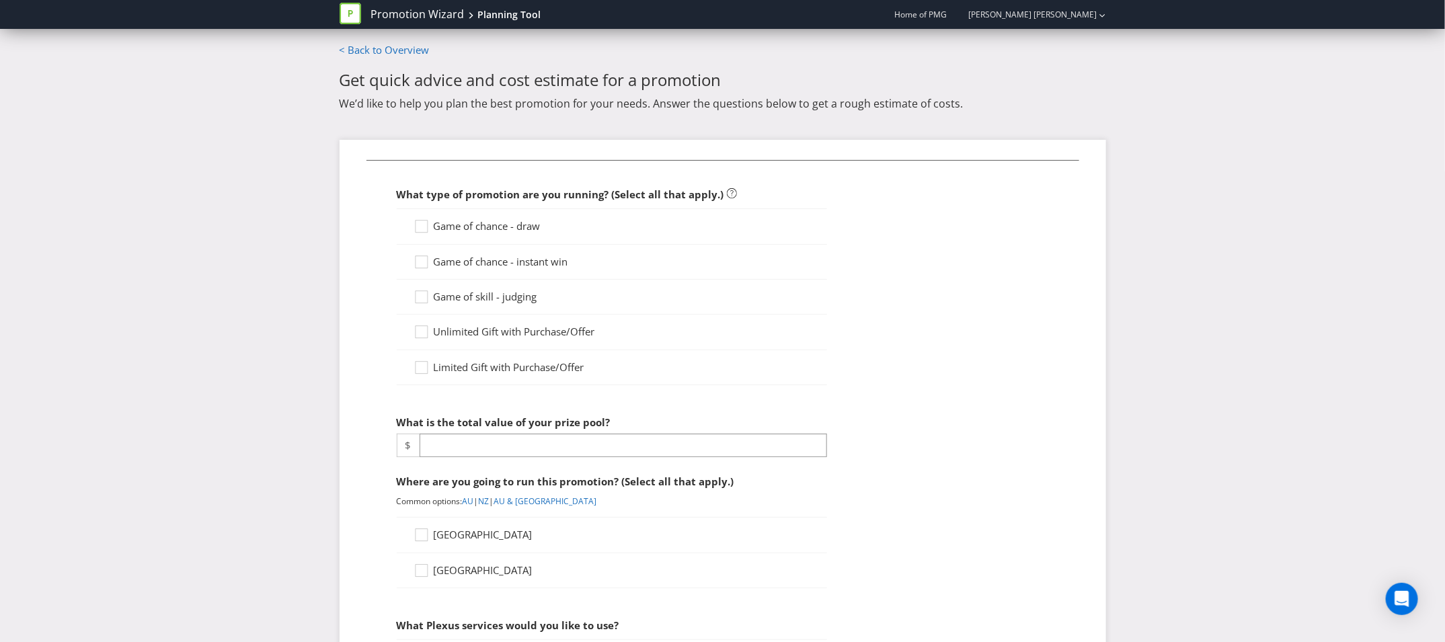
click at [470, 360] on span "Limited Gift with Purchase/Offer" at bounding box center [509, 366] width 151 height 13
click at [0, 0] on input "Limited Gift with Purchase/Offer" at bounding box center [0, 0] width 0 height 0
click at [487, 444] on input "number" at bounding box center [622, 446] width 407 height 24
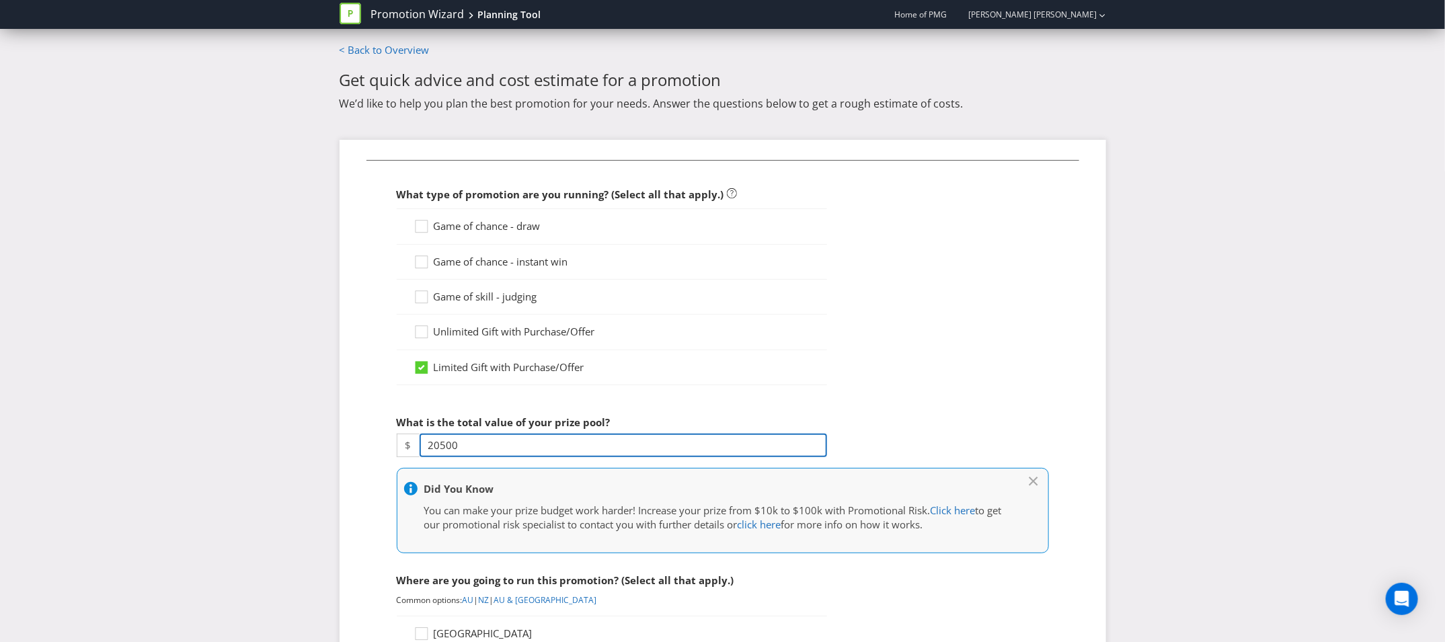
type input "20500"
click at [708, 373] on div "Limited Gift with Purchase/Offer" at bounding box center [612, 367] width 430 height 35
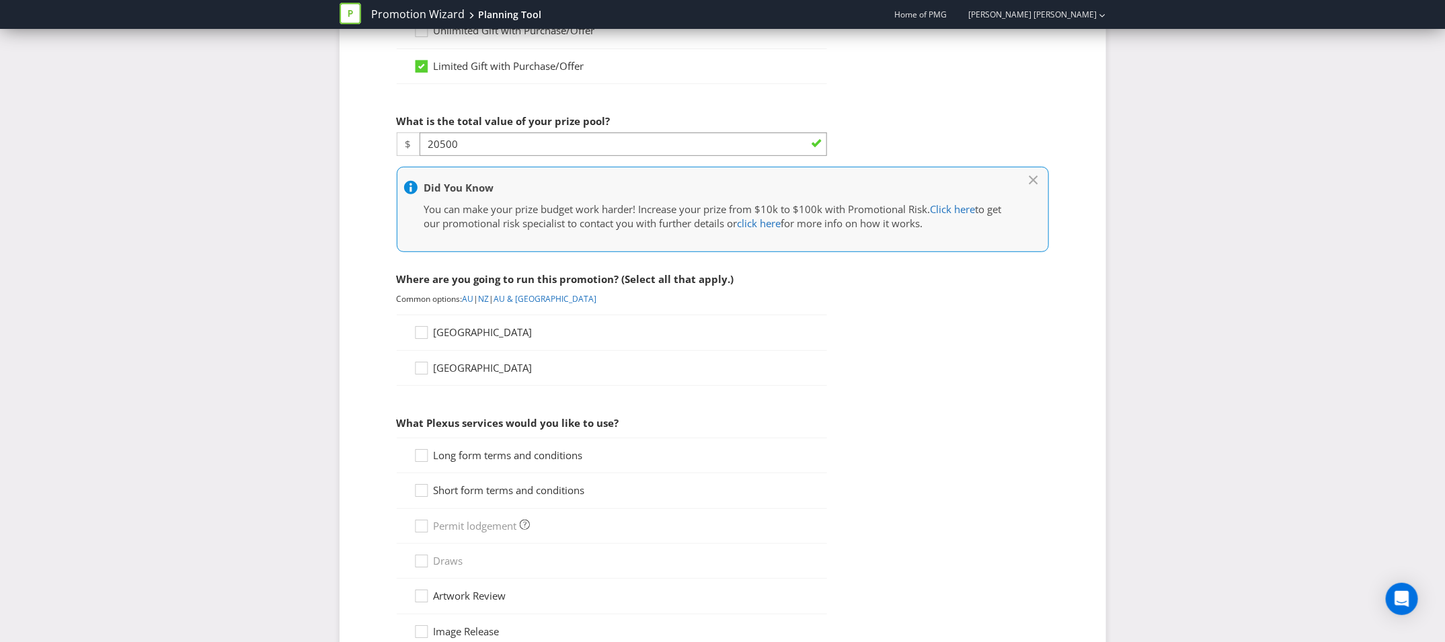
scroll to position [315, 0]
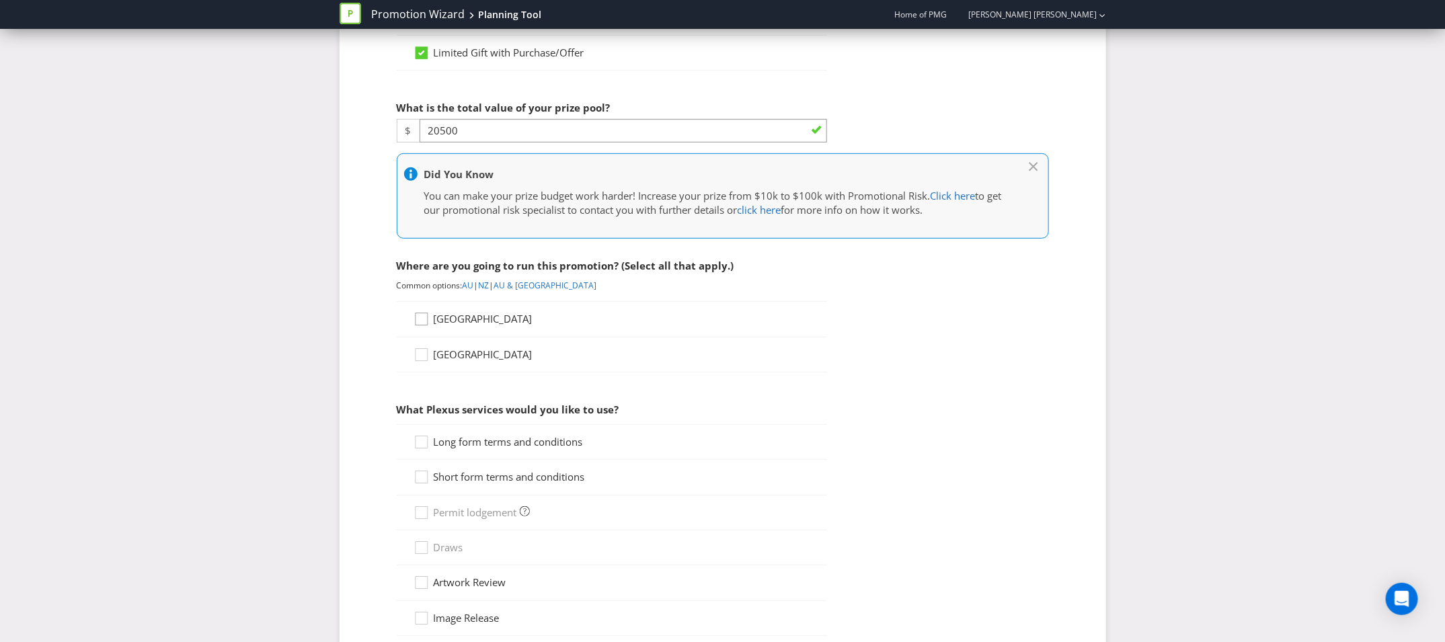
click at [415, 316] on icon at bounding box center [423, 322] width 20 height 20
click at [0, 0] on input "[GEOGRAPHIC_DATA]" at bounding box center [0, 0] width 0 height 0
click at [419, 441] on icon at bounding box center [423, 445] width 20 height 20
click at [0, 0] on input "Select all" at bounding box center [0, 0] width 0 height 0
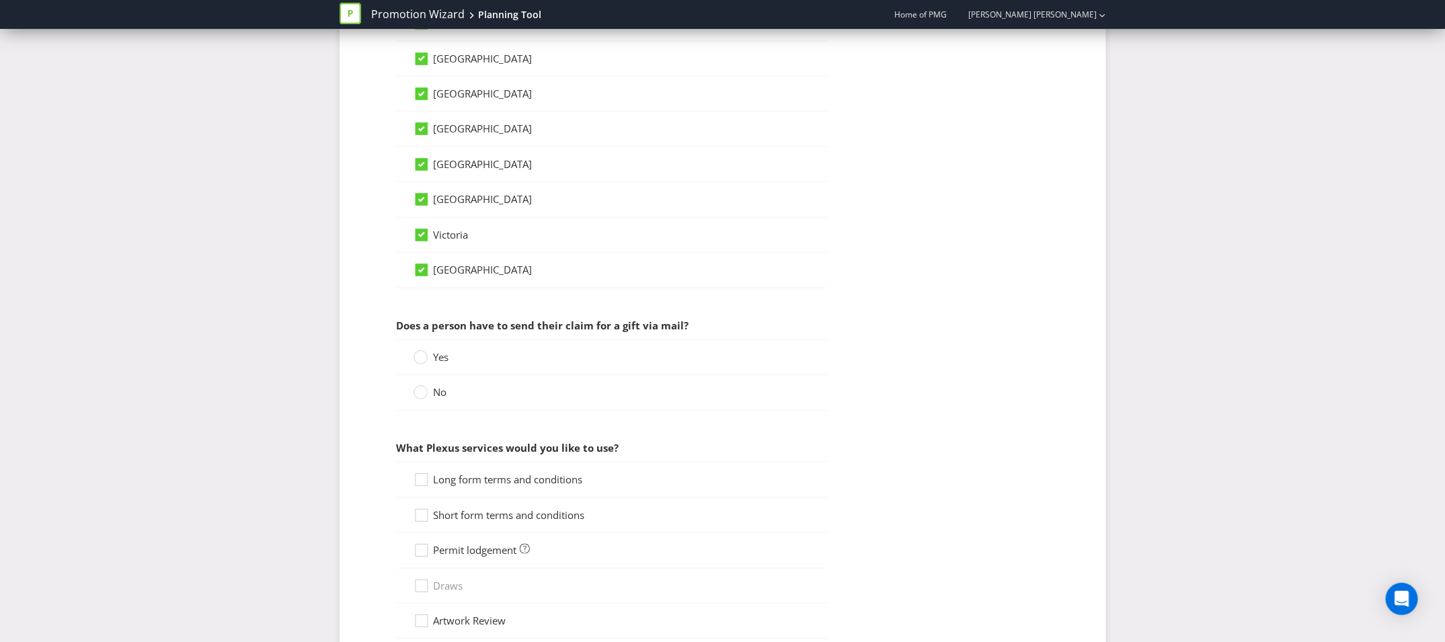
scroll to position [772, 0]
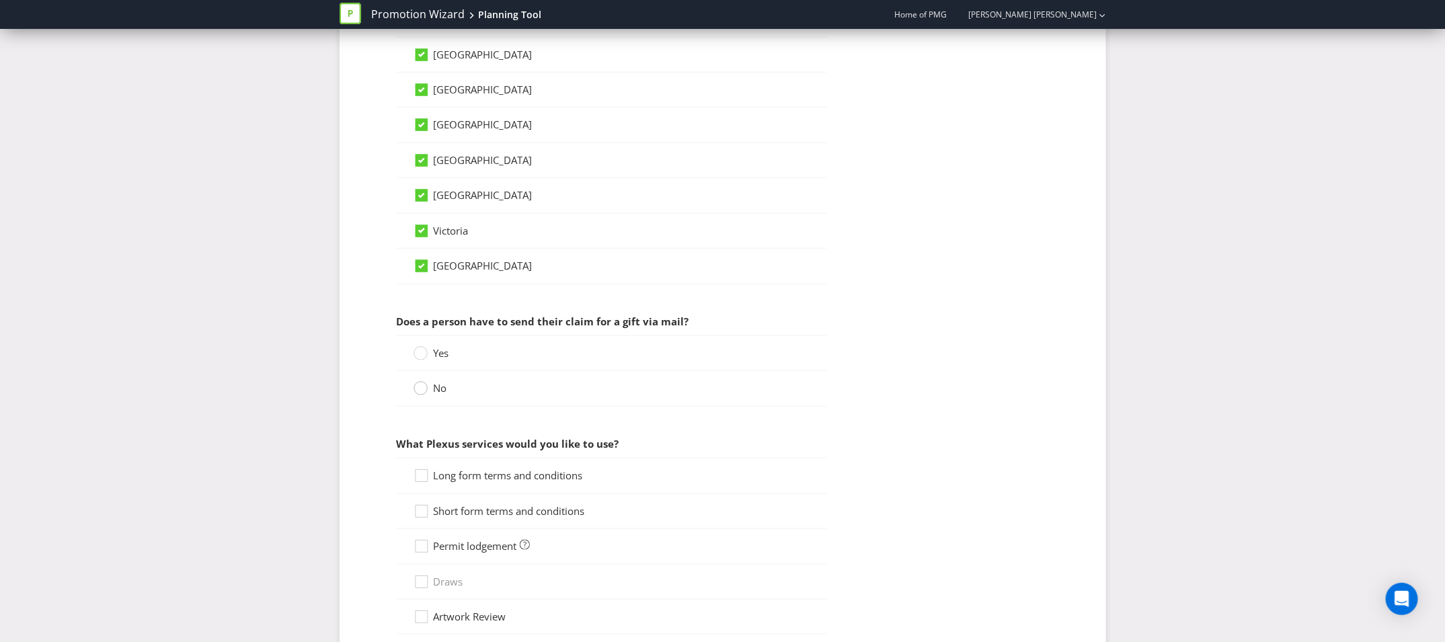
click at [424, 382] on circle at bounding box center [419, 388] width 13 height 13
click at [0, 0] on input "No" at bounding box center [0, 0] width 0 height 0
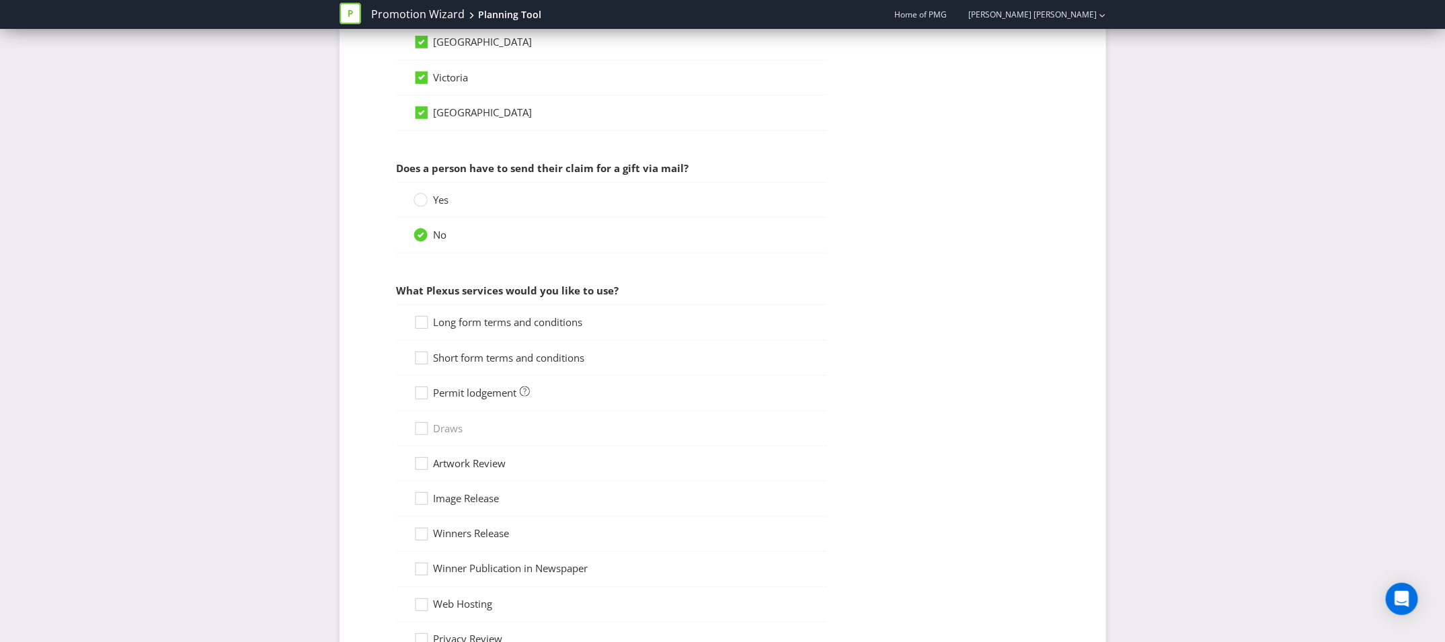
scroll to position [940, 0]
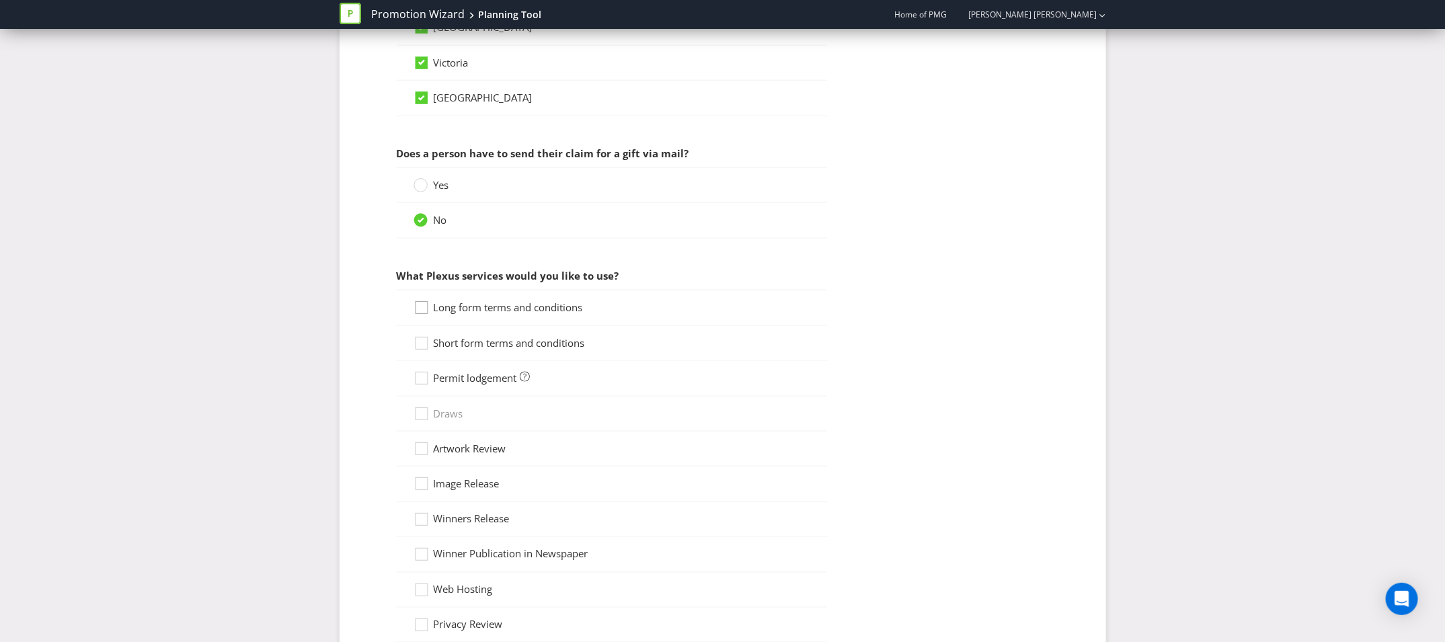
click at [423, 300] on div at bounding box center [421, 303] width 7 height 7
click at [0, 0] on input "Long form terms and conditions" at bounding box center [0, 0] width 0 height 0
click at [423, 340] on icon at bounding box center [423, 346] width 20 height 20
click at [0, 0] on input "Short form terms and conditions" at bounding box center [0, 0] width 0 height 0
click at [423, 376] on icon at bounding box center [423, 381] width 20 height 20
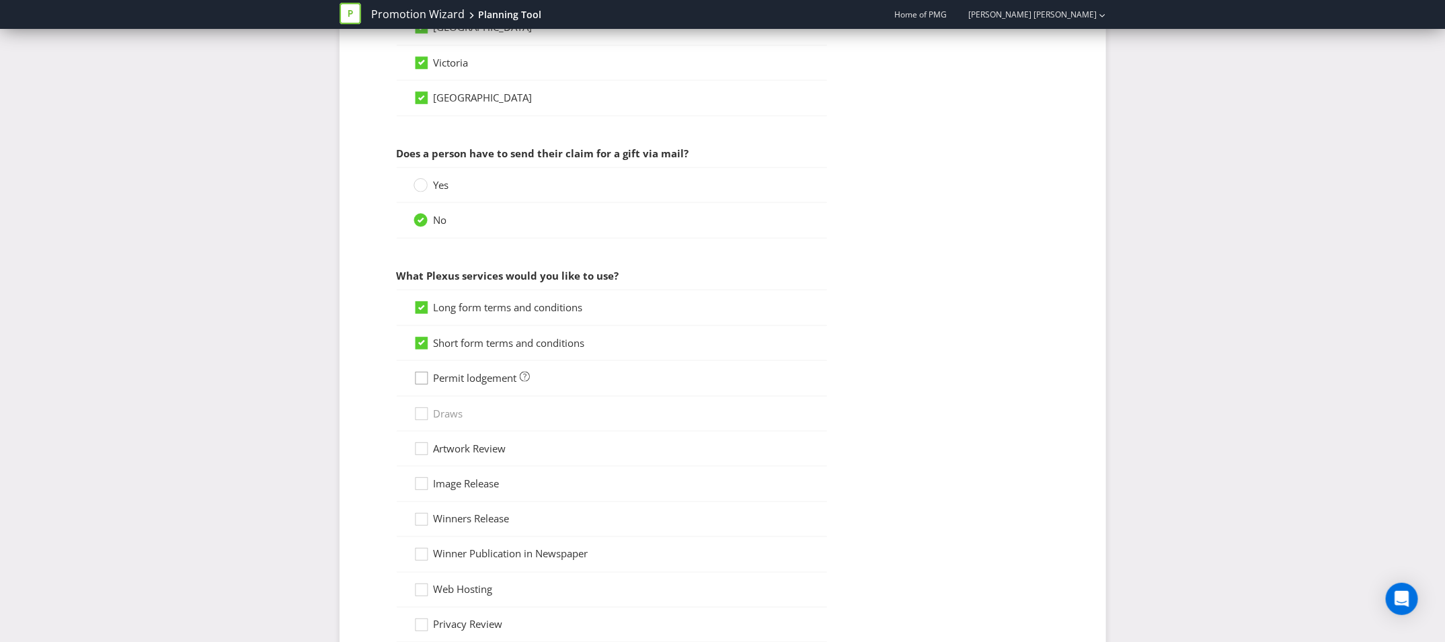
click at [0, 0] on input "Permit lodgement" at bounding box center [0, 0] width 0 height 0
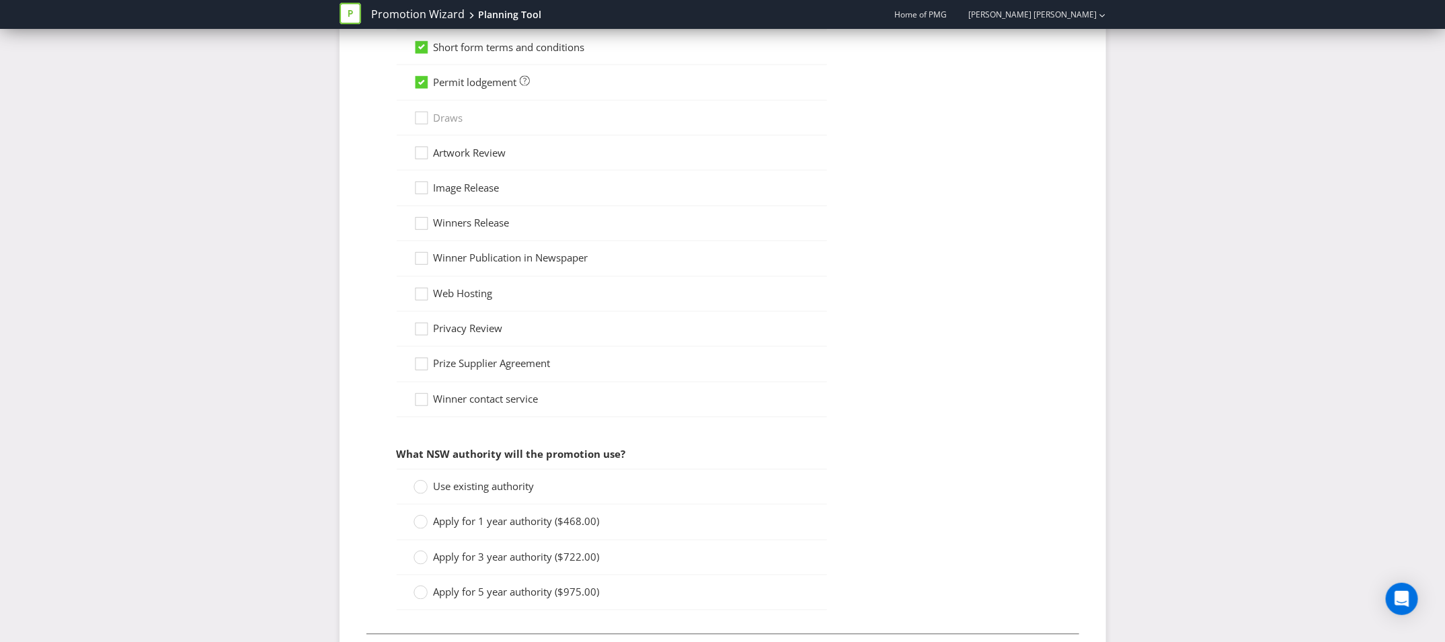
scroll to position [1310, 0]
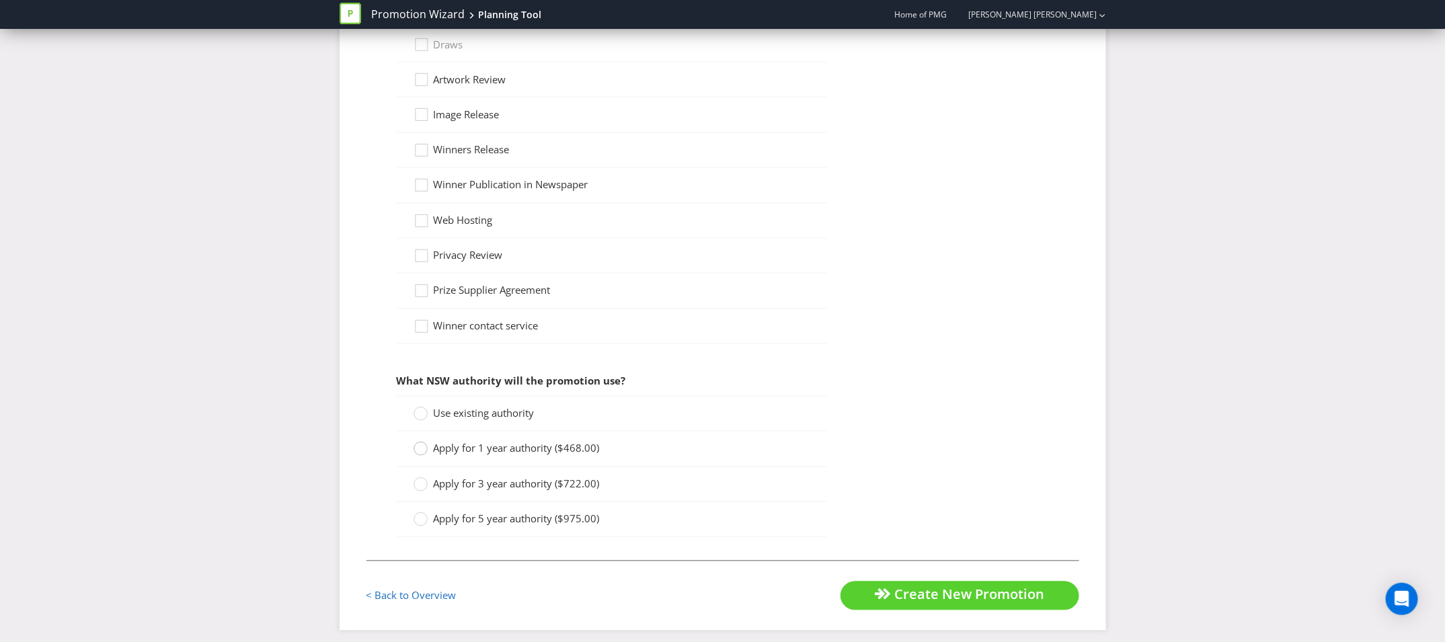
click at [416, 442] on icon at bounding box center [420, 449] width 14 height 14
click at [0, 0] on input "Apply for 1 year authority ($468.00)" at bounding box center [0, 0] width 0 height 0
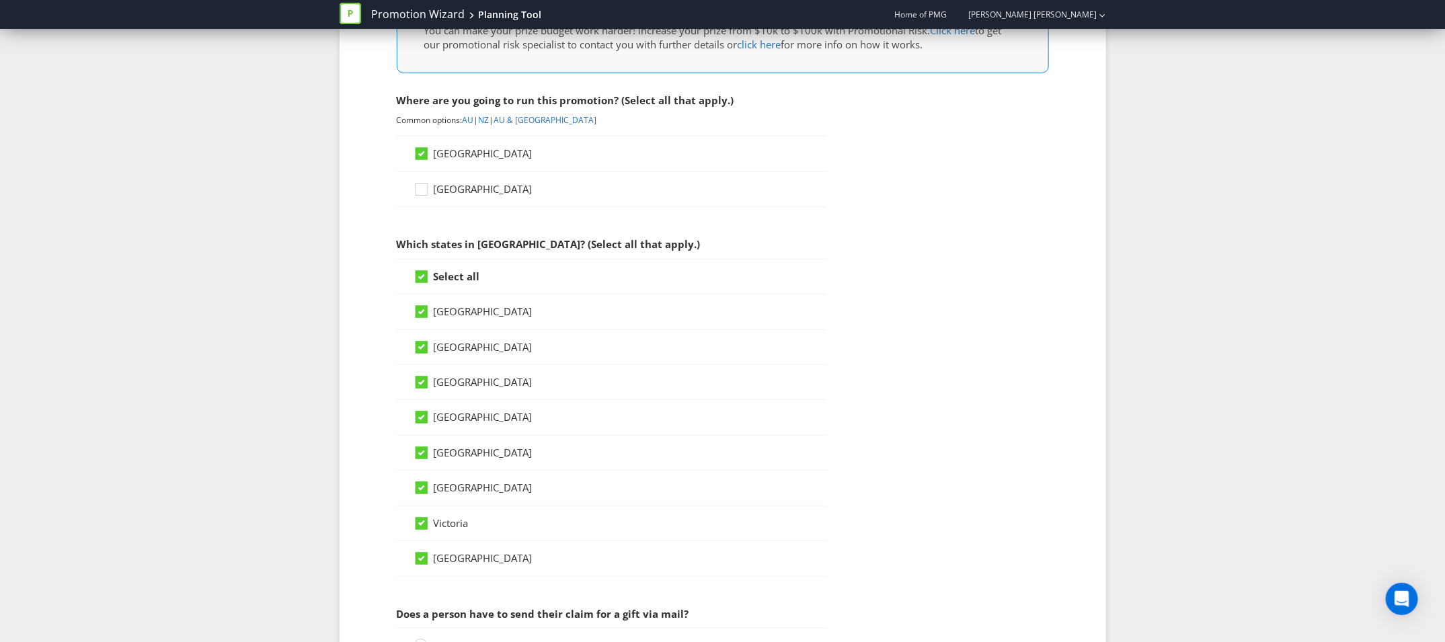
scroll to position [317, 0]
